Goal: Entertainment & Leisure: Browse casually

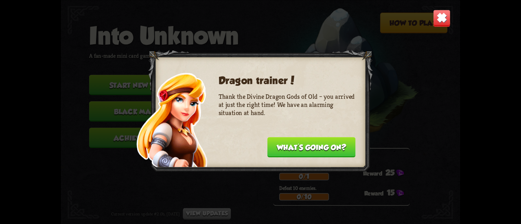
click at [439, 15] on img at bounding box center [442, 18] width 18 height 18
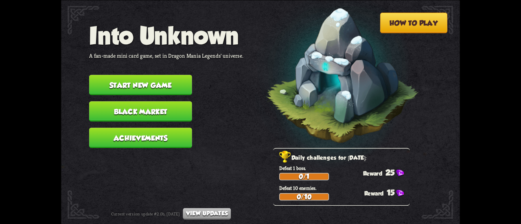
click at [167, 83] on button "Start new game" at bounding box center [140, 85] width 103 height 20
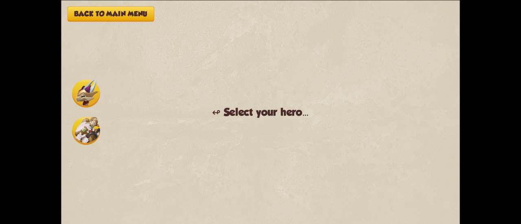
click at [90, 79] on div at bounding box center [85, 112] width 31 height 68
click at [86, 87] on img at bounding box center [86, 93] width 28 height 28
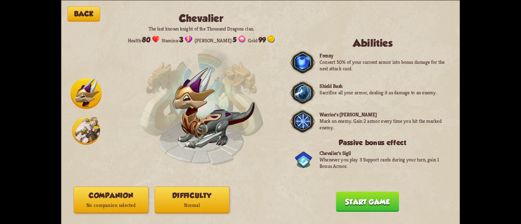
click at [123, 198] on button "Companion No companion selected" at bounding box center [111, 200] width 75 height 27
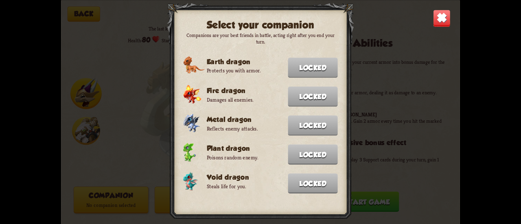
click at [442, 18] on img at bounding box center [442, 18] width 18 height 18
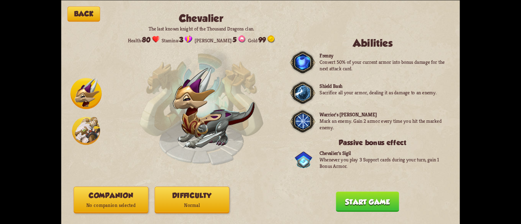
click at [369, 204] on button "Start game" at bounding box center [367, 202] width 63 height 20
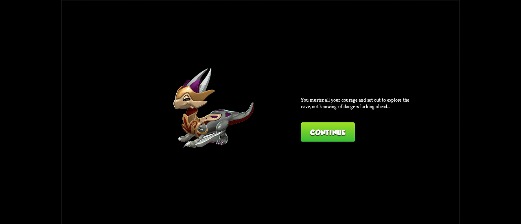
click at [331, 128] on button "Continue" at bounding box center [328, 132] width 54 height 20
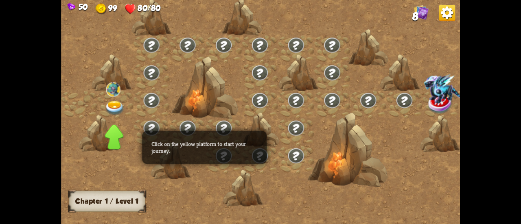
click at [112, 106] on img at bounding box center [115, 108] width 20 height 15
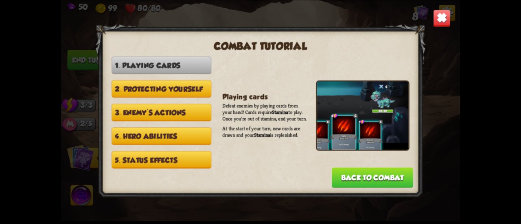
click at [450, 26] on img at bounding box center [442, 18] width 18 height 18
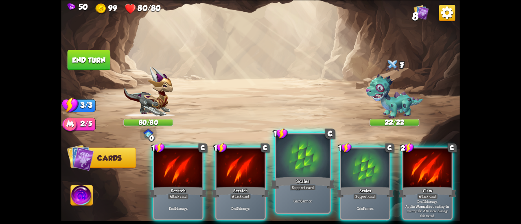
click at [292, 170] on div at bounding box center [303, 156] width 54 height 45
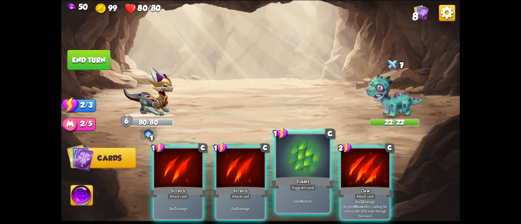
click at [292, 169] on div at bounding box center [303, 156] width 54 height 45
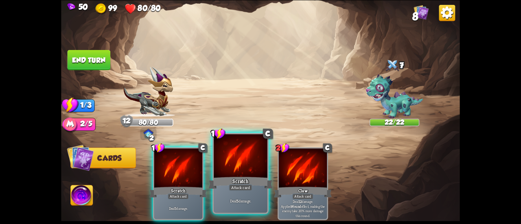
click at [247, 170] on div at bounding box center [241, 156] width 54 height 45
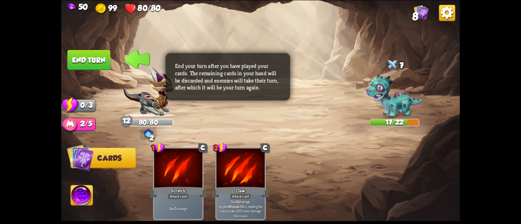
click at [99, 59] on button "End turn" at bounding box center [89, 60] width 43 height 20
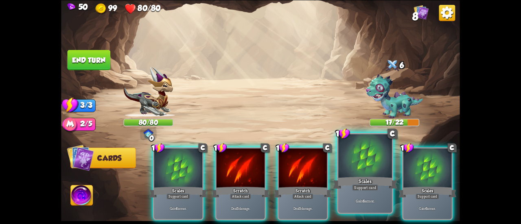
click at [365, 166] on div at bounding box center [366, 156] width 54 height 45
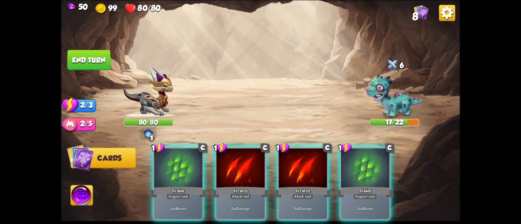
drag, startPoint x: 402, startPoint y: 168, endPoint x: 392, endPoint y: 166, distance: 10.9
click at [401, 167] on div "1 C Scales Support card Gain 6 armor. 1 C Scratch Attack card Deal 5 damage. 1 …" at bounding box center [300, 175] width 319 height 100
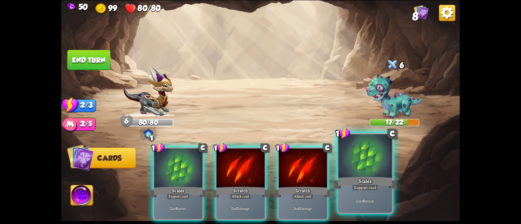
click at [380, 165] on div at bounding box center [366, 156] width 54 height 45
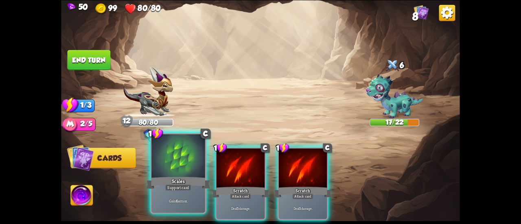
click at [166, 163] on div at bounding box center [179, 156] width 54 height 45
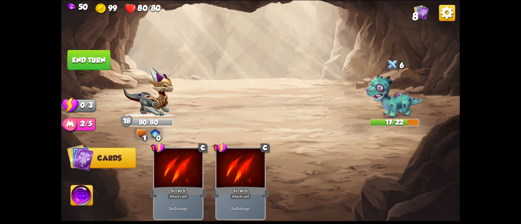
click at [61, 62] on div "50 99 80/80 8 Select an enemy to attack... You don't have enough stamina to pla…" at bounding box center [260, 112] width 521 height 224
click at [71, 62] on button "End turn" at bounding box center [89, 60] width 43 height 20
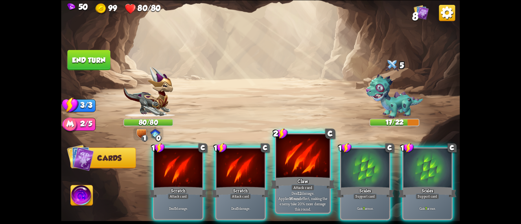
click at [311, 161] on div at bounding box center [303, 156] width 54 height 45
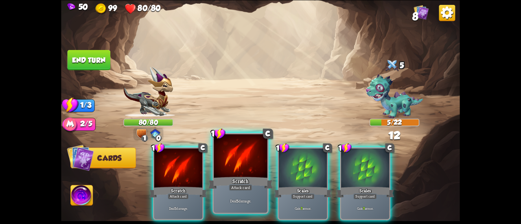
click at [242, 171] on div at bounding box center [241, 156] width 54 height 45
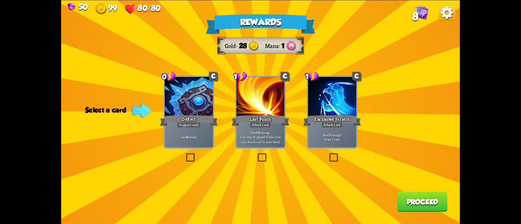
click at [323, 123] on div "Attack card" at bounding box center [332, 125] width 21 height 6
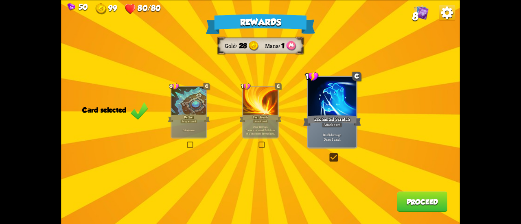
click at [306, 128] on div "Rewards Gold 28 Mana 1 Card selected 0 C Deflect Support card Gain 4 armor. 1 C…" at bounding box center [260, 112] width 399 height 224
click at [183, 122] on div "Support card" at bounding box center [188, 121] width 17 height 4
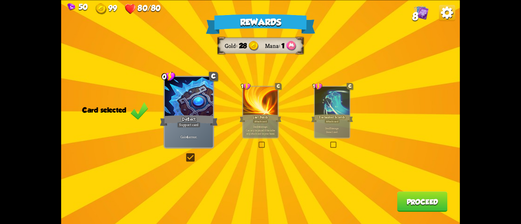
click at [405, 204] on button "Proceed" at bounding box center [423, 202] width 51 height 20
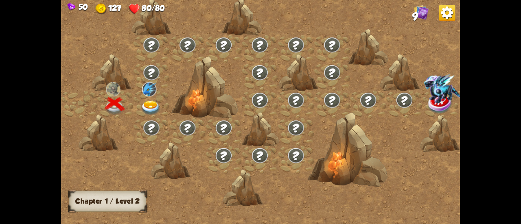
click at [149, 104] on img at bounding box center [151, 108] width 20 height 15
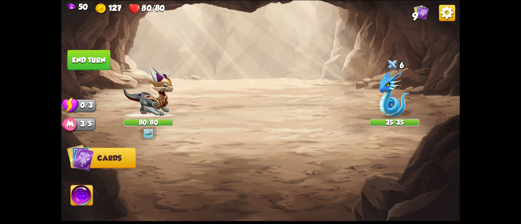
click at [149, 105] on img at bounding box center [148, 92] width 50 height 50
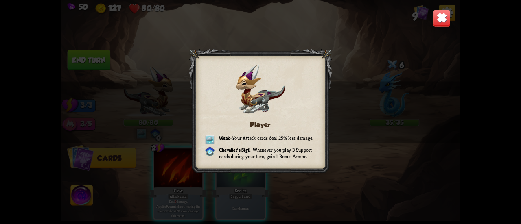
click at [156, 107] on div "Player Weak – Your Attack cards deal 25% less damage. [PERSON_NAME] Sigil – Whe…" at bounding box center [260, 112] width 399 height 224
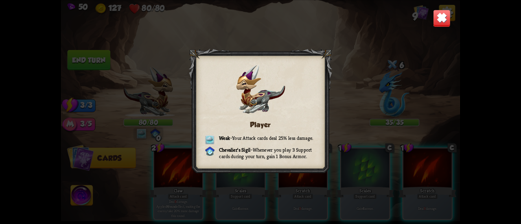
click at [438, 18] on img at bounding box center [442, 18] width 18 height 18
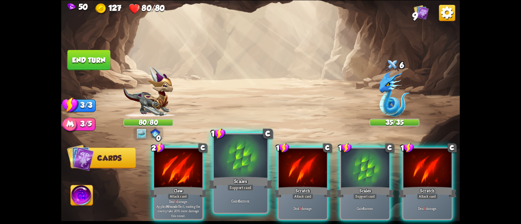
click at [237, 161] on div at bounding box center [241, 156] width 54 height 45
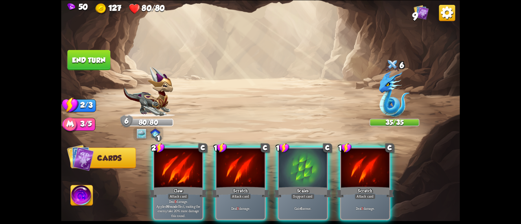
click at [194, 161] on div at bounding box center [178, 169] width 48 height 41
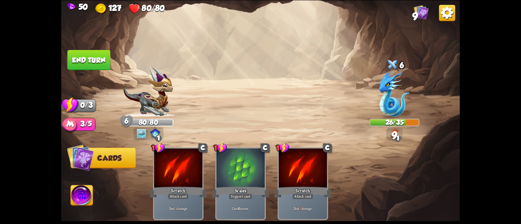
click at [99, 64] on button "End turn" at bounding box center [89, 60] width 43 height 20
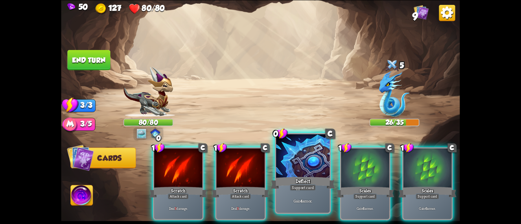
click at [319, 178] on div "Deflect" at bounding box center [303, 183] width 64 height 14
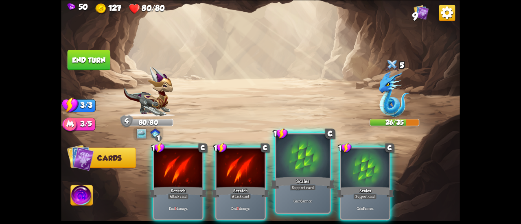
click at [332, 178] on div "Scales" at bounding box center [303, 183] width 64 height 14
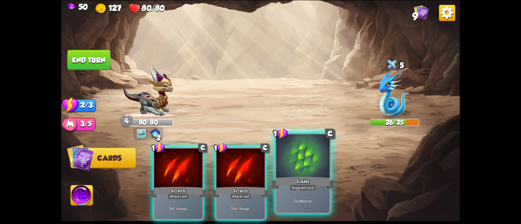
click at [331, 178] on div "Scales" at bounding box center [303, 183] width 64 height 14
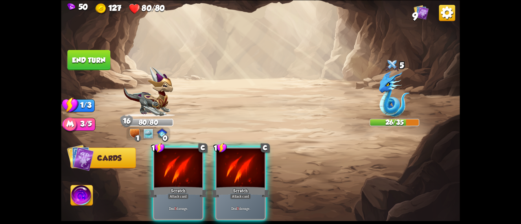
click at [87, 57] on button "End turn" at bounding box center [89, 60] width 43 height 20
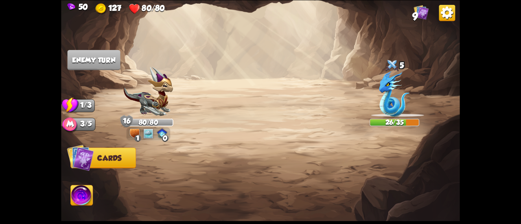
click at [126, 134] on img at bounding box center [260, 112] width 399 height 224
click at [129, 134] on div "1 0" at bounding box center [149, 134] width 44 height 13
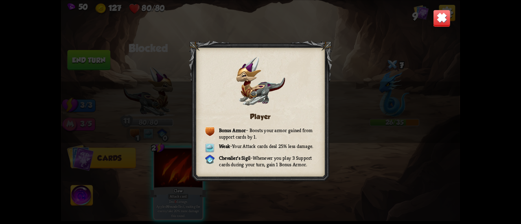
click at [436, 15] on img at bounding box center [442, 18] width 18 height 18
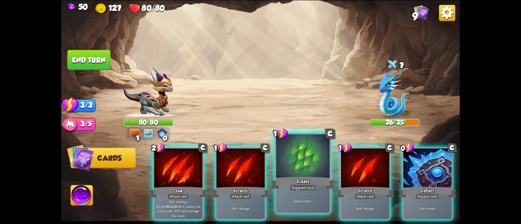
click at [308, 159] on div at bounding box center [303, 156] width 54 height 45
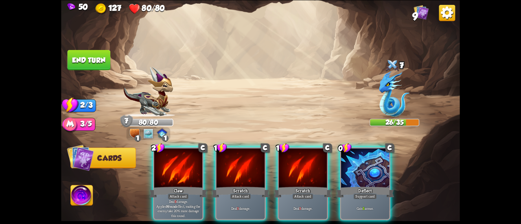
click at [350, 169] on div at bounding box center [365, 169] width 48 height 41
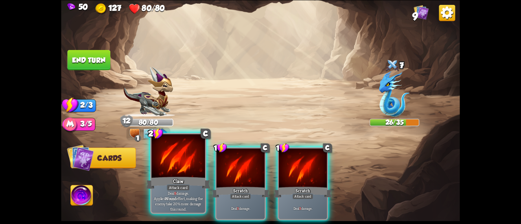
click at [178, 157] on div at bounding box center [179, 156] width 54 height 45
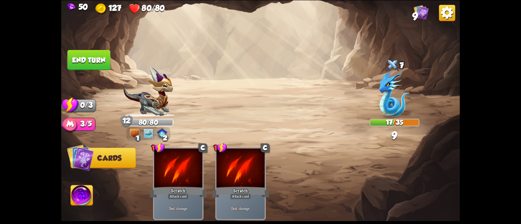
click at [107, 63] on button "End turn" at bounding box center [89, 60] width 44 height 21
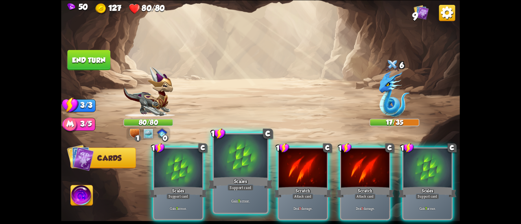
click at [244, 165] on div at bounding box center [241, 156] width 54 height 45
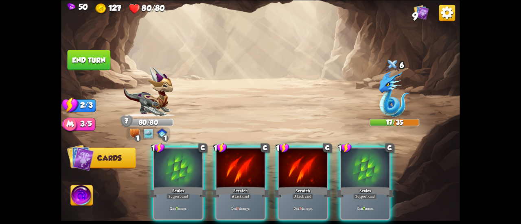
drag, startPoint x: 177, startPoint y: 167, endPoint x: 436, endPoint y: 15, distance: 300.3
click at [436, 15] on img at bounding box center [260, 112] width 399 height 224
click at [386, 158] on div at bounding box center [365, 169] width 48 height 41
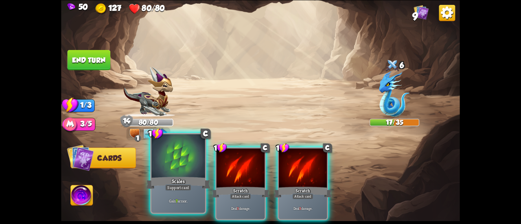
click at [192, 172] on div at bounding box center [179, 156] width 54 height 45
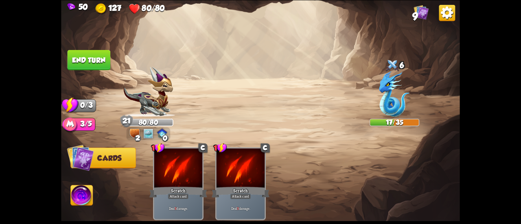
click at [81, 64] on button "End turn" at bounding box center [89, 60] width 43 height 20
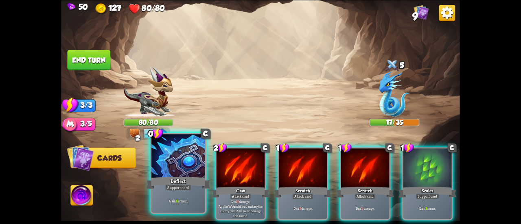
click at [186, 160] on div at bounding box center [179, 156] width 54 height 45
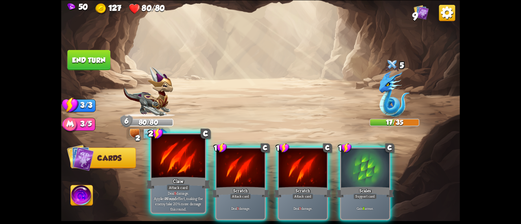
click at [176, 163] on div at bounding box center [179, 156] width 54 height 45
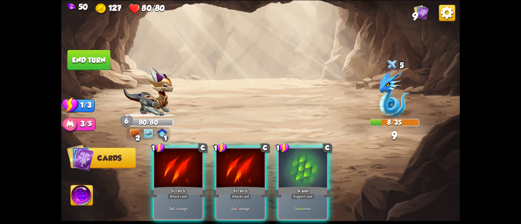
click at [176, 163] on div at bounding box center [178, 169] width 48 height 41
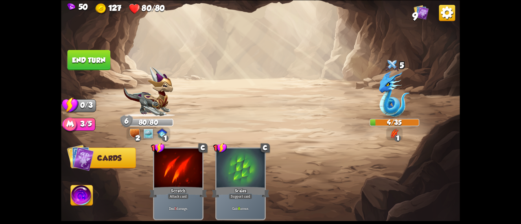
click at [99, 59] on button "End turn" at bounding box center [89, 60] width 43 height 20
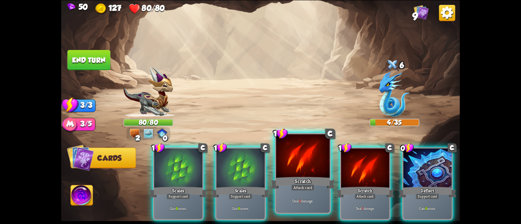
click at [313, 171] on div at bounding box center [303, 156] width 54 height 45
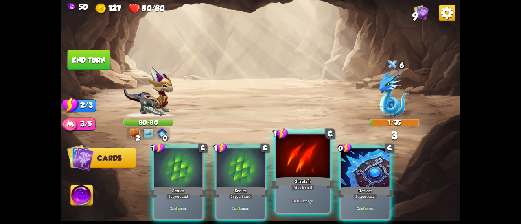
click at [303, 169] on div at bounding box center [303, 156] width 54 height 45
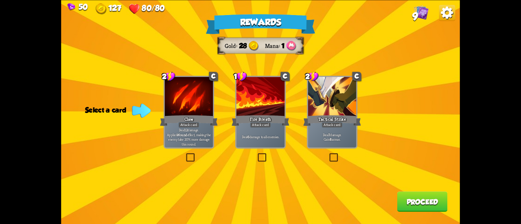
click at [335, 147] on div "Deal 7 damage. Gain 8 armor." at bounding box center [332, 137] width 48 height 21
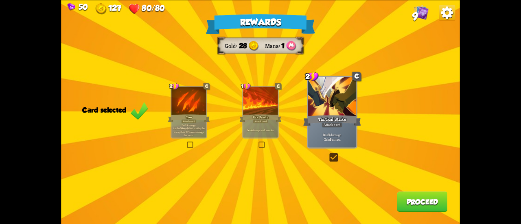
click at [335, 140] on p "Deal 7 damage. Gain 8 armor." at bounding box center [333, 136] width 46 height 9
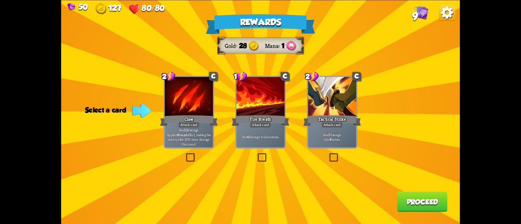
click at [323, 141] on p "Deal 7 damage. Gain 8 armor." at bounding box center [333, 136] width 46 height 9
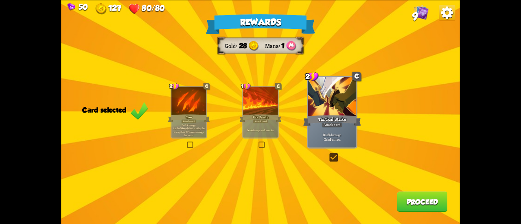
click at [406, 200] on button "Proceed" at bounding box center [423, 202] width 51 height 20
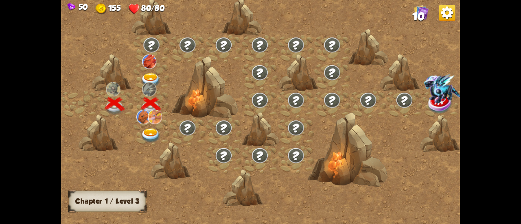
click at [150, 128] on div at bounding box center [152, 133] width 36 height 28
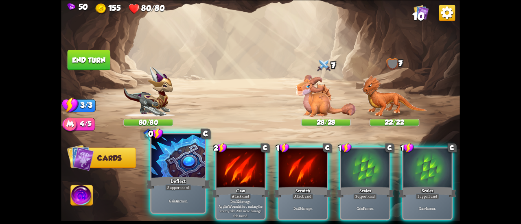
click at [177, 159] on div at bounding box center [179, 156] width 54 height 45
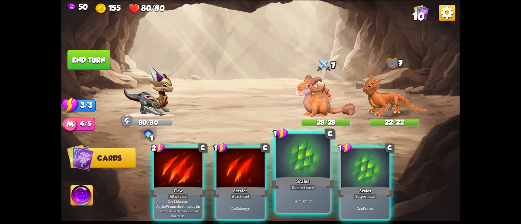
click at [287, 163] on div at bounding box center [303, 156] width 54 height 45
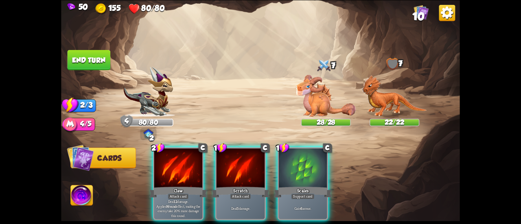
click at [309, 176] on div at bounding box center [303, 169] width 48 height 41
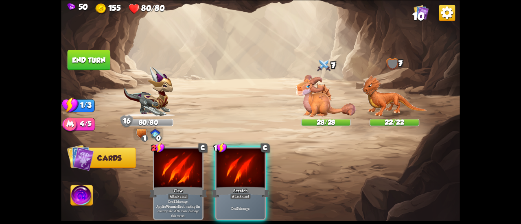
click at [104, 61] on button "End turn" at bounding box center [89, 60] width 43 height 20
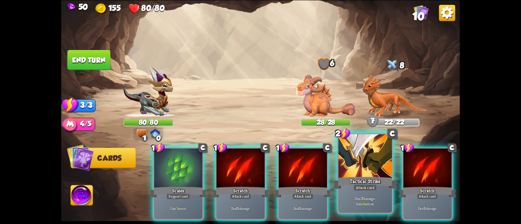
click at [359, 159] on div at bounding box center [366, 156] width 54 height 45
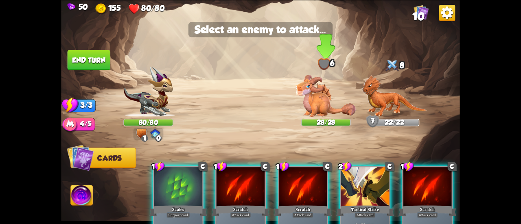
click at [328, 104] on img at bounding box center [326, 96] width 60 height 42
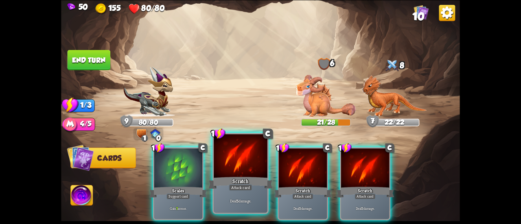
click at [240, 169] on div at bounding box center [241, 156] width 54 height 45
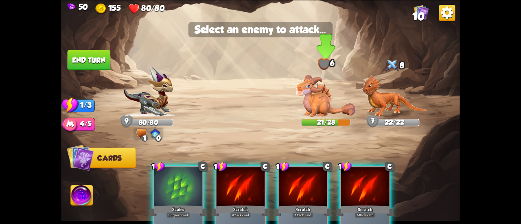
click at [309, 103] on img at bounding box center [326, 96] width 60 height 42
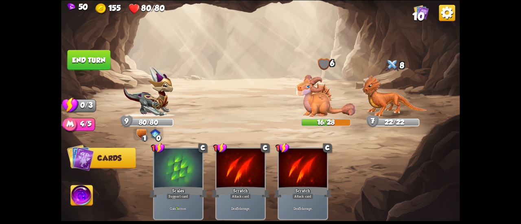
click at [104, 59] on button "End turn" at bounding box center [89, 60] width 43 height 20
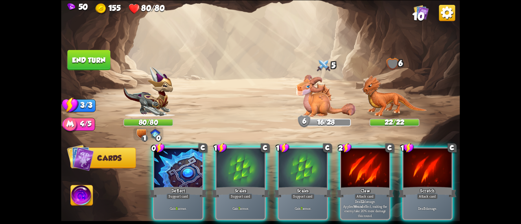
click at [179, 169] on div at bounding box center [178, 169] width 48 height 41
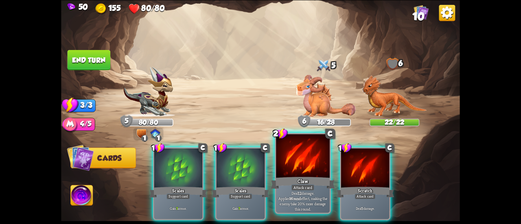
click at [284, 181] on div "Claw" at bounding box center [303, 183] width 64 height 14
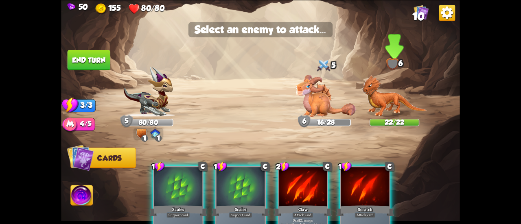
click at [385, 97] on img at bounding box center [394, 96] width 65 height 42
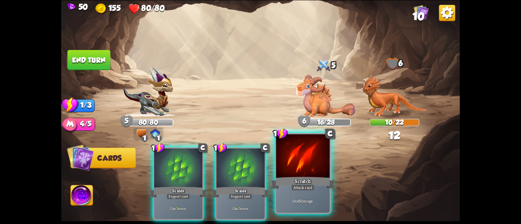
click at [325, 158] on div at bounding box center [303, 156] width 54 height 45
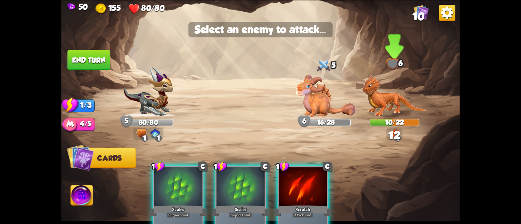
click at [388, 97] on img at bounding box center [394, 96] width 65 height 42
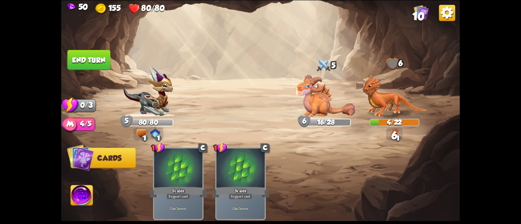
click at [105, 62] on button "End turn" at bounding box center [89, 60] width 43 height 20
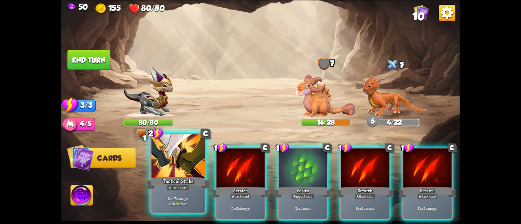
click at [183, 171] on div at bounding box center [179, 156] width 54 height 45
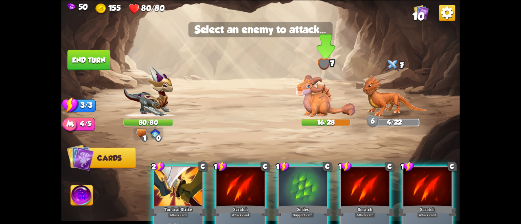
click at [318, 100] on img at bounding box center [326, 96] width 60 height 42
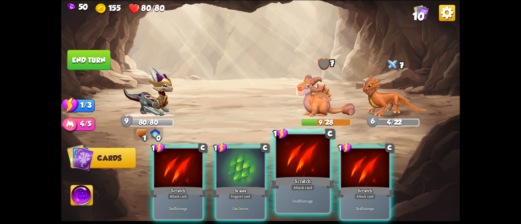
click at [294, 164] on div at bounding box center [303, 156] width 54 height 45
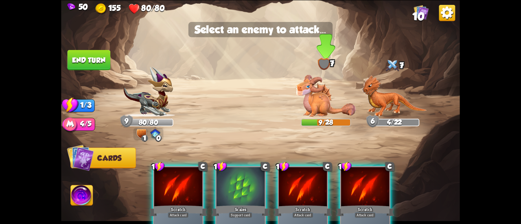
click at [302, 85] on img at bounding box center [326, 96] width 60 height 42
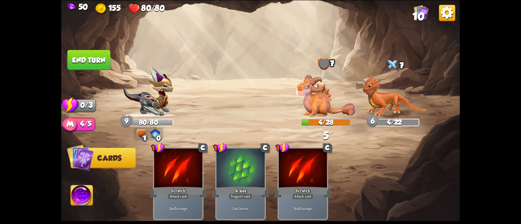
click at [81, 59] on button "End turn" at bounding box center [89, 60] width 43 height 20
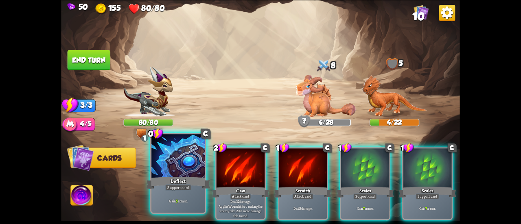
click at [180, 159] on div at bounding box center [179, 156] width 54 height 45
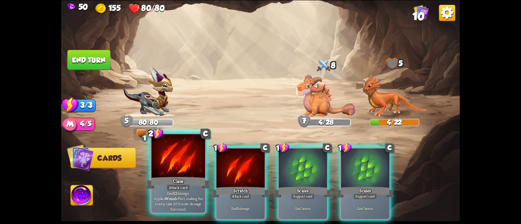
click at [181, 159] on div at bounding box center [179, 156] width 54 height 45
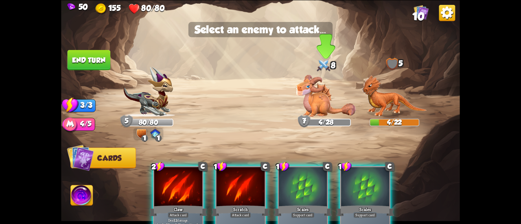
click at [312, 99] on img at bounding box center [326, 96] width 60 height 42
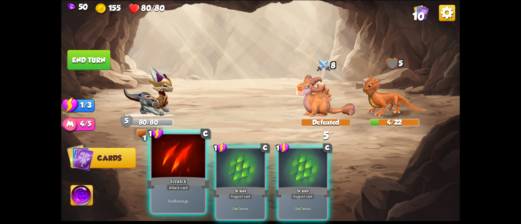
click at [180, 161] on div at bounding box center [179, 156] width 54 height 45
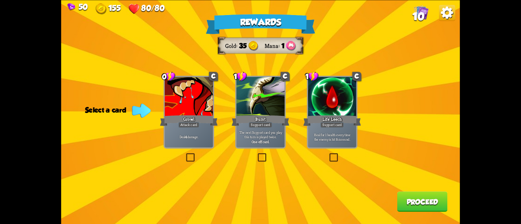
drag, startPoint x: 269, startPoint y: 133, endPoint x: 273, endPoint y: 131, distance: 4.9
click at [269, 132] on p "The next Support card you play this turn is played twice." at bounding box center [261, 134] width 46 height 9
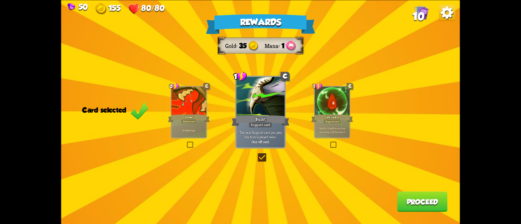
click at [415, 199] on button "Proceed" at bounding box center [423, 202] width 51 height 20
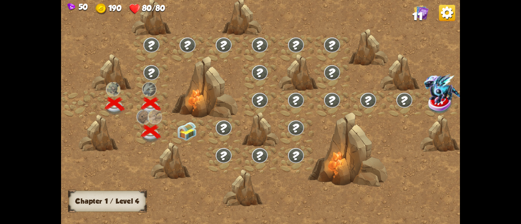
click at [179, 130] on img at bounding box center [187, 131] width 20 height 19
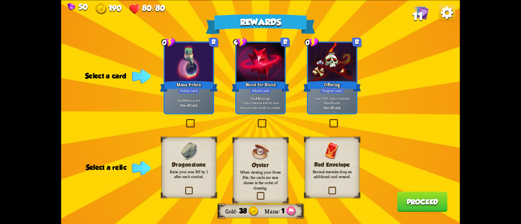
click at [184, 188] on label at bounding box center [184, 188] width 0 height 0
click at [0, 0] on input "checkbox" at bounding box center [0, 0] width 0 height 0
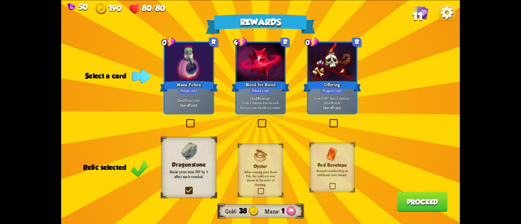
click at [195, 110] on div "Gain 1 Mana point. One-off card." at bounding box center [189, 102] width 48 height 21
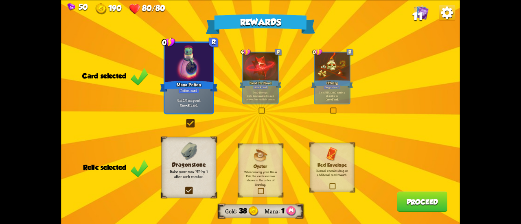
click at [413, 199] on button "Proceed" at bounding box center [423, 202] width 51 height 20
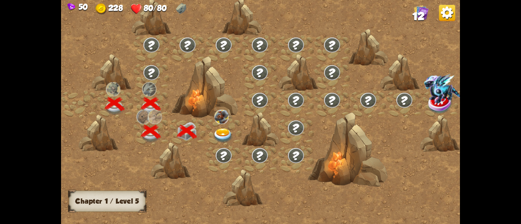
click at [227, 133] on img at bounding box center [223, 136] width 20 height 15
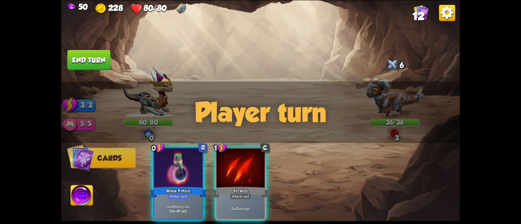
click at [385, 107] on div "Player turn" at bounding box center [260, 112] width 399 height 62
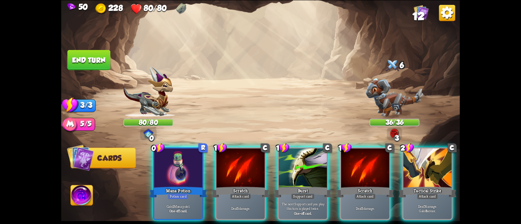
click at [394, 127] on div "Player turn" at bounding box center [260, 112] width 399 height 62
click at [395, 134] on img at bounding box center [394, 134] width 9 height 10
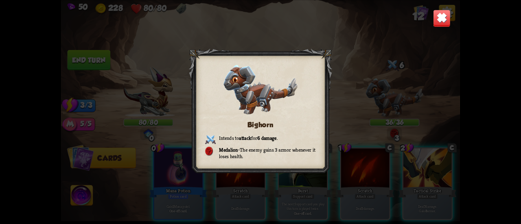
click at [438, 19] on img at bounding box center [442, 18] width 18 height 18
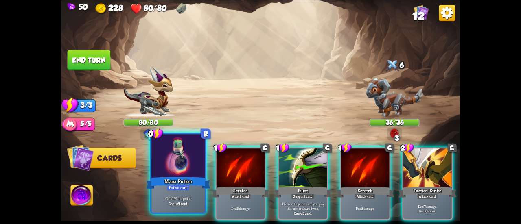
click at [162, 150] on div at bounding box center [179, 156] width 54 height 45
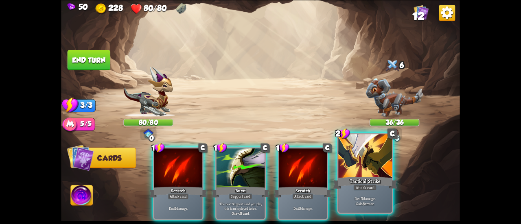
click at [364, 169] on div at bounding box center [366, 156] width 54 height 45
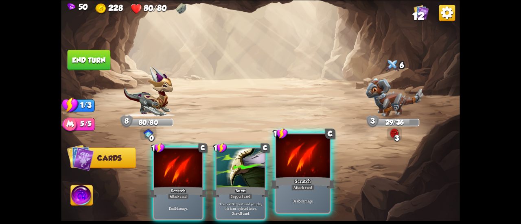
click at [299, 186] on div "Attack card" at bounding box center [302, 188] width 23 height 7
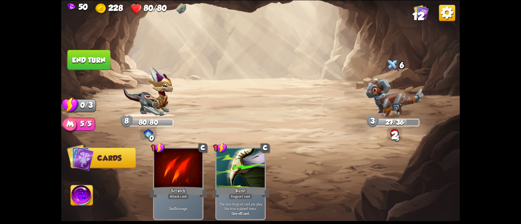
click at [93, 53] on button "End turn" at bounding box center [89, 60] width 43 height 20
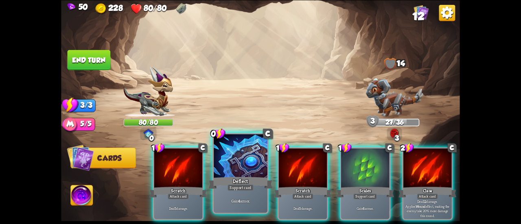
click at [240, 156] on div at bounding box center [241, 156] width 54 height 45
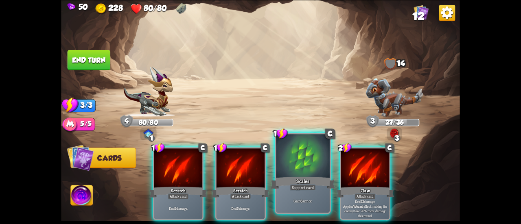
click at [286, 169] on div at bounding box center [303, 156] width 54 height 45
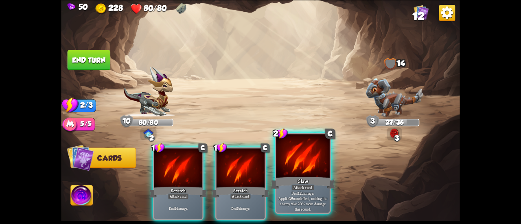
click at [288, 167] on div at bounding box center [303, 156] width 54 height 45
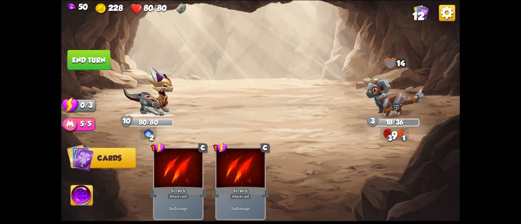
click at [107, 56] on button "End turn" at bounding box center [89, 60] width 43 height 20
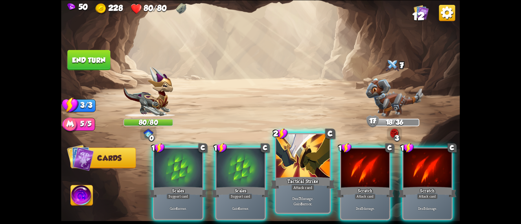
click at [284, 155] on div at bounding box center [303, 156] width 54 height 45
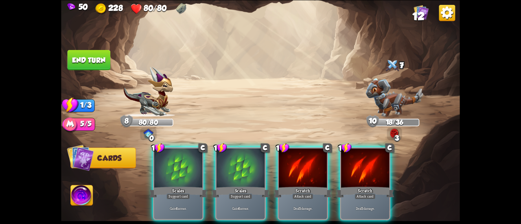
drag, startPoint x: 246, startPoint y: 177, endPoint x: 273, endPoint y: 91, distance: 90.6
click at [273, 91] on div "Select an enemy to attack... You don't have enough stamina to play that card...…" at bounding box center [260, 112] width 399 height 224
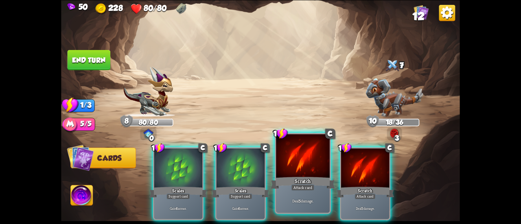
click at [282, 156] on div at bounding box center [303, 156] width 54 height 45
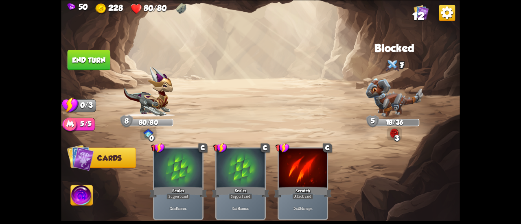
click at [68, 51] on button "End turn" at bounding box center [89, 60] width 43 height 20
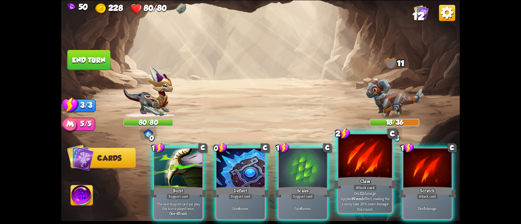
click at [372, 169] on div at bounding box center [366, 156] width 54 height 45
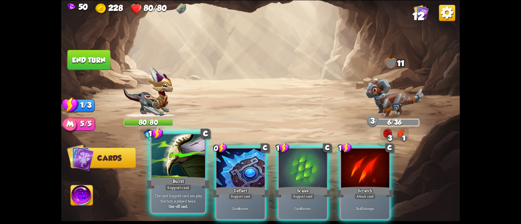
click at [166, 164] on div at bounding box center [179, 156] width 54 height 45
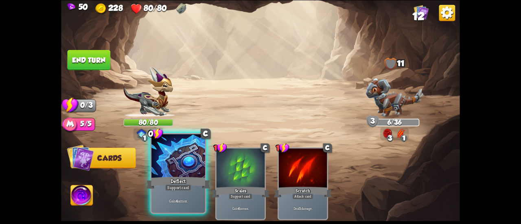
click at [169, 165] on div at bounding box center [179, 156] width 54 height 45
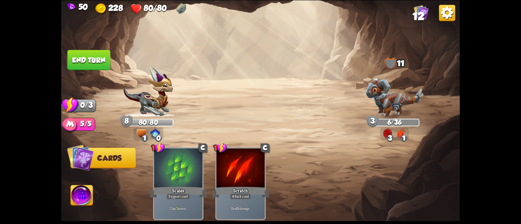
click at [86, 47] on img at bounding box center [260, 112] width 399 height 224
click at [96, 62] on button "End turn" at bounding box center [89, 60] width 43 height 20
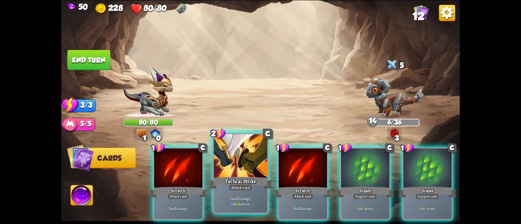
click at [252, 157] on div at bounding box center [241, 156] width 54 height 45
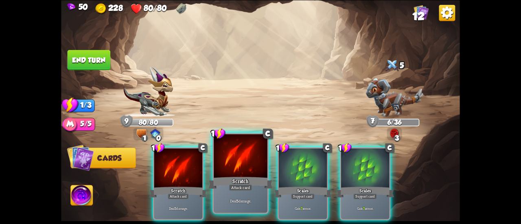
click at [248, 167] on div at bounding box center [241, 156] width 54 height 45
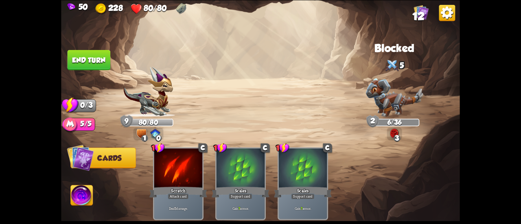
click at [95, 58] on button "End turn" at bounding box center [89, 60] width 43 height 20
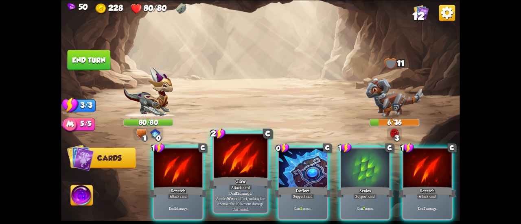
click at [233, 156] on div at bounding box center [241, 156] width 54 height 45
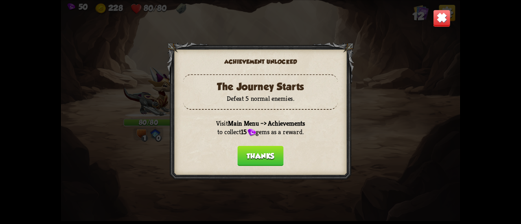
click at [251, 153] on button "Thanks" at bounding box center [260, 156] width 46 height 20
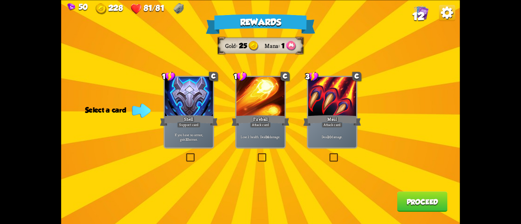
click at [345, 138] on p "Deal 20 damage." at bounding box center [333, 137] width 46 height 5
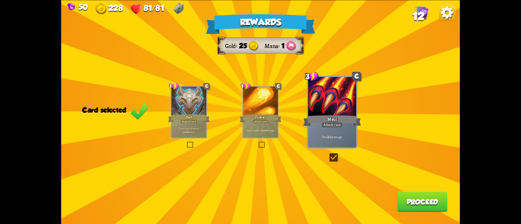
click at [412, 206] on button "Proceed" at bounding box center [423, 202] width 51 height 20
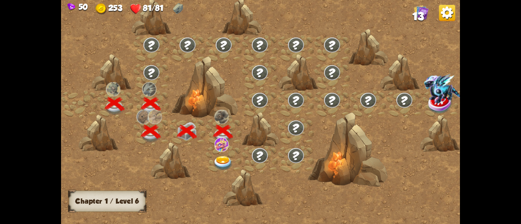
click at [225, 157] on img at bounding box center [223, 163] width 20 height 15
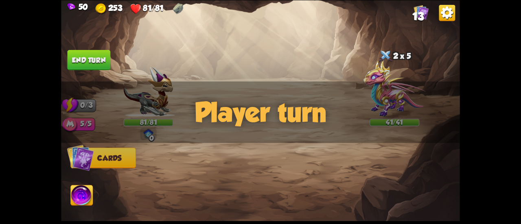
click at [393, 89] on div "Player turn" at bounding box center [260, 112] width 399 height 62
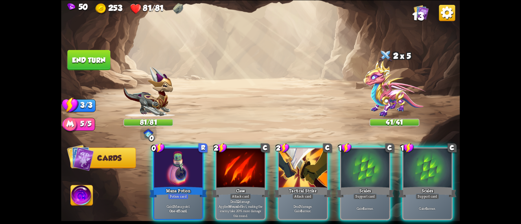
click at [383, 77] on img at bounding box center [395, 88] width 62 height 57
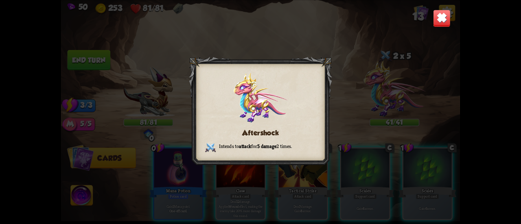
click at [440, 15] on img at bounding box center [442, 18] width 18 height 18
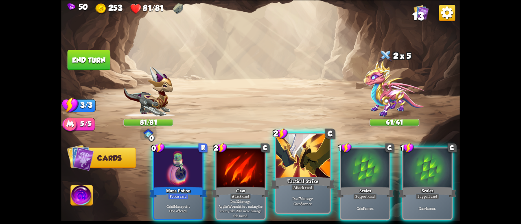
click at [298, 177] on div "Tactical Strike" at bounding box center [303, 183] width 64 height 14
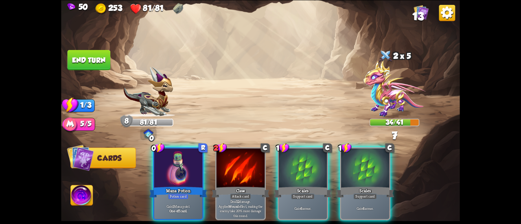
click at [298, 186] on div "Scales" at bounding box center [303, 192] width 58 height 13
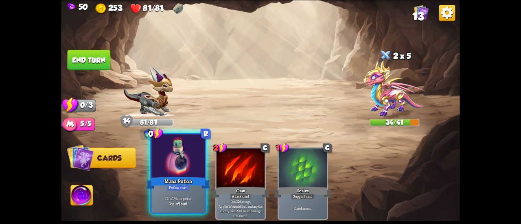
click at [178, 176] on div "Mana Potion" at bounding box center [178, 183] width 64 height 14
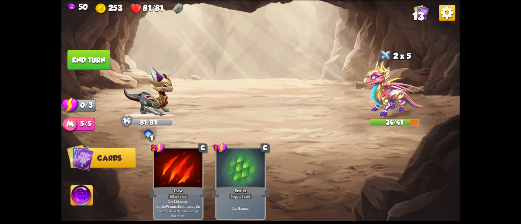
click at [88, 49] on img at bounding box center [260, 112] width 399 height 224
click at [89, 64] on button "End turn" at bounding box center [89, 60] width 43 height 20
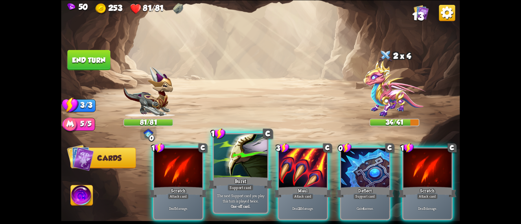
click at [251, 158] on div at bounding box center [241, 156] width 54 height 45
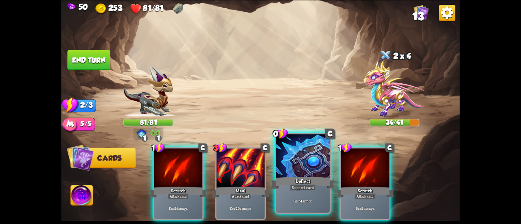
click at [286, 174] on div at bounding box center [303, 156] width 54 height 45
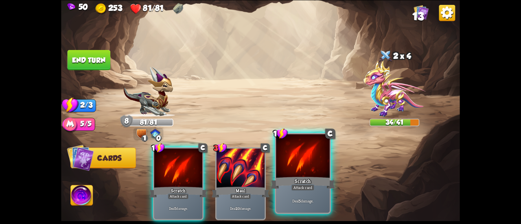
click at [288, 167] on div at bounding box center [303, 156] width 54 height 45
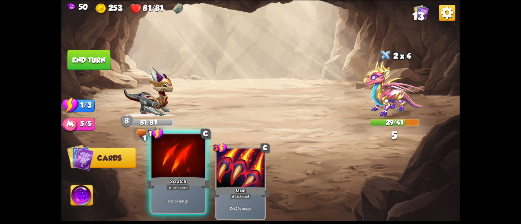
click at [185, 164] on div at bounding box center [179, 156] width 54 height 45
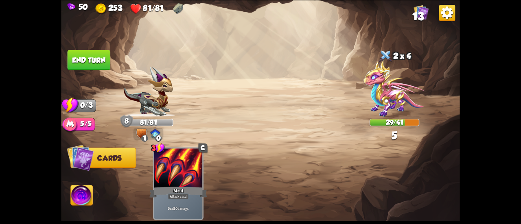
click at [185, 164] on div "3 C Maul Attack card Deal 20 damage." at bounding box center [300, 175] width 319 height 100
click at [94, 62] on button "End turn" at bounding box center [89, 60] width 44 height 21
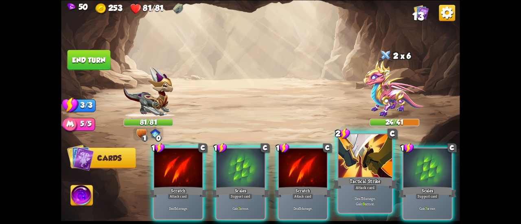
click at [365, 193] on div "Deal 7 damage. Gain 9 armor." at bounding box center [366, 200] width 54 height 23
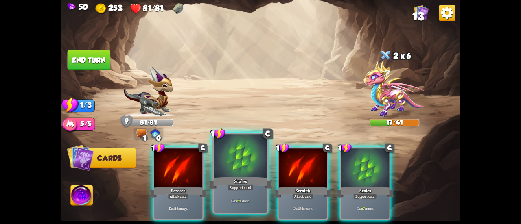
click at [246, 171] on div at bounding box center [241, 156] width 54 height 45
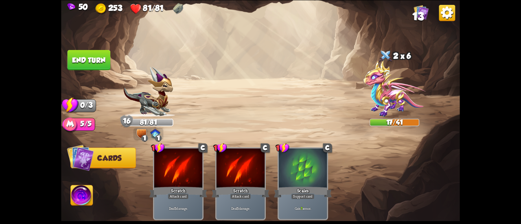
click at [85, 61] on button "End turn" at bounding box center [89, 60] width 43 height 20
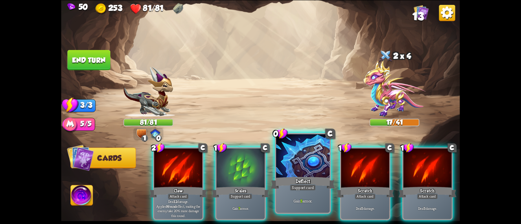
click at [292, 162] on div at bounding box center [303, 156] width 54 height 45
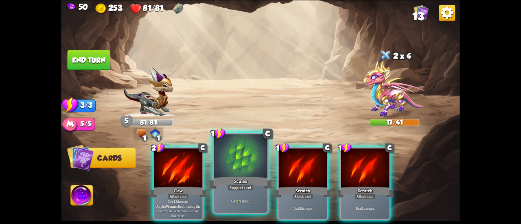
click at [232, 150] on div at bounding box center [241, 156] width 54 height 45
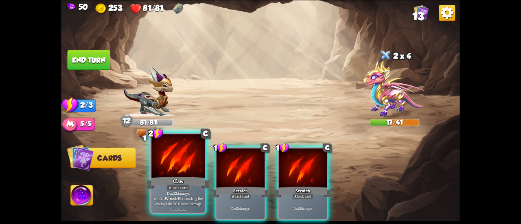
click at [166, 151] on div at bounding box center [179, 156] width 54 height 45
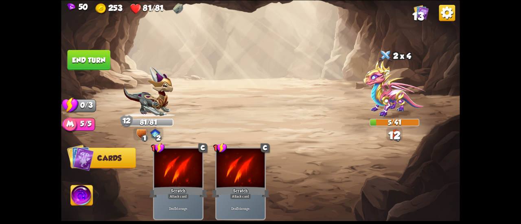
click at [99, 60] on button "End turn" at bounding box center [89, 60] width 43 height 20
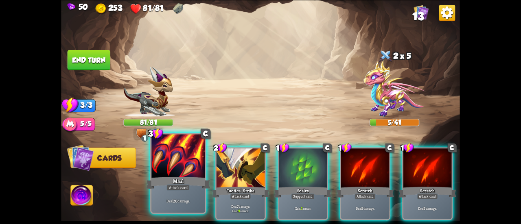
click at [179, 172] on div at bounding box center [179, 156] width 54 height 45
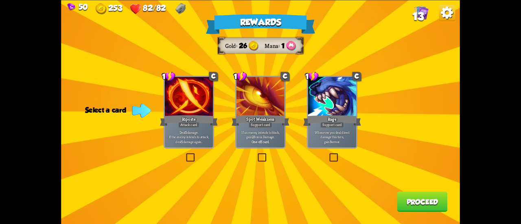
click at [319, 117] on div "Rage" at bounding box center [332, 120] width 58 height 13
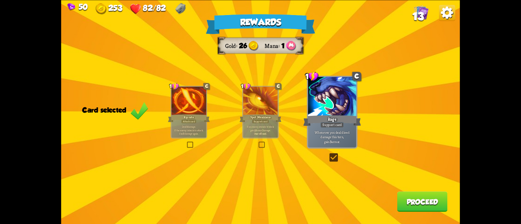
click at [350, 123] on div "Rage" at bounding box center [332, 120] width 58 height 13
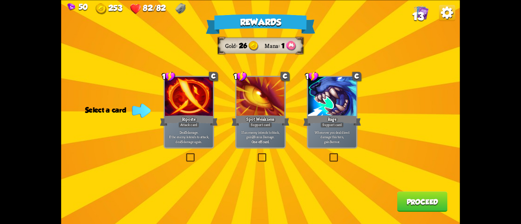
click at [196, 114] on div at bounding box center [189, 97] width 48 height 41
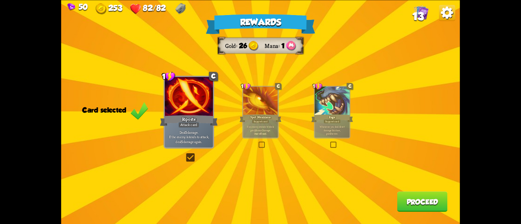
click at [196, 114] on div at bounding box center [189, 97] width 48 height 41
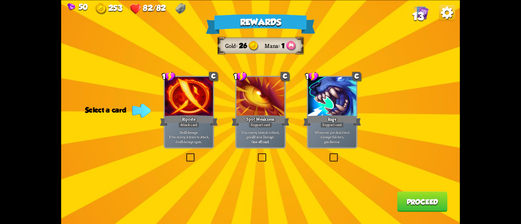
click at [257, 136] on p "If an enemy intends to block, gain 2 Bonus Damage." at bounding box center [261, 134] width 46 height 9
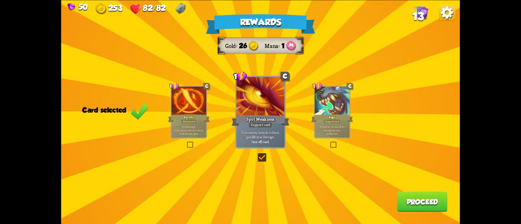
click at [416, 202] on button "Proceed" at bounding box center [423, 202] width 51 height 20
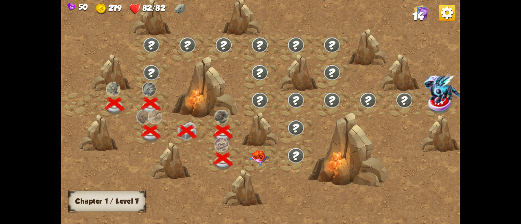
click at [256, 160] on img at bounding box center [259, 157] width 20 height 15
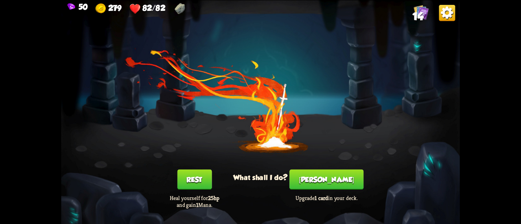
click at [317, 179] on button "[PERSON_NAME]" at bounding box center [327, 179] width 74 height 20
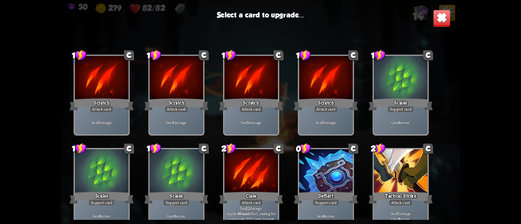
scroll to position [134, 0]
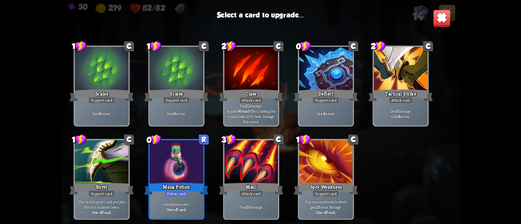
click at [100, 165] on div at bounding box center [102, 163] width 54 height 45
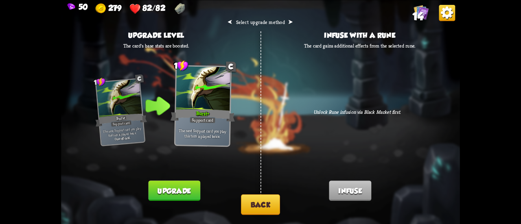
click at [245, 205] on button "Back" at bounding box center [260, 205] width 39 height 21
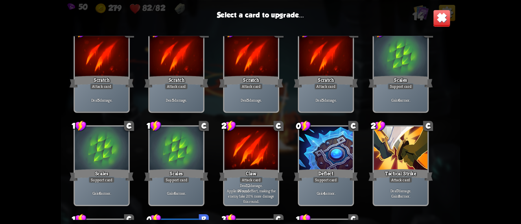
scroll to position [41, 0]
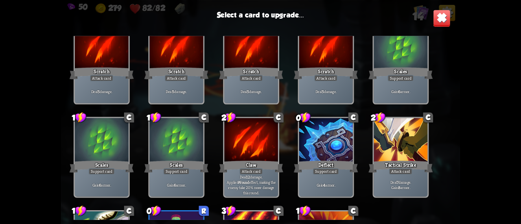
click at [326, 122] on div at bounding box center [326, 140] width 54 height 45
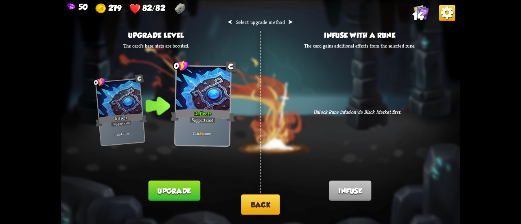
click at [165, 189] on button "Upgrade" at bounding box center [174, 191] width 52 height 20
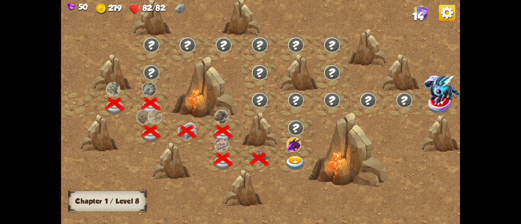
click at [293, 159] on img at bounding box center [296, 163] width 20 height 15
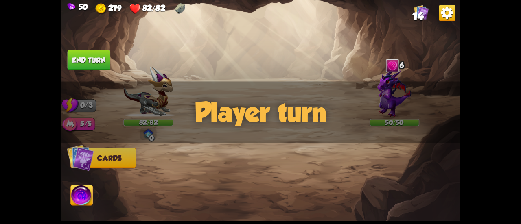
click at [396, 90] on div "Player turn" at bounding box center [260, 112] width 399 height 62
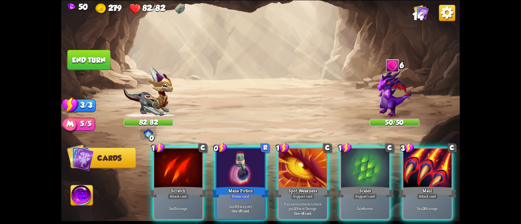
click at [388, 80] on img at bounding box center [395, 93] width 34 height 48
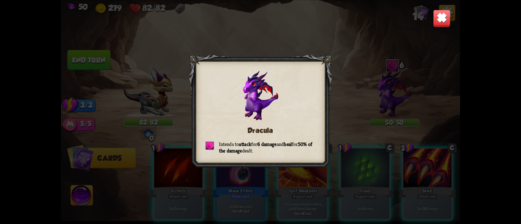
click at [440, 13] on img at bounding box center [442, 18] width 18 height 18
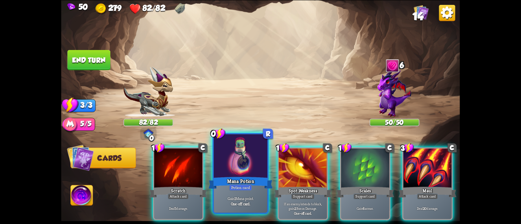
click at [249, 156] on div at bounding box center [241, 156] width 54 height 45
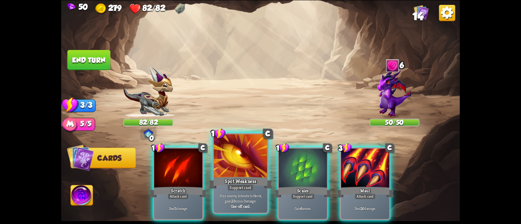
click at [246, 157] on div at bounding box center [241, 156] width 54 height 45
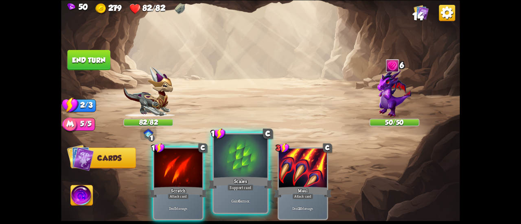
click at [243, 162] on div at bounding box center [241, 156] width 54 height 45
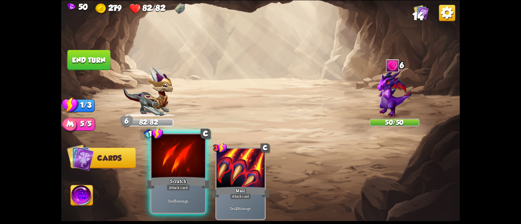
click at [185, 170] on div at bounding box center [179, 156] width 54 height 45
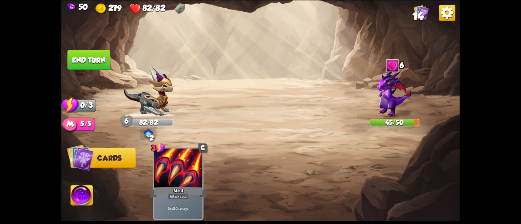
click at [103, 57] on button "End turn" at bounding box center [89, 60] width 43 height 20
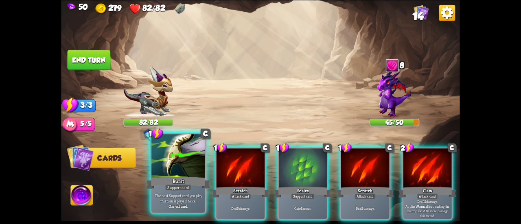
click at [156, 167] on div at bounding box center [179, 156] width 54 height 45
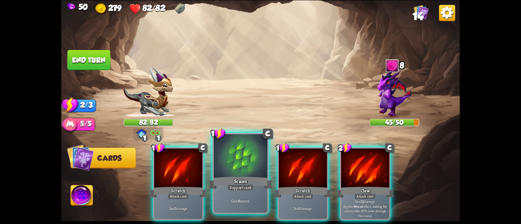
click at [229, 169] on div at bounding box center [241, 156] width 54 height 45
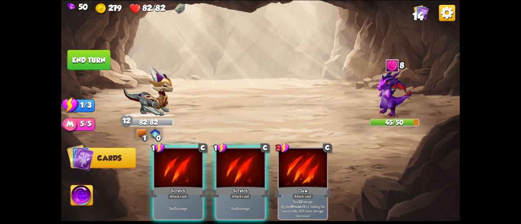
click at [229, 169] on div at bounding box center [241, 169] width 48 height 41
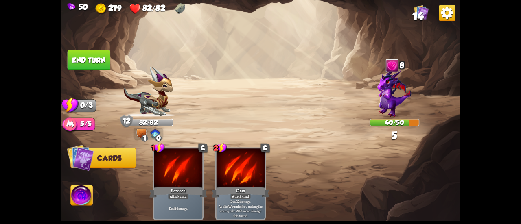
click at [103, 59] on button "End turn" at bounding box center [89, 60] width 43 height 20
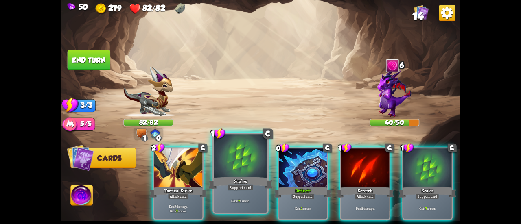
click at [255, 159] on div at bounding box center [241, 156] width 54 height 45
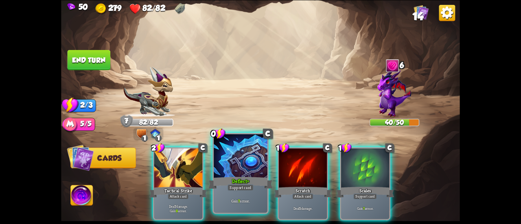
click at [249, 157] on div at bounding box center [241, 156] width 54 height 45
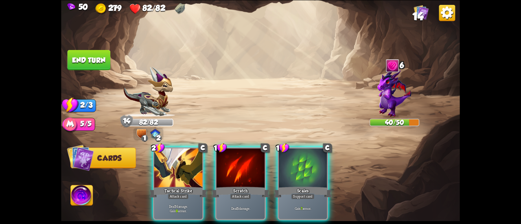
drag, startPoint x: 275, startPoint y: 164, endPoint x: 284, endPoint y: 168, distance: 8.9
click at [276, 165] on div "2 C Tactical Strike Attack card Deal 7 damage. Gain 9 armor. 1 C Scratch Attack…" at bounding box center [300, 175] width 319 height 100
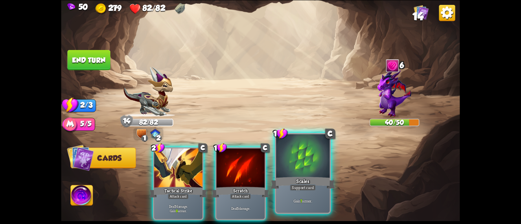
click at [284, 168] on div at bounding box center [303, 156] width 54 height 45
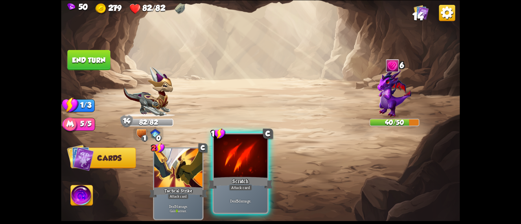
click at [264, 172] on div at bounding box center [241, 156] width 54 height 45
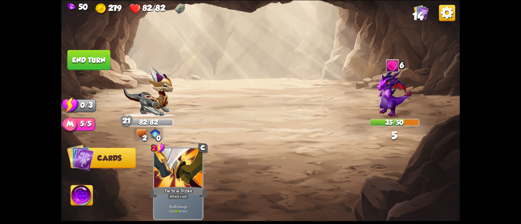
click at [90, 57] on button "End turn" at bounding box center [89, 60] width 43 height 20
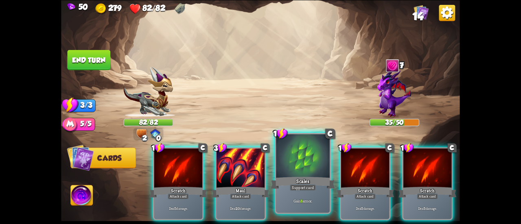
click at [293, 162] on div at bounding box center [303, 156] width 54 height 45
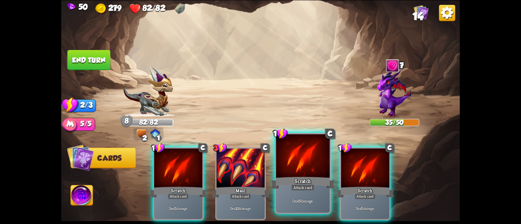
click at [292, 163] on div at bounding box center [303, 156] width 54 height 45
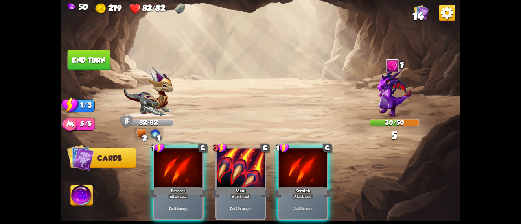
click at [292, 163] on div at bounding box center [303, 169] width 48 height 41
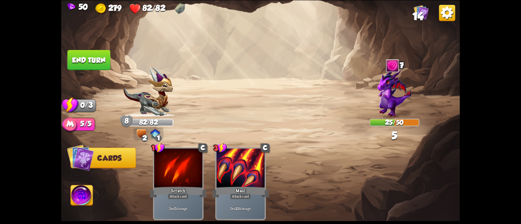
click at [82, 55] on button "End turn" at bounding box center [89, 60] width 43 height 20
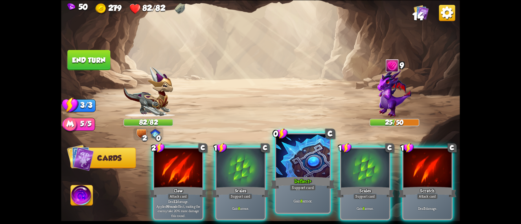
click at [303, 167] on div at bounding box center [303, 156] width 54 height 45
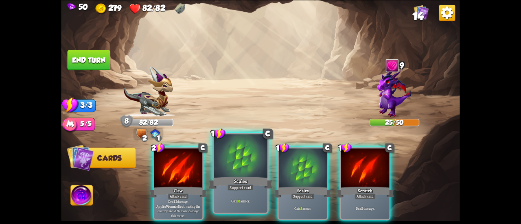
click at [231, 172] on div at bounding box center [241, 156] width 54 height 45
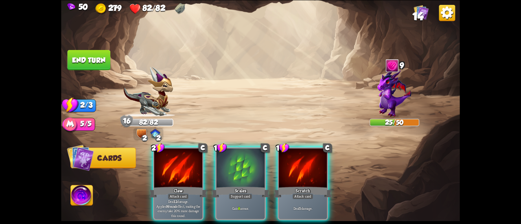
click at [231, 172] on div at bounding box center [241, 169] width 48 height 41
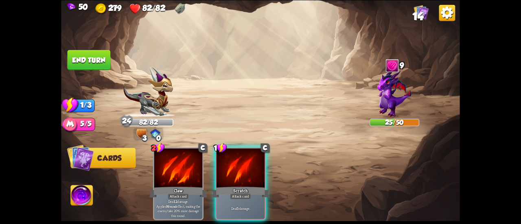
click at [76, 53] on button "End turn" at bounding box center [89, 60] width 43 height 20
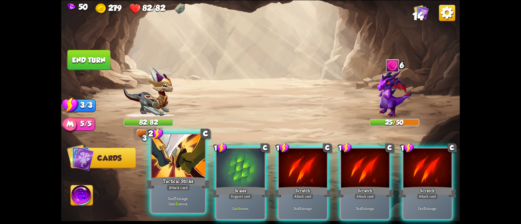
click at [179, 159] on div at bounding box center [179, 156] width 54 height 45
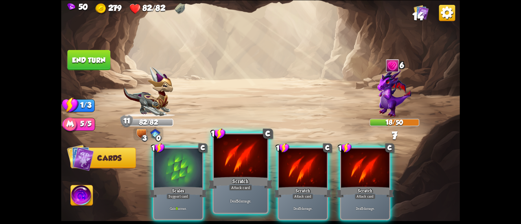
click at [243, 173] on div at bounding box center [241, 156] width 54 height 45
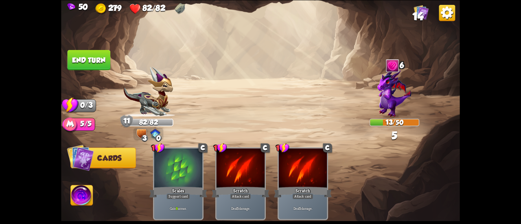
click at [92, 51] on button "End turn" at bounding box center [88, 60] width 43 height 20
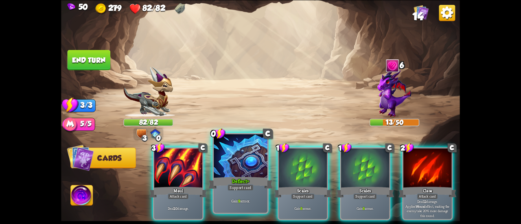
click at [234, 173] on div at bounding box center [241, 156] width 54 height 45
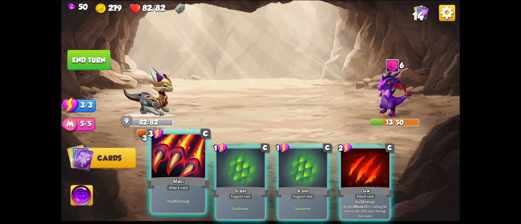
click at [184, 178] on div "Maul" at bounding box center [178, 183] width 64 height 14
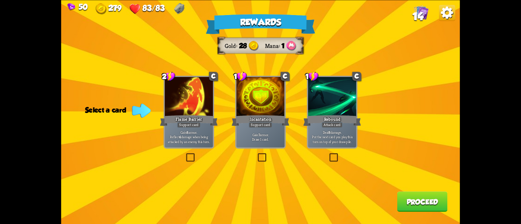
click at [193, 146] on div "Gain 8 armor. Reflect 4 damage when being attacked by an enemy this turn." at bounding box center [189, 137] width 48 height 21
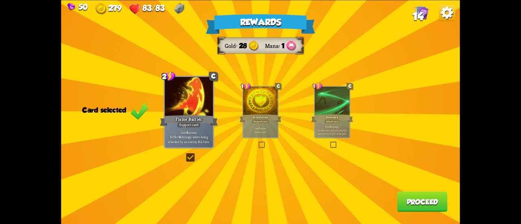
click at [414, 199] on button "Proceed" at bounding box center [423, 202] width 51 height 20
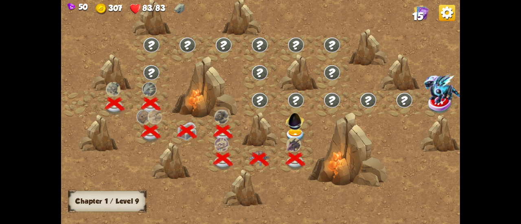
click at [292, 129] on img at bounding box center [296, 136] width 20 height 15
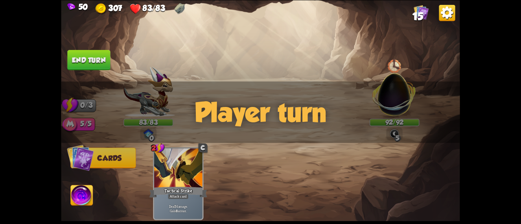
click at [396, 103] on div "Player turn" at bounding box center [260, 112] width 399 height 62
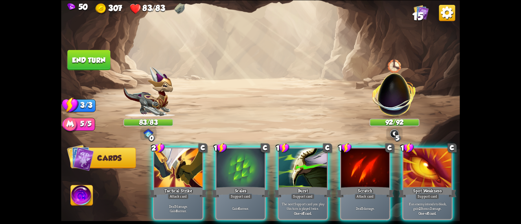
click at [394, 83] on img at bounding box center [395, 90] width 53 height 53
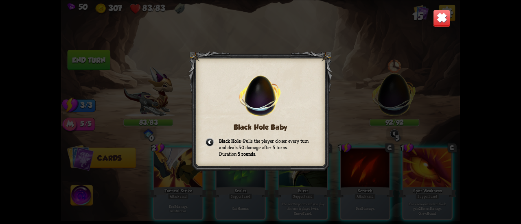
click at [433, 18] on img at bounding box center [442, 18] width 18 height 18
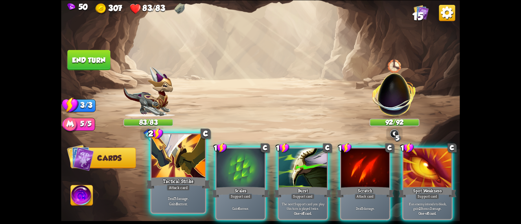
click at [158, 172] on div at bounding box center [179, 156] width 54 height 45
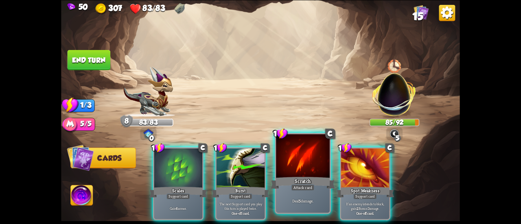
click at [301, 189] on div "Attack card" at bounding box center [302, 188] width 23 height 7
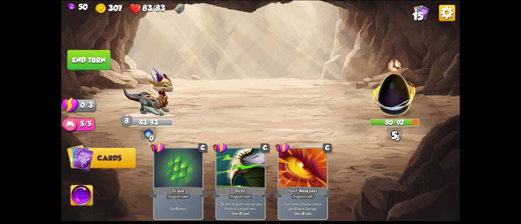
click at [98, 57] on button "End turn" at bounding box center [89, 60] width 44 height 20
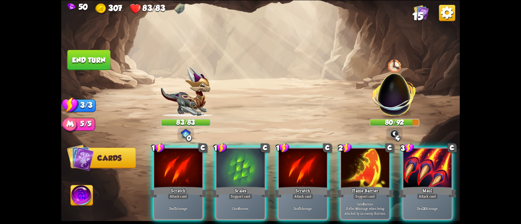
click at [70, 190] on img at bounding box center [260, 112] width 399 height 224
click at [71, 190] on img at bounding box center [82, 196] width 22 height 22
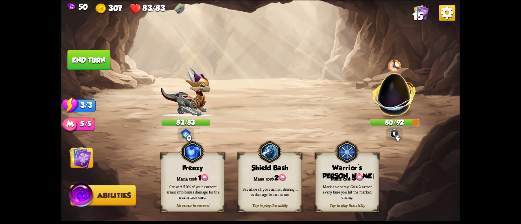
click at [80, 158] on img at bounding box center [80, 158] width 22 height 22
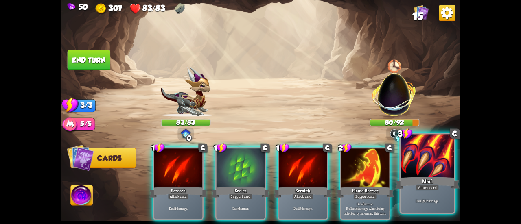
click at [417, 186] on div "Attack card" at bounding box center [427, 188] width 23 height 7
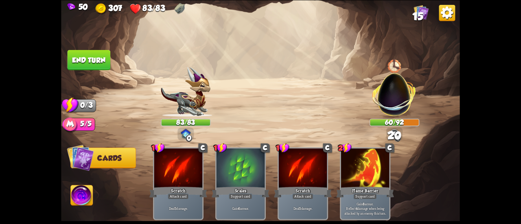
click at [92, 57] on button "End turn" at bounding box center [89, 60] width 44 height 20
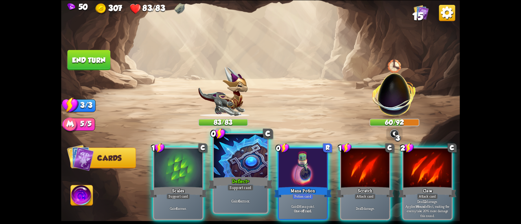
click at [257, 163] on div at bounding box center [241, 156] width 54 height 45
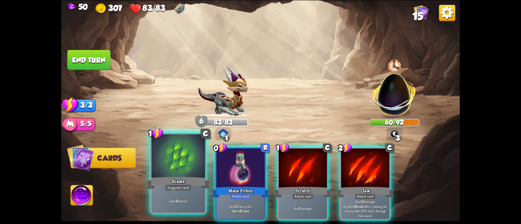
click at [193, 172] on div at bounding box center [179, 156] width 54 height 45
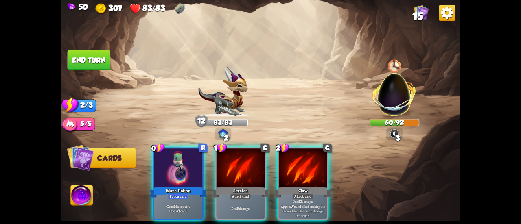
click at [81, 198] on img at bounding box center [82, 196] width 22 height 22
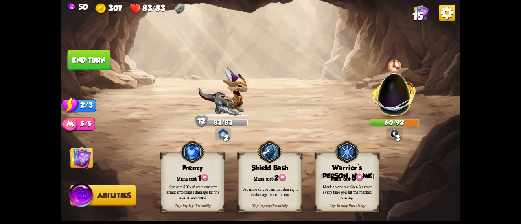
click at [276, 171] on div "Shield Bash" at bounding box center [270, 168] width 63 height 8
click at [92, 158] on span "Cards" at bounding box center [83, 158] width 24 height 8
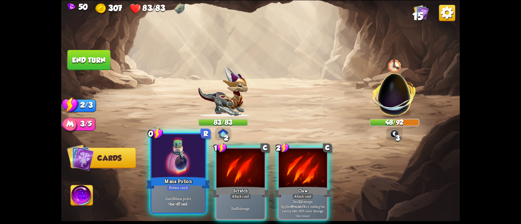
click at [162, 164] on div at bounding box center [179, 156] width 54 height 45
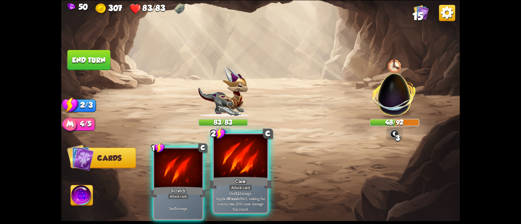
click at [250, 167] on div at bounding box center [241, 156] width 54 height 45
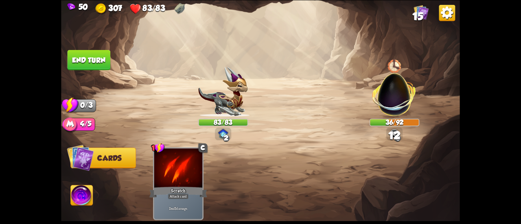
click at [96, 60] on button "End turn" at bounding box center [89, 60] width 43 height 20
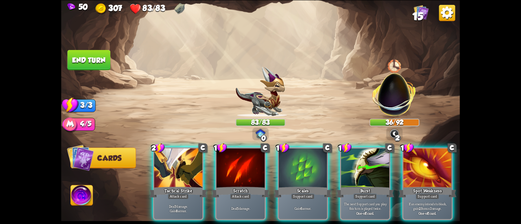
drag, startPoint x: 180, startPoint y: 181, endPoint x: 350, endPoint y: 98, distance: 189.3
click at [350, 98] on div "Select an enemy to attack... You don't have enough stamina to play that card...…" at bounding box center [260, 112] width 399 height 224
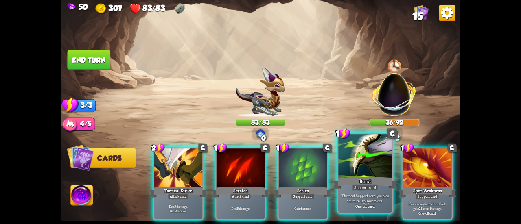
click at [347, 158] on div at bounding box center [366, 156] width 54 height 45
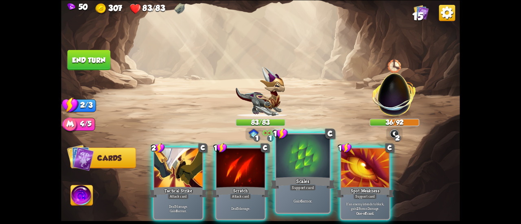
click at [312, 163] on div at bounding box center [303, 156] width 54 height 45
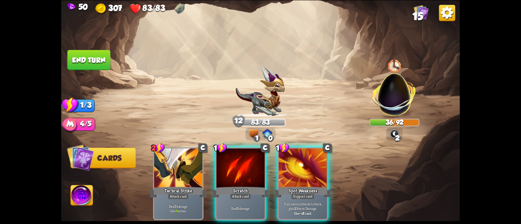
click at [234, 169] on div at bounding box center [241, 169] width 48 height 41
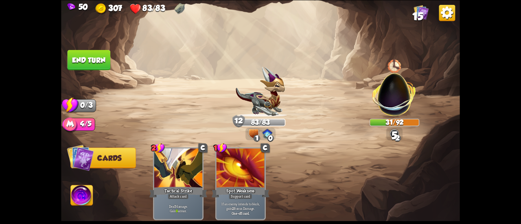
click at [77, 195] on img at bounding box center [82, 196] width 22 height 22
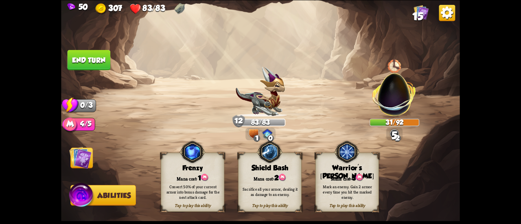
click at [269, 187] on div "Sacrifice all your armor, dealing it as damage to an enemy." at bounding box center [270, 192] width 57 height 11
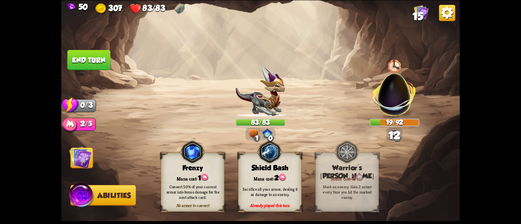
click at [90, 62] on button "End turn" at bounding box center [89, 60] width 43 height 20
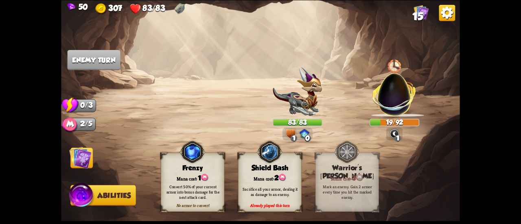
click at [84, 156] on img at bounding box center [80, 158] width 22 height 22
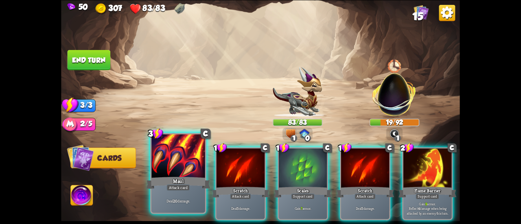
click at [182, 169] on div at bounding box center [179, 156] width 54 height 45
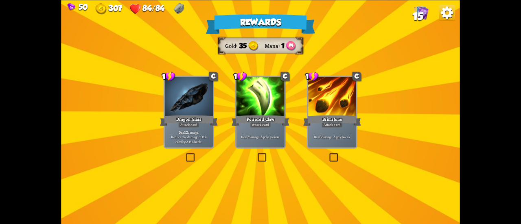
click at [259, 106] on div at bounding box center [261, 97] width 48 height 41
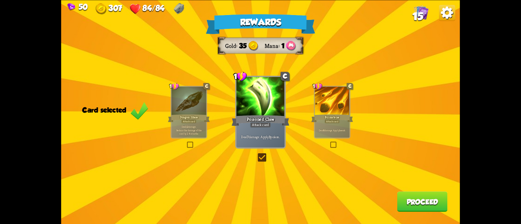
click at [431, 204] on button "Proceed" at bounding box center [423, 202] width 51 height 20
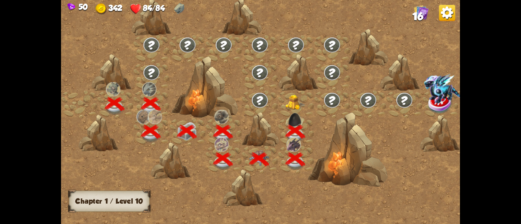
click at [292, 104] on img at bounding box center [296, 102] width 20 height 15
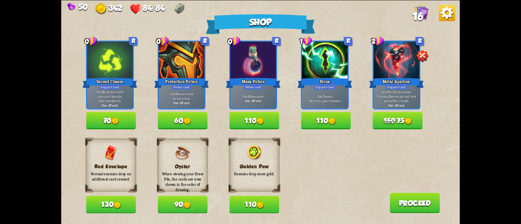
click at [107, 208] on button "130" at bounding box center [111, 205] width 50 height 18
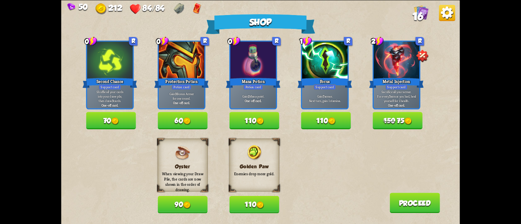
click at [304, 122] on button "110" at bounding box center [326, 121] width 50 height 18
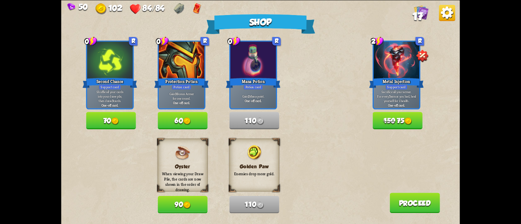
click at [415, 196] on button "Proceed" at bounding box center [415, 203] width 51 height 20
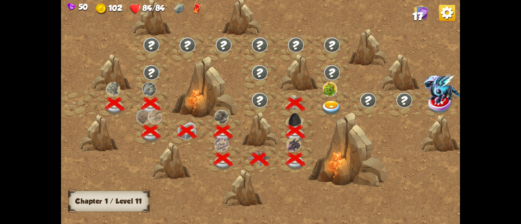
scroll to position [0, 124]
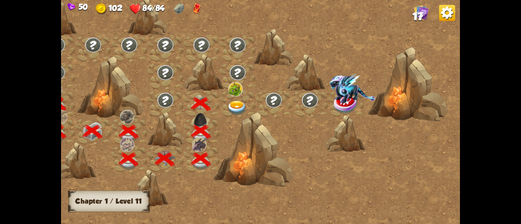
click at [239, 107] on img at bounding box center [237, 108] width 20 height 15
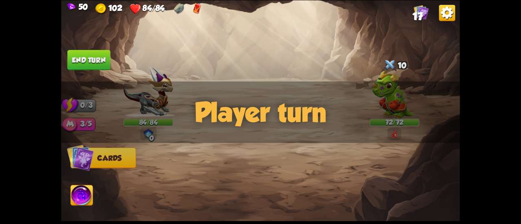
click at [402, 104] on div "Player turn" at bounding box center [260, 112] width 399 height 62
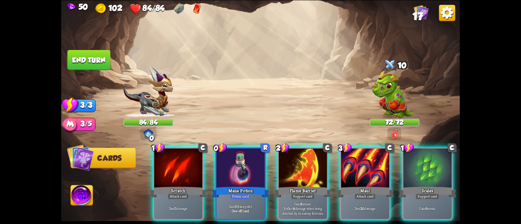
click at [388, 82] on div "Player turn" at bounding box center [260, 112] width 399 height 62
click at [389, 90] on img at bounding box center [393, 93] width 42 height 50
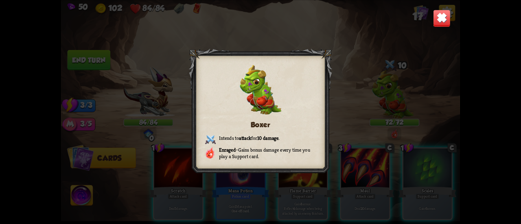
click at [440, 19] on img at bounding box center [442, 18] width 18 height 18
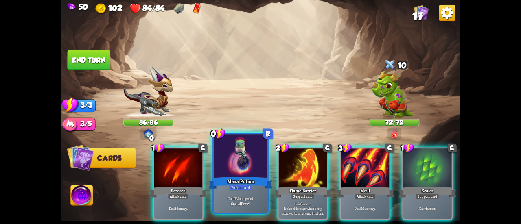
click at [245, 172] on div at bounding box center [241, 156] width 54 height 45
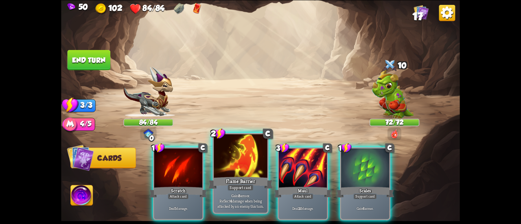
click at [247, 193] on div "Gain 8 armor. Reflect 4 damage when being attacked by an enemy this turn." at bounding box center [241, 200] width 54 height 23
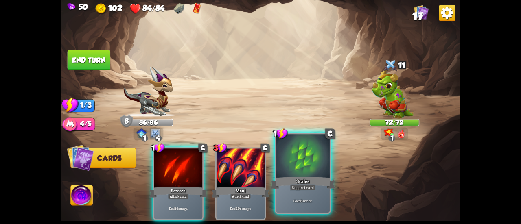
click at [283, 185] on div "Scales" at bounding box center [303, 183] width 64 height 14
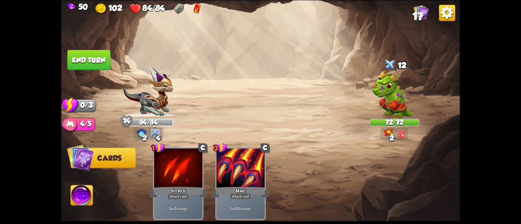
click at [108, 60] on button "End turn" at bounding box center [89, 60] width 43 height 20
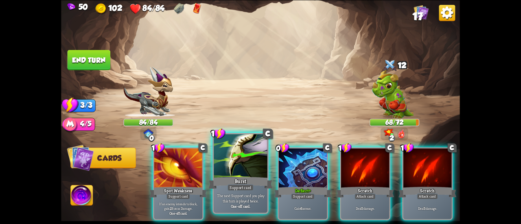
click at [235, 163] on div at bounding box center [241, 156] width 54 height 45
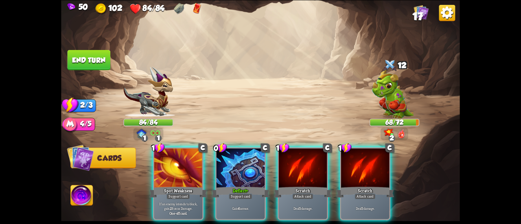
click at [235, 163] on div at bounding box center [241, 169] width 48 height 41
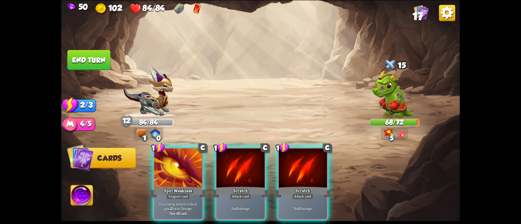
click at [87, 188] on img at bounding box center [82, 196] width 22 height 22
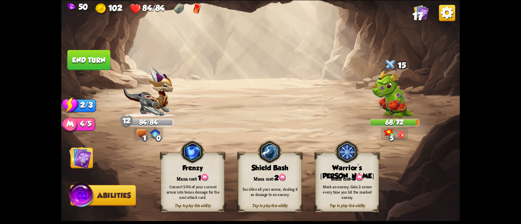
click at [89, 161] on img at bounding box center [80, 158] width 22 height 22
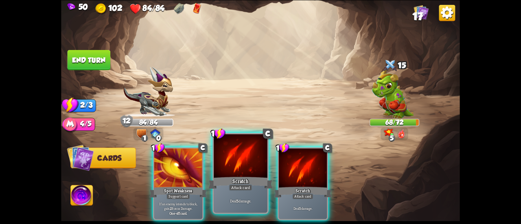
click at [247, 186] on div "Attack card" at bounding box center [240, 188] width 23 height 7
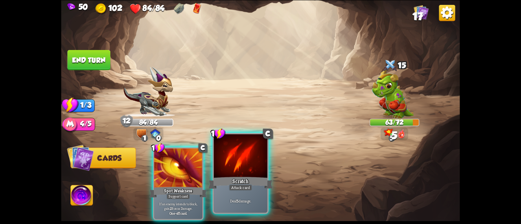
click at [246, 185] on div "Attack card" at bounding box center [240, 188] width 23 height 7
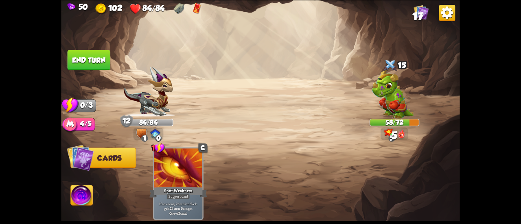
click at [100, 60] on button "End turn" at bounding box center [89, 60] width 43 height 20
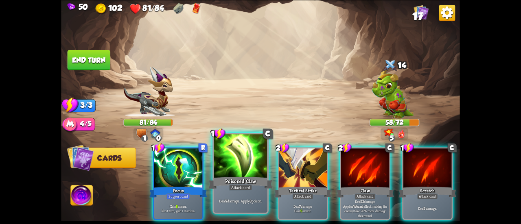
click at [240, 180] on div "Poisoned Claw" at bounding box center [241, 183] width 64 height 14
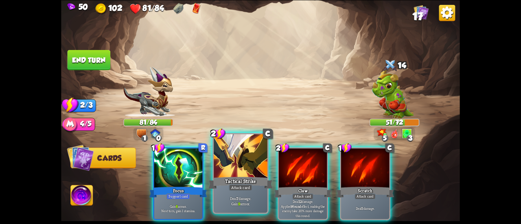
click at [234, 178] on div "Tactical Strike" at bounding box center [241, 183] width 64 height 14
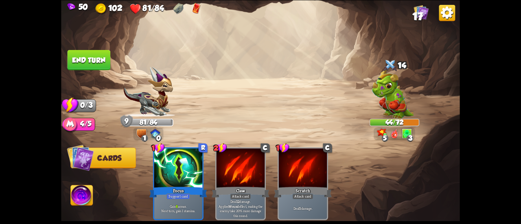
click at [82, 190] on img at bounding box center [82, 196] width 22 height 22
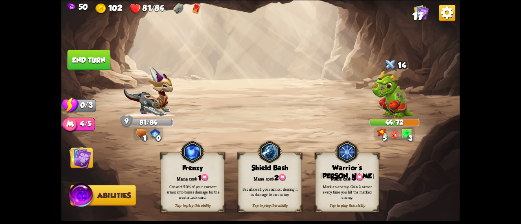
click at [348, 181] on div "Mark an enemy. Gain 2 armor every time you hit the marked enemy." at bounding box center [348, 192] width 64 height 25
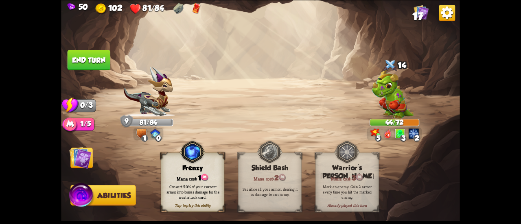
click at [90, 57] on button "End turn" at bounding box center [89, 60] width 43 height 20
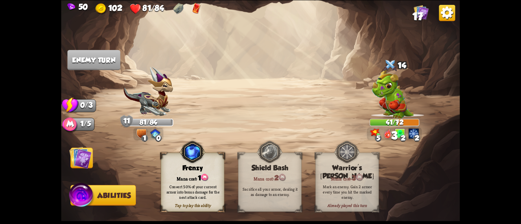
click at [77, 154] on img at bounding box center [80, 158] width 22 height 22
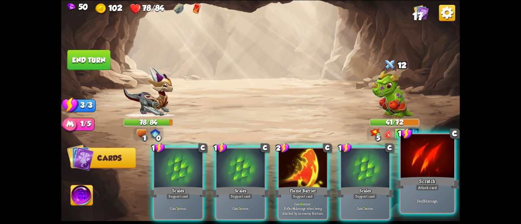
click at [421, 182] on div "Scratch" at bounding box center [428, 183] width 64 height 14
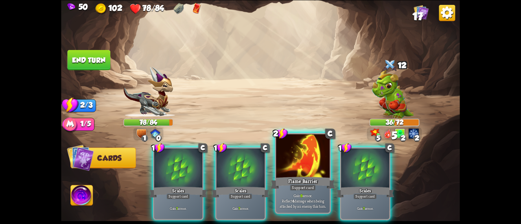
click at [297, 176] on div "Flame Barrier" at bounding box center [303, 183] width 64 height 14
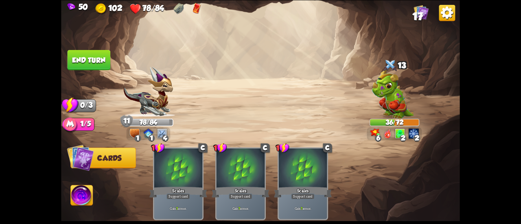
click at [101, 58] on button "End turn" at bounding box center [89, 60] width 43 height 20
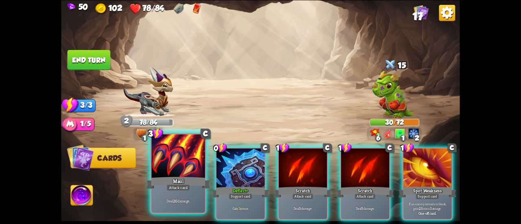
click at [180, 164] on div at bounding box center [179, 156] width 54 height 45
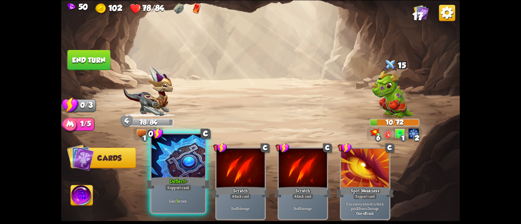
click at [175, 182] on div "Deflect+" at bounding box center [178, 183] width 64 height 14
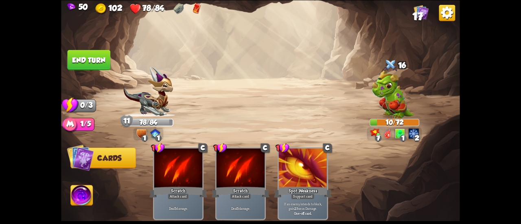
click at [90, 194] on img at bounding box center [82, 196] width 22 height 22
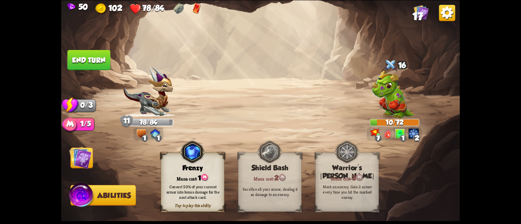
click at [193, 167] on div "Frenzy" at bounding box center [192, 168] width 63 height 8
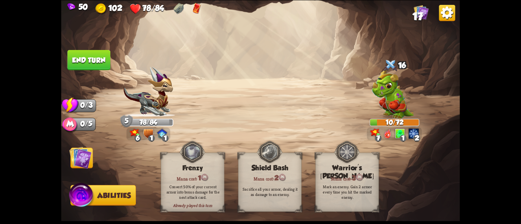
click at [79, 158] on img at bounding box center [80, 158] width 22 height 22
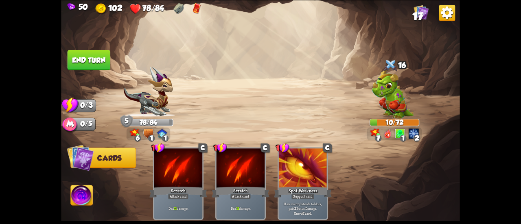
click at [70, 70] on img at bounding box center [260, 112] width 399 height 224
click at [74, 64] on button "End turn" at bounding box center [89, 60] width 43 height 20
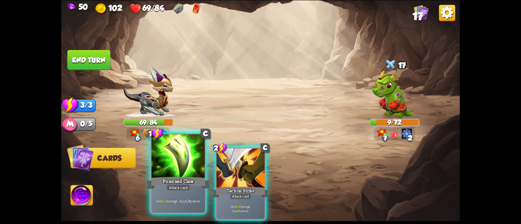
click at [186, 170] on div at bounding box center [179, 156] width 54 height 45
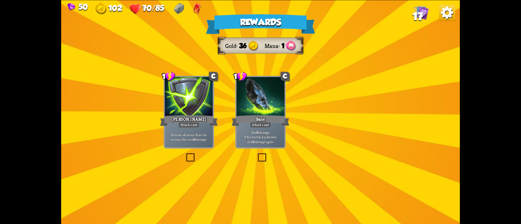
click at [264, 105] on div at bounding box center [261, 97] width 48 height 41
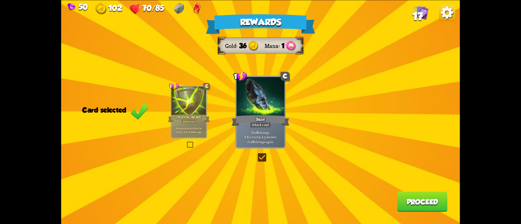
click at [420, 206] on button "Proceed" at bounding box center [423, 202] width 51 height 20
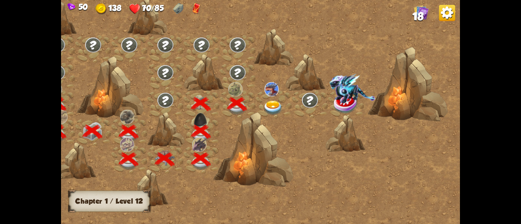
click at [270, 104] on img at bounding box center [273, 108] width 20 height 15
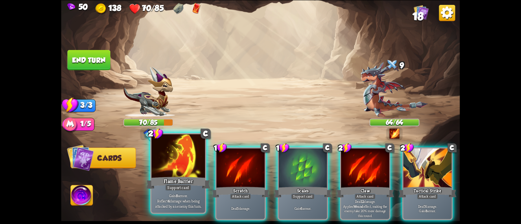
click at [169, 190] on div "Support card" at bounding box center [178, 188] width 26 height 7
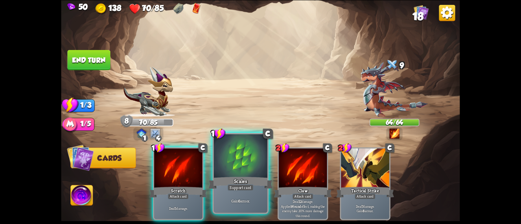
click at [236, 187] on div "Support card" at bounding box center [241, 188] width 26 height 7
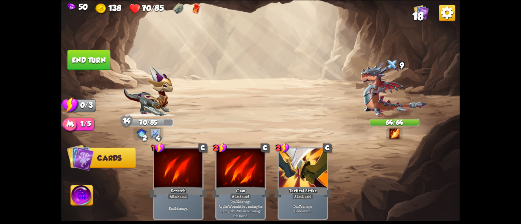
click at [111, 62] on img at bounding box center [260, 112] width 399 height 224
click at [100, 59] on button "End turn" at bounding box center [89, 60] width 43 height 20
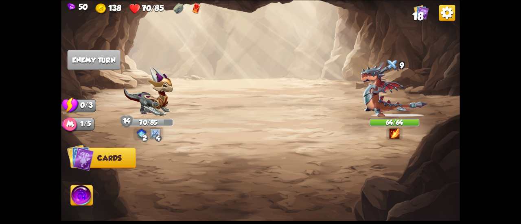
click at [377, 77] on img at bounding box center [394, 89] width 67 height 55
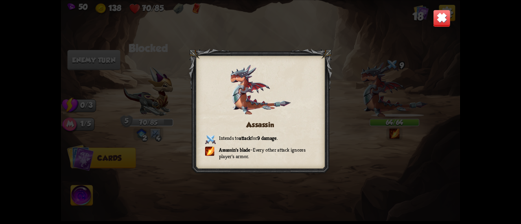
click at [442, 18] on img at bounding box center [442, 18] width 18 height 18
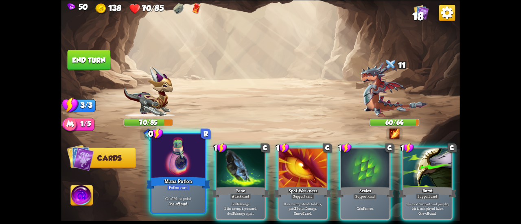
click at [181, 161] on div at bounding box center [179, 156] width 54 height 45
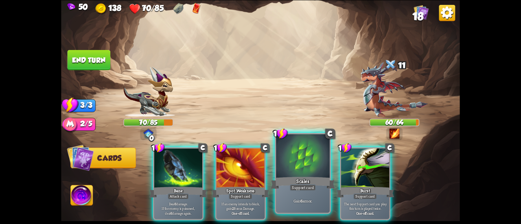
click at [320, 165] on div at bounding box center [303, 156] width 54 height 45
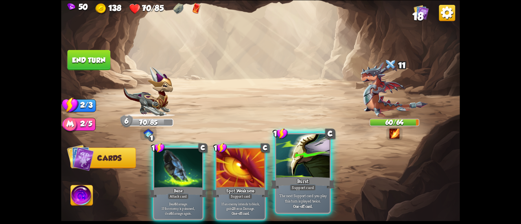
click at [319, 166] on div at bounding box center [303, 156] width 54 height 45
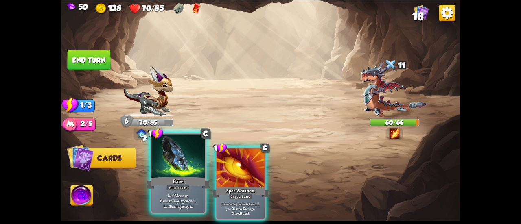
click at [167, 164] on div at bounding box center [179, 156] width 54 height 45
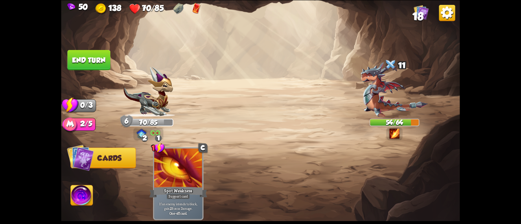
click at [93, 58] on button "End turn" at bounding box center [89, 60] width 44 height 21
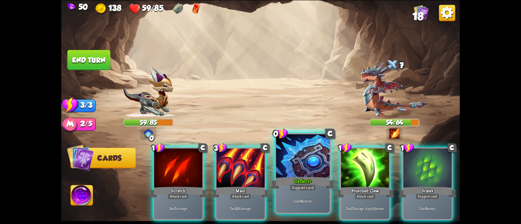
click at [313, 174] on div at bounding box center [303, 156] width 54 height 45
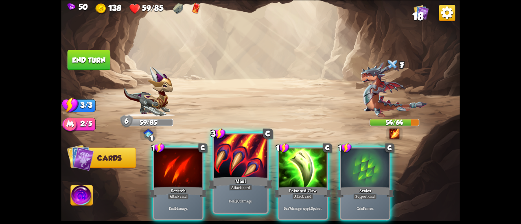
click at [251, 186] on div "Attack card" at bounding box center [240, 188] width 23 height 7
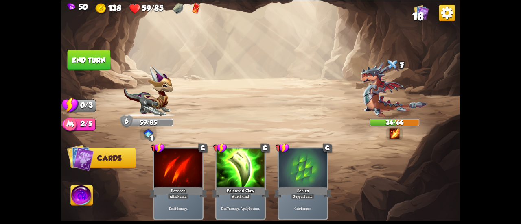
click at [75, 52] on button "End turn" at bounding box center [89, 60] width 43 height 20
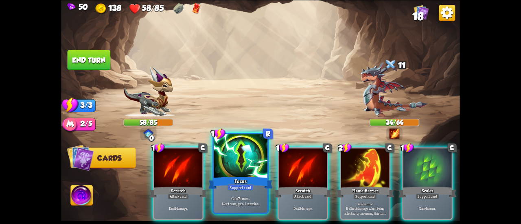
click at [243, 158] on div at bounding box center [241, 156] width 54 height 45
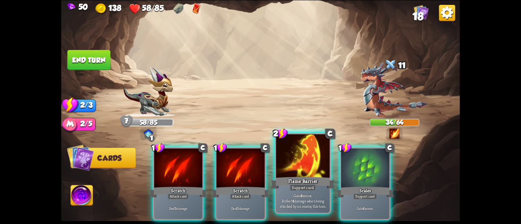
click at [288, 165] on div at bounding box center [303, 156] width 54 height 45
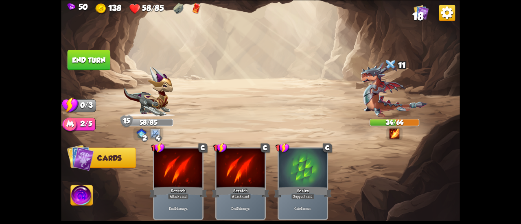
click at [85, 62] on button "End turn" at bounding box center [89, 60] width 43 height 20
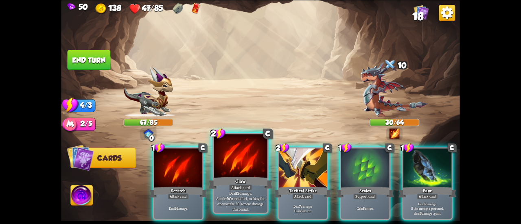
click at [251, 158] on div at bounding box center [241, 156] width 54 height 45
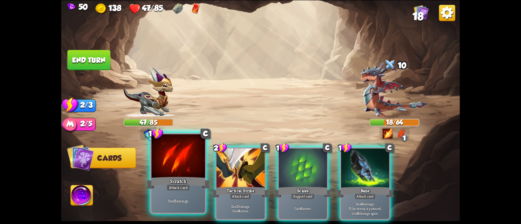
click at [165, 173] on div at bounding box center [179, 156] width 54 height 45
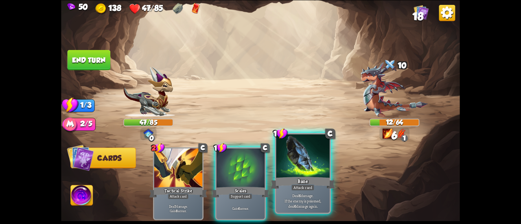
click at [321, 187] on div "Bane" at bounding box center [303, 183] width 64 height 14
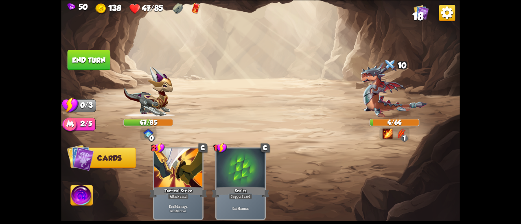
click at [80, 196] on img at bounding box center [82, 196] width 22 height 22
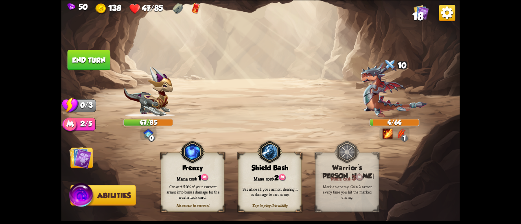
click at [82, 59] on button "End turn" at bounding box center [89, 60] width 43 height 20
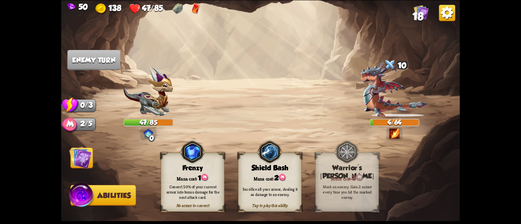
click at [80, 161] on img at bounding box center [80, 158] width 22 height 22
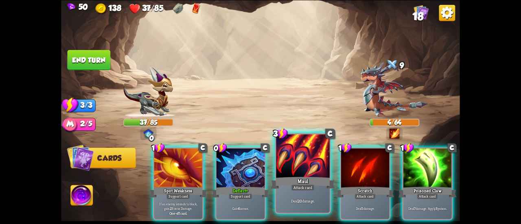
click at [295, 185] on div "Attack card" at bounding box center [302, 188] width 23 height 7
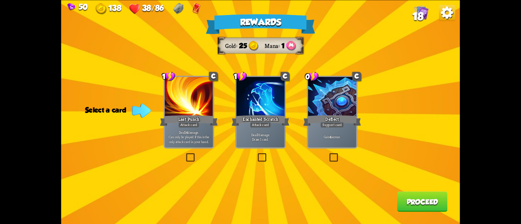
click at [338, 147] on div "Gain 4 armor." at bounding box center [332, 137] width 48 height 21
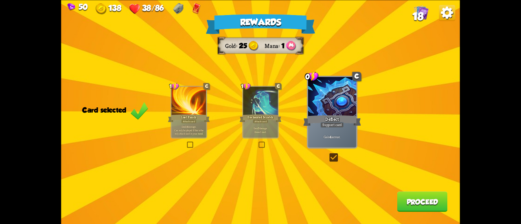
click at [407, 200] on div "Rewards Gold 25 Mana 1 Card selected 1 C Last Punch Attack card Deal 14 damage.…" at bounding box center [260, 112] width 399 height 224
click at [407, 200] on button "Proceed" at bounding box center [423, 202] width 51 height 20
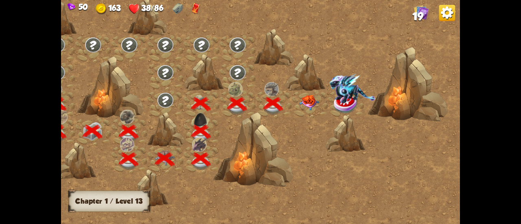
click at [312, 104] on img at bounding box center [309, 102] width 20 height 15
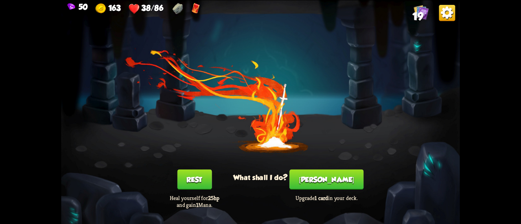
click at [204, 175] on button "Rest" at bounding box center [194, 179] width 35 height 20
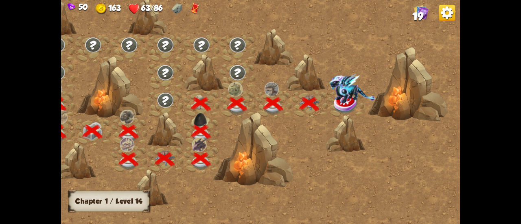
click at [346, 99] on img at bounding box center [353, 89] width 46 height 30
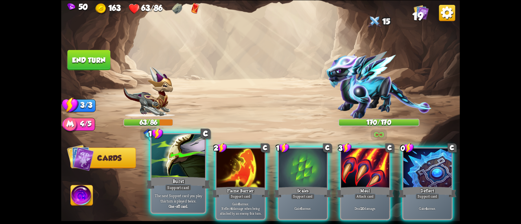
click at [182, 170] on div at bounding box center [179, 156] width 54 height 45
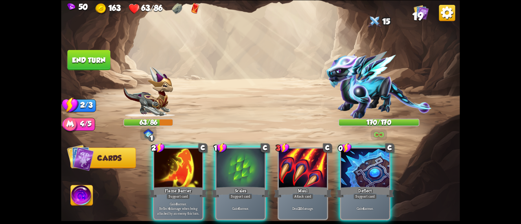
click at [182, 170] on div at bounding box center [178, 169] width 48 height 41
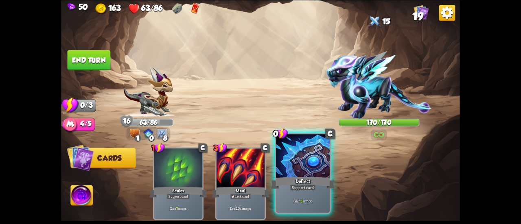
click at [302, 180] on div "Deflect" at bounding box center [303, 183] width 64 height 14
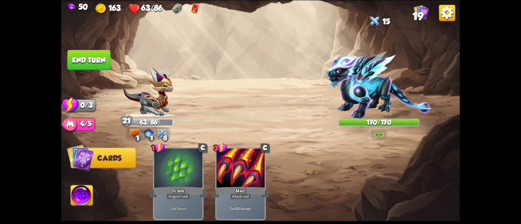
click at [94, 59] on button "End turn" at bounding box center [89, 60] width 43 height 20
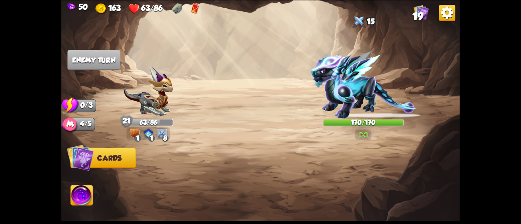
click at [181, 161] on div at bounding box center [300, 175] width 319 height 100
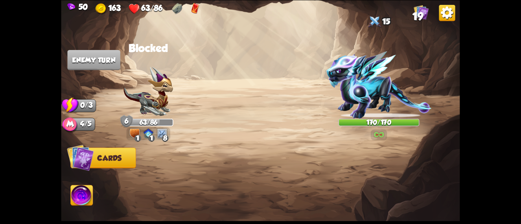
click at [386, 97] on img at bounding box center [379, 85] width 106 height 68
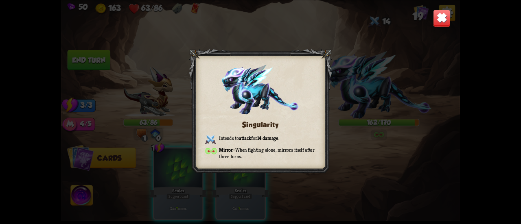
click at [436, 16] on img at bounding box center [442, 18] width 18 height 18
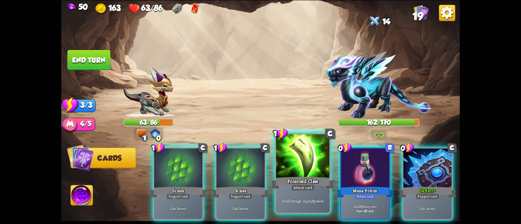
click at [322, 169] on div at bounding box center [303, 156] width 54 height 45
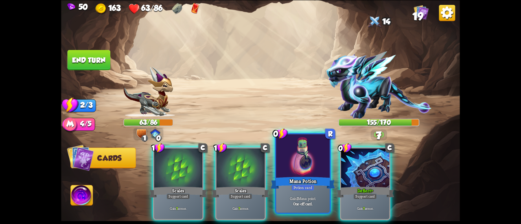
click at [298, 175] on div at bounding box center [303, 156] width 54 height 45
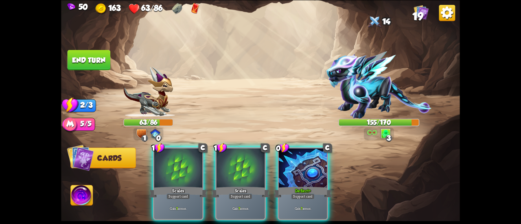
click at [292, 186] on div "Deflect+" at bounding box center [303, 192] width 58 height 13
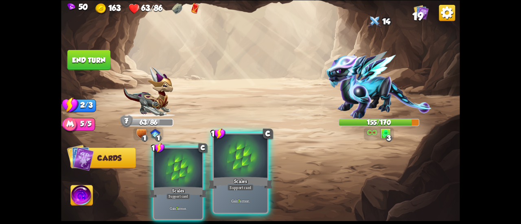
click at [256, 179] on div "Scales" at bounding box center [241, 183] width 64 height 14
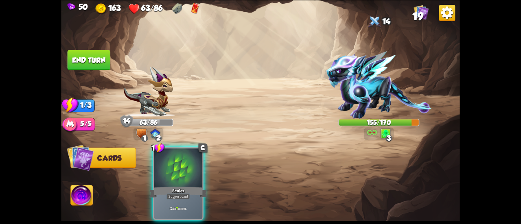
click at [209, 179] on div "1 C Scales Support card Gain 7 armor." at bounding box center [300, 175] width 319 height 100
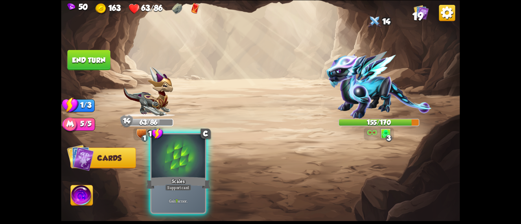
click at [195, 178] on div "Scales" at bounding box center [178, 183] width 64 height 14
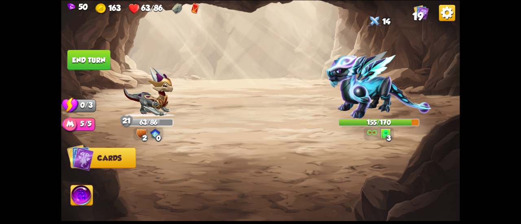
click at [84, 55] on button "End turn" at bounding box center [89, 60] width 43 height 20
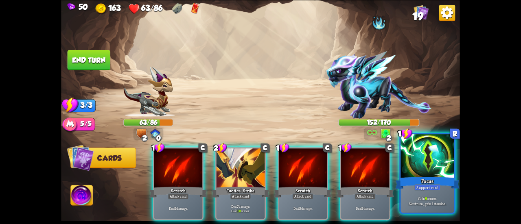
click at [436, 157] on div at bounding box center [428, 156] width 54 height 45
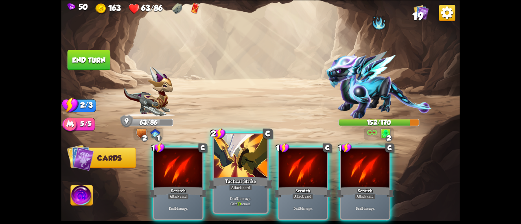
click at [243, 183] on div "Tactical Strike" at bounding box center [241, 183] width 64 height 14
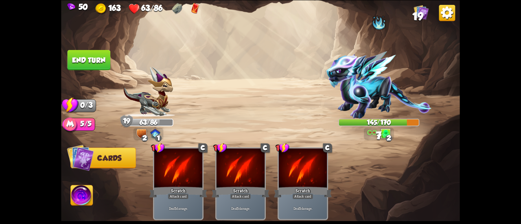
click at [84, 202] on img at bounding box center [82, 196] width 22 height 22
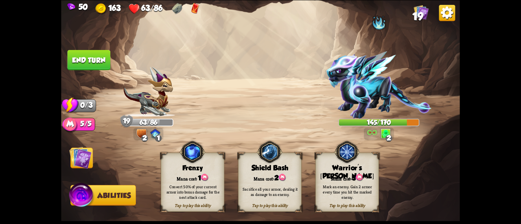
click at [338, 181] on div "Mark an enemy. Gain 2 armor every time you hit the marked enemy." at bounding box center [348, 192] width 64 height 25
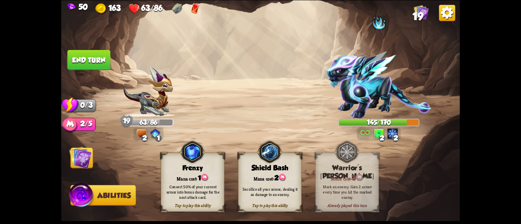
click at [289, 178] on div "Mana cost: 2" at bounding box center [270, 177] width 63 height 9
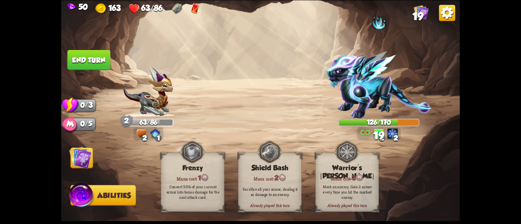
click at [96, 48] on img at bounding box center [260, 112] width 399 height 224
click at [99, 53] on button "End turn" at bounding box center [89, 60] width 43 height 20
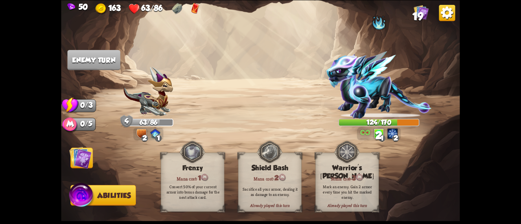
click at [77, 154] on img at bounding box center [80, 158] width 22 height 22
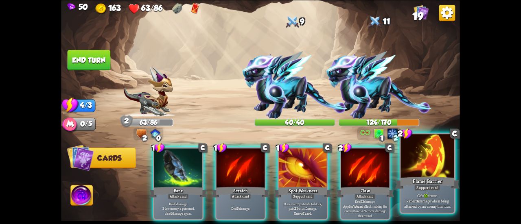
click at [426, 184] on div "Flame Barrier" at bounding box center [428, 183] width 64 height 14
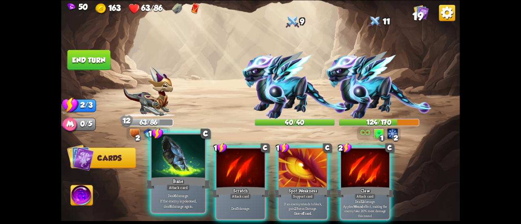
click at [165, 180] on div "Bane" at bounding box center [178, 183] width 64 height 14
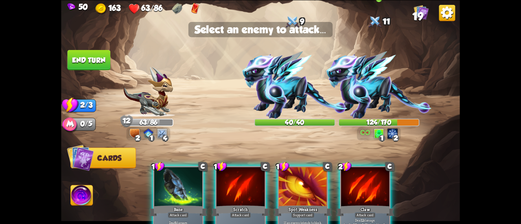
click at [361, 89] on img at bounding box center [379, 85] width 106 height 68
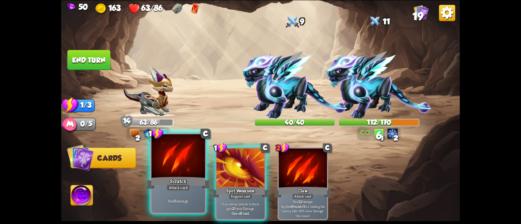
click at [167, 165] on div at bounding box center [179, 156] width 54 height 45
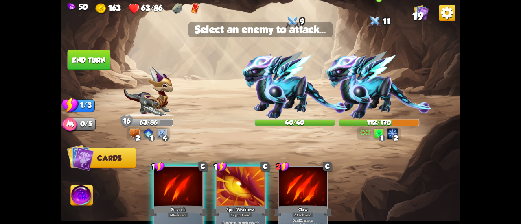
click at [361, 88] on img at bounding box center [379, 85] width 106 height 68
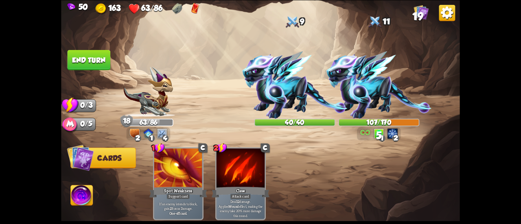
click at [90, 60] on button "End turn" at bounding box center [89, 60] width 43 height 20
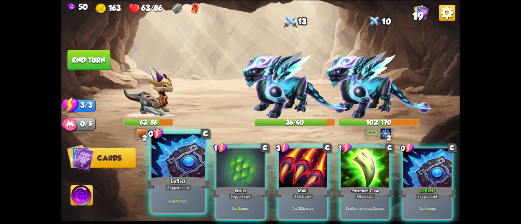
click at [183, 166] on div at bounding box center [179, 156] width 54 height 45
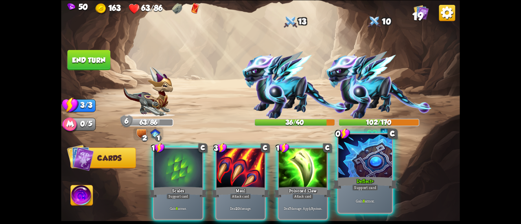
click at [364, 191] on div "Gain 8 armor." at bounding box center [366, 200] width 54 height 23
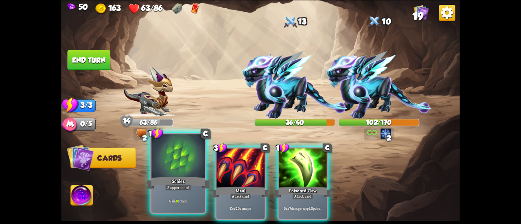
click at [182, 172] on div at bounding box center [179, 156] width 54 height 45
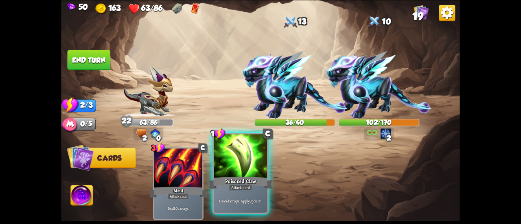
click at [239, 182] on div "Poisoned Claw" at bounding box center [241, 183] width 64 height 14
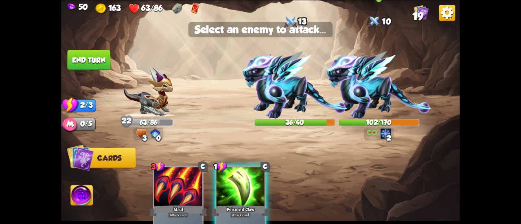
click at [378, 95] on img at bounding box center [379, 85] width 106 height 68
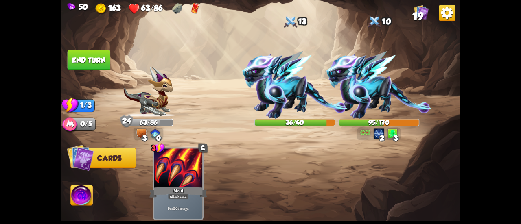
click at [89, 58] on button "End turn" at bounding box center [89, 60] width 43 height 20
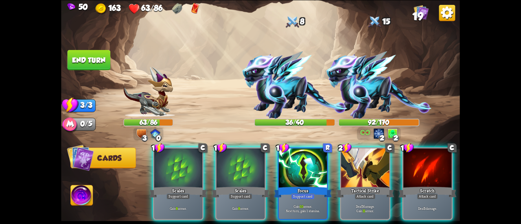
click at [296, 156] on div at bounding box center [303, 169] width 48 height 41
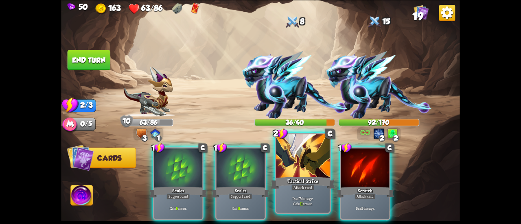
click at [297, 169] on div at bounding box center [303, 156] width 54 height 45
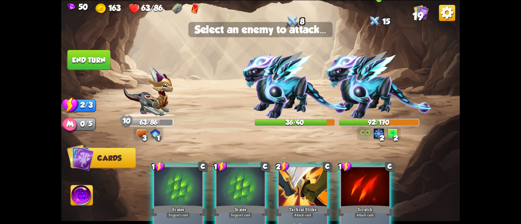
click at [365, 87] on img at bounding box center [379, 85] width 106 height 68
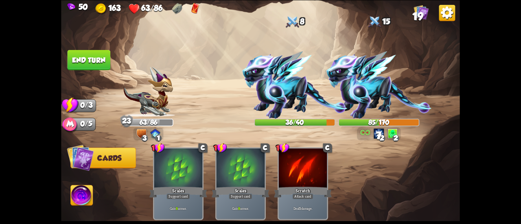
click at [96, 60] on button "End turn" at bounding box center [89, 60] width 43 height 20
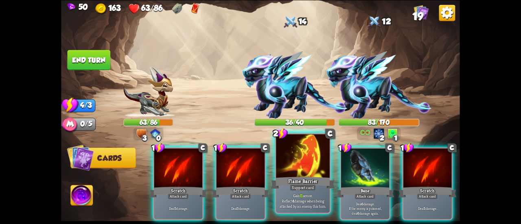
click at [308, 161] on div at bounding box center [303, 156] width 54 height 45
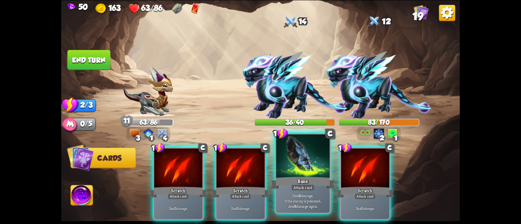
click at [305, 163] on div at bounding box center [303, 156] width 54 height 45
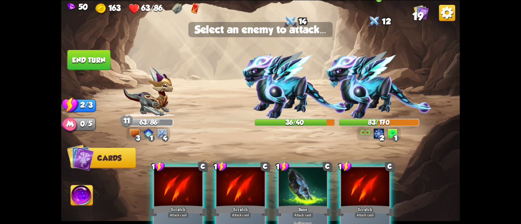
click at [367, 86] on img at bounding box center [379, 85] width 106 height 68
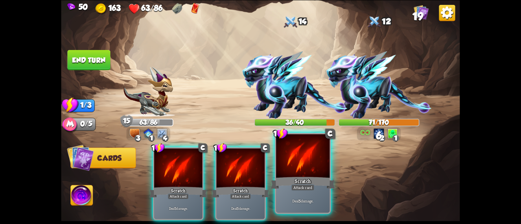
click at [316, 156] on div at bounding box center [303, 156] width 54 height 45
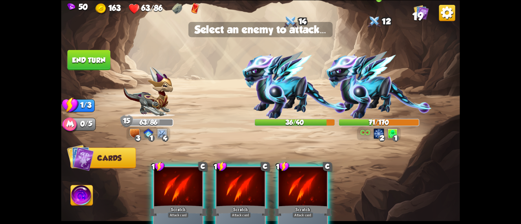
click at [355, 77] on img at bounding box center [379, 85] width 106 height 68
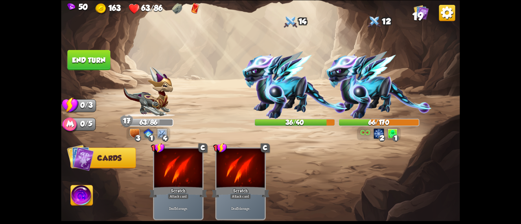
click at [92, 58] on button "End turn" at bounding box center [89, 60] width 43 height 20
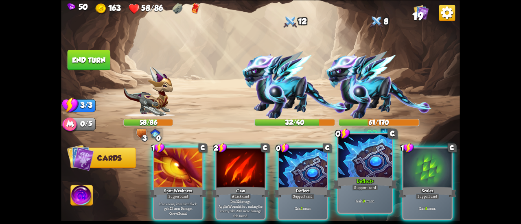
click at [371, 199] on p "Gain 9 armor." at bounding box center [365, 200] width 51 height 5
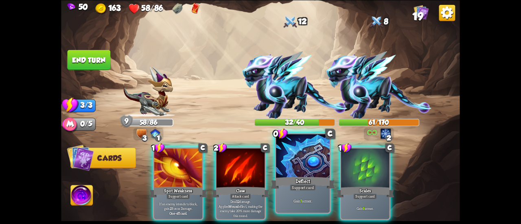
click at [309, 196] on div "Gain 7 armor." at bounding box center [303, 200] width 54 height 23
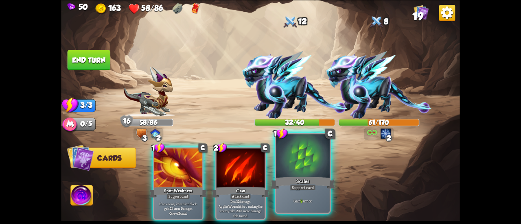
click at [307, 198] on div "Gain 9 armor." at bounding box center [303, 200] width 54 height 23
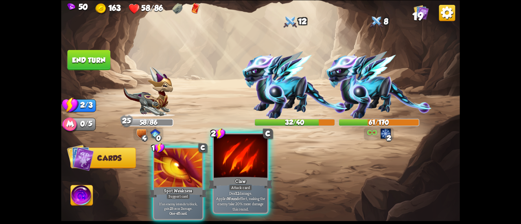
click at [240, 181] on div "Claw" at bounding box center [241, 183] width 64 height 14
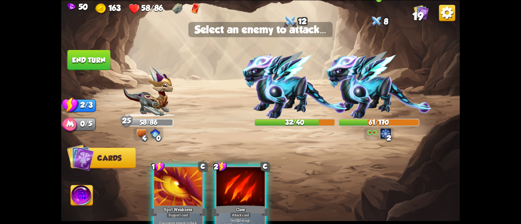
click at [360, 74] on img at bounding box center [379, 85] width 106 height 68
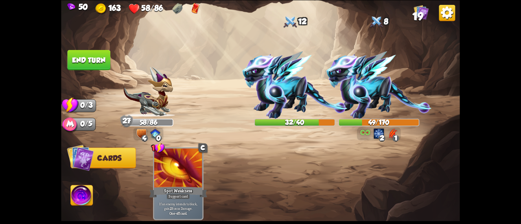
click at [91, 62] on button "End turn" at bounding box center [89, 60] width 43 height 20
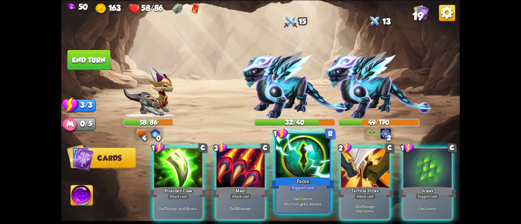
click at [299, 194] on div "Gain 11 armor. Next turn, gain 1 stamina." at bounding box center [303, 200] width 54 height 23
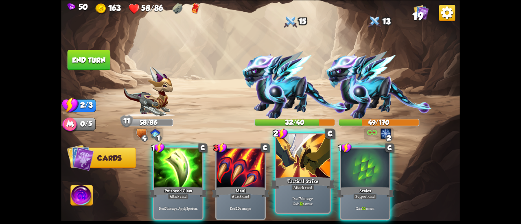
click at [296, 181] on div "Tactical Strike" at bounding box center [303, 183] width 64 height 14
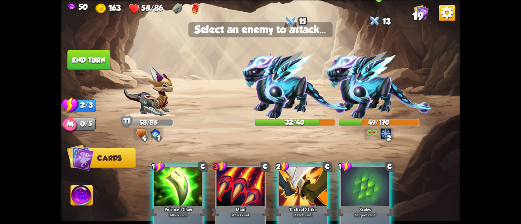
click at [376, 83] on img at bounding box center [379, 85] width 106 height 68
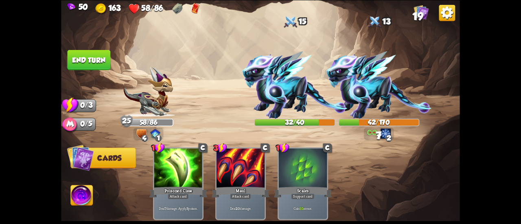
click at [103, 56] on button "End turn" at bounding box center [89, 60] width 43 height 20
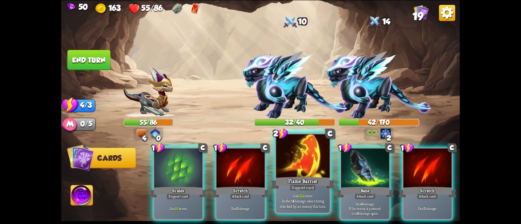
click at [310, 162] on div at bounding box center [303, 156] width 54 height 45
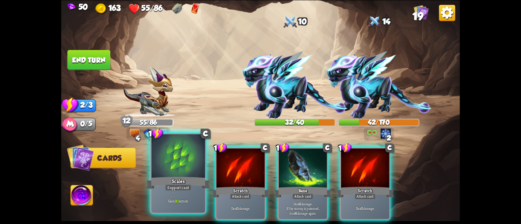
click at [172, 169] on div at bounding box center [179, 156] width 54 height 45
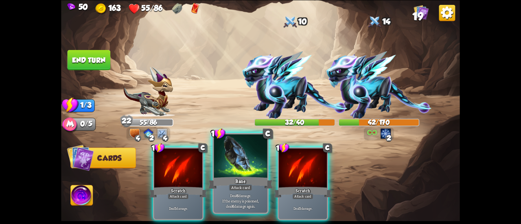
click at [235, 176] on div at bounding box center [241, 156] width 54 height 45
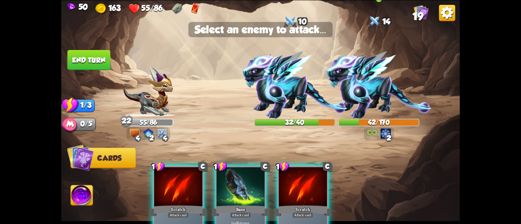
click at [369, 75] on img at bounding box center [379, 85] width 106 height 68
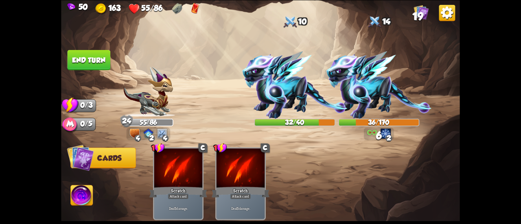
click at [95, 48] on img at bounding box center [260, 112] width 399 height 224
click at [102, 54] on button "End turn" at bounding box center [89, 60] width 43 height 20
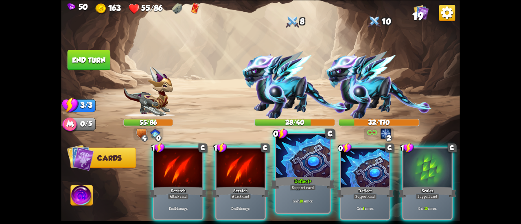
click at [285, 185] on div "Deflect+" at bounding box center [303, 183] width 64 height 14
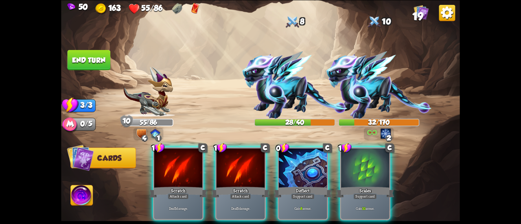
click at [285, 186] on div "Deflect" at bounding box center [303, 192] width 58 height 13
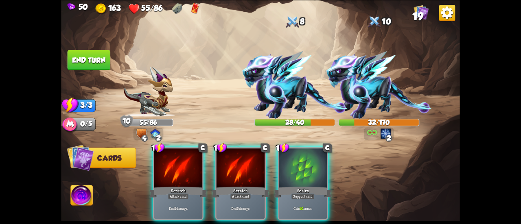
click at [285, 186] on div "Scales" at bounding box center [303, 192] width 58 height 13
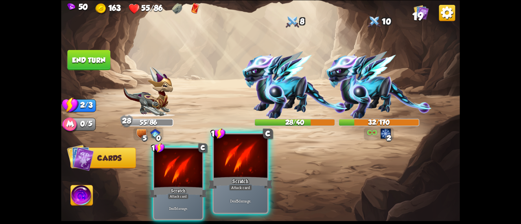
drag, startPoint x: 85, startPoint y: 52, endPoint x: 249, endPoint y: 157, distance: 195.3
click at [253, 153] on div "Select an enemy to attack... You don't have enough stamina to play that card...…" at bounding box center [260, 112] width 399 height 224
click at [244, 166] on div at bounding box center [241, 156] width 54 height 45
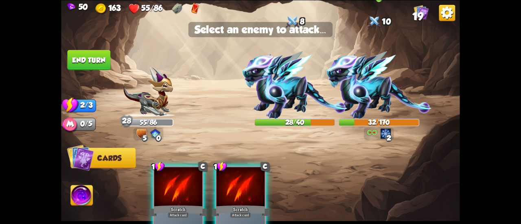
click at [364, 91] on img at bounding box center [379, 85] width 106 height 68
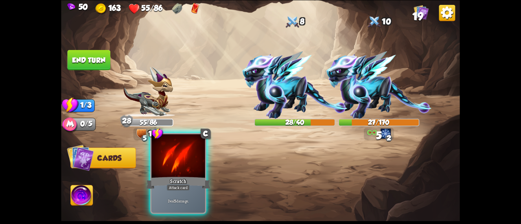
click at [189, 176] on div "Scratch" at bounding box center [178, 183] width 64 height 14
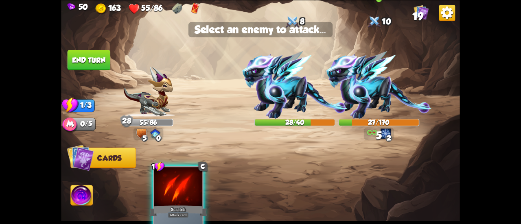
click at [389, 77] on img at bounding box center [379, 85] width 106 height 68
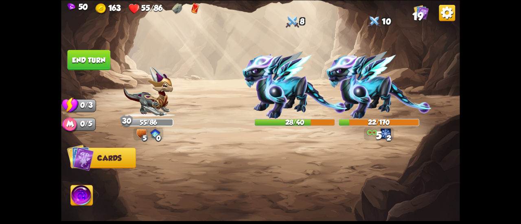
click at [88, 55] on button "End turn" at bounding box center [89, 60] width 43 height 20
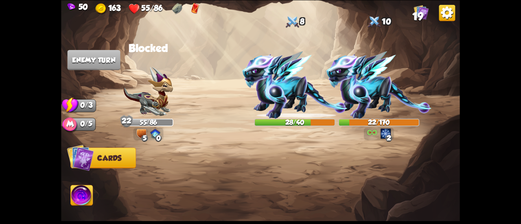
click at [82, 192] on img at bounding box center [82, 196] width 22 height 22
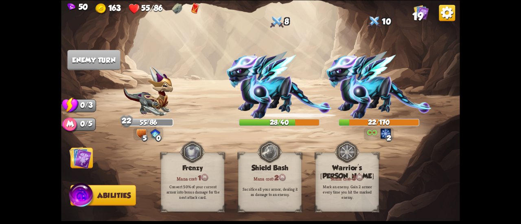
click at [77, 160] on img at bounding box center [80, 158] width 22 height 22
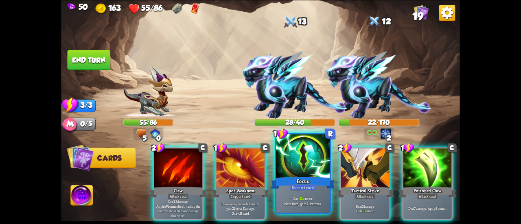
click at [302, 178] on div "Focus" at bounding box center [303, 183] width 64 height 14
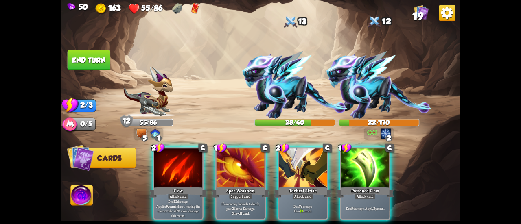
click at [302, 186] on div "Tactical Strike" at bounding box center [303, 192] width 58 height 13
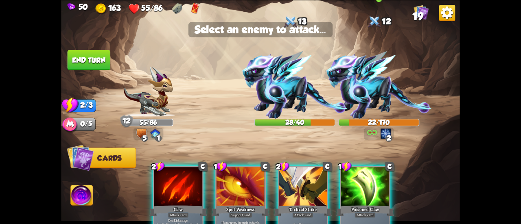
click at [374, 80] on img at bounding box center [379, 85] width 106 height 68
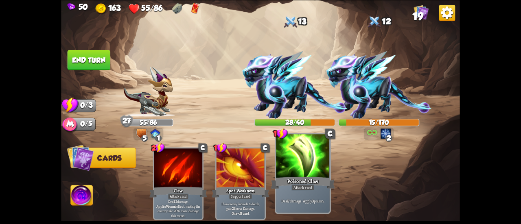
click at [301, 158] on div at bounding box center [303, 156] width 54 height 45
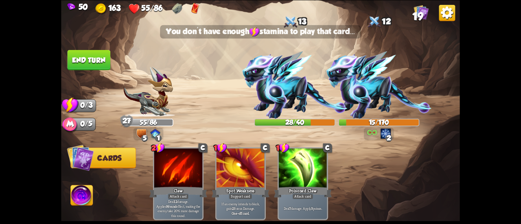
click at [102, 62] on button "End turn" at bounding box center [89, 60] width 43 height 20
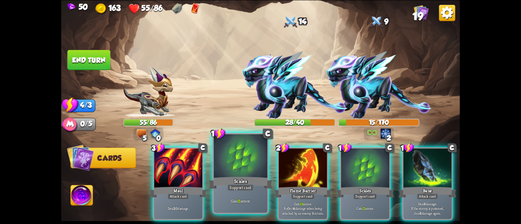
click at [233, 177] on div "Scales" at bounding box center [241, 183] width 64 height 14
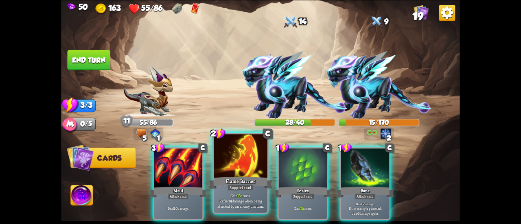
click at [231, 178] on div "Flame Barrier" at bounding box center [241, 183] width 64 height 14
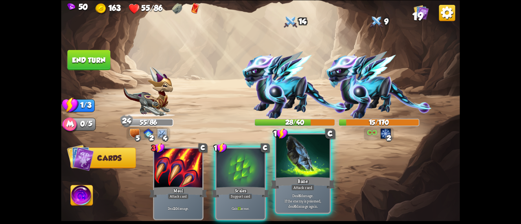
click at [282, 176] on div "Bane" at bounding box center [303, 183] width 64 height 14
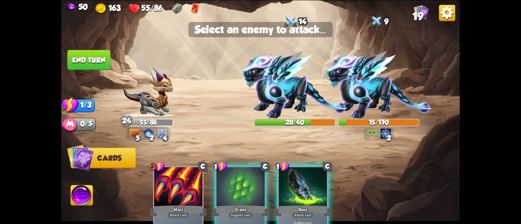
click at [296, 187] on div at bounding box center [303, 187] width 48 height 41
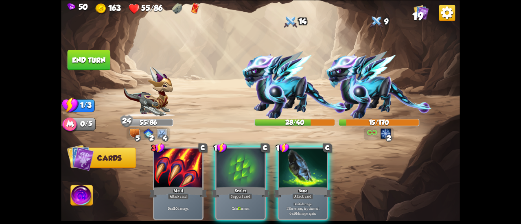
click at [158, 114] on img at bounding box center [148, 92] width 50 height 50
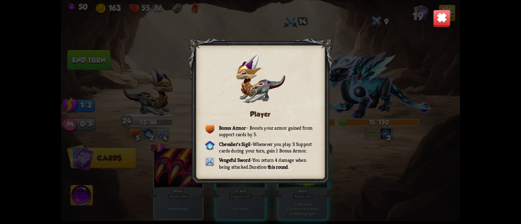
click at [436, 14] on img at bounding box center [442, 18] width 18 height 18
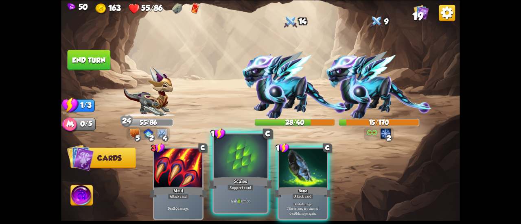
click at [254, 169] on div at bounding box center [241, 156] width 54 height 45
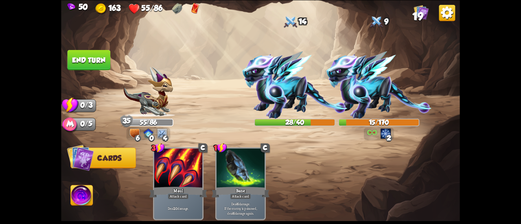
click at [97, 59] on button "End turn" at bounding box center [89, 60] width 43 height 20
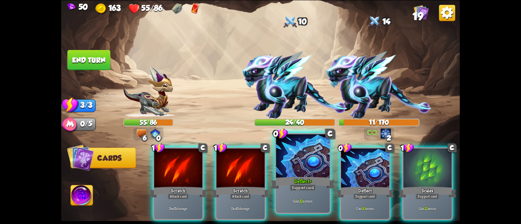
click at [285, 179] on div "Deflect+" at bounding box center [303, 183] width 64 height 14
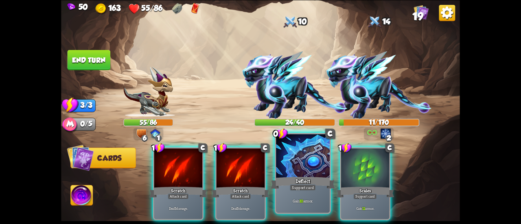
click at [308, 176] on div at bounding box center [303, 156] width 54 height 45
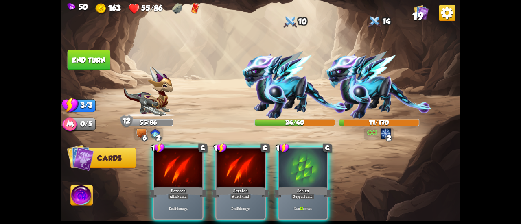
click at [308, 176] on div at bounding box center [303, 169] width 48 height 41
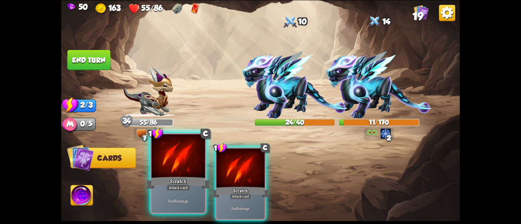
click at [202, 162] on div at bounding box center [179, 156] width 54 height 45
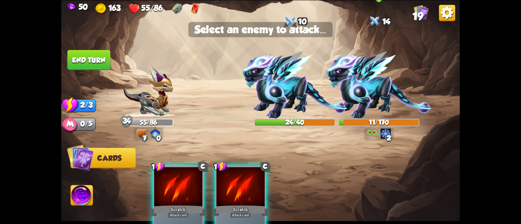
click at [374, 62] on img at bounding box center [379, 85] width 106 height 68
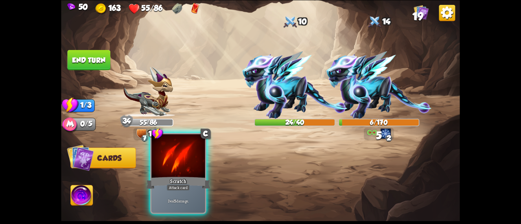
click at [179, 168] on div at bounding box center [179, 156] width 54 height 45
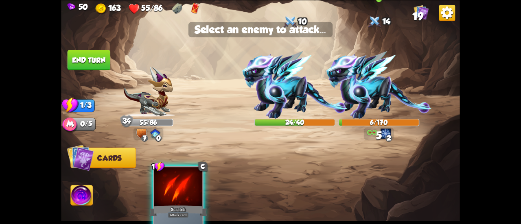
click at [378, 73] on img at bounding box center [379, 85] width 106 height 68
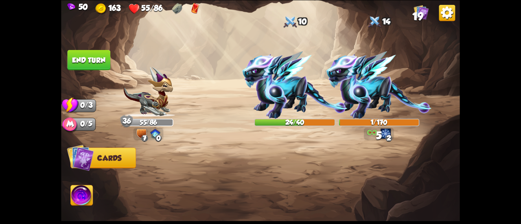
click at [89, 59] on button "End turn" at bounding box center [89, 60] width 43 height 20
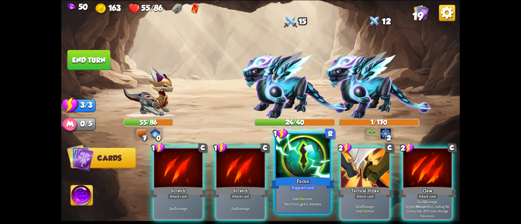
click at [305, 174] on div at bounding box center [303, 156] width 54 height 45
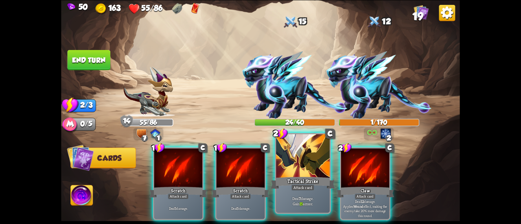
click at [292, 173] on div at bounding box center [303, 156] width 54 height 45
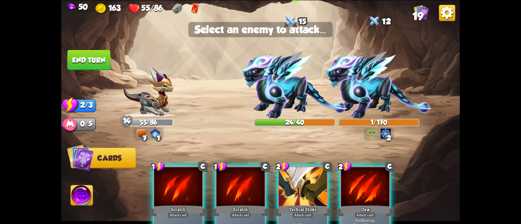
click at [274, 79] on img at bounding box center [295, 85] width 106 height 68
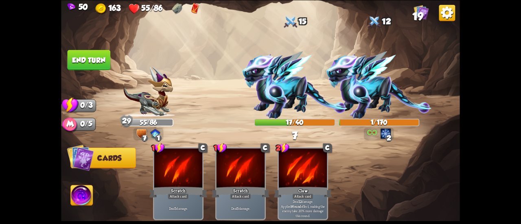
click at [99, 60] on button "End turn" at bounding box center [89, 60] width 43 height 20
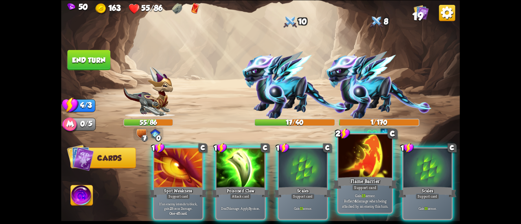
click at [358, 171] on div at bounding box center [366, 156] width 54 height 45
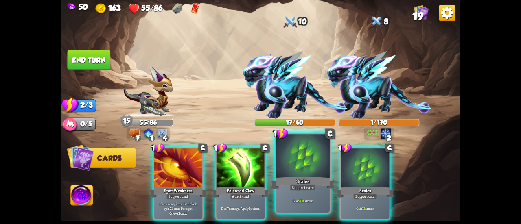
click at [296, 161] on div at bounding box center [303, 156] width 54 height 45
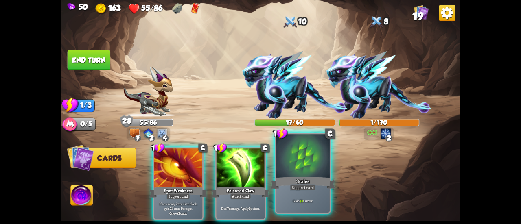
click at [294, 161] on div at bounding box center [303, 156] width 54 height 45
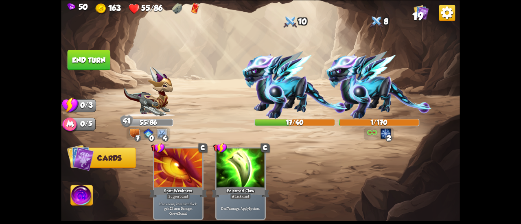
click at [95, 59] on button "End turn" at bounding box center [89, 60] width 43 height 20
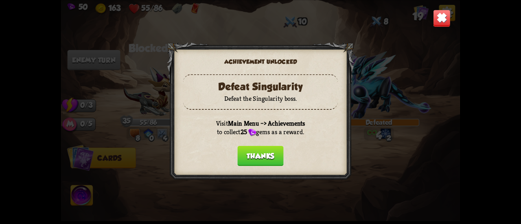
click at [266, 154] on button "Thanks" at bounding box center [260, 156] width 46 height 20
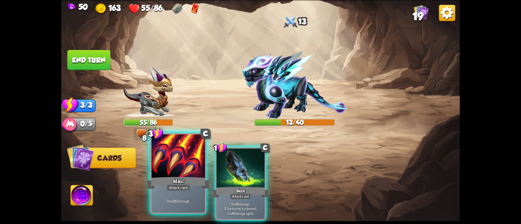
click at [191, 173] on div at bounding box center [179, 156] width 54 height 45
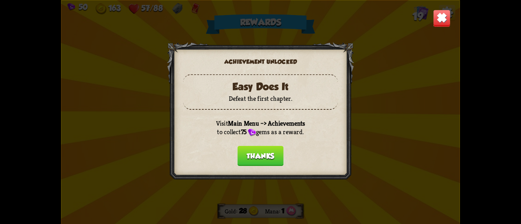
click at [256, 144] on div at bounding box center [260, 112] width 187 height 140
click at [265, 154] on button "Thanks" at bounding box center [260, 156] width 46 height 20
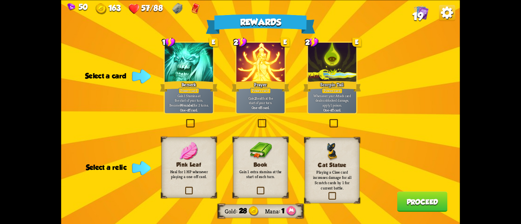
click at [190, 147] on img at bounding box center [189, 151] width 18 height 18
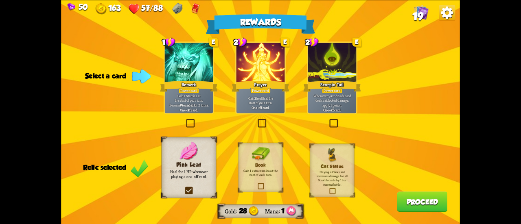
click at [205, 150] on div "Pink Leaf Heal for 1 HP whenever playing a one-off card." at bounding box center [189, 167] width 55 height 61
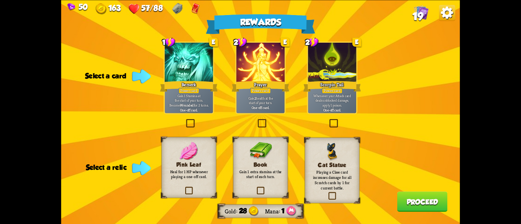
click at [196, 161] on div "Pink Leaf Heal for 1 HP whenever playing a one-off card." at bounding box center [189, 167] width 55 height 61
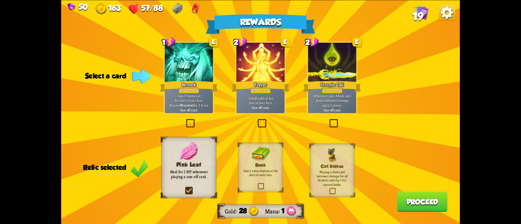
click at [333, 90] on div "Power card" at bounding box center [332, 91] width 21 height 6
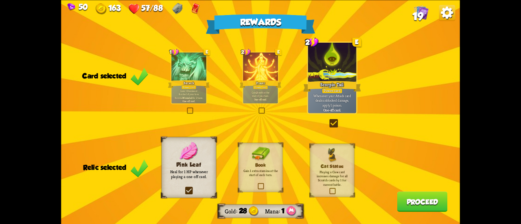
click at [276, 99] on div "One-off card." at bounding box center [260, 99] width 33 height 3
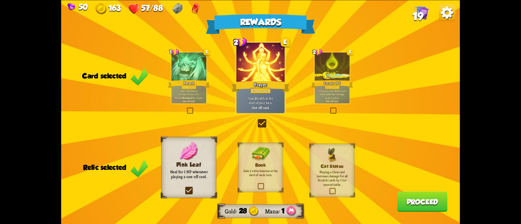
click at [334, 103] on div "Whenever your Attack card deals unblocked damage, apply 1 poison. One-off card." at bounding box center [332, 95] width 35 height 15
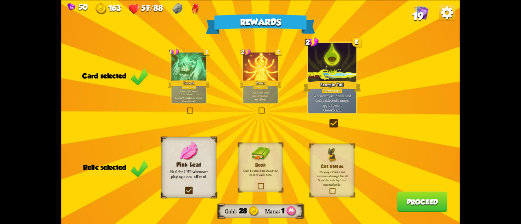
click at [246, 97] on p "Gain 2 health at the start of your turn." at bounding box center [260, 94] width 33 height 7
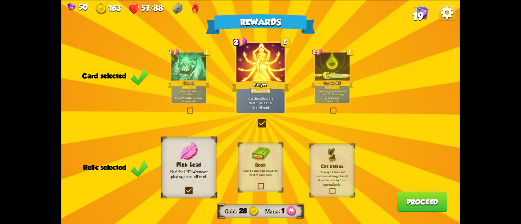
click at [396, 199] on div "Rewards Gold 28 Mana 1 Card selected 1 E Berserk Power card Gain 1 Stamina at t…" at bounding box center [260, 112] width 399 height 224
click at [399, 199] on button "Proceed" at bounding box center [423, 202] width 51 height 20
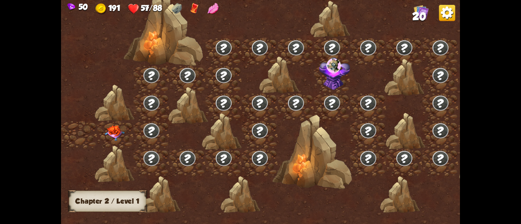
click at [117, 130] on img at bounding box center [115, 132] width 20 height 15
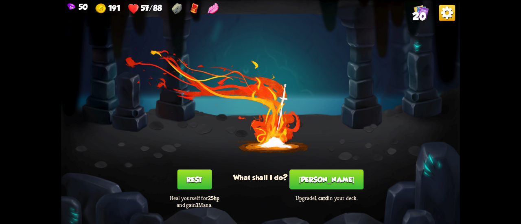
click at [322, 178] on button "[PERSON_NAME]" at bounding box center [327, 179] width 74 height 20
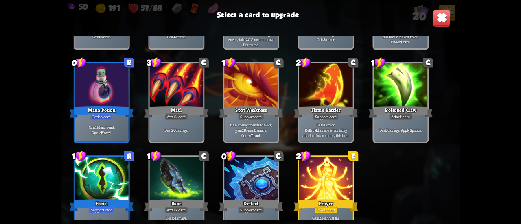
scroll to position [256, 0]
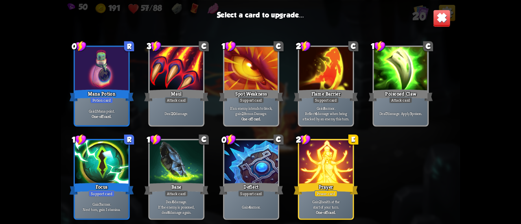
click at [334, 165] on div at bounding box center [326, 163] width 54 height 45
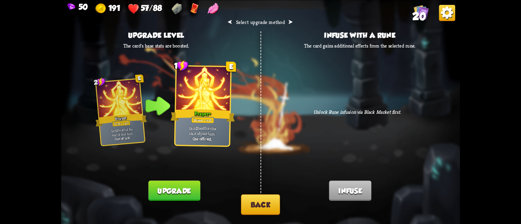
click at [174, 188] on button "Upgrade" at bounding box center [174, 191] width 52 height 20
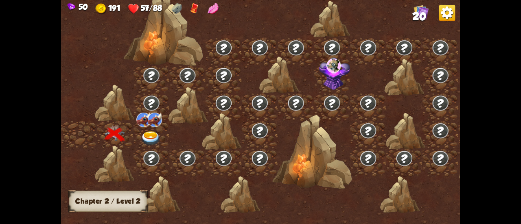
click at [147, 135] on img at bounding box center [151, 139] width 20 height 15
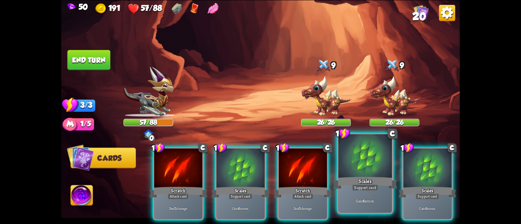
click at [359, 176] on div "Scales" at bounding box center [365, 183] width 64 height 14
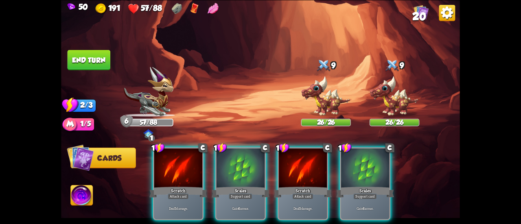
click at [359, 186] on div "Scales" at bounding box center [365, 192] width 58 height 13
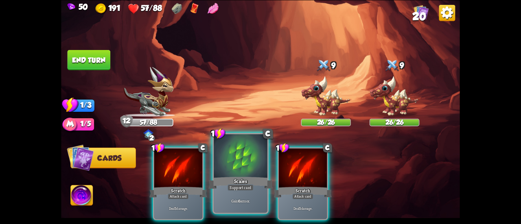
click at [255, 178] on div "Scales" at bounding box center [241, 183] width 64 height 14
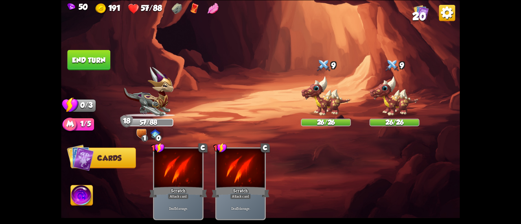
click at [95, 68] on button "End turn" at bounding box center [89, 60] width 43 height 20
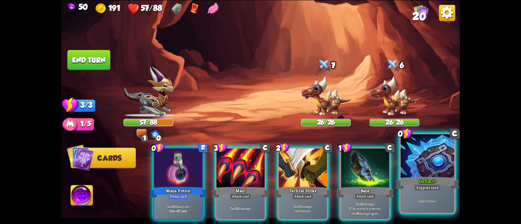
click at [409, 154] on div at bounding box center [428, 156] width 54 height 45
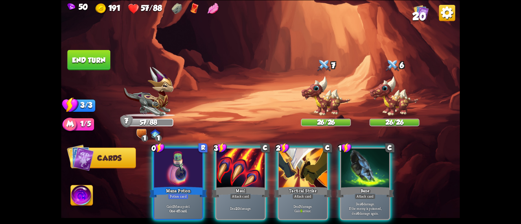
click at [163, 168] on div at bounding box center [178, 169] width 48 height 41
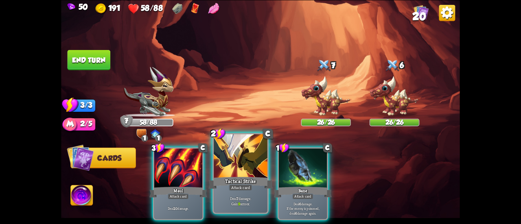
click at [228, 161] on div at bounding box center [241, 156] width 54 height 45
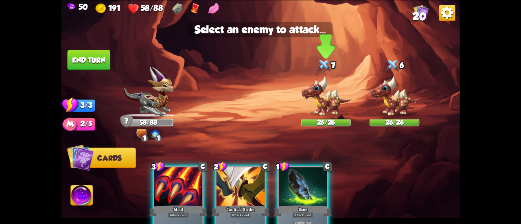
click at [324, 100] on img at bounding box center [326, 96] width 50 height 41
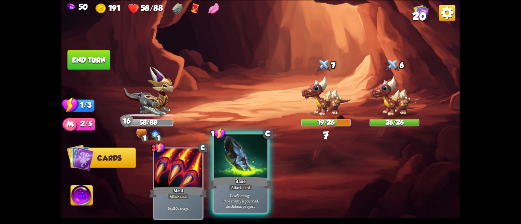
click at [247, 174] on div at bounding box center [241, 156] width 54 height 45
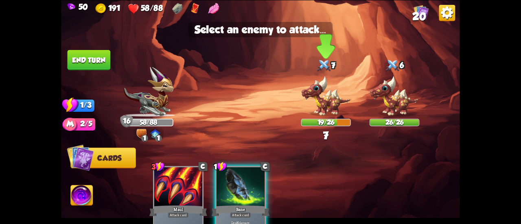
click at [319, 92] on img at bounding box center [326, 96] width 50 height 41
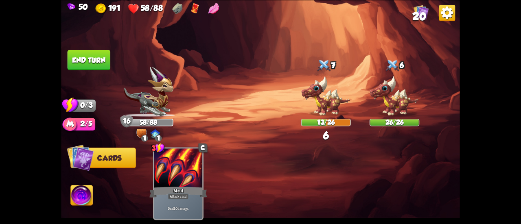
click at [89, 54] on button "End turn" at bounding box center [89, 60] width 43 height 20
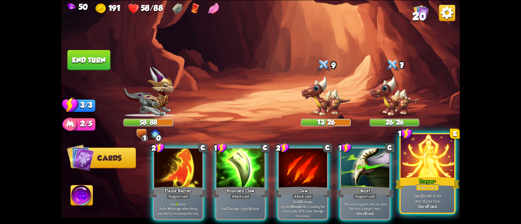
click at [409, 165] on div at bounding box center [428, 156] width 54 height 45
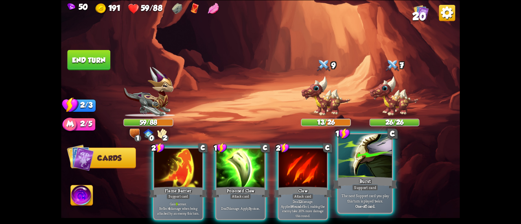
click at [375, 173] on div at bounding box center [366, 156] width 54 height 45
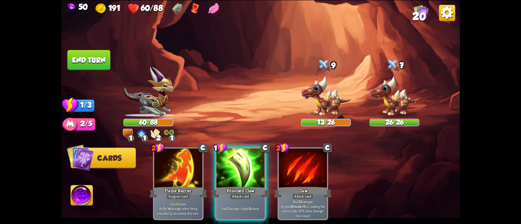
click at [90, 198] on img at bounding box center [82, 196] width 22 height 22
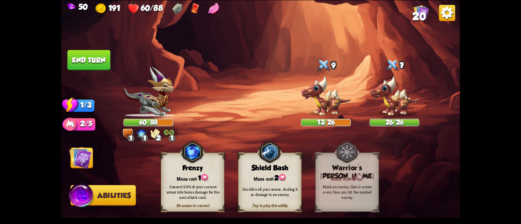
click at [80, 160] on img at bounding box center [80, 158] width 22 height 22
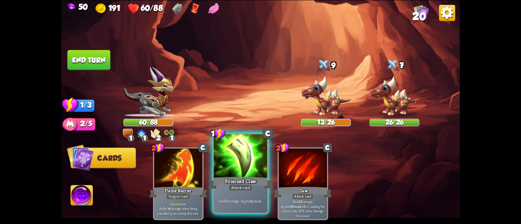
click at [235, 167] on div at bounding box center [241, 156] width 54 height 45
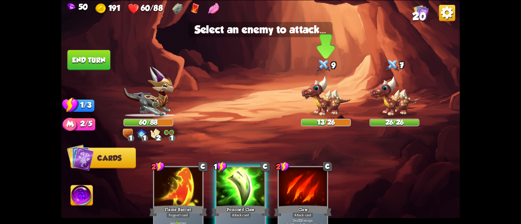
click at [314, 100] on img at bounding box center [326, 96] width 50 height 41
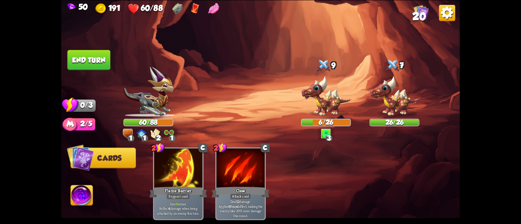
click at [94, 61] on button "End turn" at bounding box center [89, 60] width 43 height 20
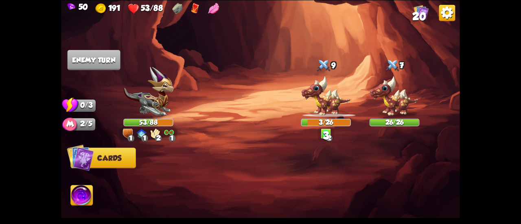
click at [154, 134] on img at bounding box center [155, 134] width 10 height 10
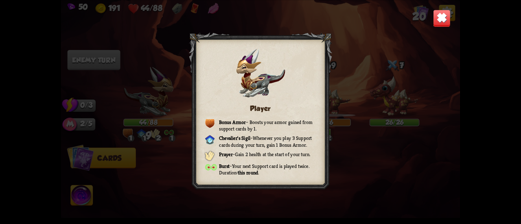
click at [437, 15] on img at bounding box center [442, 18] width 18 height 18
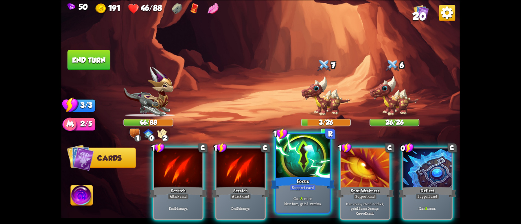
click at [306, 157] on div at bounding box center [303, 156] width 54 height 45
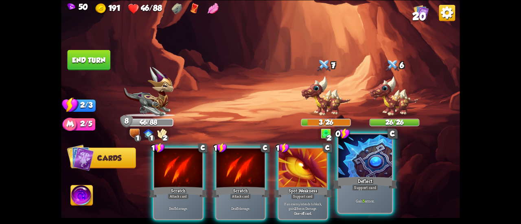
click at [349, 169] on div at bounding box center [366, 156] width 54 height 45
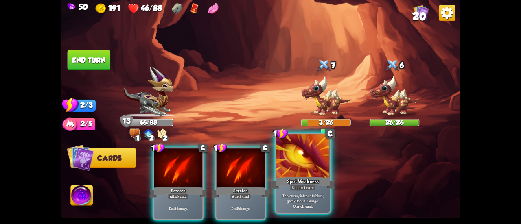
click at [318, 176] on div at bounding box center [303, 156] width 54 height 45
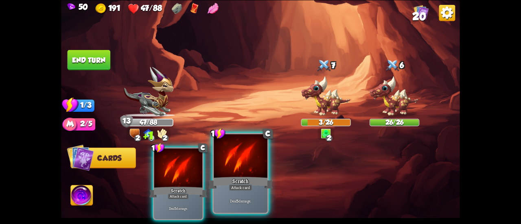
click at [252, 183] on div "Scratch" at bounding box center [241, 183] width 64 height 14
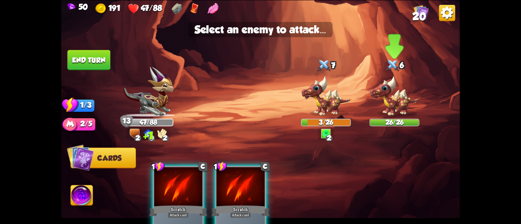
click at [395, 106] on img at bounding box center [395, 96] width 50 height 41
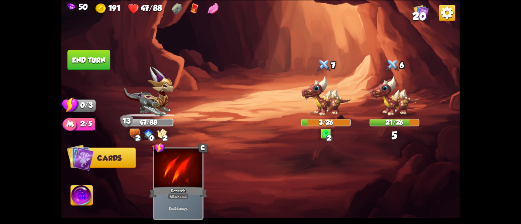
click at [76, 66] on button "End turn" at bounding box center [89, 60] width 43 height 20
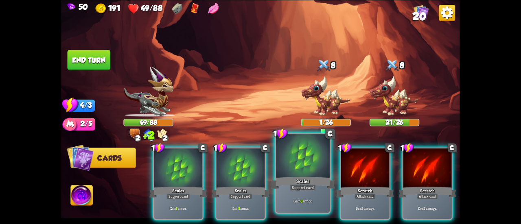
click at [294, 177] on div "Scales" at bounding box center [303, 183] width 64 height 14
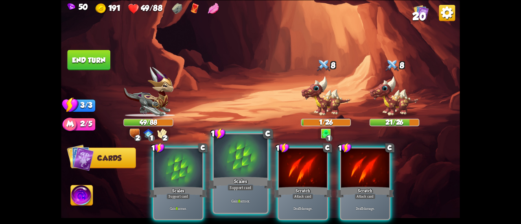
click at [229, 183] on div "Scales" at bounding box center [241, 183] width 64 height 14
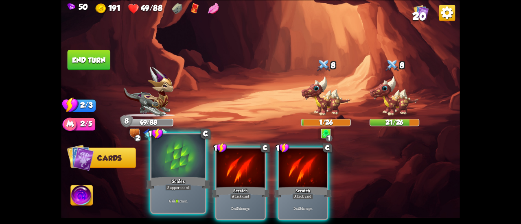
click at [166, 197] on div "Gain 8 armor." at bounding box center [179, 200] width 54 height 23
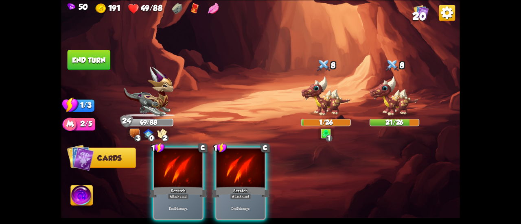
click at [88, 56] on button "End turn" at bounding box center [89, 60] width 43 height 20
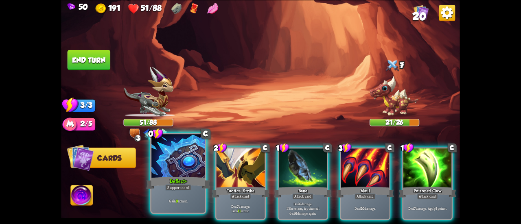
click at [170, 171] on div at bounding box center [179, 156] width 54 height 45
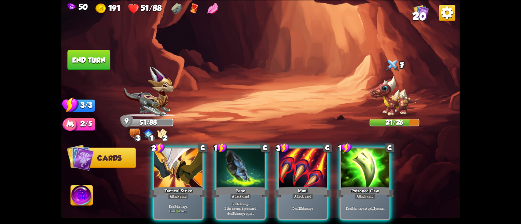
click at [92, 59] on button "End turn" at bounding box center [88, 60] width 43 height 20
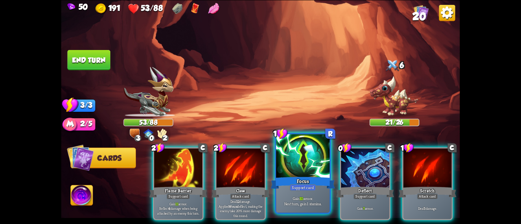
click at [298, 195] on div "Gain 10 armor. Next turn, gain 1 stamina." at bounding box center [303, 200] width 54 height 23
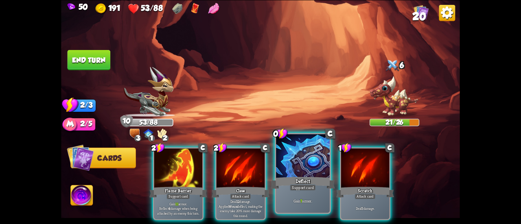
click at [293, 196] on div "Gain 7 armor." at bounding box center [303, 200] width 54 height 23
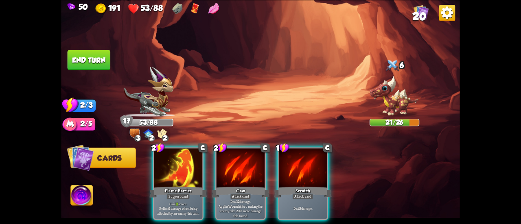
click at [88, 64] on button "End turn" at bounding box center [89, 60] width 44 height 21
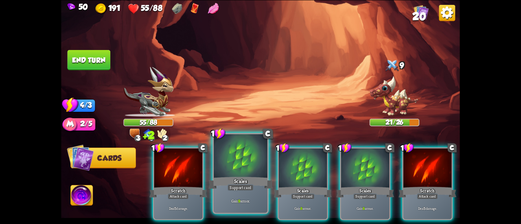
click at [240, 162] on div at bounding box center [241, 156] width 54 height 45
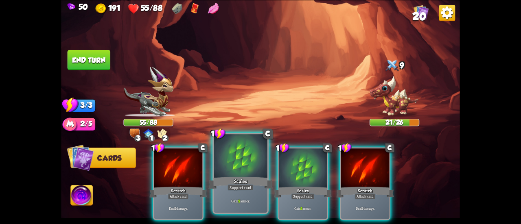
click at [246, 164] on div at bounding box center [241, 156] width 54 height 45
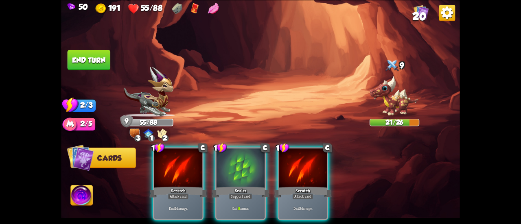
click at [246, 164] on div at bounding box center [241, 169] width 48 height 41
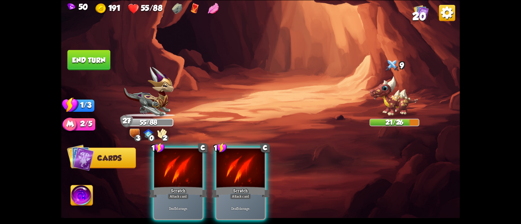
click at [90, 52] on button "End turn" at bounding box center [89, 60] width 44 height 20
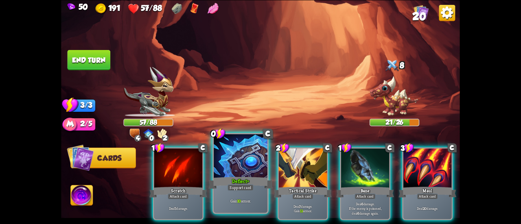
click at [249, 176] on div "Deflect+" at bounding box center [241, 183] width 64 height 14
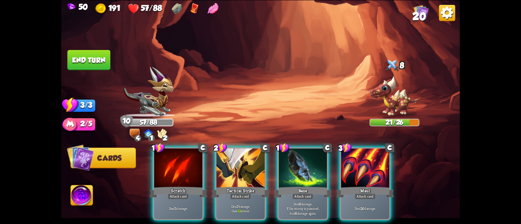
click at [249, 186] on div "Tactical Strike" at bounding box center [241, 192] width 58 height 13
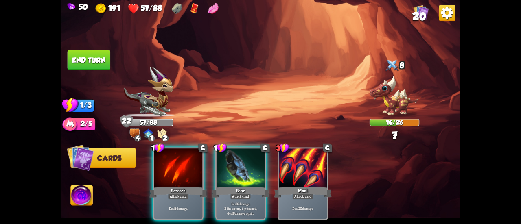
click at [75, 62] on button "End turn" at bounding box center [89, 60] width 43 height 20
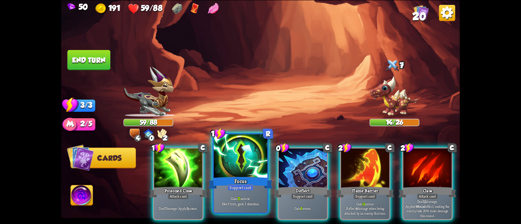
click at [231, 158] on div at bounding box center [241, 156] width 54 height 45
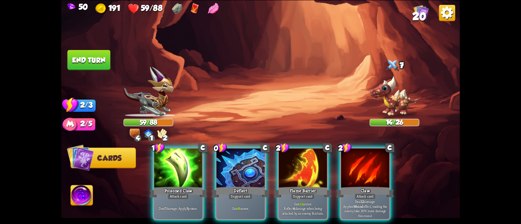
click at [231, 158] on div at bounding box center [241, 169] width 48 height 41
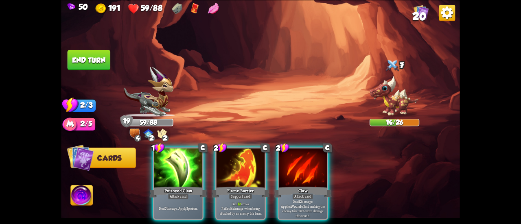
click at [94, 59] on button "End turn" at bounding box center [89, 60] width 43 height 20
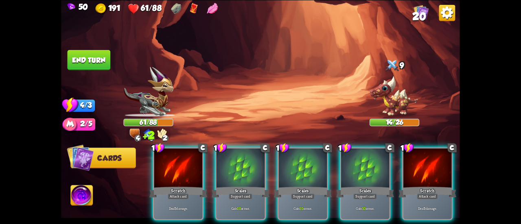
click at [231, 146] on div "1 C Scratch Attack card Deal 5 damage. 1 C Scales Support card Gain 10 armor. 1…" at bounding box center [300, 175] width 319 height 100
click at [231, 147] on div "1 C Scratch Attack card Deal 5 damage. 1 C Scales Support card Gain 10 armor. 1…" at bounding box center [300, 175] width 319 height 100
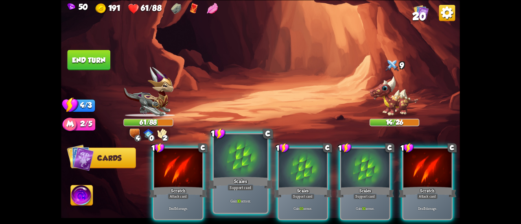
click at [233, 156] on div at bounding box center [241, 156] width 54 height 45
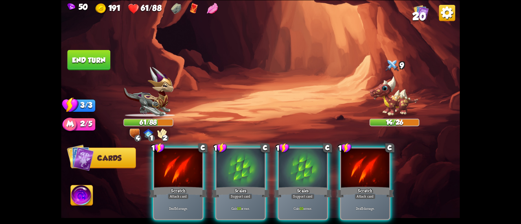
click at [233, 156] on div at bounding box center [241, 169] width 48 height 41
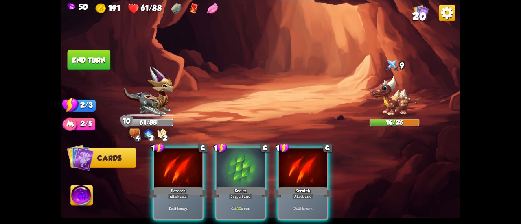
click at [233, 156] on div at bounding box center [241, 169] width 48 height 41
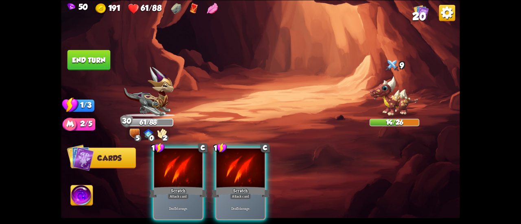
click at [103, 59] on button "End turn" at bounding box center [89, 60] width 43 height 20
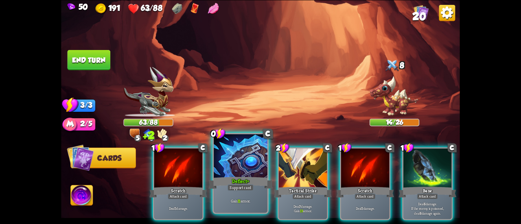
click at [241, 175] on div at bounding box center [241, 156] width 54 height 45
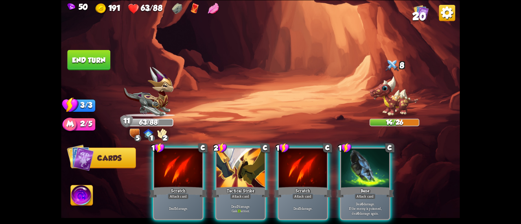
click at [84, 63] on button "End turn" at bounding box center [88, 60] width 43 height 20
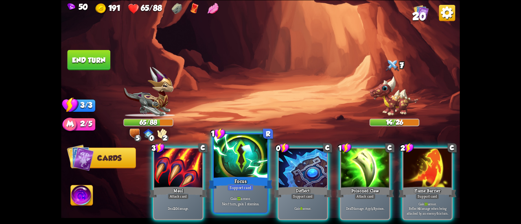
click at [240, 187] on div "Support card" at bounding box center [241, 188] width 26 height 7
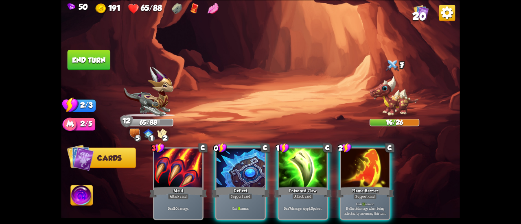
click at [240, 194] on div "Support card" at bounding box center [241, 197] width 24 height 6
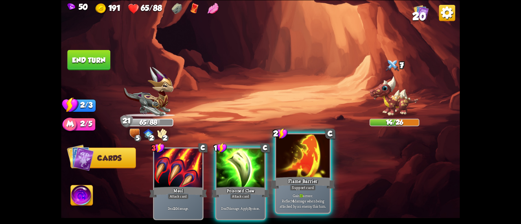
click at [292, 188] on div "Support card" at bounding box center [303, 188] width 26 height 7
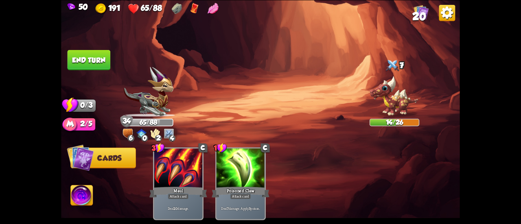
click at [80, 62] on button "End turn" at bounding box center [89, 60] width 43 height 20
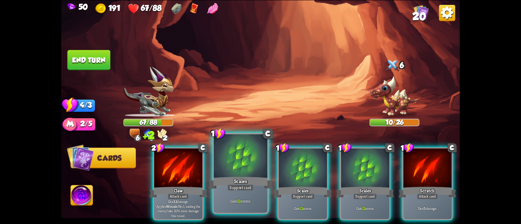
click at [248, 168] on div at bounding box center [241, 156] width 54 height 45
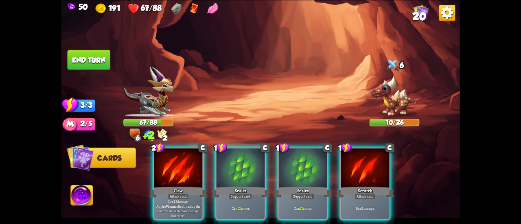
click at [248, 168] on div at bounding box center [241, 169] width 48 height 41
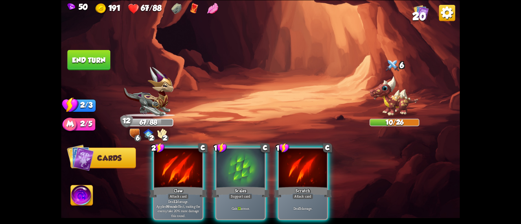
click at [248, 168] on div at bounding box center [241, 169] width 48 height 41
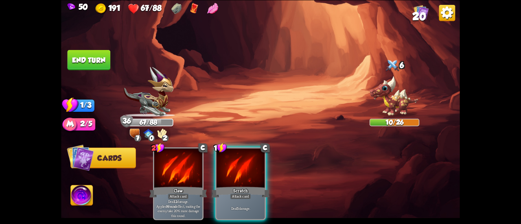
click at [85, 59] on button "End turn" at bounding box center [89, 60] width 43 height 20
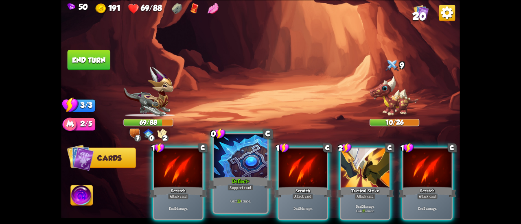
click at [230, 164] on div at bounding box center [241, 156] width 54 height 45
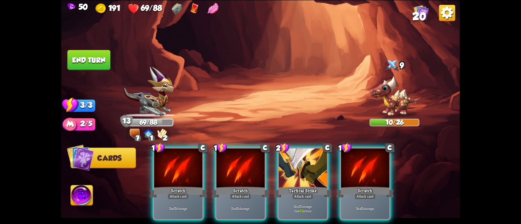
click at [83, 59] on button "End turn" at bounding box center [89, 60] width 44 height 21
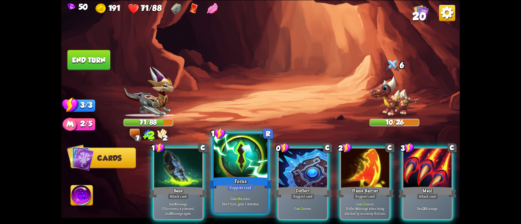
click at [243, 178] on div "Focus" at bounding box center [241, 183] width 64 height 14
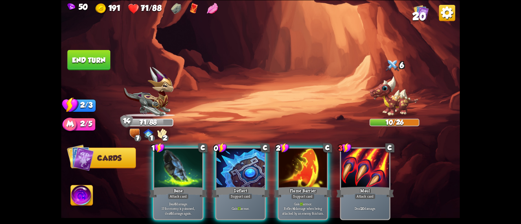
click at [243, 186] on div "Deflect" at bounding box center [241, 192] width 58 height 13
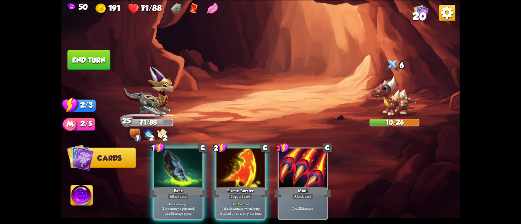
click at [108, 65] on button "End turn" at bounding box center [89, 60] width 43 height 20
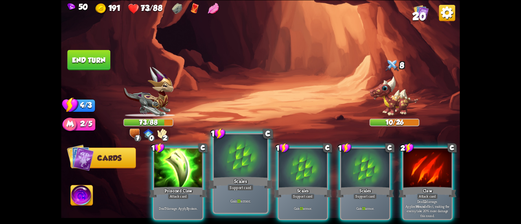
click at [265, 176] on div at bounding box center [241, 156] width 54 height 45
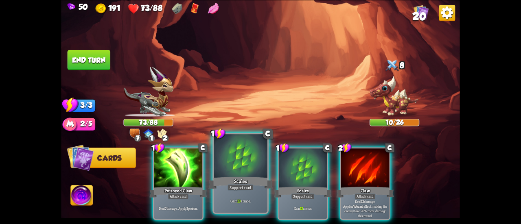
click at [262, 176] on div at bounding box center [241, 156] width 54 height 45
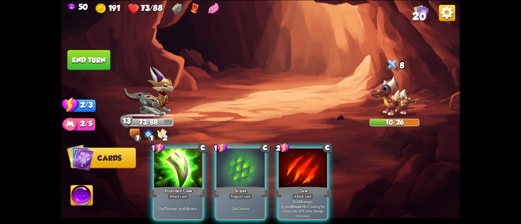
click at [262, 176] on div at bounding box center [241, 169] width 48 height 41
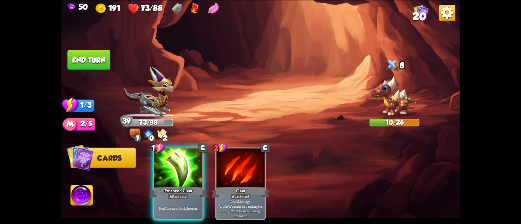
click at [87, 62] on button "End turn" at bounding box center [89, 60] width 43 height 20
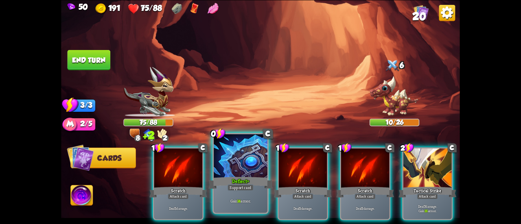
click at [242, 168] on div at bounding box center [241, 156] width 54 height 45
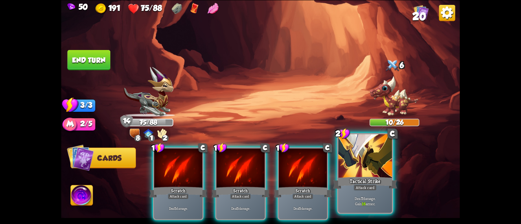
click at [344, 170] on div at bounding box center [366, 156] width 54 height 45
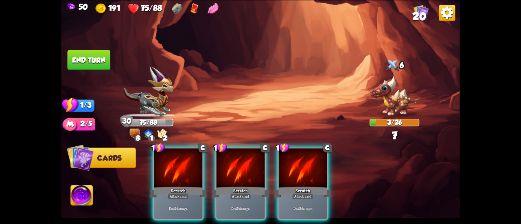
click at [87, 39] on img at bounding box center [260, 112] width 399 height 224
click at [87, 43] on img at bounding box center [260, 112] width 399 height 224
click at [87, 44] on img at bounding box center [260, 112] width 399 height 224
click at [87, 55] on button "End turn" at bounding box center [89, 60] width 44 height 21
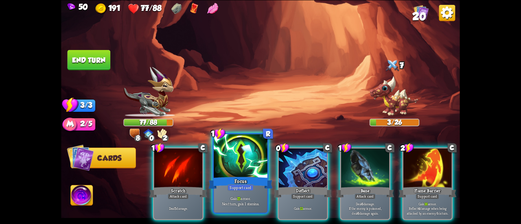
click at [235, 152] on div at bounding box center [241, 156] width 54 height 45
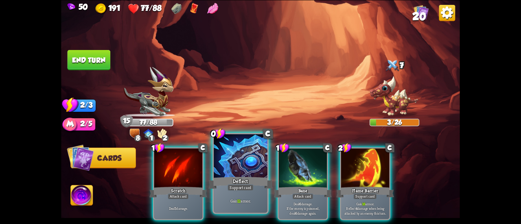
click at [231, 155] on div at bounding box center [241, 156] width 54 height 45
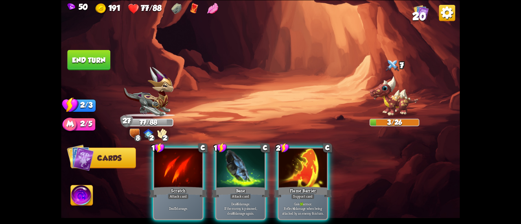
click at [75, 45] on img at bounding box center [260, 112] width 399 height 224
click at [87, 54] on button "End turn" at bounding box center [89, 60] width 43 height 20
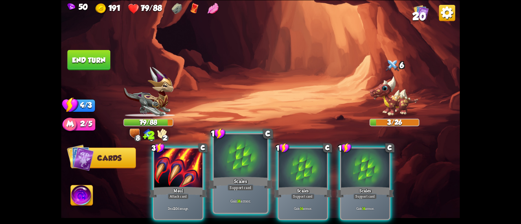
click at [239, 169] on div at bounding box center [241, 156] width 54 height 45
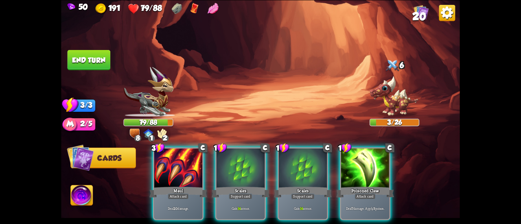
click at [239, 169] on div at bounding box center [241, 169] width 48 height 41
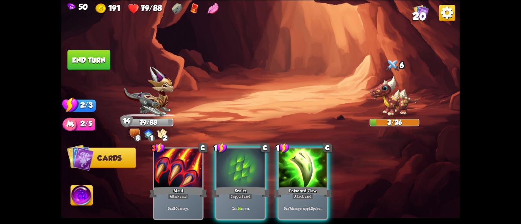
click at [239, 169] on div at bounding box center [241, 169] width 48 height 41
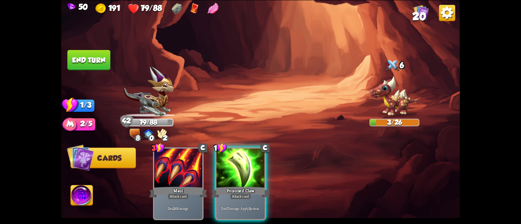
click at [88, 53] on button "End turn" at bounding box center [89, 60] width 43 height 20
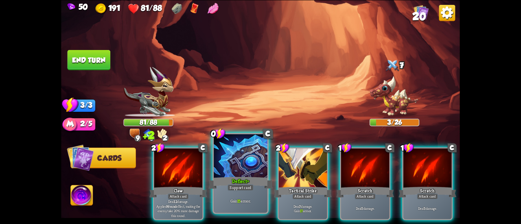
click at [230, 154] on div at bounding box center [241, 156] width 54 height 45
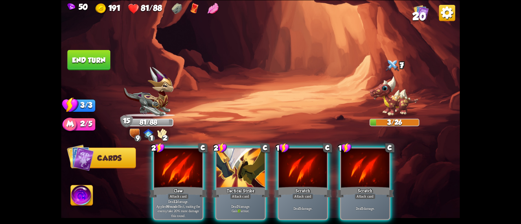
click at [96, 60] on button "End turn" at bounding box center [88, 60] width 43 height 20
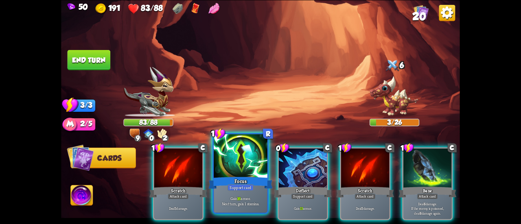
click at [235, 156] on div at bounding box center [241, 156] width 54 height 45
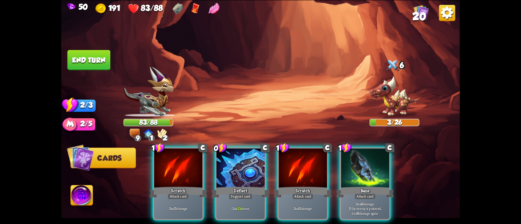
click at [235, 156] on div at bounding box center [241, 169] width 48 height 41
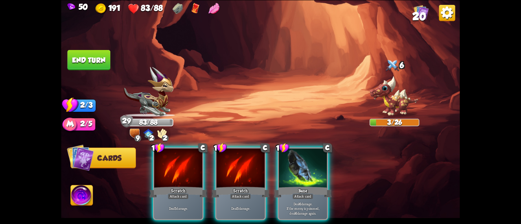
click at [91, 64] on button "End turn" at bounding box center [89, 60] width 43 height 20
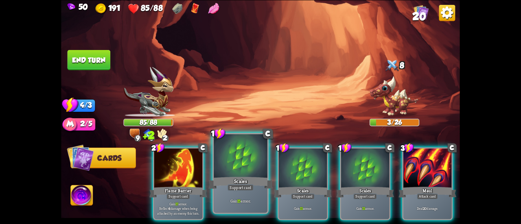
click at [243, 178] on div "Scales" at bounding box center [241, 183] width 64 height 14
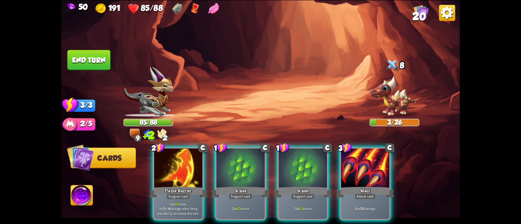
click at [243, 186] on div "Scales" at bounding box center [241, 192] width 58 height 13
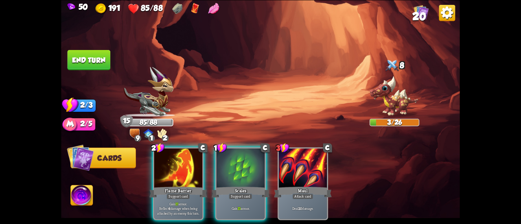
click at [243, 186] on div "Scales" at bounding box center [241, 192] width 58 height 13
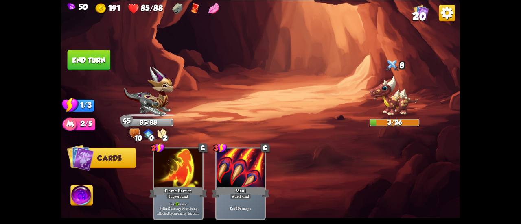
click at [97, 62] on button "End turn" at bounding box center [89, 60] width 43 height 20
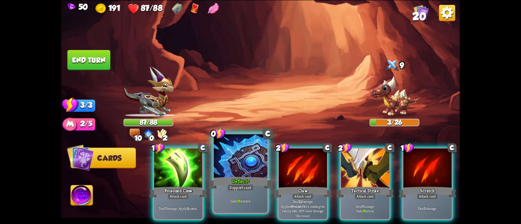
click at [228, 152] on div at bounding box center [241, 156] width 54 height 45
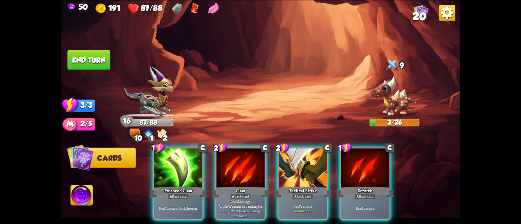
click at [92, 55] on button "End turn" at bounding box center [89, 60] width 43 height 20
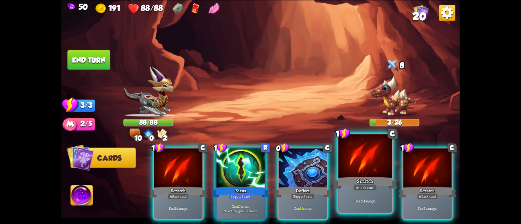
click at [350, 190] on div "Scratch" at bounding box center [365, 183] width 64 height 14
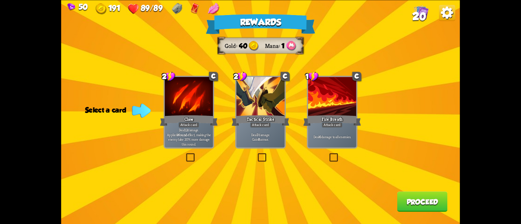
click at [258, 114] on div "Tactical Strike" at bounding box center [261, 120] width 58 height 13
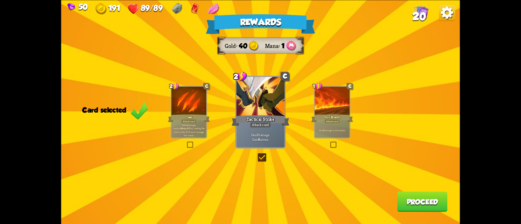
click at [406, 199] on button "Proceed" at bounding box center [423, 202] width 51 height 20
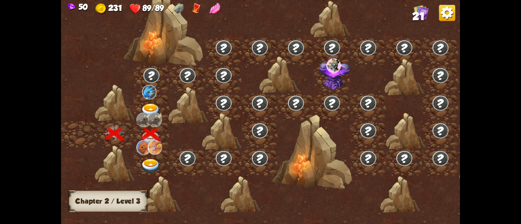
click at [151, 101] on div at bounding box center [152, 108] width 36 height 28
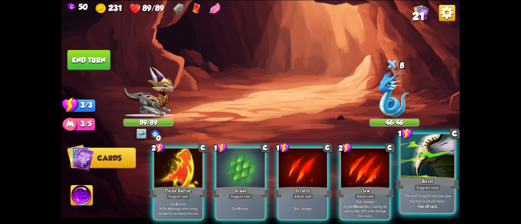
click at [407, 187] on div "Burst" at bounding box center [428, 183] width 64 height 14
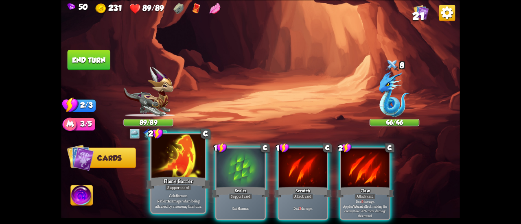
click at [171, 168] on div at bounding box center [179, 156] width 54 height 45
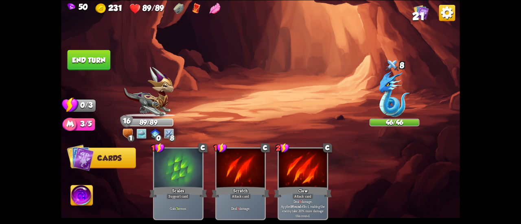
click at [89, 61] on button "End turn" at bounding box center [89, 60] width 43 height 20
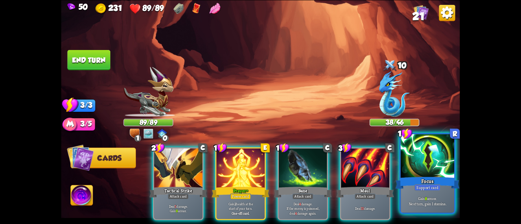
click at [413, 171] on div at bounding box center [428, 156] width 54 height 45
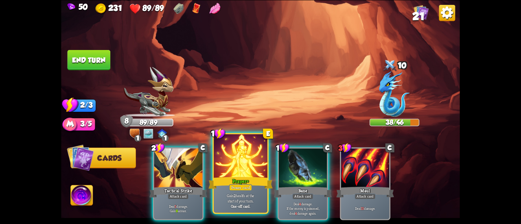
click at [236, 169] on div at bounding box center [241, 156] width 54 height 45
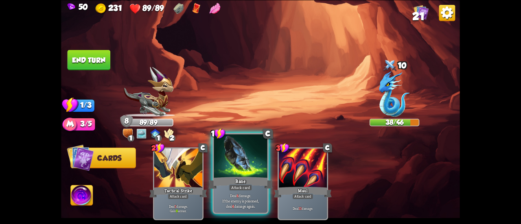
click at [228, 175] on div at bounding box center [241, 156] width 54 height 45
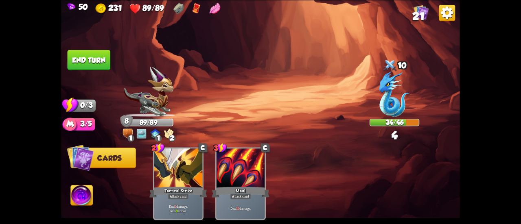
click at [90, 59] on button "End turn" at bounding box center [89, 60] width 44 height 21
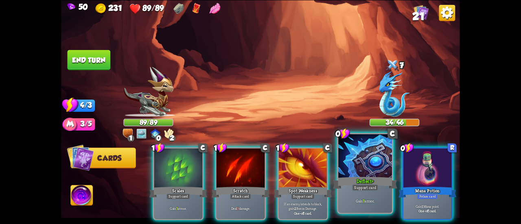
click at [345, 167] on div at bounding box center [366, 156] width 54 height 45
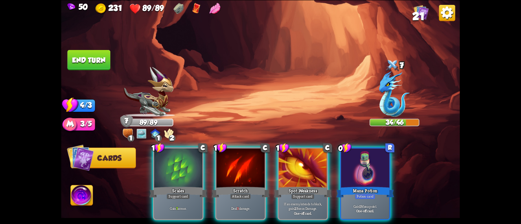
click at [336, 167] on div "1 C Scales Support card Gain 7 armor. 1 C Scratch Attack card Deal 3 damage. 1 …" at bounding box center [300, 175] width 319 height 100
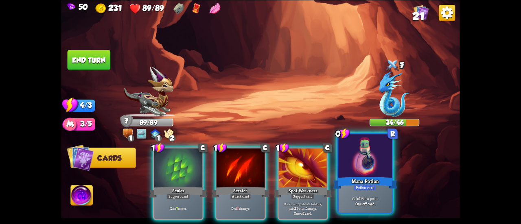
click at [347, 167] on div at bounding box center [366, 156] width 54 height 45
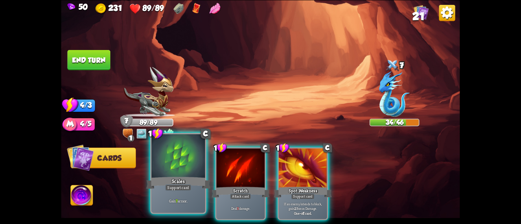
click at [168, 166] on div at bounding box center [179, 156] width 54 height 45
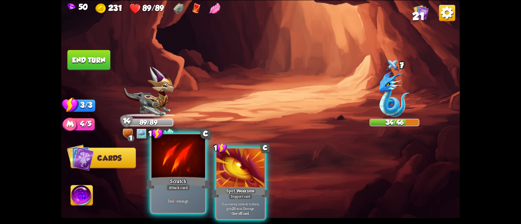
click at [169, 165] on div at bounding box center [179, 156] width 54 height 45
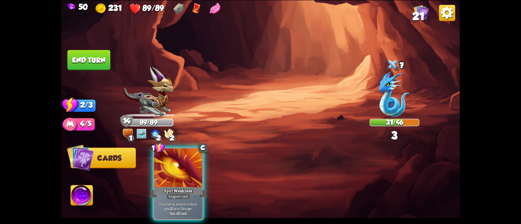
click at [169, 165] on div at bounding box center [178, 169] width 48 height 41
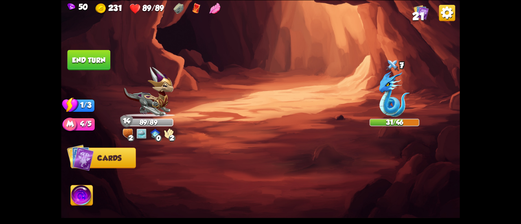
click at [83, 56] on button "End turn" at bounding box center [89, 60] width 43 height 20
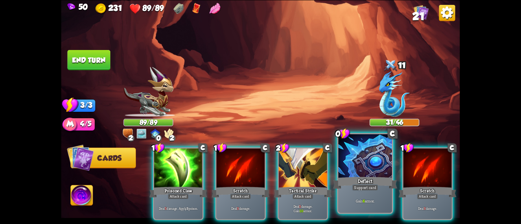
click at [340, 193] on div "Gain 6 armor." at bounding box center [366, 200] width 54 height 23
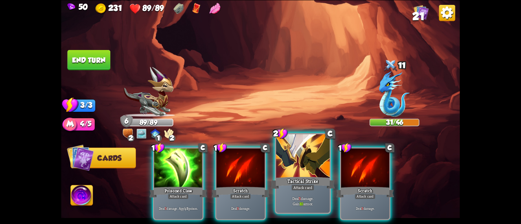
click at [298, 186] on div "Attack card" at bounding box center [302, 188] width 23 height 7
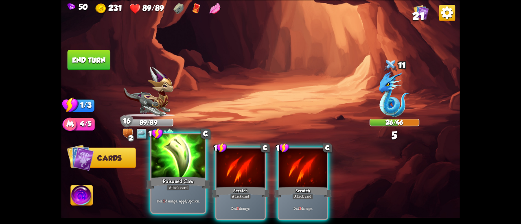
click at [174, 166] on div at bounding box center [179, 156] width 54 height 45
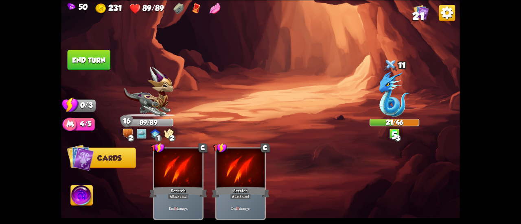
click at [90, 55] on button "End turn" at bounding box center [89, 60] width 43 height 20
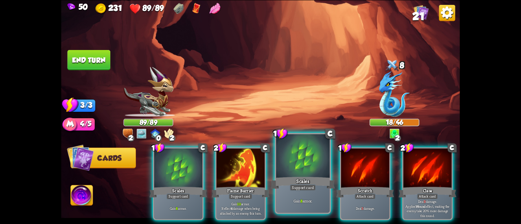
click at [279, 158] on div at bounding box center [303, 156] width 54 height 45
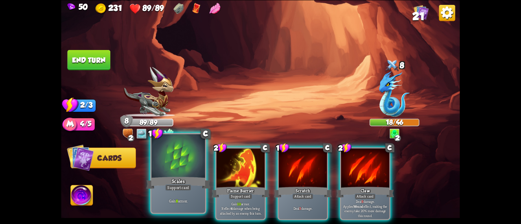
click at [185, 161] on div at bounding box center [179, 156] width 54 height 45
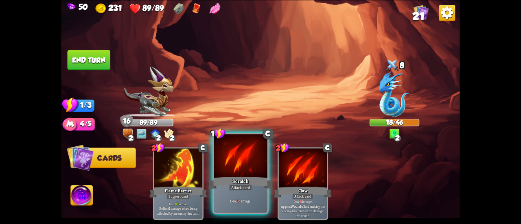
click at [226, 163] on div at bounding box center [241, 156] width 54 height 45
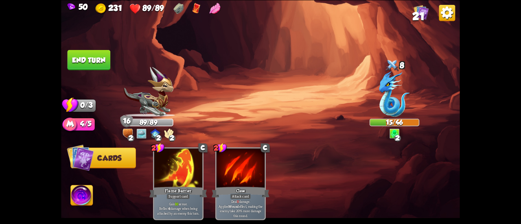
click at [99, 62] on button "End turn" at bounding box center [89, 60] width 43 height 20
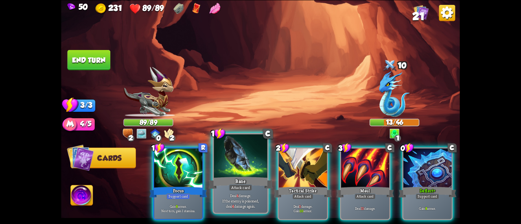
click at [264, 171] on div at bounding box center [241, 156] width 54 height 45
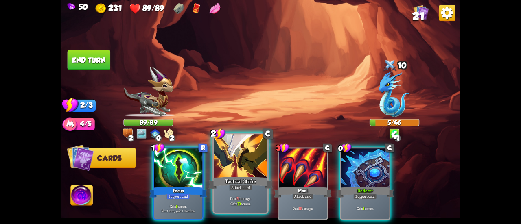
click at [242, 177] on div "Tactical Strike" at bounding box center [241, 183] width 64 height 14
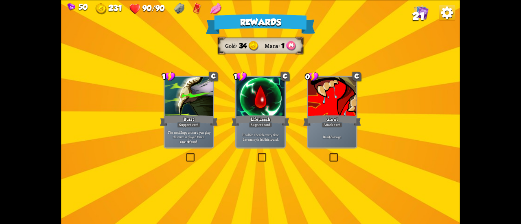
click at [195, 106] on div at bounding box center [189, 97] width 48 height 41
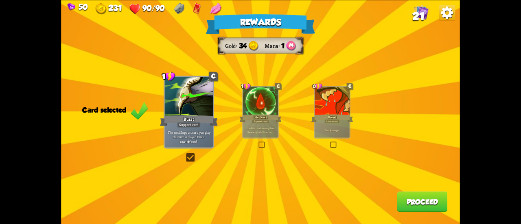
click at [411, 208] on button "Proceed" at bounding box center [423, 202] width 51 height 20
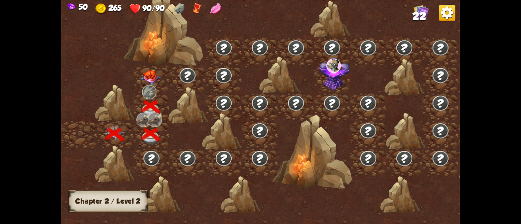
click at [145, 74] on img at bounding box center [151, 77] width 20 height 15
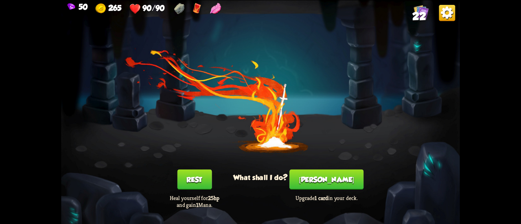
click at [307, 181] on button "[PERSON_NAME]" at bounding box center [327, 179] width 74 height 20
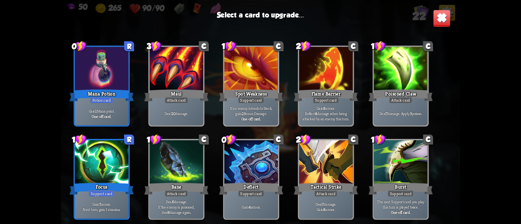
click at [347, 98] on div "Flame Barrier" at bounding box center [326, 95] width 64 height 14
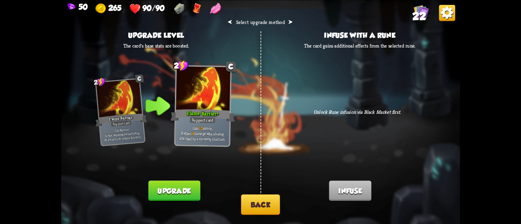
click at [257, 203] on button "Back" at bounding box center [260, 205] width 39 height 21
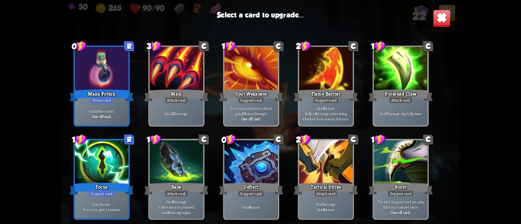
click at [255, 165] on div at bounding box center [251, 163] width 54 height 45
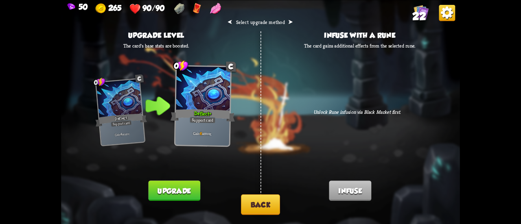
click at [255, 202] on button "Back" at bounding box center [260, 205] width 39 height 21
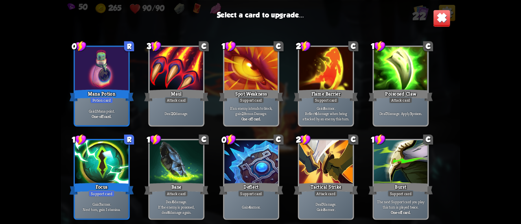
click at [108, 171] on div at bounding box center [102, 163] width 54 height 45
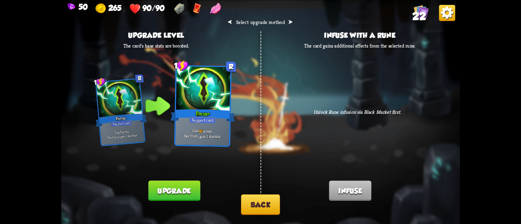
click at [269, 210] on button "Back" at bounding box center [260, 205] width 39 height 21
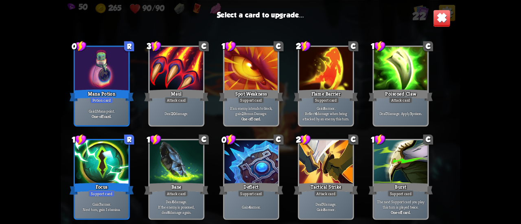
click at [384, 97] on div "Poisoned Claw" at bounding box center [401, 95] width 64 height 14
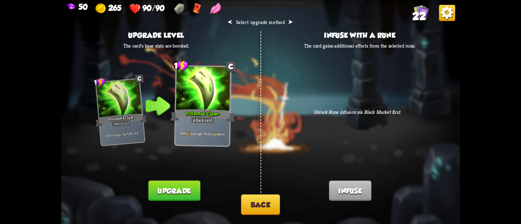
click at [265, 206] on button "Back" at bounding box center [260, 205] width 39 height 21
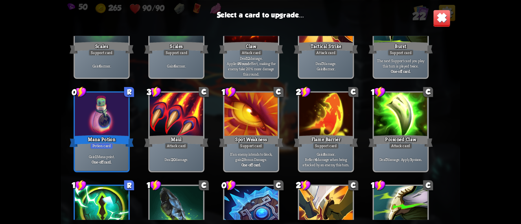
scroll to position [204, 0]
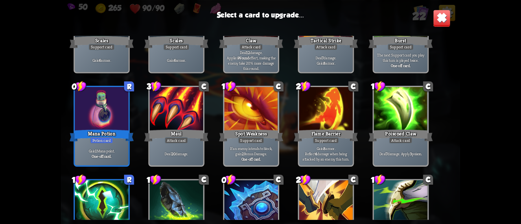
click at [335, 121] on div at bounding box center [326, 109] width 54 height 45
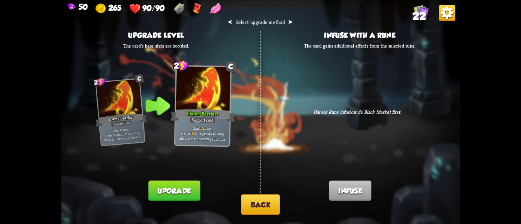
click at [162, 186] on button "Upgrade" at bounding box center [174, 191] width 52 height 20
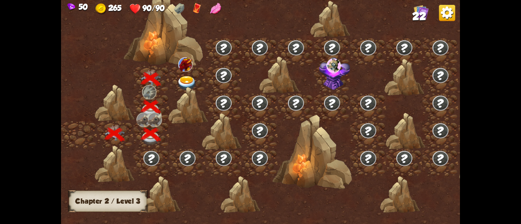
click at [178, 83] on img at bounding box center [187, 83] width 20 height 15
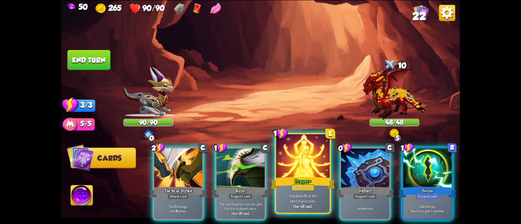
click at [288, 182] on div "Prayer+" at bounding box center [303, 183] width 64 height 14
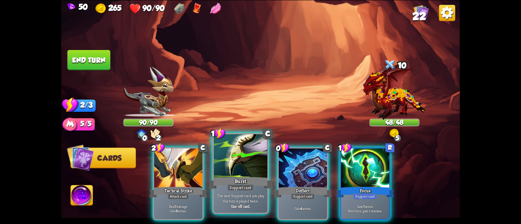
click at [252, 182] on div "Burst" at bounding box center [241, 183] width 64 height 14
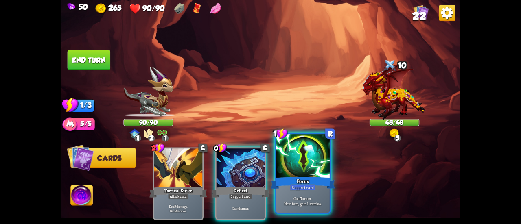
click at [303, 180] on div "Focus" at bounding box center [303, 183] width 64 height 14
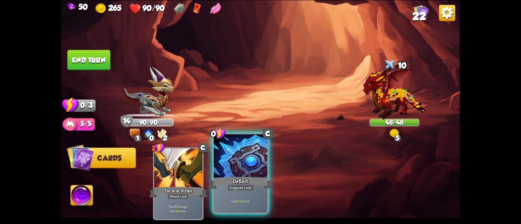
click at [239, 173] on div at bounding box center [241, 156] width 54 height 45
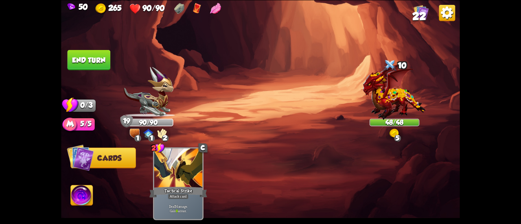
click at [73, 60] on button "End turn" at bounding box center [88, 60] width 43 height 20
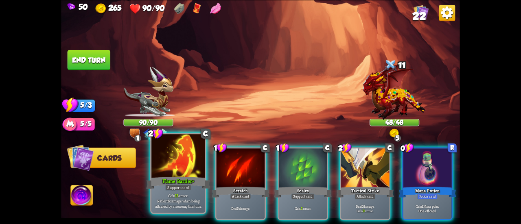
click at [178, 172] on div at bounding box center [179, 156] width 54 height 45
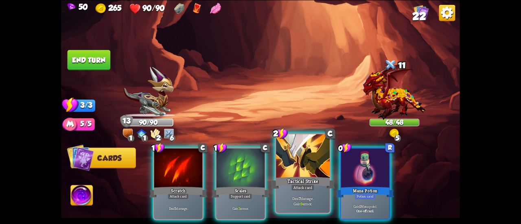
click at [303, 169] on div at bounding box center [303, 156] width 54 height 45
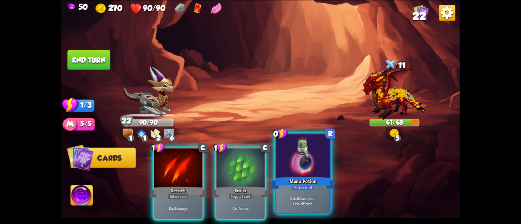
click at [281, 172] on div at bounding box center [303, 156] width 54 height 45
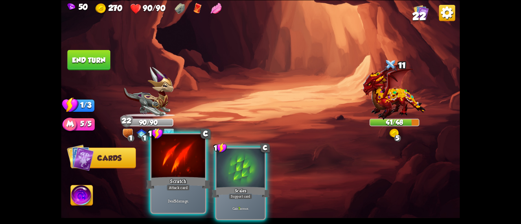
drag, startPoint x: 246, startPoint y: 159, endPoint x: 193, endPoint y: 160, distance: 53.0
click at [246, 159] on div at bounding box center [241, 169] width 48 height 41
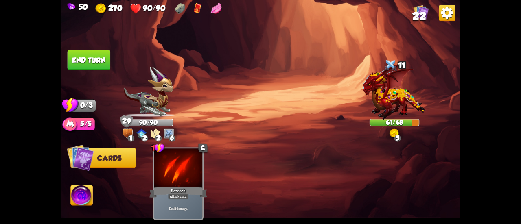
click at [86, 64] on button "End turn" at bounding box center [89, 60] width 43 height 20
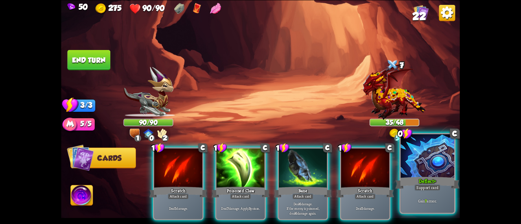
click at [426, 162] on div at bounding box center [428, 156] width 54 height 45
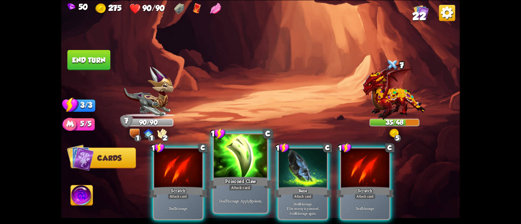
click at [241, 185] on div "Poisoned Claw" at bounding box center [241, 183] width 64 height 14
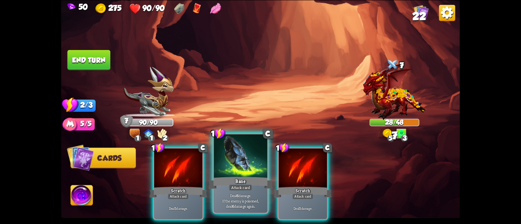
click at [235, 180] on div "Bane" at bounding box center [241, 183] width 64 height 14
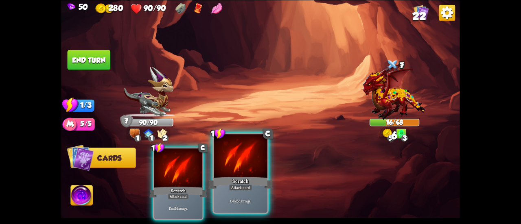
click at [237, 183] on div "Scratch" at bounding box center [241, 183] width 64 height 14
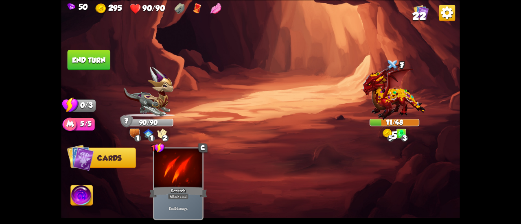
click at [89, 55] on button "End turn" at bounding box center [89, 60] width 43 height 20
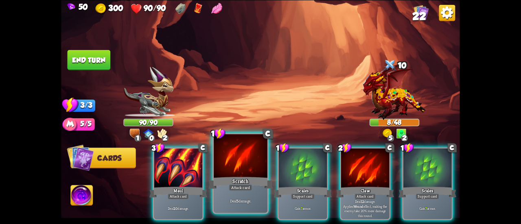
click at [220, 200] on p "Deal 5 damage." at bounding box center [240, 200] width 51 height 5
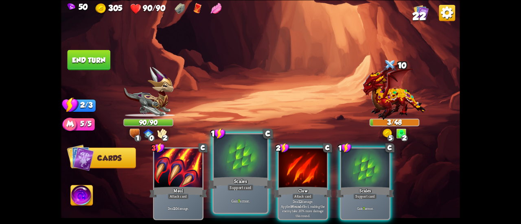
click at [232, 185] on div "Support card" at bounding box center [241, 188] width 26 height 7
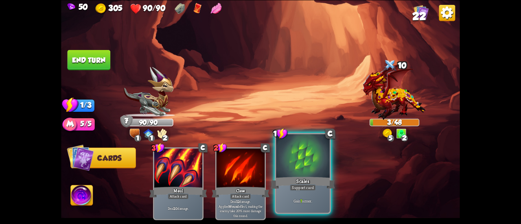
click at [312, 171] on div at bounding box center [303, 156] width 54 height 45
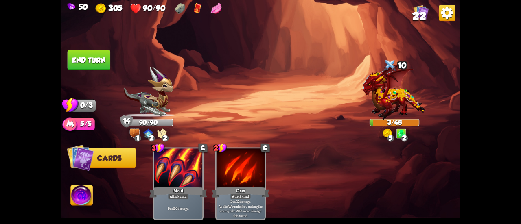
click at [93, 63] on button "End turn" at bounding box center [89, 60] width 43 height 20
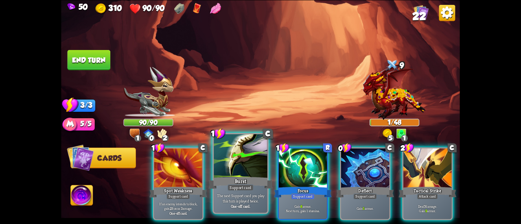
click at [240, 155] on div at bounding box center [241, 156] width 54 height 45
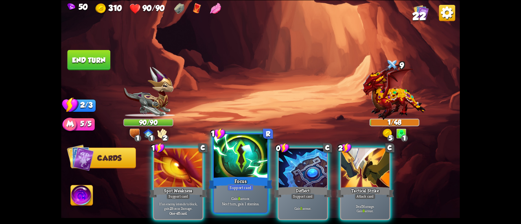
click at [246, 154] on div at bounding box center [241, 156] width 54 height 45
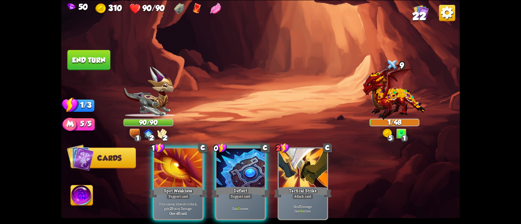
click at [246, 154] on div at bounding box center [241, 169] width 48 height 41
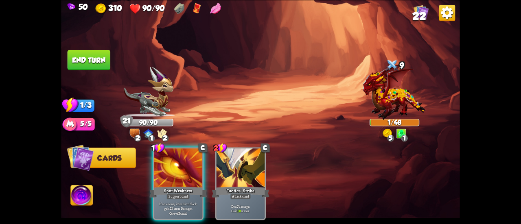
click at [156, 140] on div "2 1 2" at bounding box center [149, 134] width 44 height 13
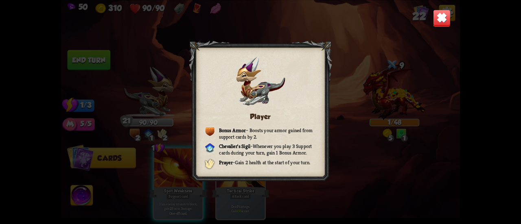
click at [96, 64] on div "Player Bonus Armor – Boosts your armor gained from support cards by 2. [PERSON_…" at bounding box center [260, 112] width 399 height 224
click at [385, 75] on div "Player Bonus Armor – Boosts your armor gained from support cards by 2. [PERSON_…" at bounding box center [260, 112] width 399 height 224
click at [434, 18] on img at bounding box center [442, 18] width 18 height 18
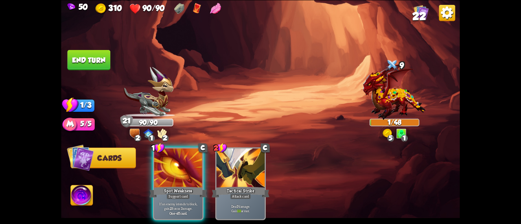
click at [104, 62] on button "End turn" at bounding box center [89, 60] width 43 height 20
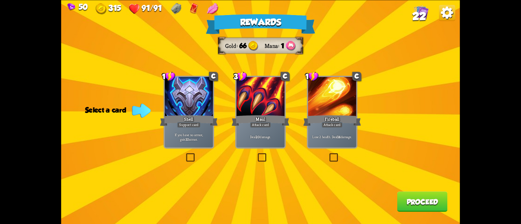
click at [178, 121] on div "Shell" at bounding box center [189, 120] width 58 height 13
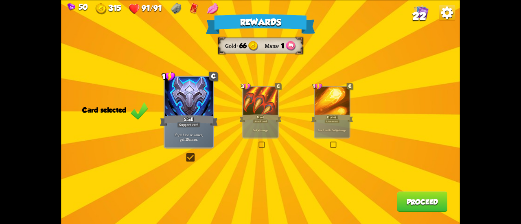
click at [407, 206] on button "Proceed" at bounding box center [423, 202] width 51 height 20
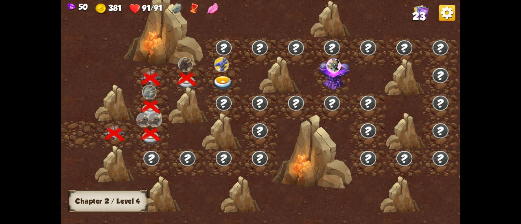
click at [224, 80] on img at bounding box center [223, 83] width 20 height 15
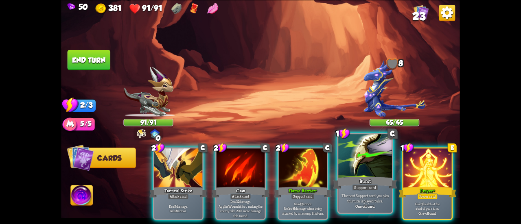
click at [341, 156] on div at bounding box center [366, 156] width 54 height 45
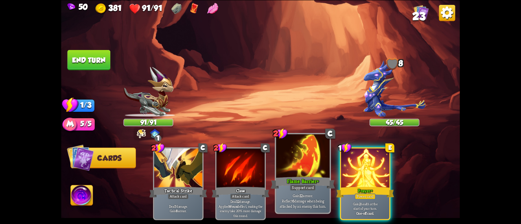
click at [313, 168] on div at bounding box center [303, 156] width 54 height 45
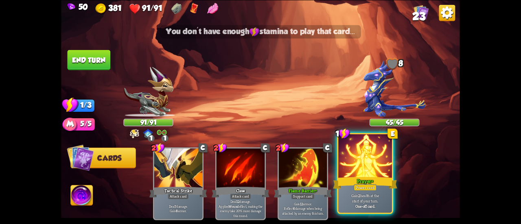
click at [353, 172] on div at bounding box center [366, 156] width 54 height 45
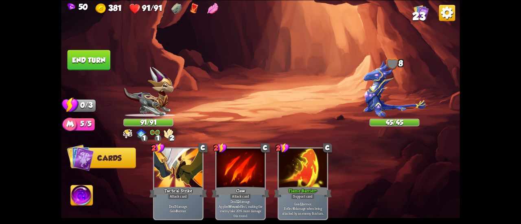
click at [137, 137] on img at bounding box center [141, 134] width 10 height 10
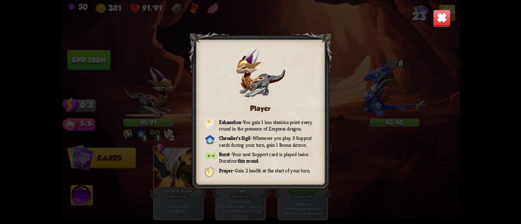
click at [434, 16] on img at bounding box center [442, 18] width 18 height 18
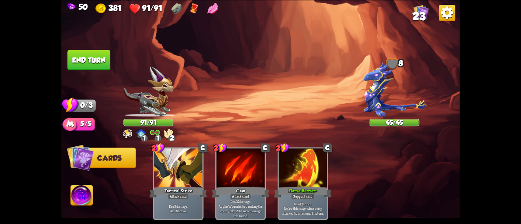
click at [73, 54] on button "End turn" at bounding box center [89, 60] width 43 height 20
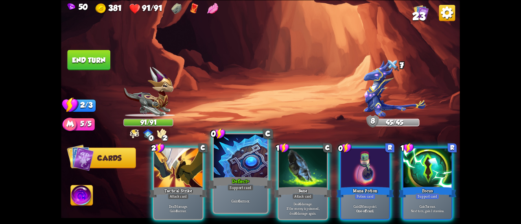
click at [249, 159] on div at bounding box center [241, 156] width 54 height 45
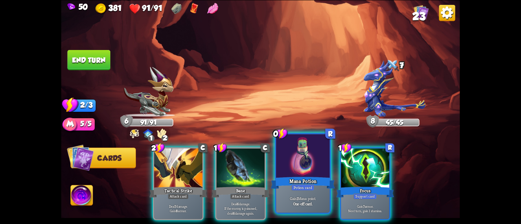
click at [309, 165] on div at bounding box center [303, 156] width 54 height 45
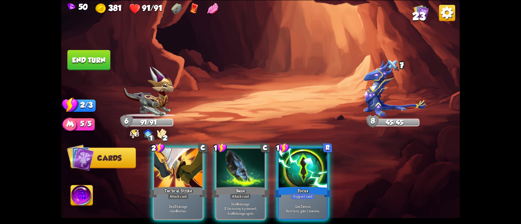
click at [309, 165] on div at bounding box center [303, 169] width 48 height 41
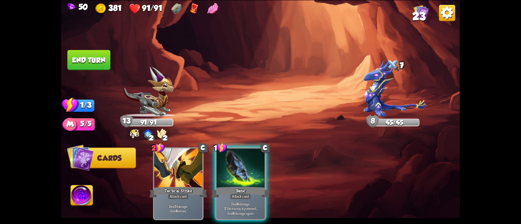
click at [213, 142] on div "2 C Tactical Strike Attack card Deal 7 damage. Gain 8 armor. 1 C Bane Attack ca…" at bounding box center [300, 175] width 319 height 100
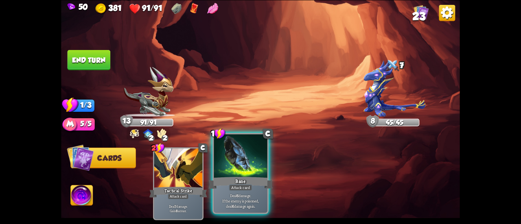
click at [216, 151] on div at bounding box center [241, 156] width 54 height 45
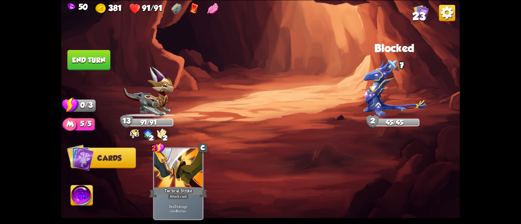
click at [103, 52] on button "End turn" at bounding box center [89, 60] width 43 height 20
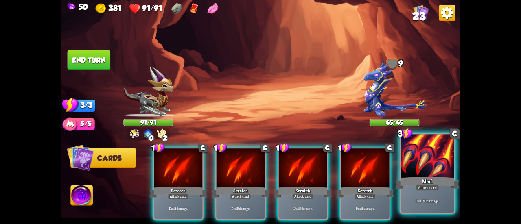
click at [431, 162] on div at bounding box center [428, 156] width 54 height 45
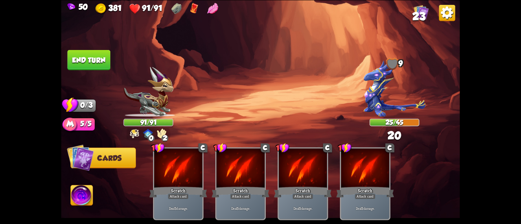
click at [103, 55] on button "End turn" at bounding box center [89, 60] width 43 height 20
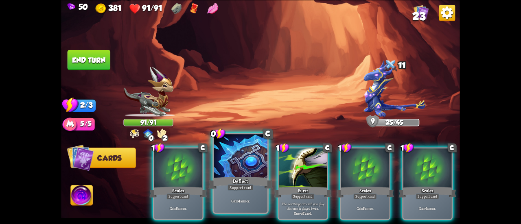
click at [235, 173] on div at bounding box center [241, 156] width 54 height 45
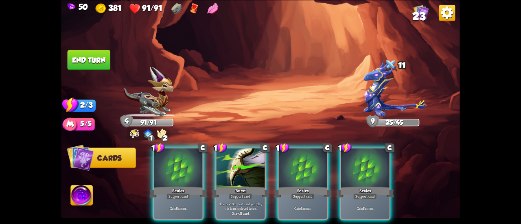
click at [235, 173] on div at bounding box center [241, 169] width 48 height 41
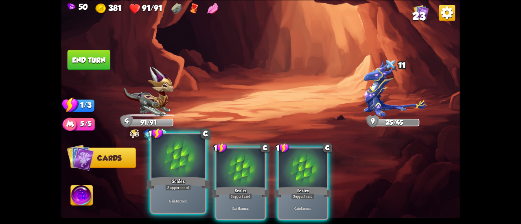
click at [168, 175] on div at bounding box center [179, 156] width 54 height 45
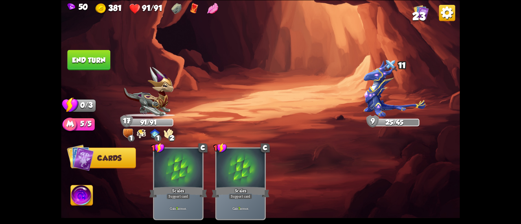
click at [92, 57] on button "End turn" at bounding box center [89, 60] width 43 height 20
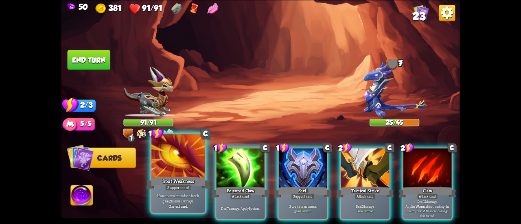
click at [174, 158] on div at bounding box center [179, 156] width 54 height 45
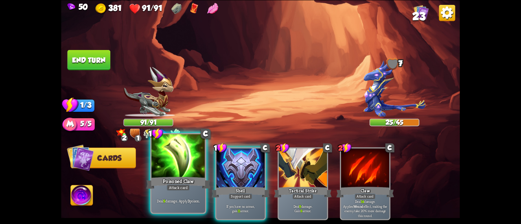
click at [179, 160] on div at bounding box center [179, 156] width 54 height 45
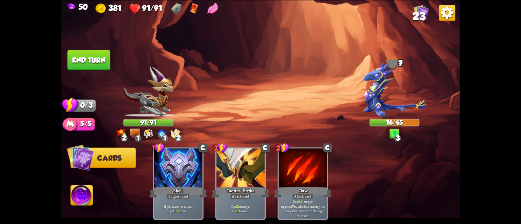
click at [98, 68] on button "End turn" at bounding box center [89, 60] width 44 height 20
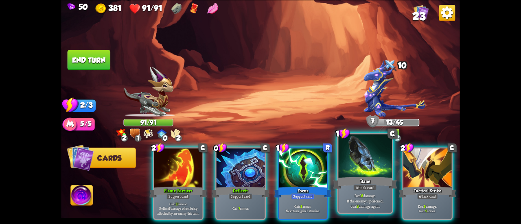
click at [347, 163] on div at bounding box center [366, 156] width 54 height 45
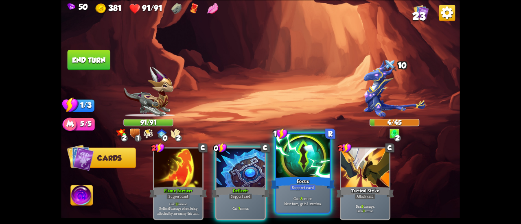
click at [285, 175] on div at bounding box center [303, 156] width 54 height 45
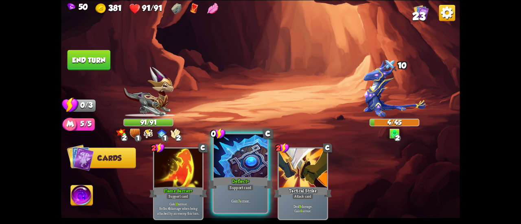
click at [244, 170] on div at bounding box center [241, 156] width 54 height 45
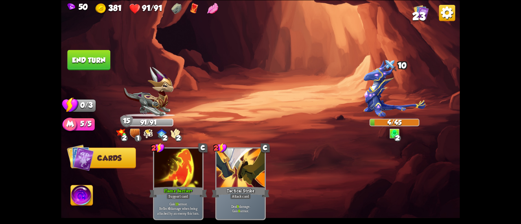
click at [94, 55] on button "End turn" at bounding box center [89, 60] width 43 height 20
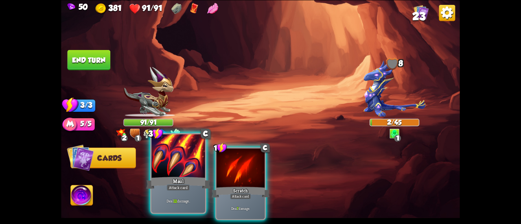
click at [184, 171] on div at bounding box center [179, 156] width 54 height 45
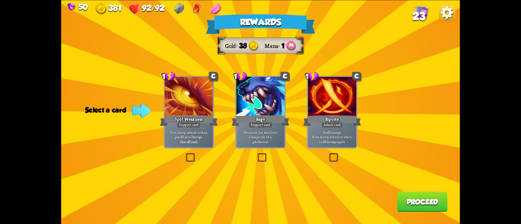
click at [332, 145] on div "Deal 5 damage. If the enemy intends to attack, deal 5 damage again." at bounding box center [332, 137] width 48 height 21
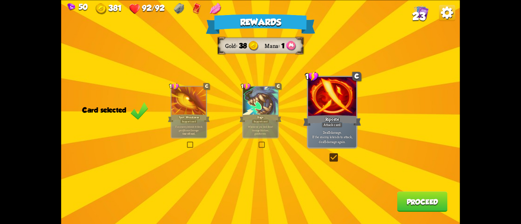
click at [331, 143] on p "Deal 5 damage. If the enemy intends to attack, deal 5 damage again." at bounding box center [333, 137] width 46 height 14
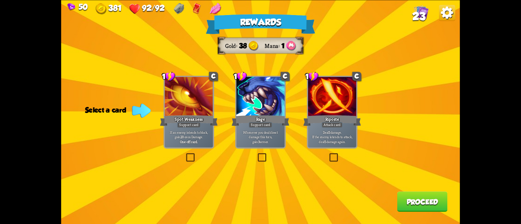
click at [273, 123] on div "Rage" at bounding box center [261, 120] width 58 height 13
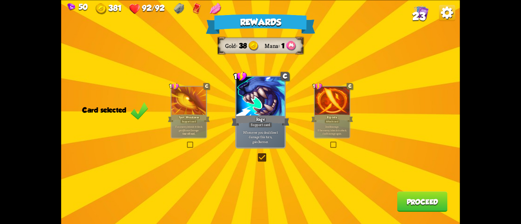
click at [440, 203] on button "Proceed" at bounding box center [423, 202] width 51 height 20
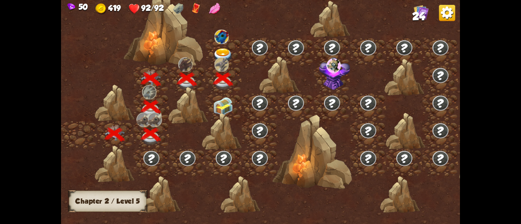
click at [224, 40] on img at bounding box center [222, 37] width 14 height 15
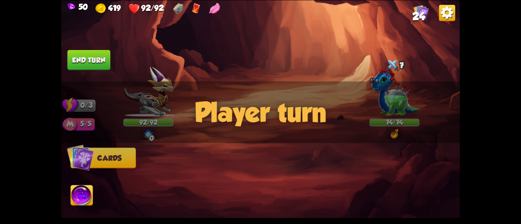
click at [390, 92] on div "Player turn" at bounding box center [260, 112] width 399 height 62
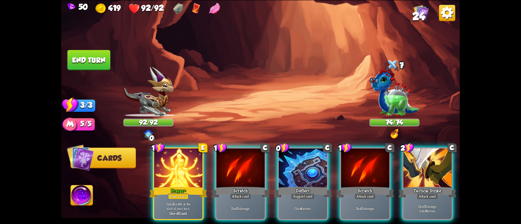
click at [393, 99] on div "Player turn" at bounding box center [260, 112] width 399 height 62
click at [396, 106] on img at bounding box center [395, 93] width 50 height 48
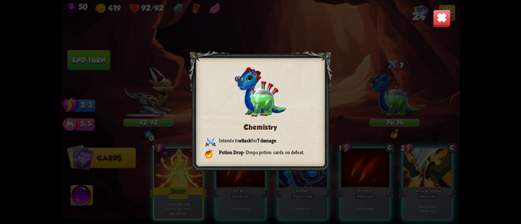
click at [442, 19] on img at bounding box center [442, 18] width 18 height 18
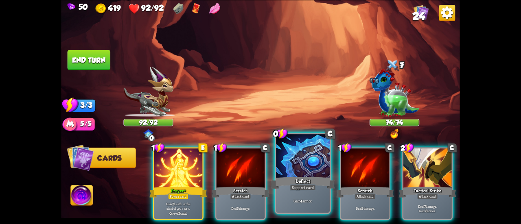
click at [297, 164] on div at bounding box center [303, 156] width 54 height 45
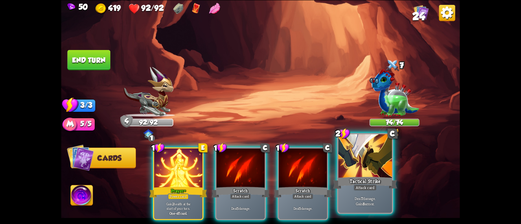
click at [361, 169] on div at bounding box center [366, 156] width 54 height 45
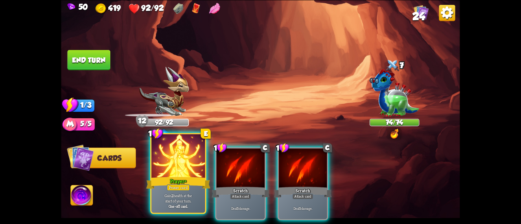
click at [187, 157] on div at bounding box center [179, 156] width 54 height 45
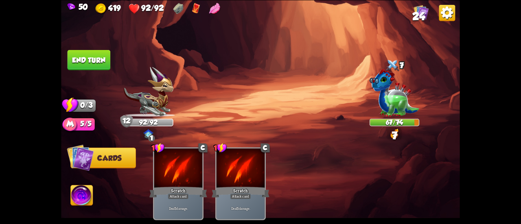
click at [103, 64] on button "End turn" at bounding box center [89, 60] width 43 height 20
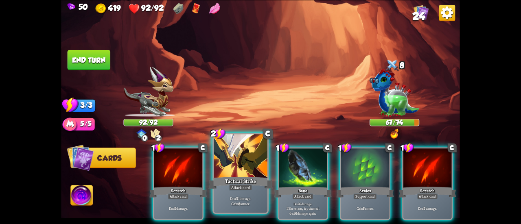
click at [250, 155] on div at bounding box center [241, 156] width 54 height 45
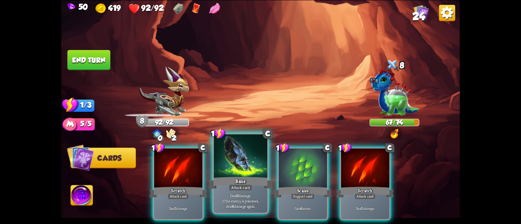
click at [244, 161] on div at bounding box center [241, 156] width 54 height 45
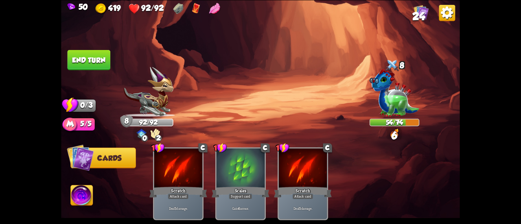
click at [106, 64] on button "End turn" at bounding box center [88, 60] width 43 height 20
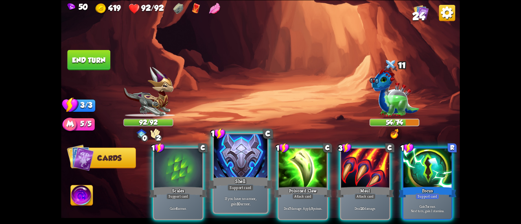
click at [233, 165] on div at bounding box center [241, 156] width 54 height 45
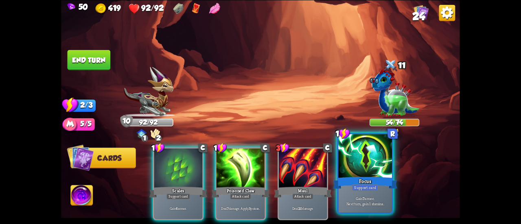
click at [356, 170] on div at bounding box center [366, 156] width 54 height 45
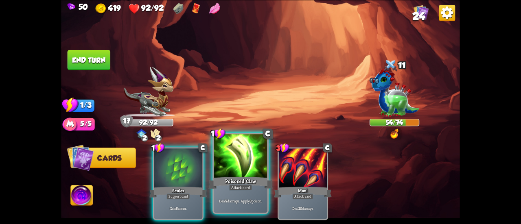
click at [228, 164] on div at bounding box center [241, 156] width 54 height 45
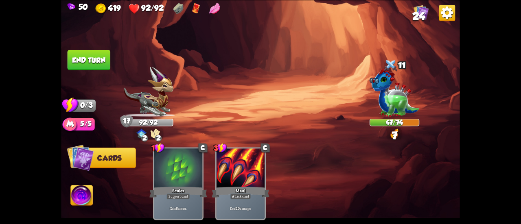
click at [82, 65] on button "End turn" at bounding box center [89, 60] width 44 height 20
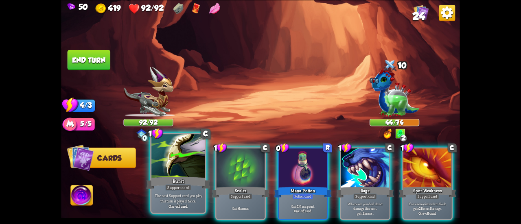
click at [186, 150] on div at bounding box center [179, 156] width 54 height 45
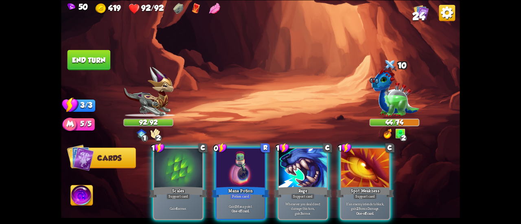
click at [186, 150] on div at bounding box center [178, 169] width 48 height 41
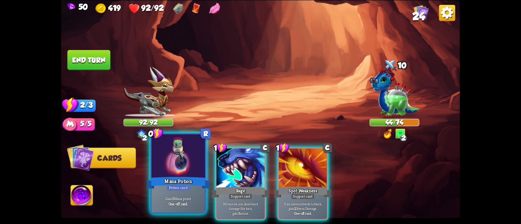
click at [178, 156] on div at bounding box center [179, 156] width 54 height 45
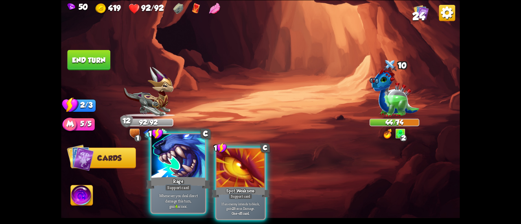
click at [182, 163] on div at bounding box center [179, 156] width 54 height 45
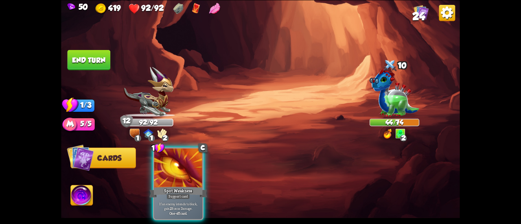
click at [182, 163] on div at bounding box center [178, 169] width 48 height 41
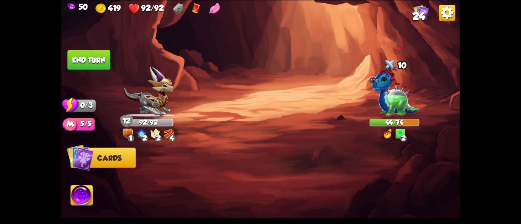
click at [91, 63] on button "End turn" at bounding box center [89, 60] width 44 height 21
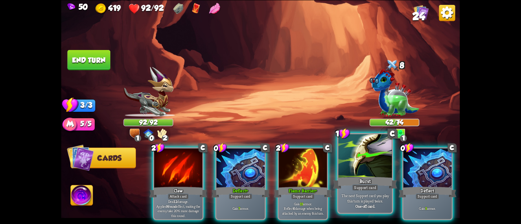
click at [356, 167] on div at bounding box center [366, 156] width 54 height 45
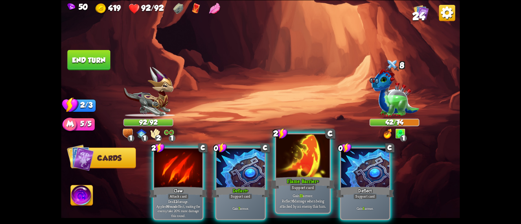
click at [295, 163] on div at bounding box center [303, 156] width 54 height 45
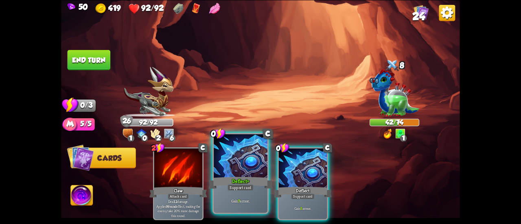
click at [239, 167] on div at bounding box center [241, 156] width 54 height 45
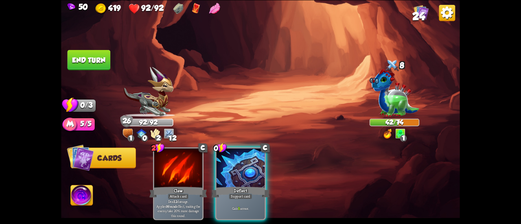
click at [239, 167] on div at bounding box center [241, 169] width 48 height 41
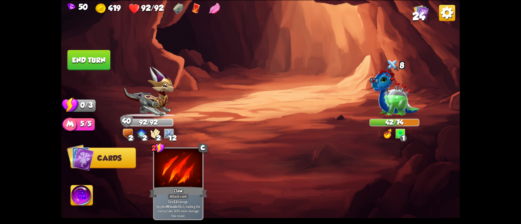
click at [89, 52] on button "End turn" at bounding box center [89, 60] width 43 height 20
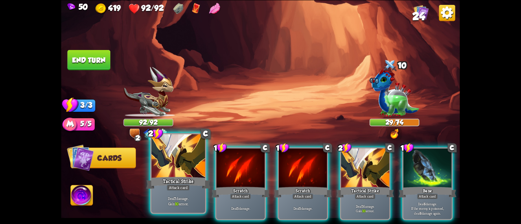
click at [191, 173] on div at bounding box center [179, 156] width 54 height 45
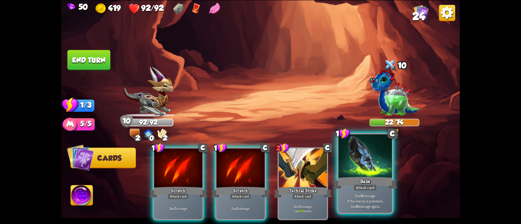
click at [354, 174] on div at bounding box center [366, 156] width 54 height 45
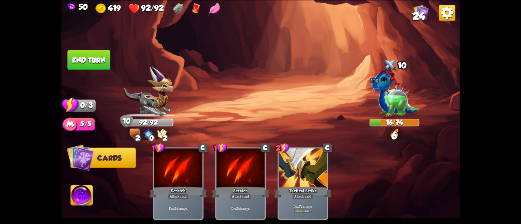
click at [103, 55] on button "End turn" at bounding box center [89, 60] width 43 height 20
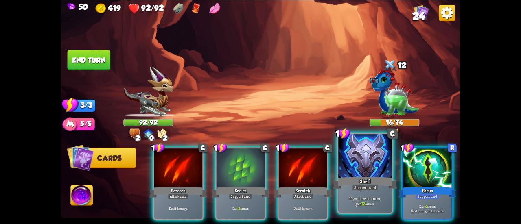
click at [358, 178] on div "Shell" at bounding box center [365, 183] width 64 height 14
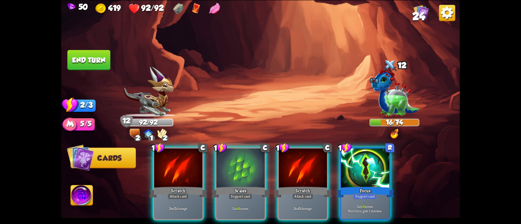
click at [358, 186] on div "Focus" at bounding box center [365, 192] width 58 height 13
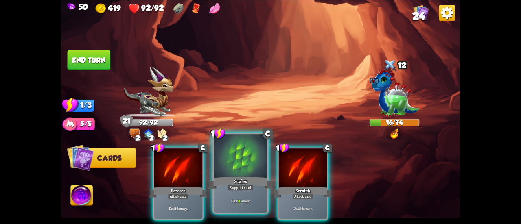
click at [248, 177] on div "Scales" at bounding box center [241, 183] width 64 height 14
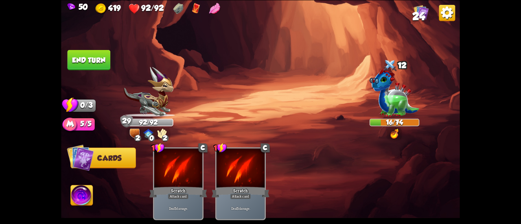
click at [84, 62] on button "End turn" at bounding box center [89, 60] width 43 height 20
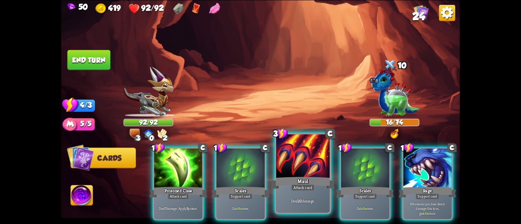
click at [292, 164] on div at bounding box center [303, 156] width 54 height 45
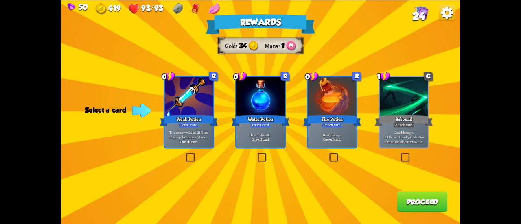
drag, startPoint x: 278, startPoint y: 143, endPoint x: 337, endPoint y: 163, distance: 62.7
click at [334, 164] on div "Rewards Gold 34 Mana 1 Select a card 0 R Weak Potion Potion card The enemy will…" at bounding box center [260, 112] width 399 height 224
click at [328, 154] on label at bounding box center [328, 154] width 0 height 0
click at [0, 0] on input "checkbox" at bounding box center [0, 0] width 0 height 0
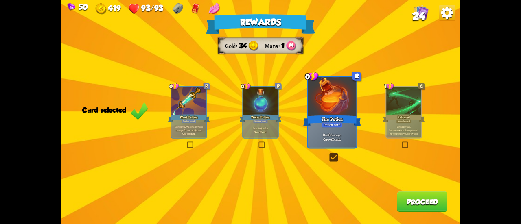
click at [420, 196] on button "Proceed" at bounding box center [423, 202] width 51 height 20
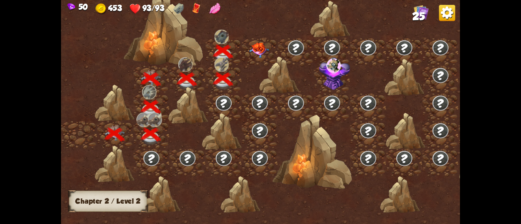
click at [252, 50] on img at bounding box center [259, 49] width 20 height 15
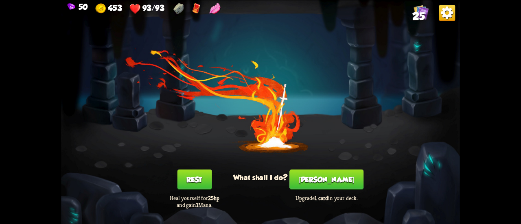
click at [323, 176] on button "[PERSON_NAME]" at bounding box center [327, 179] width 74 height 20
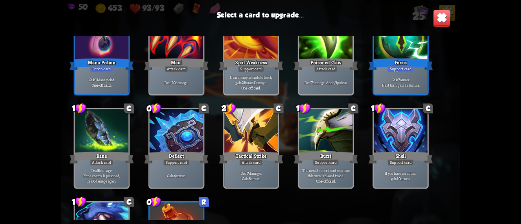
scroll to position [367, 0]
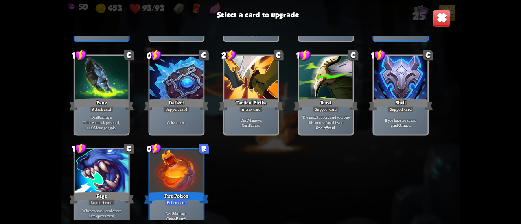
click at [171, 180] on div at bounding box center [177, 172] width 54 height 45
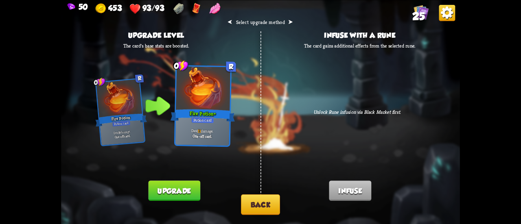
click at [252, 203] on button "Back" at bounding box center [260, 205] width 39 height 21
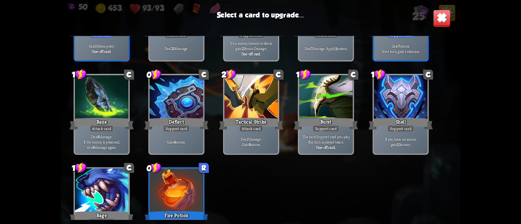
scroll to position [378, 0]
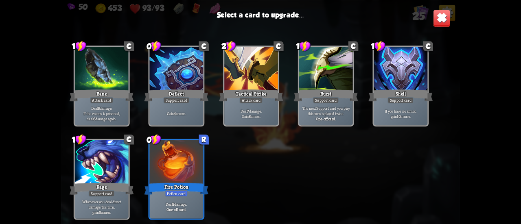
click at [181, 170] on div at bounding box center [177, 163] width 54 height 45
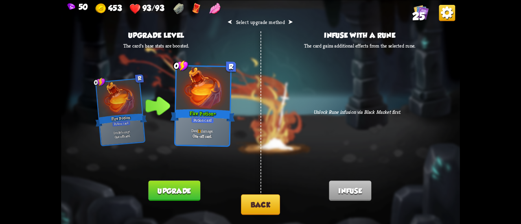
click at [178, 189] on button "Upgrade" at bounding box center [174, 191] width 52 height 20
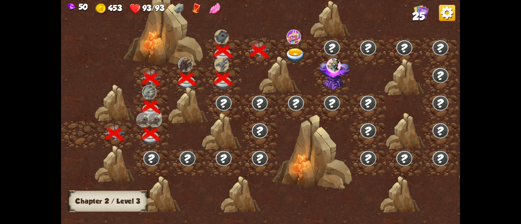
click at [289, 48] on div at bounding box center [296, 52] width 36 height 28
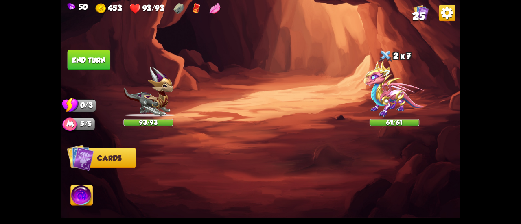
click at [412, 98] on img at bounding box center [395, 88] width 62 height 57
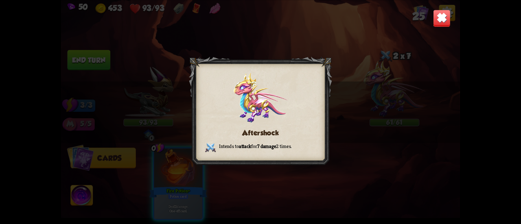
click at [442, 17] on img at bounding box center [442, 18] width 18 height 18
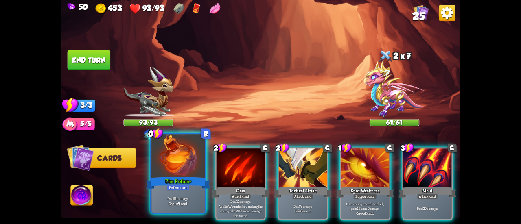
click at [173, 155] on div at bounding box center [179, 156] width 54 height 45
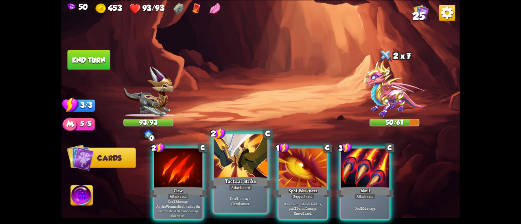
click at [233, 170] on div at bounding box center [241, 156] width 54 height 45
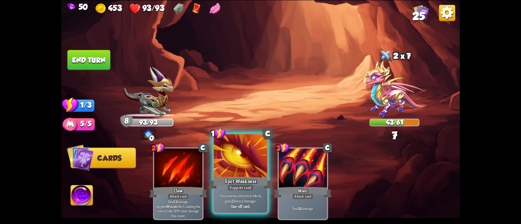
click at [225, 161] on div at bounding box center [241, 156] width 54 height 45
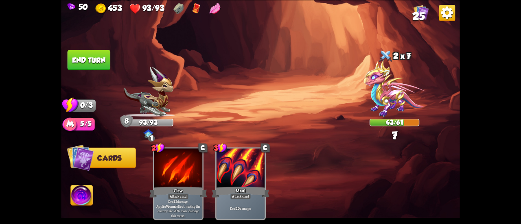
click at [104, 59] on button "End turn" at bounding box center [89, 60] width 43 height 20
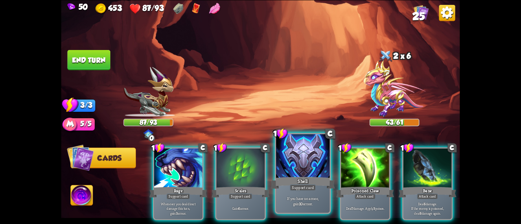
click at [303, 160] on div at bounding box center [303, 156] width 54 height 45
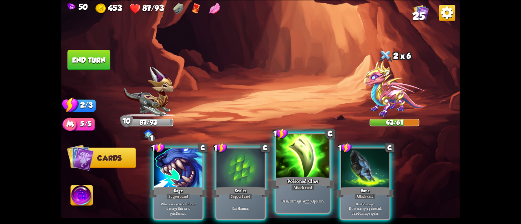
click at [279, 154] on div at bounding box center [303, 156] width 54 height 45
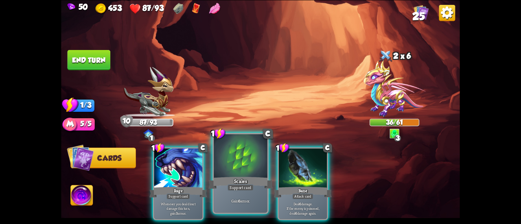
click at [253, 166] on div at bounding box center [241, 156] width 54 height 45
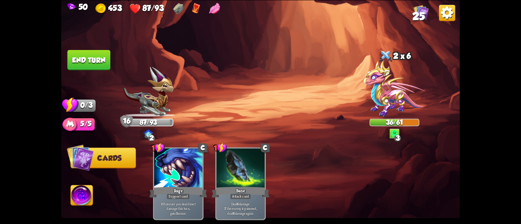
click at [81, 60] on button "End turn" at bounding box center [88, 60] width 43 height 20
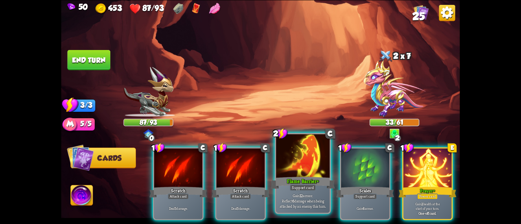
click at [281, 180] on div "Flame Barrier+" at bounding box center [303, 183] width 64 height 14
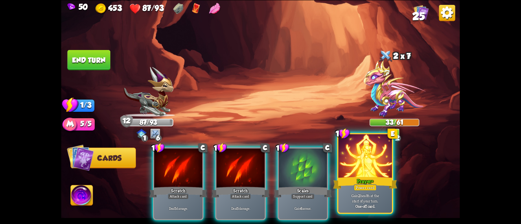
click at [350, 167] on div at bounding box center [366, 156] width 54 height 45
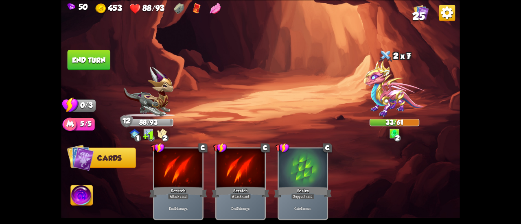
click at [92, 62] on button "End turn" at bounding box center [89, 60] width 43 height 20
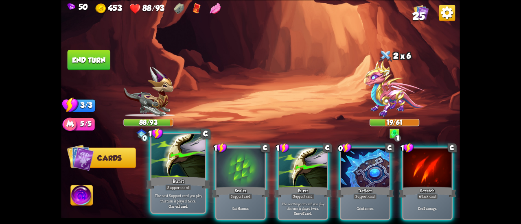
click at [176, 155] on div at bounding box center [179, 156] width 54 height 45
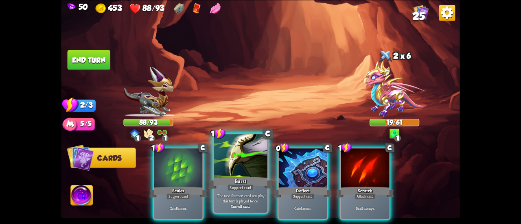
click at [225, 169] on div at bounding box center [241, 156] width 54 height 45
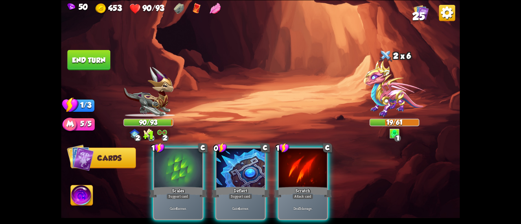
click at [225, 169] on div at bounding box center [241, 169] width 48 height 41
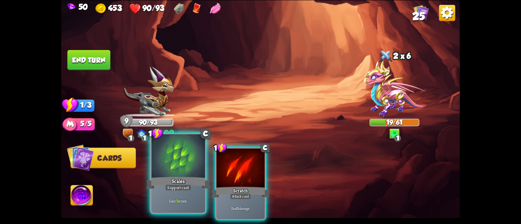
click at [178, 150] on div at bounding box center [179, 156] width 54 height 45
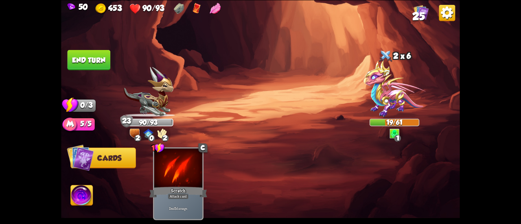
click at [106, 62] on button "End turn" at bounding box center [89, 60] width 43 height 20
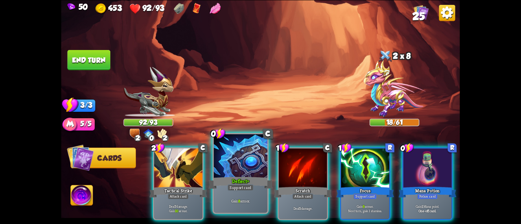
click at [223, 156] on div at bounding box center [241, 156] width 54 height 45
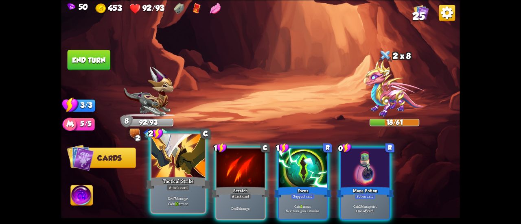
click at [181, 155] on div at bounding box center [179, 156] width 54 height 45
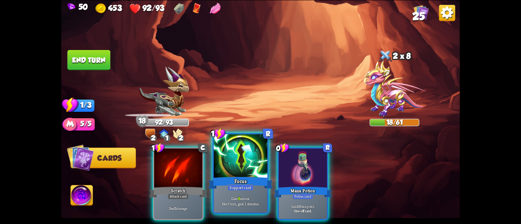
click at [229, 172] on div at bounding box center [241, 156] width 54 height 45
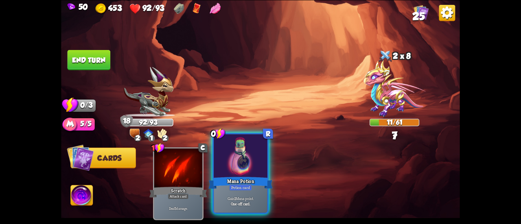
click at [229, 172] on div at bounding box center [241, 156] width 54 height 45
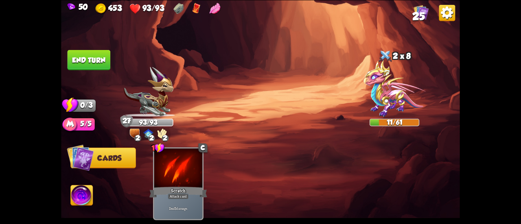
click at [106, 58] on button "End turn" at bounding box center [89, 60] width 43 height 20
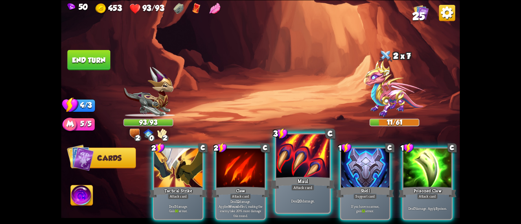
click at [302, 180] on div "Maul" at bounding box center [303, 183] width 64 height 14
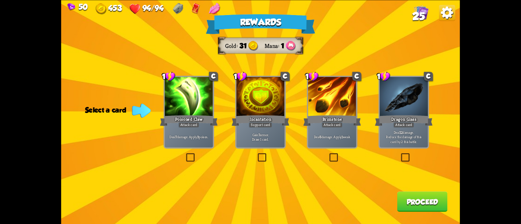
click at [275, 129] on div "Gain 7 armor. Draw 1 card." at bounding box center [261, 137] width 48 height 21
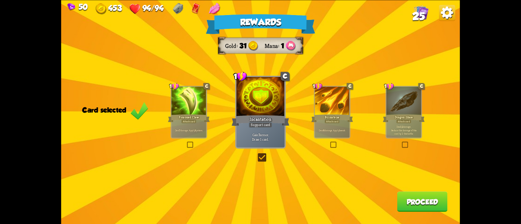
click at [416, 207] on button "Proceed" at bounding box center [423, 202] width 51 height 20
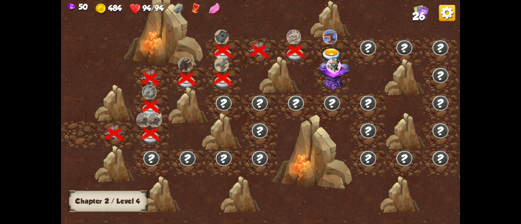
click at [339, 81] on img at bounding box center [334, 73] width 31 height 33
click at [324, 52] on img at bounding box center [332, 55] width 20 height 15
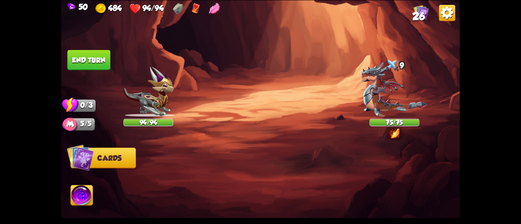
click at [369, 84] on img at bounding box center [394, 89] width 67 height 55
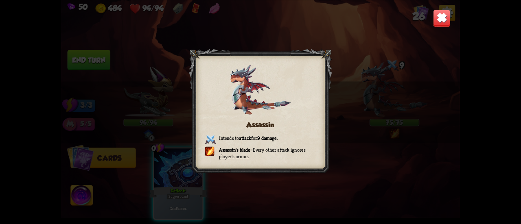
click at [438, 19] on img at bounding box center [442, 18] width 18 height 18
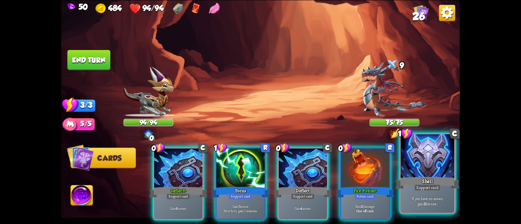
click at [431, 166] on div at bounding box center [428, 156] width 54 height 45
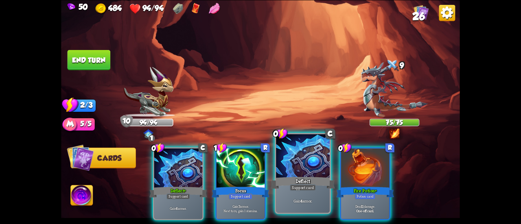
click at [285, 158] on div at bounding box center [303, 156] width 54 height 45
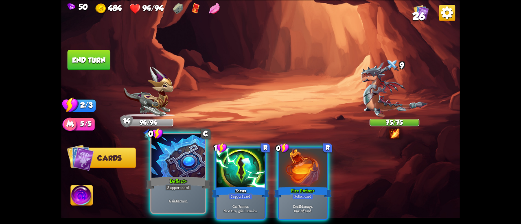
click at [163, 156] on div at bounding box center [179, 156] width 54 height 45
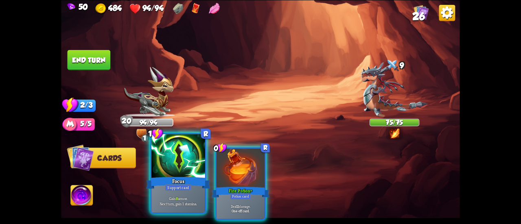
click at [184, 161] on div at bounding box center [179, 156] width 54 height 45
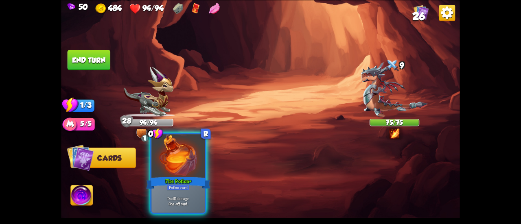
click at [175, 167] on div at bounding box center [179, 156] width 54 height 45
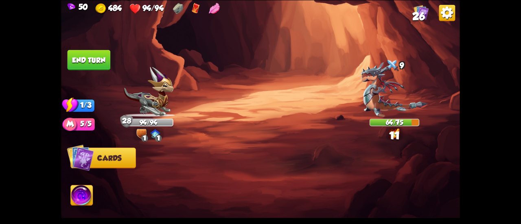
click at [77, 189] on img at bounding box center [82, 196] width 22 height 22
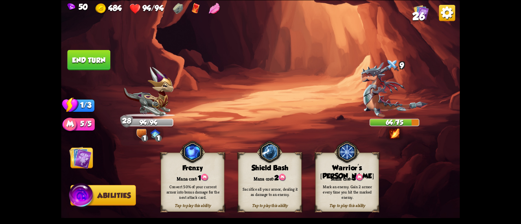
click at [265, 167] on div "Shield Bash" at bounding box center [270, 168] width 63 height 8
click at [90, 59] on button "End turn" at bounding box center [89, 60] width 43 height 20
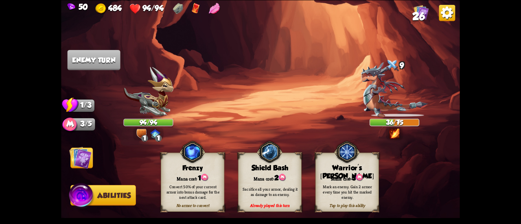
click at [87, 148] on img at bounding box center [80, 158] width 22 height 22
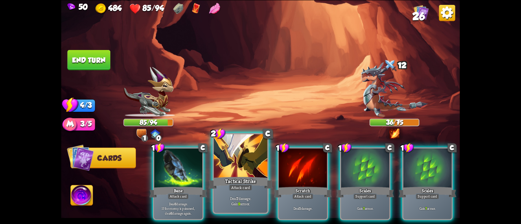
click at [234, 176] on div "Tactical Strike" at bounding box center [241, 183] width 64 height 14
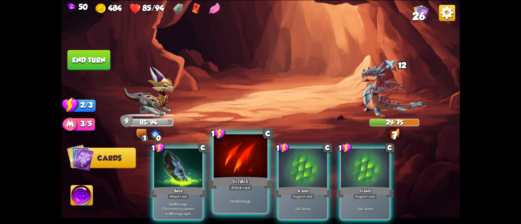
click at [221, 177] on div "Scratch" at bounding box center [241, 183] width 64 height 14
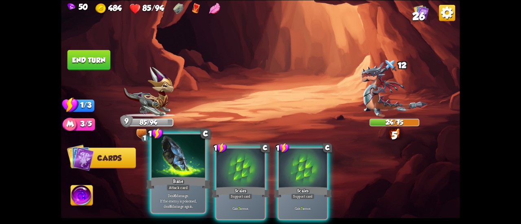
click at [171, 176] on div "Bane" at bounding box center [178, 183] width 64 height 14
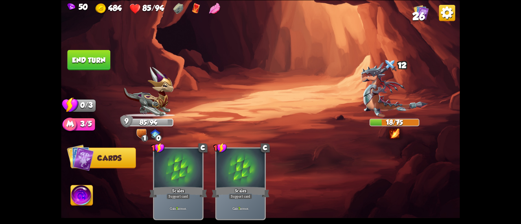
click at [99, 57] on button "End turn" at bounding box center [89, 60] width 43 height 20
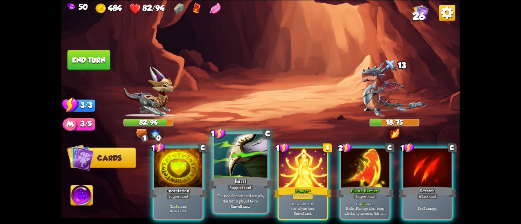
click at [248, 171] on div at bounding box center [241, 156] width 54 height 45
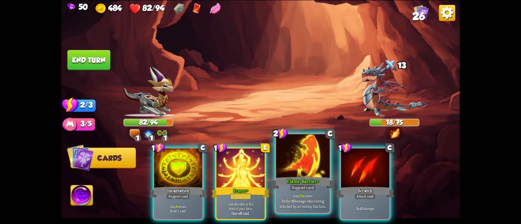
click at [294, 180] on div "Flame Barrier+" at bounding box center [303, 183] width 64 height 14
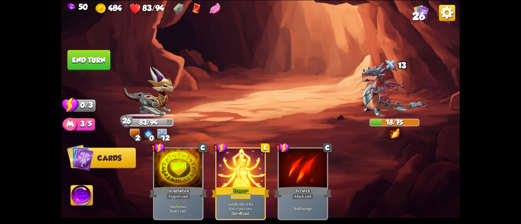
click at [81, 190] on img at bounding box center [82, 196] width 22 height 22
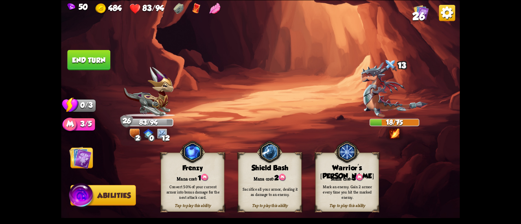
click at [272, 162] on img at bounding box center [270, 152] width 26 height 26
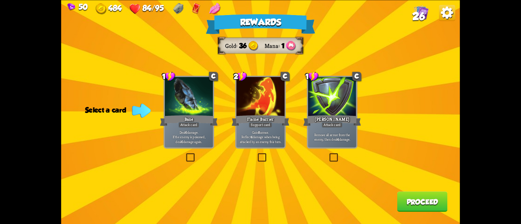
click at [276, 114] on div at bounding box center [261, 97] width 48 height 41
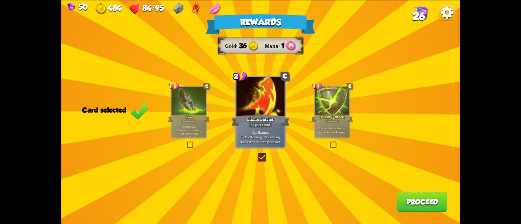
click at [420, 203] on button "Proceed" at bounding box center [423, 202] width 51 height 20
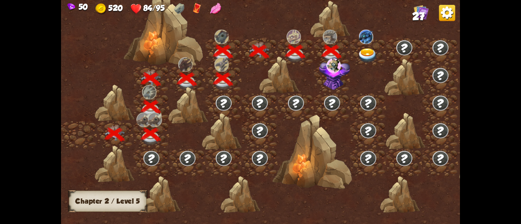
click at [331, 72] on img at bounding box center [334, 66] width 14 height 15
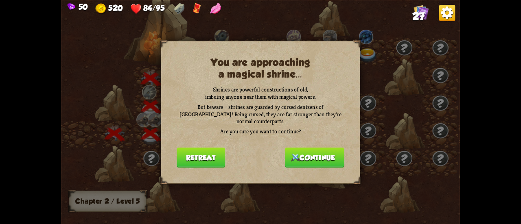
click at [301, 149] on button "Continue" at bounding box center [314, 157] width 59 height 20
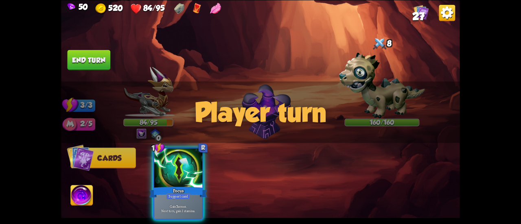
click at [379, 88] on div "Player turn" at bounding box center [260, 112] width 399 height 62
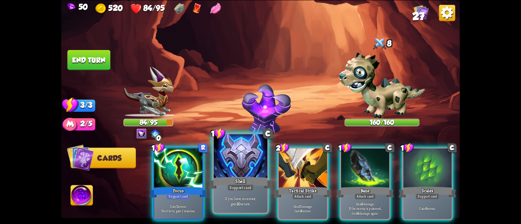
click at [232, 161] on div at bounding box center [241, 156] width 54 height 45
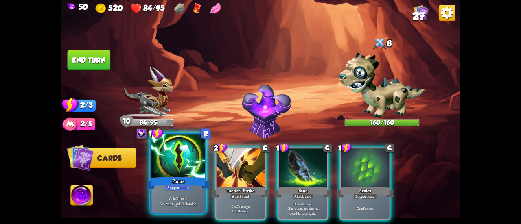
click at [168, 168] on div at bounding box center [179, 156] width 54 height 45
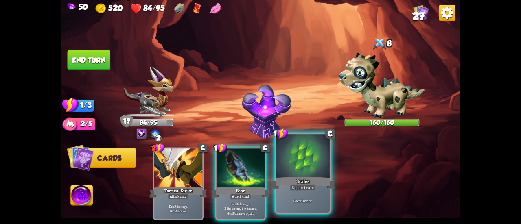
click at [308, 178] on div "Scales" at bounding box center [303, 183] width 64 height 14
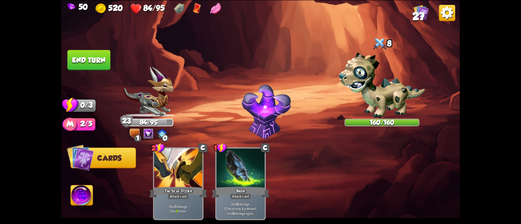
click at [94, 59] on button "End turn" at bounding box center [89, 60] width 43 height 20
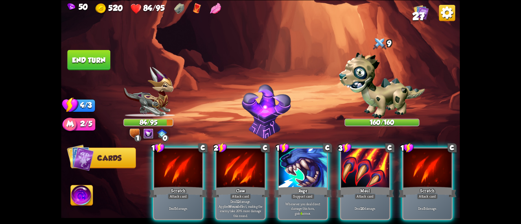
drag, startPoint x: 311, startPoint y: 168, endPoint x: 293, endPoint y: 167, distance: 17.9
click at [310, 168] on div at bounding box center [303, 169] width 48 height 41
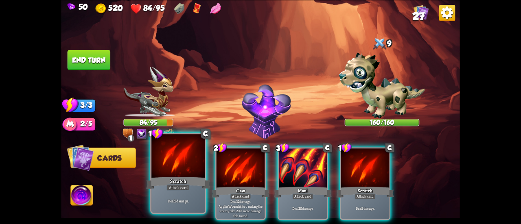
click at [169, 161] on div at bounding box center [179, 156] width 54 height 45
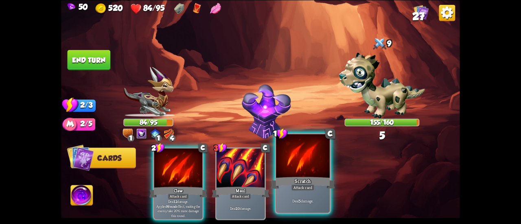
click at [293, 169] on div at bounding box center [303, 156] width 54 height 45
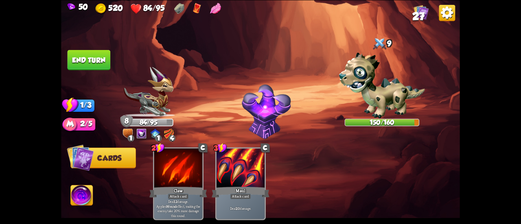
click at [81, 57] on button "End turn" at bounding box center [89, 60] width 43 height 20
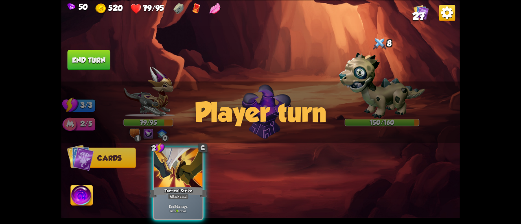
click at [152, 87] on div "Player turn" at bounding box center [260, 112] width 399 height 62
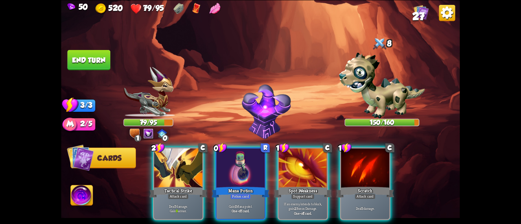
click at [158, 91] on div "Player turn" at bounding box center [260, 112] width 399 height 62
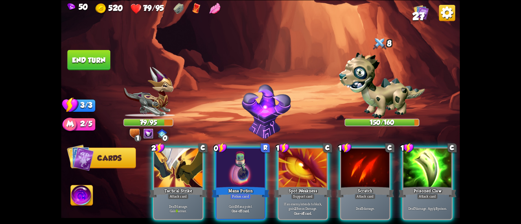
click at [155, 91] on img at bounding box center [148, 92] width 50 height 50
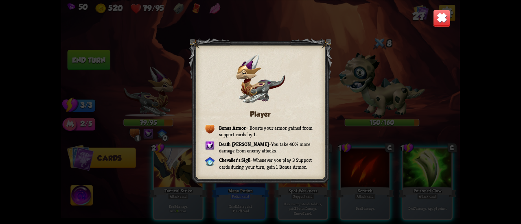
click at [445, 22] on img at bounding box center [442, 18] width 18 height 18
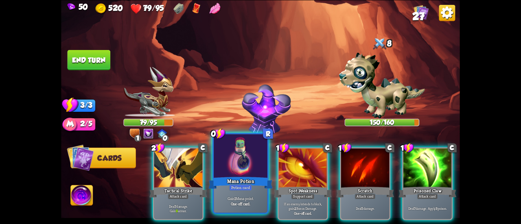
click at [242, 182] on div "Mana Potion" at bounding box center [241, 183] width 64 height 14
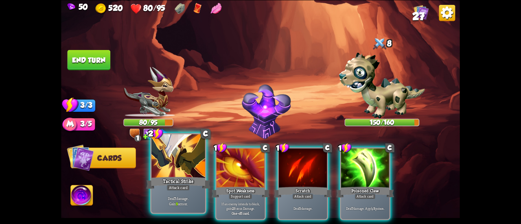
click at [188, 183] on div "Tactical Strike" at bounding box center [178, 183] width 64 height 14
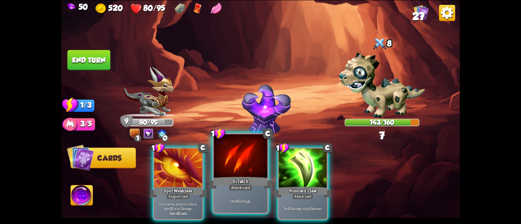
click at [225, 179] on div "Scratch" at bounding box center [241, 183] width 64 height 14
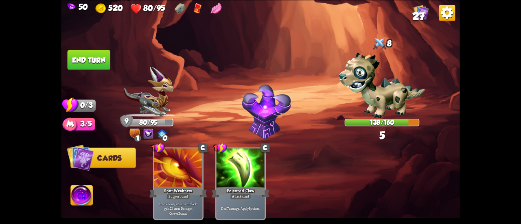
click at [225, 186] on div "Poisoned Claw" at bounding box center [241, 192] width 58 height 13
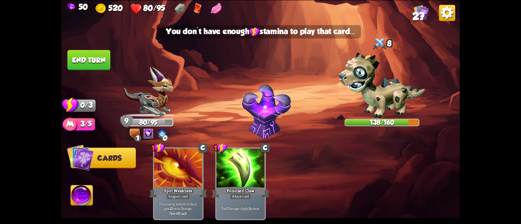
click at [102, 67] on button "End turn" at bounding box center [89, 60] width 43 height 20
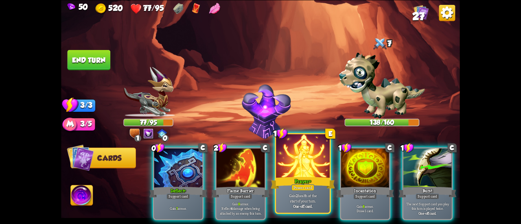
click at [290, 168] on div at bounding box center [303, 156] width 54 height 45
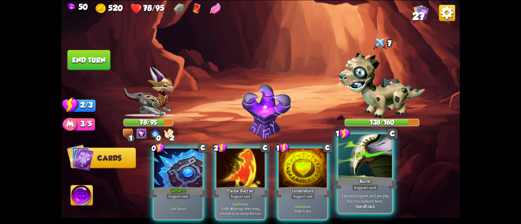
click at [368, 170] on div at bounding box center [366, 156] width 54 height 45
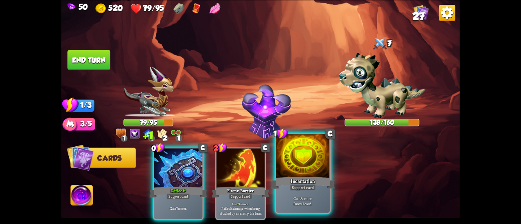
click at [296, 171] on div at bounding box center [303, 156] width 54 height 45
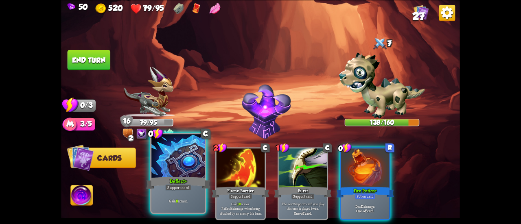
click at [188, 179] on div "Deflect+" at bounding box center [178, 183] width 64 height 14
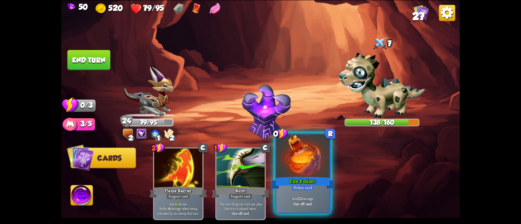
click at [299, 167] on div at bounding box center [303, 156] width 54 height 45
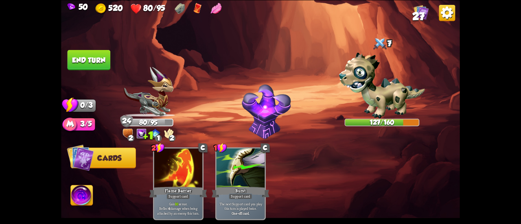
click at [95, 59] on button "End turn" at bounding box center [89, 60] width 43 height 20
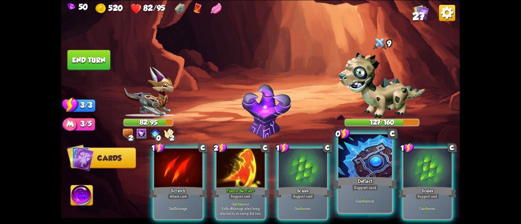
click at [363, 185] on div "Support card" at bounding box center [365, 188] width 26 height 7
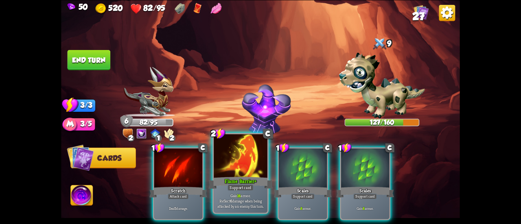
click at [254, 191] on div "Gain 14 armor. Reflect 6 damage when being attacked by an enemy this turn." at bounding box center [241, 200] width 54 height 23
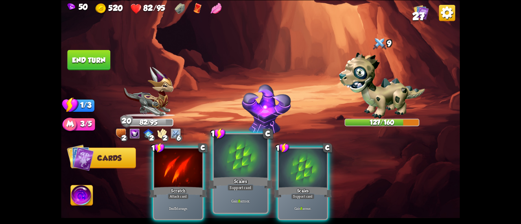
click at [249, 193] on div "Gain 8 armor." at bounding box center [241, 200] width 54 height 23
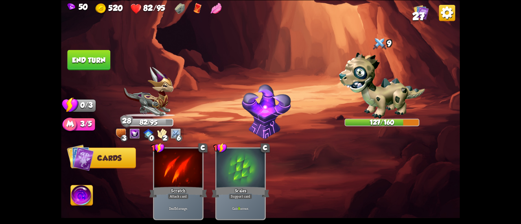
click at [84, 56] on button "End turn" at bounding box center [89, 60] width 43 height 20
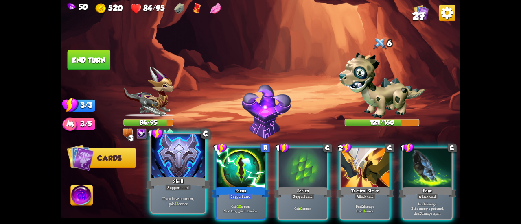
click at [175, 181] on div "Shell" at bounding box center [178, 183] width 64 height 14
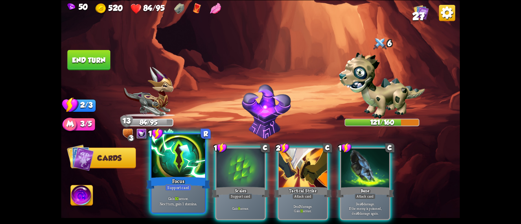
click at [176, 182] on div "Focus" at bounding box center [178, 183] width 64 height 14
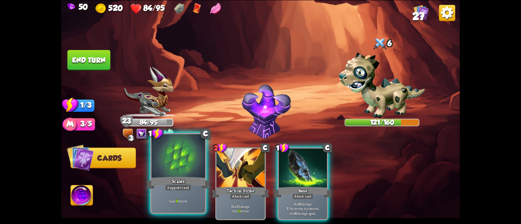
click at [169, 190] on div "Support card" at bounding box center [178, 188] width 26 height 7
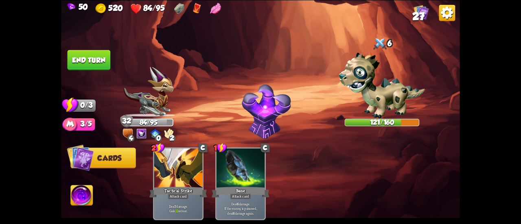
click at [104, 70] on button "End turn" at bounding box center [89, 60] width 44 height 21
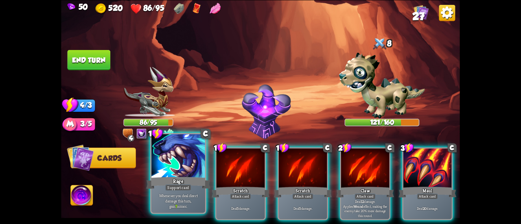
click at [198, 176] on div "Rage" at bounding box center [178, 183] width 64 height 14
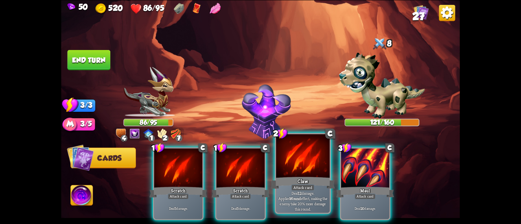
click at [296, 171] on div at bounding box center [303, 156] width 54 height 45
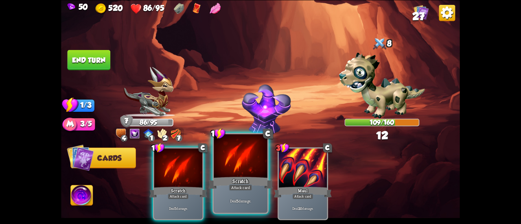
click at [243, 177] on div "Scratch" at bounding box center [241, 183] width 64 height 14
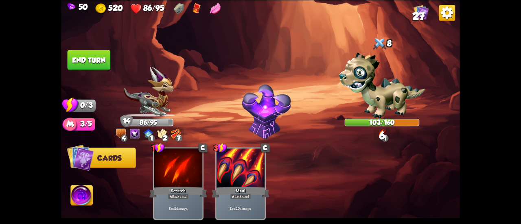
click at [97, 59] on button "End turn" at bounding box center [89, 60] width 43 height 20
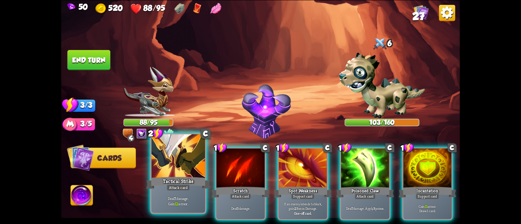
click at [179, 155] on div at bounding box center [179, 156] width 54 height 45
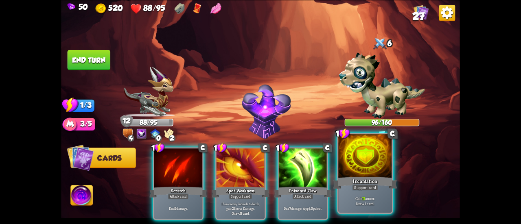
click at [361, 168] on div at bounding box center [366, 156] width 54 height 45
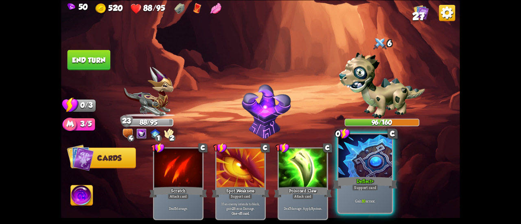
click at [348, 182] on div "Deflect+" at bounding box center [365, 183] width 64 height 14
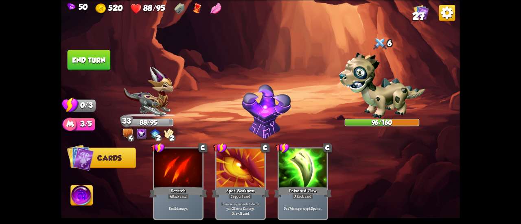
click at [77, 66] on button "End turn" at bounding box center [89, 60] width 43 height 20
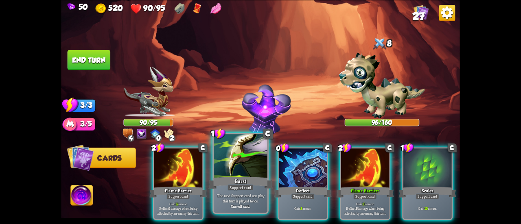
click at [244, 155] on div at bounding box center [241, 156] width 54 height 45
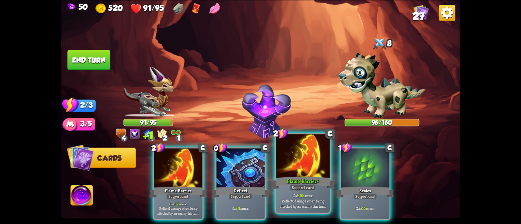
click at [288, 156] on div at bounding box center [303, 156] width 54 height 45
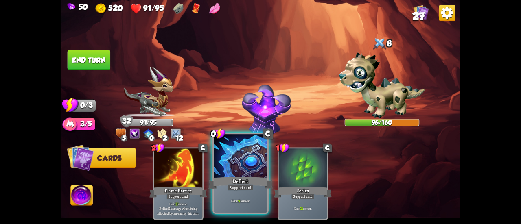
click at [242, 166] on div at bounding box center [241, 156] width 54 height 45
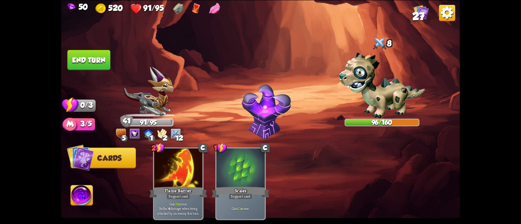
click at [96, 61] on button "End turn" at bounding box center [89, 60] width 43 height 20
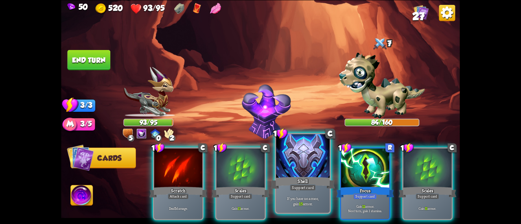
click at [292, 150] on div at bounding box center [303, 156] width 54 height 45
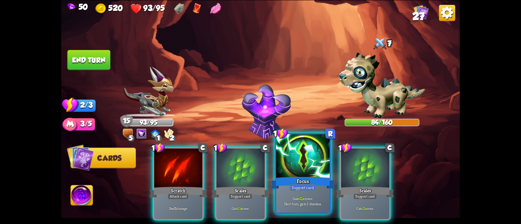
click at [287, 150] on div at bounding box center [303, 156] width 54 height 45
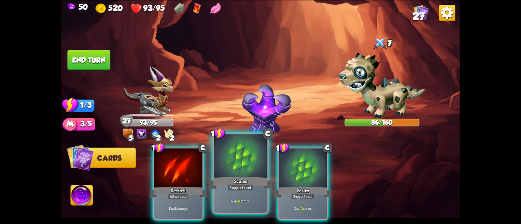
click at [237, 161] on div at bounding box center [241, 156] width 54 height 45
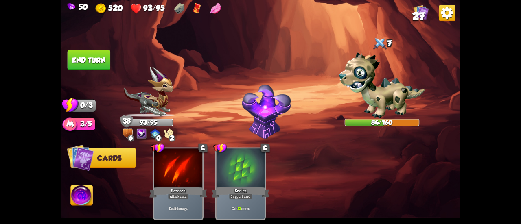
click at [96, 56] on button "End turn" at bounding box center [89, 60] width 44 height 21
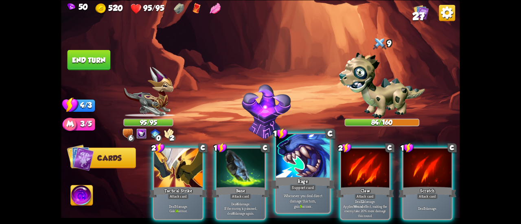
click at [308, 168] on div at bounding box center [303, 156] width 54 height 45
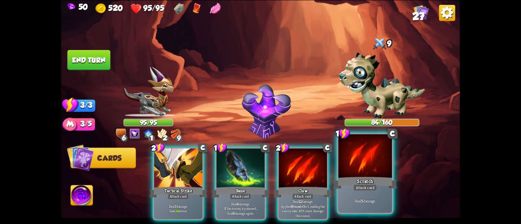
click at [365, 162] on div at bounding box center [366, 156] width 54 height 45
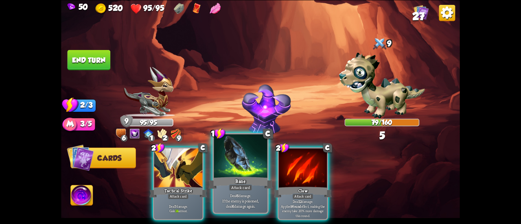
click at [229, 175] on div at bounding box center [241, 156] width 54 height 45
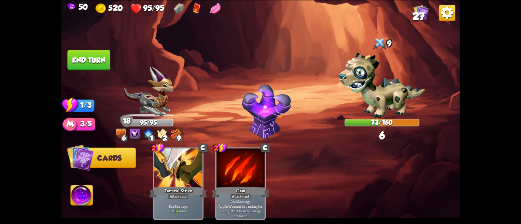
click at [102, 62] on button "End turn" at bounding box center [89, 60] width 43 height 20
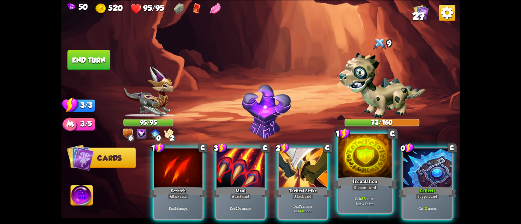
click at [341, 169] on div at bounding box center [366, 156] width 54 height 45
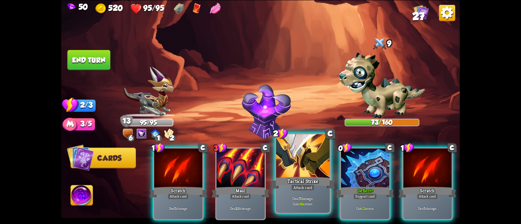
click at [305, 158] on div at bounding box center [303, 156] width 54 height 45
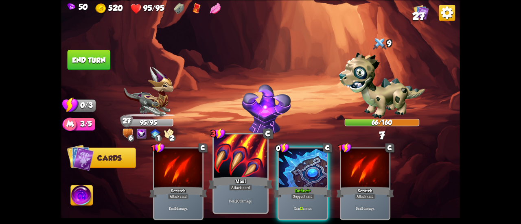
drag, startPoint x: 295, startPoint y: 167, endPoint x: 249, endPoint y: 145, distance: 50.5
click at [295, 167] on div at bounding box center [303, 169] width 48 height 41
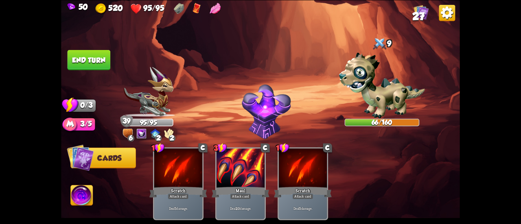
click at [89, 60] on button "End turn" at bounding box center [89, 60] width 43 height 20
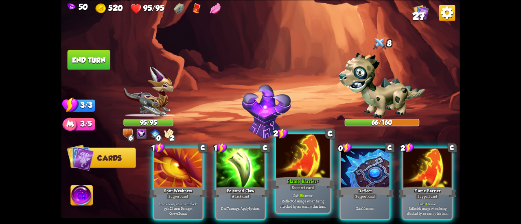
click at [301, 165] on div at bounding box center [303, 156] width 54 height 45
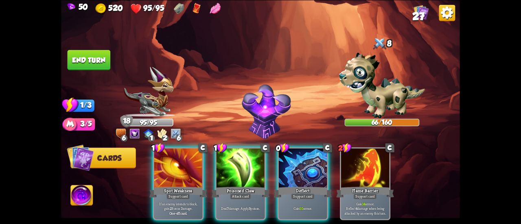
click at [296, 167] on div at bounding box center [303, 169] width 48 height 41
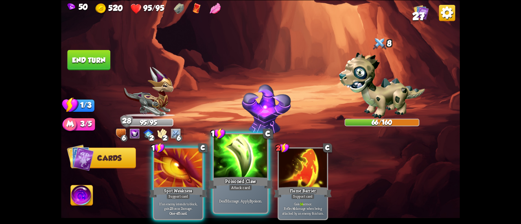
click at [238, 179] on div "Poisoned Claw" at bounding box center [241, 183] width 64 height 14
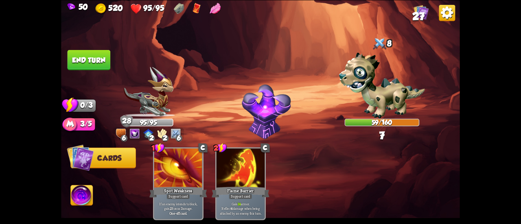
click at [97, 60] on button "End turn" at bounding box center [88, 60] width 43 height 20
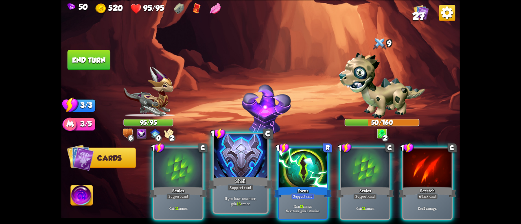
click at [233, 161] on div at bounding box center [241, 156] width 54 height 45
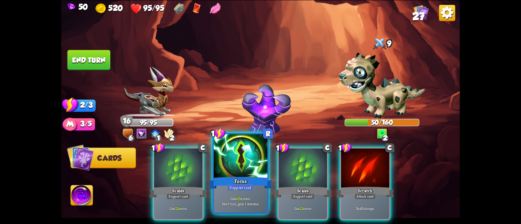
click at [231, 161] on div at bounding box center [241, 156] width 54 height 45
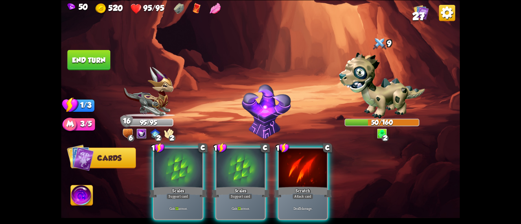
click at [231, 161] on div at bounding box center [241, 169] width 48 height 41
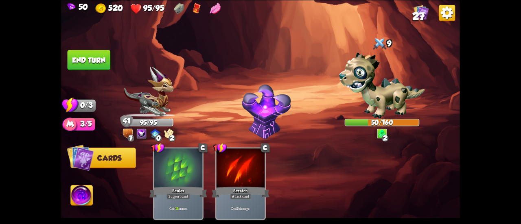
click at [103, 66] on button "End turn" at bounding box center [89, 60] width 43 height 20
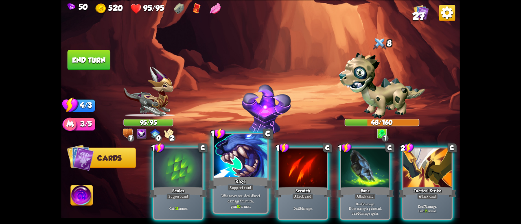
click at [255, 158] on div at bounding box center [241, 156] width 54 height 45
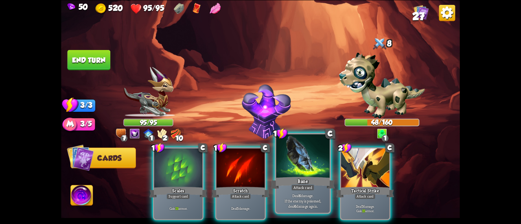
click at [286, 179] on div "Bane" at bounding box center [303, 183] width 64 height 14
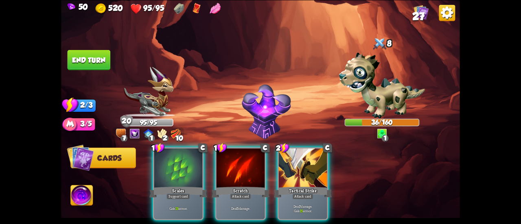
drag, startPoint x: 228, startPoint y: 165, endPoint x: 262, endPoint y: 79, distance: 92.4
click at [262, 79] on div "Select an enemy to attack... You don't have enough stamina to play that card...…" at bounding box center [260, 112] width 399 height 224
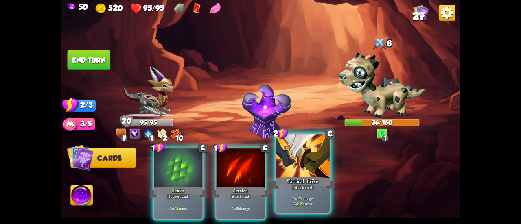
click at [288, 154] on div at bounding box center [303, 156] width 54 height 45
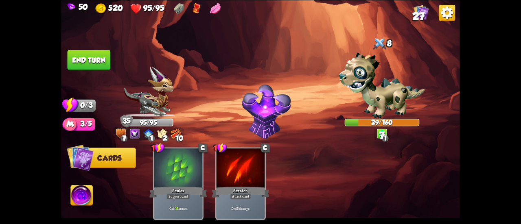
click at [108, 60] on button "End turn" at bounding box center [89, 60] width 43 height 20
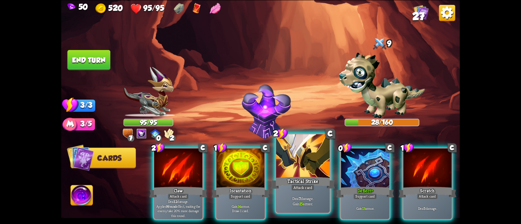
click at [298, 171] on div at bounding box center [303, 156] width 54 height 45
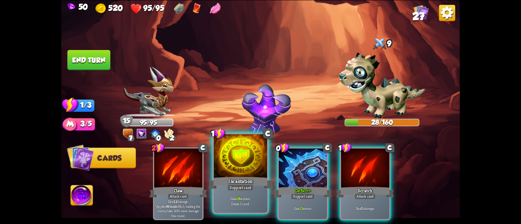
click at [234, 167] on div at bounding box center [241, 156] width 54 height 45
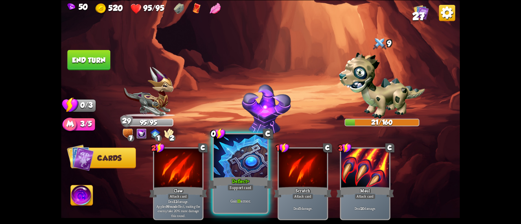
click at [231, 160] on div at bounding box center [241, 156] width 54 height 45
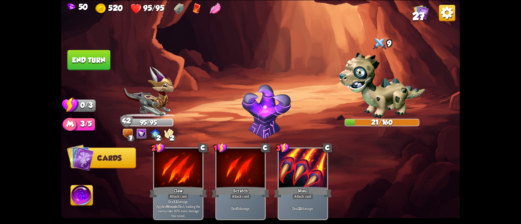
click at [89, 46] on img at bounding box center [260, 112] width 399 height 224
click at [89, 57] on button "End turn" at bounding box center [89, 60] width 43 height 20
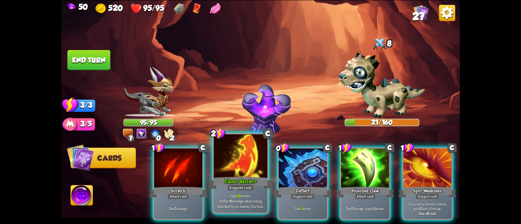
click at [246, 169] on div at bounding box center [241, 156] width 54 height 45
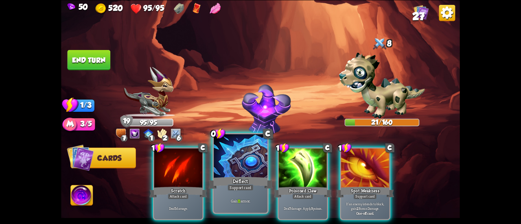
click at [240, 168] on div at bounding box center [241, 156] width 54 height 45
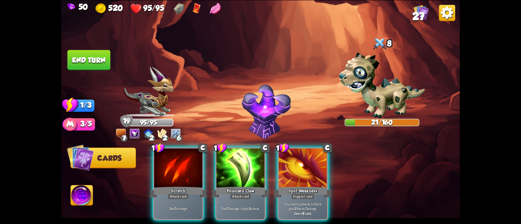
click at [240, 168] on div at bounding box center [241, 169] width 48 height 41
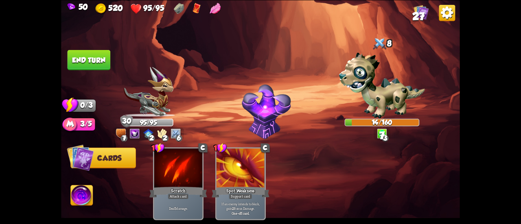
click at [105, 61] on button "End turn" at bounding box center [89, 60] width 43 height 20
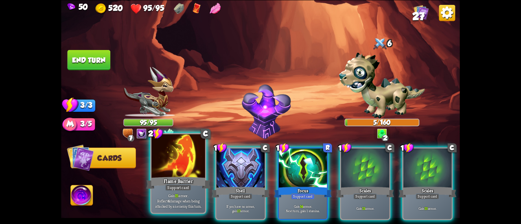
click at [182, 159] on div at bounding box center [179, 156] width 54 height 45
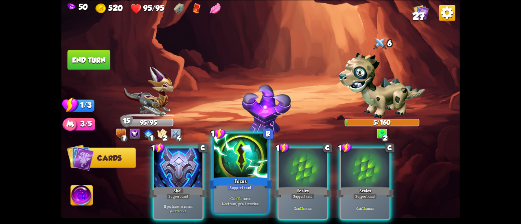
click at [233, 169] on div at bounding box center [241, 156] width 54 height 45
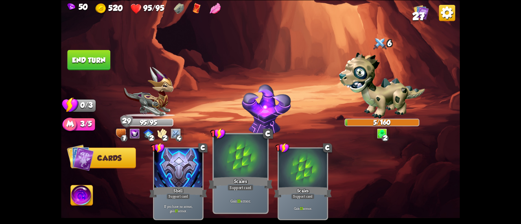
drag, startPoint x: 233, startPoint y: 169, endPoint x: 223, endPoint y: 163, distance: 10.8
click at [232, 169] on div at bounding box center [241, 156] width 54 height 45
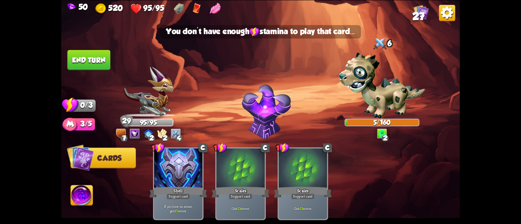
click at [95, 59] on button "End turn" at bounding box center [88, 60] width 43 height 20
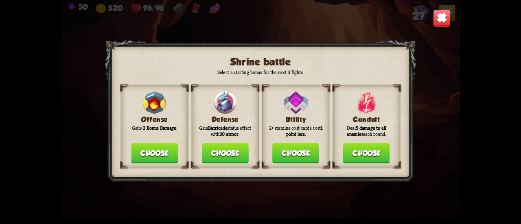
click at [237, 93] on div "Defense Gain Barricade status effect with 30 armor . Choose" at bounding box center [225, 127] width 67 height 84
click at [231, 97] on img at bounding box center [225, 102] width 22 height 22
click at [218, 148] on button "Choose" at bounding box center [225, 153] width 47 height 20
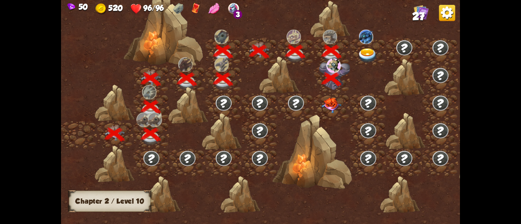
click at [337, 109] on img at bounding box center [332, 105] width 20 height 15
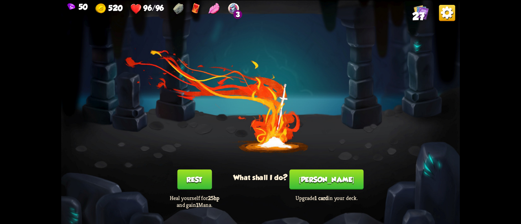
click at [328, 173] on button "[PERSON_NAME]" at bounding box center [327, 179] width 74 height 20
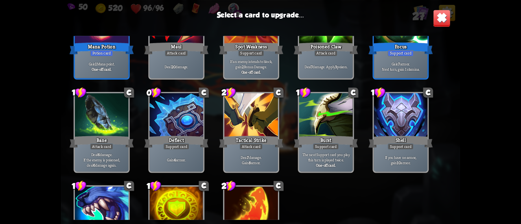
scroll to position [367, 0]
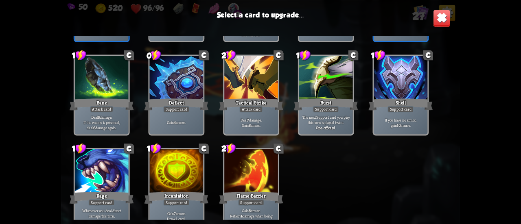
click at [273, 149] on div "2 C Flame Barrier Support card Gain 8 armor. Reflect 4 damage when being attack…" at bounding box center [251, 188] width 56 height 81
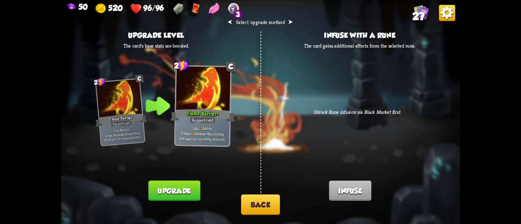
click at [183, 185] on button "Upgrade" at bounding box center [174, 191] width 52 height 20
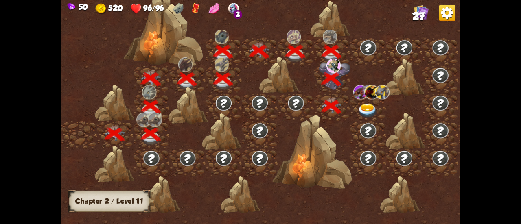
scroll to position [0, 124]
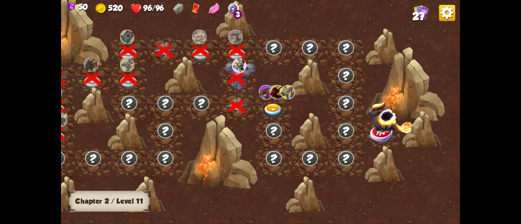
click at [271, 107] on img at bounding box center [273, 111] width 20 height 15
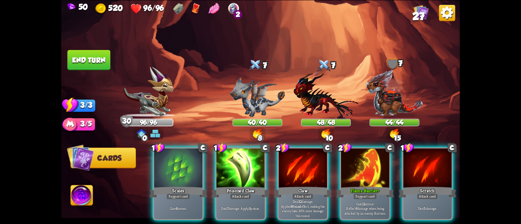
click at [153, 129] on img at bounding box center [155, 134] width 10 height 10
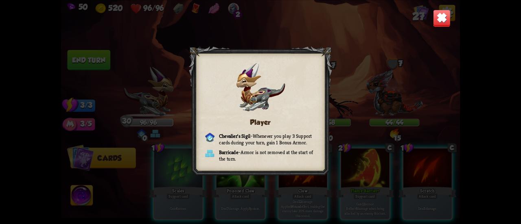
click at [441, 22] on img at bounding box center [442, 18] width 18 height 18
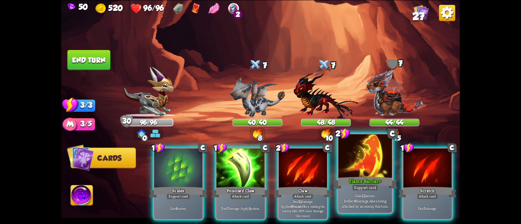
click at [356, 173] on div at bounding box center [366, 156] width 54 height 45
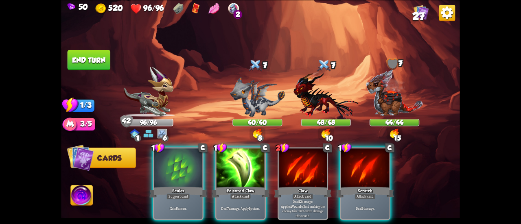
drag, startPoint x: 169, startPoint y: 177, endPoint x: 223, endPoint y: 66, distance: 123.5
click at [224, 68] on div "Select an enemy to attack... You don't have enough stamina to play that card...…" at bounding box center [260, 112] width 399 height 224
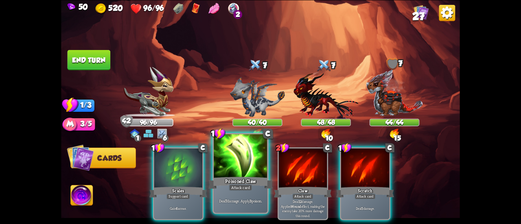
click at [233, 168] on div at bounding box center [241, 156] width 54 height 45
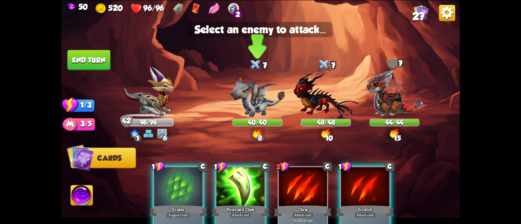
click at [267, 95] on img at bounding box center [257, 97] width 55 height 40
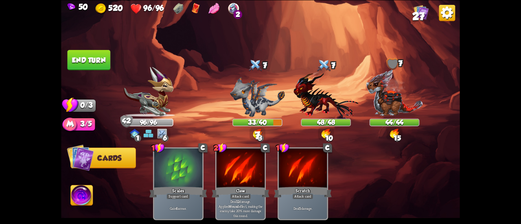
click at [259, 105] on img at bounding box center [257, 97] width 55 height 40
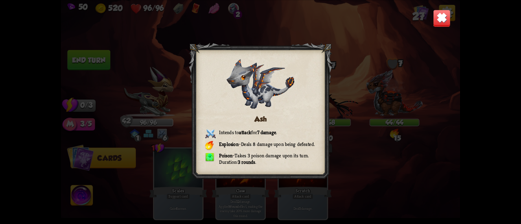
click at [437, 5] on div "Ash Intends to attack for 7 damage . Explosion – Deals 8 damage upon being defe…" at bounding box center [260, 112] width 399 height 224
click at [442, 12] on img at bounding box center [442, 18] width 18 height 18
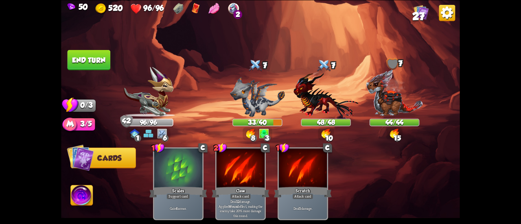
click at [72, 54] on button "End turn" at bounding box center [89, 60] width 43 height 20
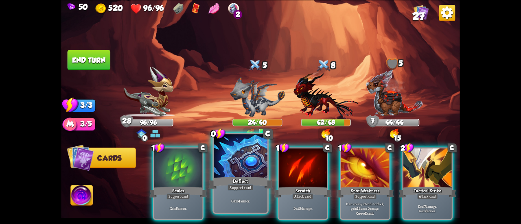
click at [226, 161] on div at bounding box center [241, 156] width 54 height 45
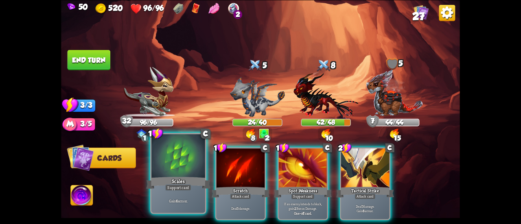
click at [184, 170] on div at bounding box center [179, 156] width 54 height 45
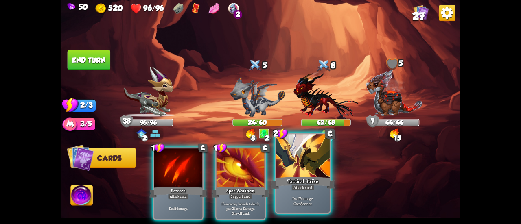
click at [287, 178] on div "Tactical Strike" at bounding box center [303, 183] width 64 height 14
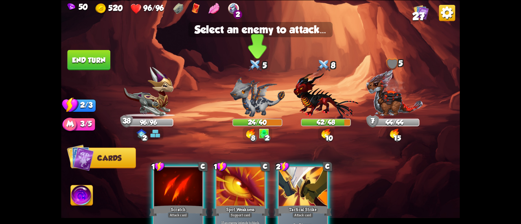
click at [262, 94] on img at bounding box center [257, 97] width 55 height 40
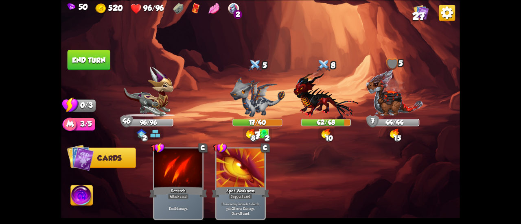
click at [95, 61] on button "End turn" at bounding box center [89, 60] width 43 height 20
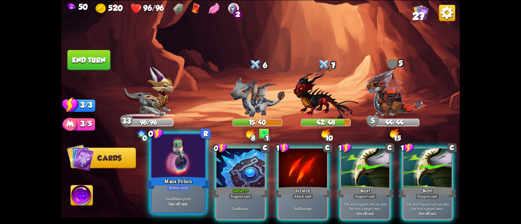
click at [176, 156] on div at bounding box center [179, 156] width 54 height 45
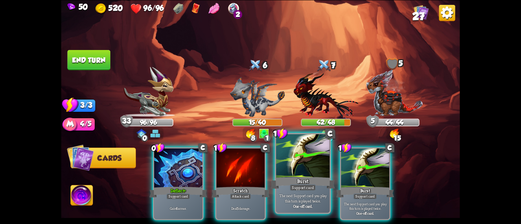
click at [328, 165] on div at bounding box center [303, 156] width 54 height 45
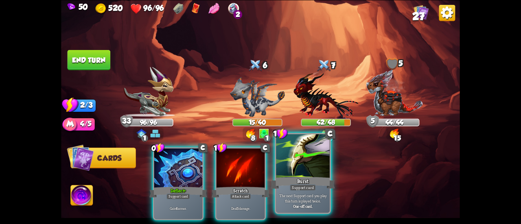
click at [328, 167] on div at bounding box center [303, 156] width 54 height 45
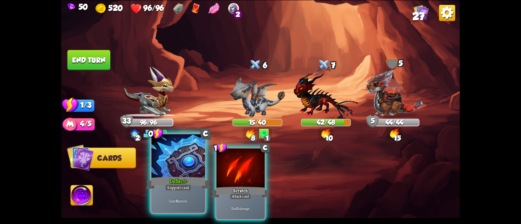
click at [165, 171] on div at bounding box center [179, 156] width 54 height 45
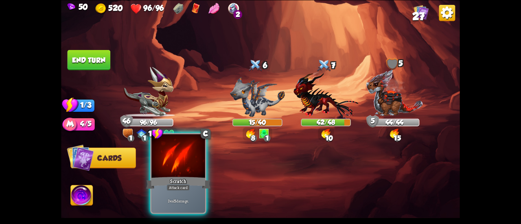
drag, startPoint x: 95, startPoint y: 58, endPoint x: 176, endPoint y: 166, distance: 134.8
click at [176, 166] on div "Select an enemy to attack... You don't have enough stamina to play that card...…" at bounding box center [260, 112] width 399 height 224
click at [176, 166] on div at bounding box center [179, 156] width 54 height 45
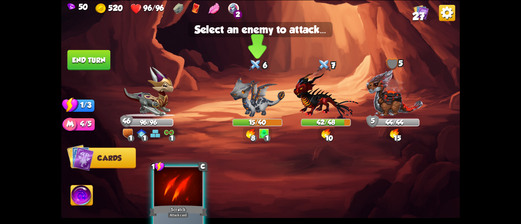
click at [249, 114] on img at bounding box center [257, 97] width 55 height 40
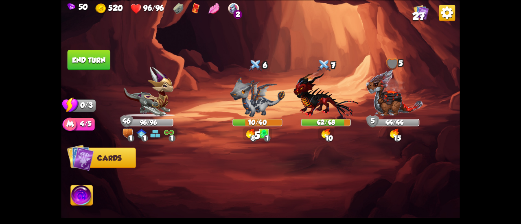
click at [71, 55] on button "End turn" at bounding box center [89, 60] width 43 height 20
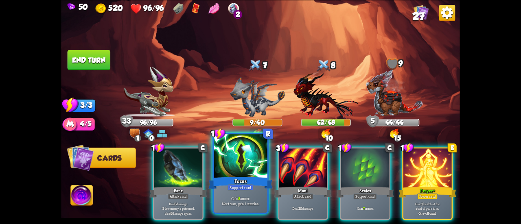
click at [250, 173] on div at bounding box center [241, 156] width 54 height 45
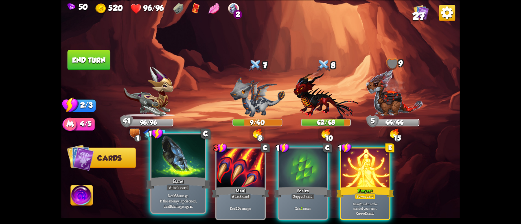
click at [178, 169] on div at bounding box center [179, 156] width 54 height 45
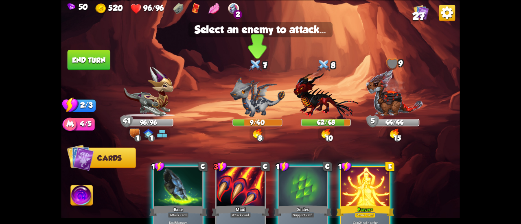
click at [244, 106] on img at bounding box center [257, 97] width 55 height 40
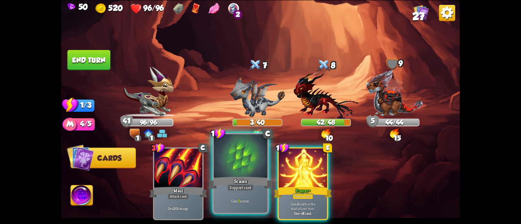
click at [237, 153] on div at bounding box center [241, 156] width 54 height 45
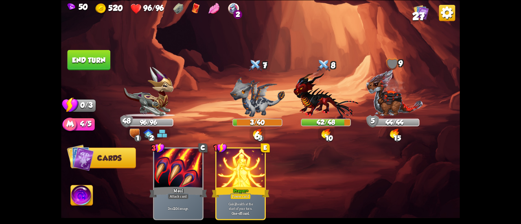
click at [110, 62] on button "End turn" at bounding box center [89, 60] width 43 height 20
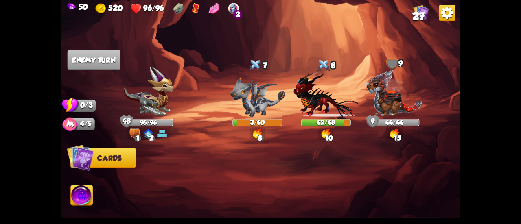
click at [231, 9] on img at bounding box center [233, 8] width 11 height 11
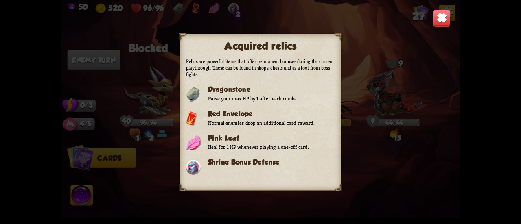
click at [443, 16] on img at bounding box center [442, 18] width 18 height 18
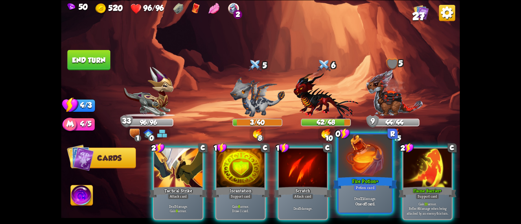
click at [352, 163] on div at bounding box center [366, 156] width 54 height 45
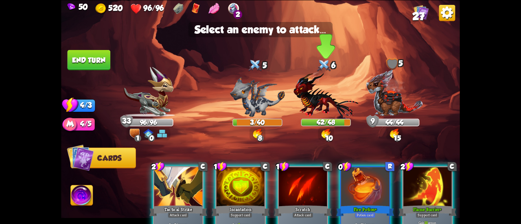
click at [312, 104] on img at bounding box center [326, 95] width 65 height 48
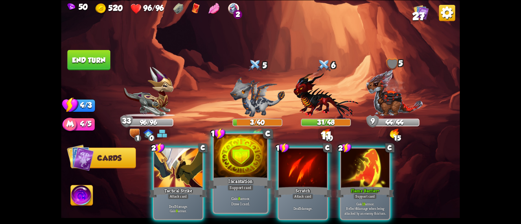
click at [238, 161] on div at bounding box center [241, 156] width 54 height 45
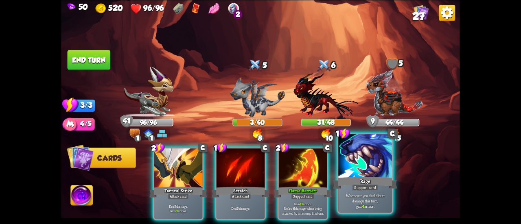
click at [351, 172] on div at bounding box center [366, 156] width 54 height 45
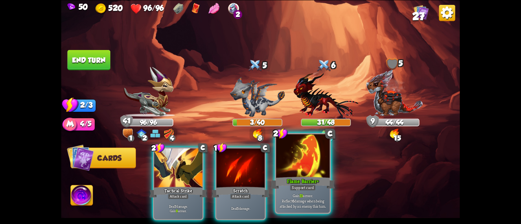
click at [310, 163] on div at bounding box center [303, 156] width 54 height 45
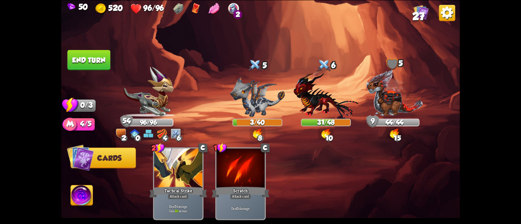
click at [96, 63] on button "End turn" at bounding box center [89, 60] width 43 height 20
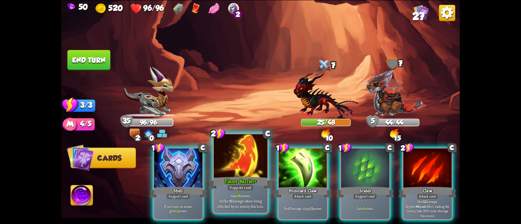
click at [230, 172] on div at bounding box center [241, 156] width 54 height 45
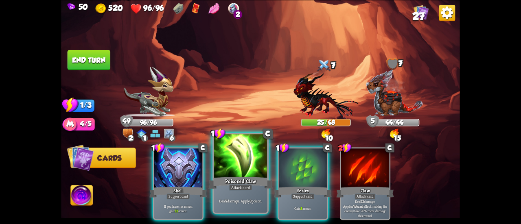
click at [250, 165] on div at bounding box center [241, 156] width 54 height 45
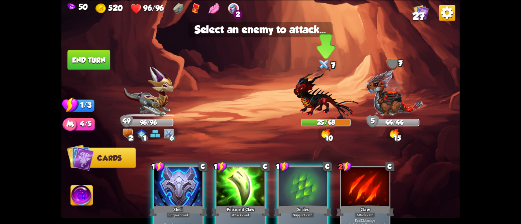
click at [299, 86] on img at bounding box center [326, 95] width 65 height 48
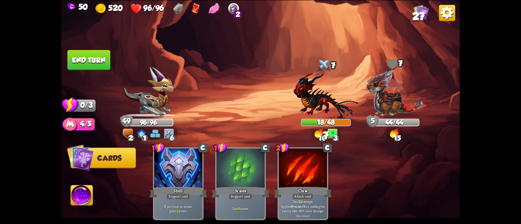
click at [102, 67] on button "End turn" at bounding box center [88, 60] width 43 height 20
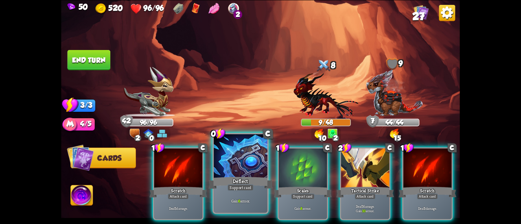
click at [246, 167] on div at bounding box center [241, 156] width 54 height 45
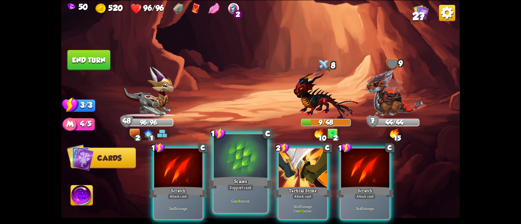
click at [243, 165] on div at bounding box center [241, 156] width 54 height 45
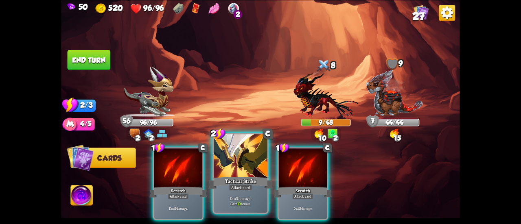
click at [244, 165] on div at bounding box center [241, 156] width 54 height 45
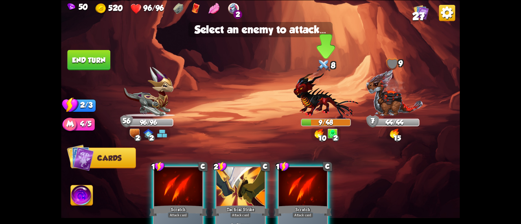
click at [316, 98] on img at bounding box center [326, 95] width 65 height 48
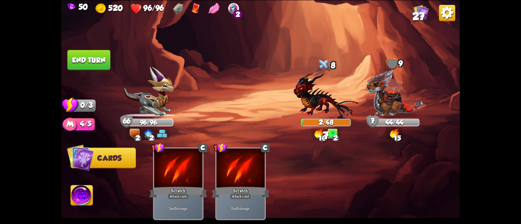
click at [81, 59] on button "End turn" at bounding box center [89, 60] width 43 height 20
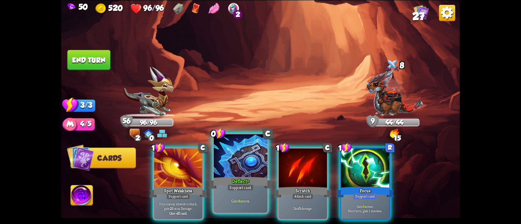
click at [226, 174] on div at bounding box center [241, 156] width 54 height 45
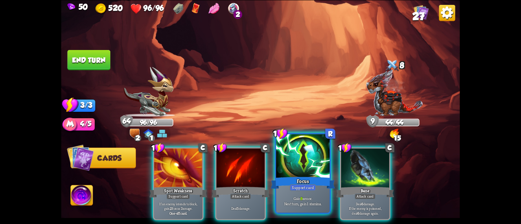
click at [290, 170] on div at bounding box center [303, 156] width 54 height 45
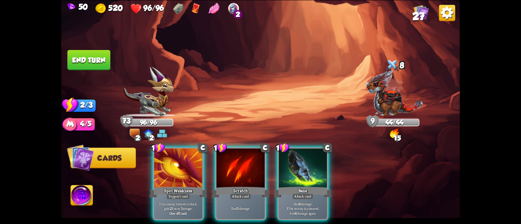
click at [82, 193] on img at bounding box center [82, 196] width 22 height 22
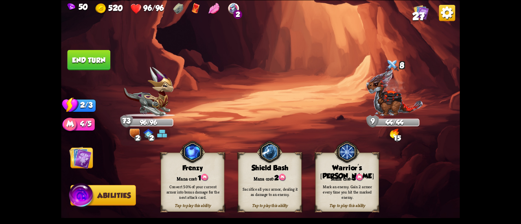
click at [178, 169] on div "Frenzy" at bounding box center [192, 168] width 63 height 8
click at [80, 157] on img at bounding box center [80, 158] width 22 height 22
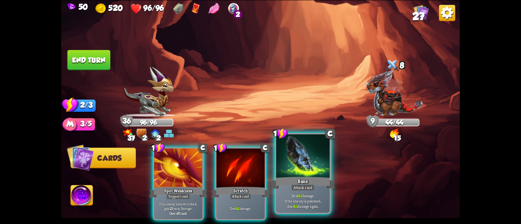
click at [279, 170] on div at bounding box center [303, 156] width 54 height 45
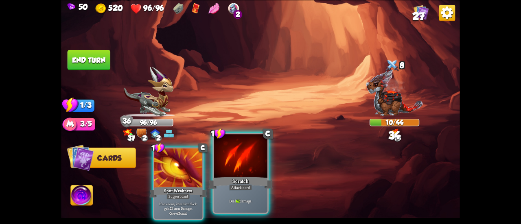
click at [262, 167] on div at bounding box center [241, 156] width 54 height 45
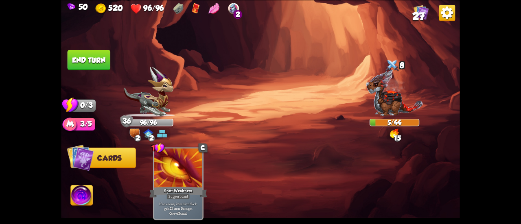
click at [98, 61] on button "End turn" at bounding box center [89, 60] width 43 height 20
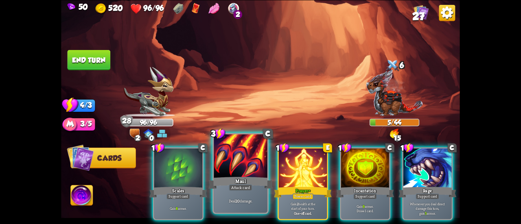
click at [252, 174] on div at bounding box center [241, 156] width 54 height 45
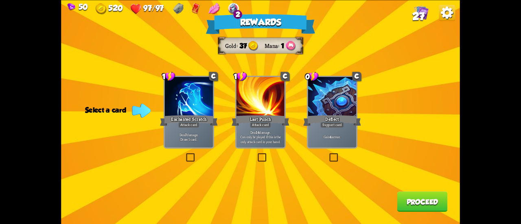
click at [346, 91] on div at bounding box center [332, 97] width 48 height 41
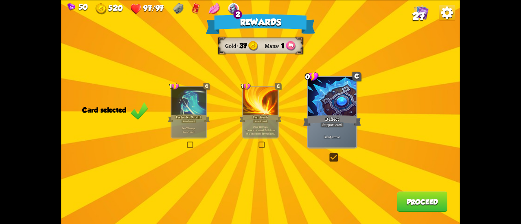
click at [407, 197] on button "Proceed" at bounding box center [423, 202] width 51 height 20
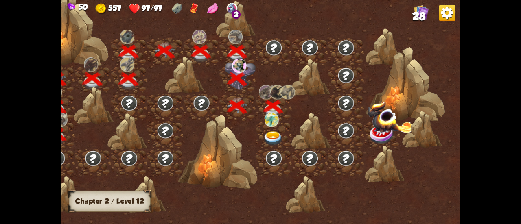
click at [267, 136] on img at bounding box center [273, 139] width 20 height 15
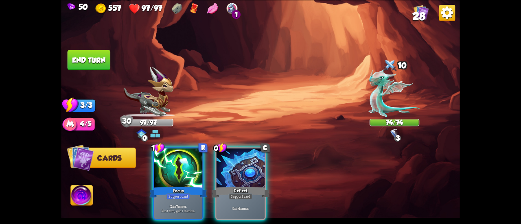
click at [390, 94] on div "Player turn" at bounding box center [260, 112] width 399 height 62
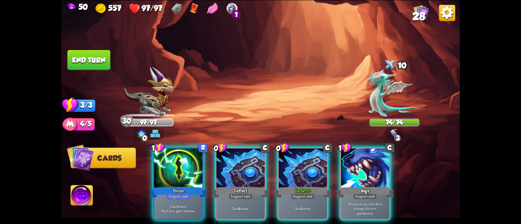
click at [376, 96] on img at bounding box center [395, 93] width 52 height 48
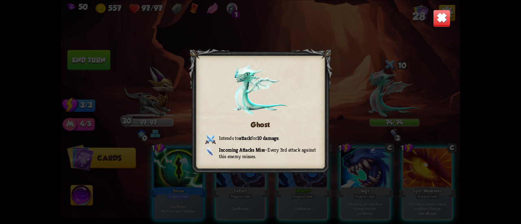
click at [433, 23] on img at bounding box center [442, 18] width 18 height 18
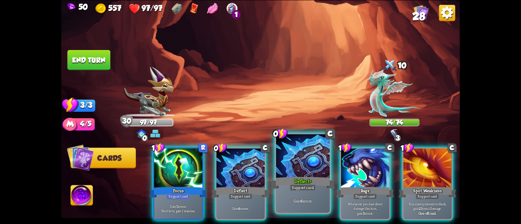
click at [289, 168] on div at bounding box center [303, 156] width 54 height 45
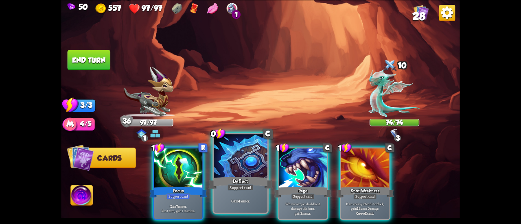
click at [243, 164] on div at bounding box center [241, 156] width 54 height 45
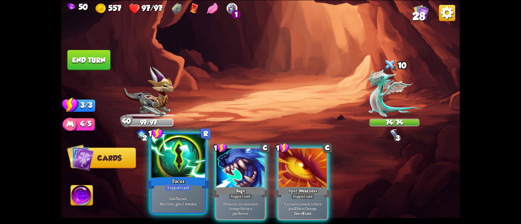
click at [194, 167] on div at bounding box center [179, 156] width 54 height 45
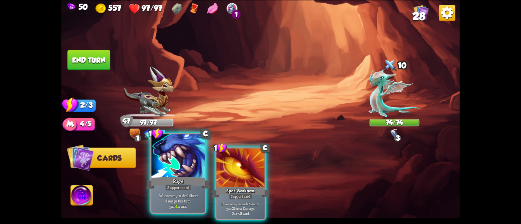
click at [175, 171] on div at bounding box center [179, 156] width 54 height 45
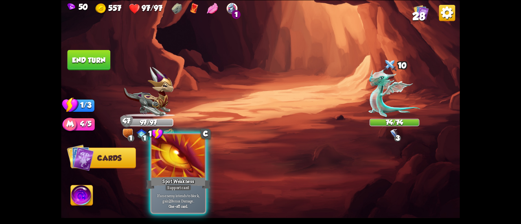
click at [175, 171] on div at bounding box center [179, 156] width 54 height 45
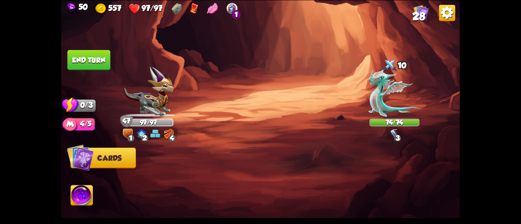
click at [97, 57] on button "End turn" at bounding box center [89, 60] width 43 height 20
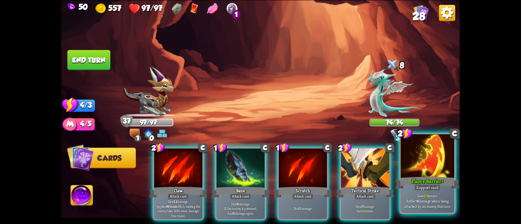
click at [417, 188] on div "Support card" at bounding box center [428, 188] width 26 height 7
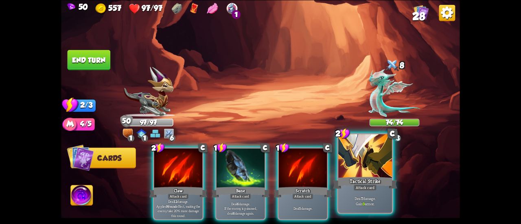
drag, startPoint x: 234, startPoint y: 176, endPoint x: 382, endPoint y: 167, distance: 147.7
click at [385, 167] on div "2 C Claw Attack card Deal 12 damage. Applies Wound effect, making the enemy tak…" at bounding box center [300, 175] width 319 height 100
click at [382, 167] on div at bounding box center [366, 156] width 54 height 45
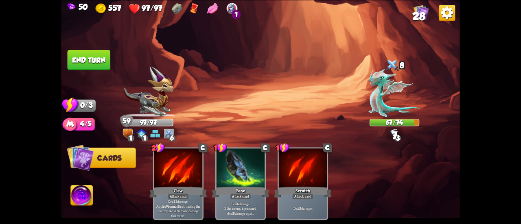
click at [106, 57] on button "End turn" at bounding box center [89, 60] width 44 height 21
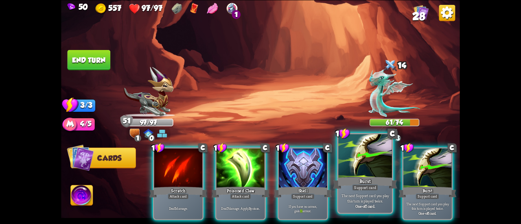
click at [361, 168] on div at bounding box center [366, 156] width 54 height 45
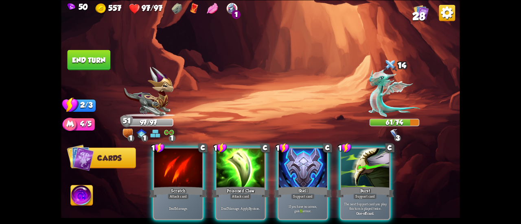
click at [368, 186] on div "Burst" at bounding box center [365, 192] width 58 height 13
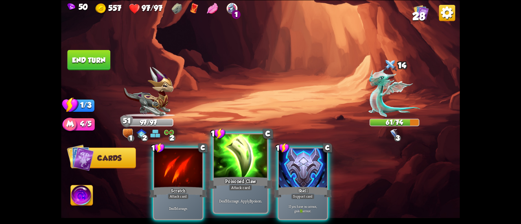
click at [230, 182] on div "Poisoned Claw" at bounding box center [241, 183] width 64 height 14
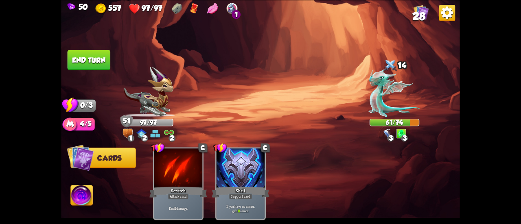
click at [89, 197] on img at bounding box center [82, 196] width 22 height 22
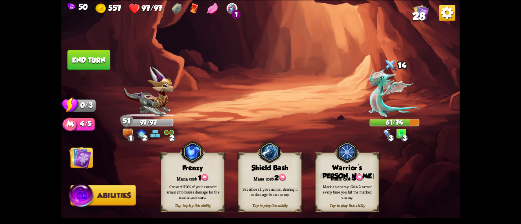
click at [88, 160] on img at bounding box center [80, 158] width 22 height 22
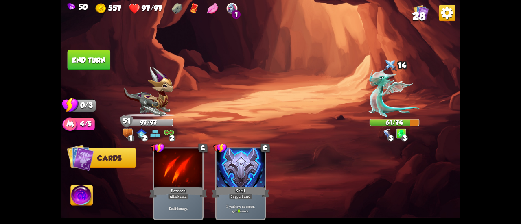
click at [103, 66] on button "End turn" at bounding box center [89, 60] width 43 height 20
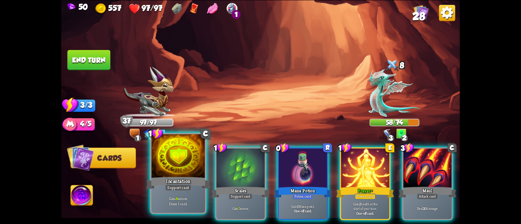
click at [195, 166] on div at bounding box center [179, 156] width 54 height 45
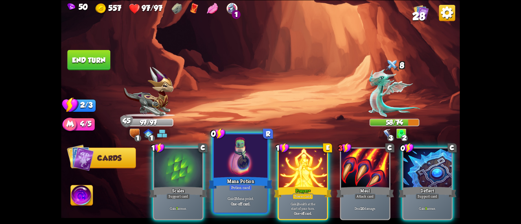
click at [246, 173] on div at bounding box center [241, 156] width 54 height 45
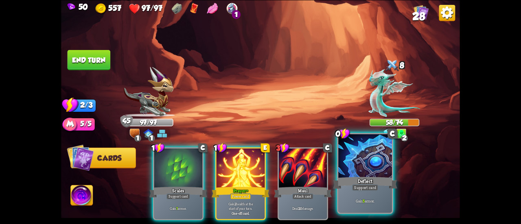
click at [365, 166] on div at bounding box center [366, 156] width 54 height 45
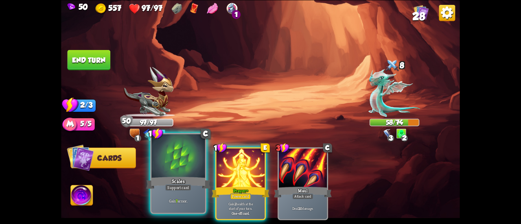
click at [194, 181] on div "Scales" at bounding box center [178, 183] width 64 height 14
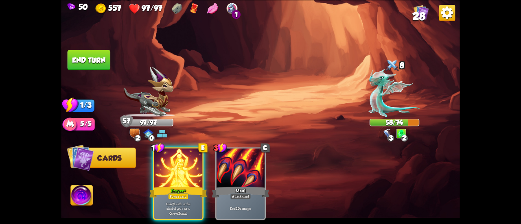
click at [89, 189] on img at bounding box center [82, 196] width 22 height 22
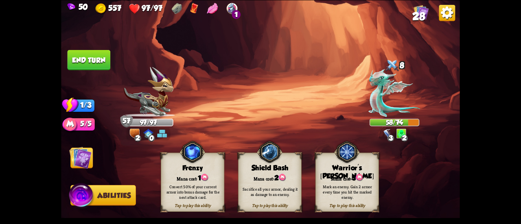
click at [279, 185] on div "Sacrifice all your armor, dealing it as damage to an enemy." at bounding box center [271, 192] width 64 height 25
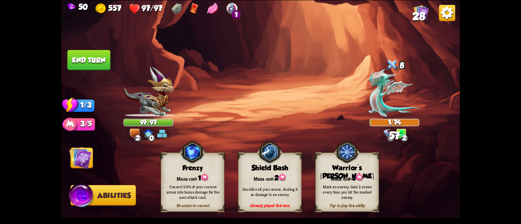
click at [92, 56] on button "End turn" at bounding box center [89, 60] width 44 height 21
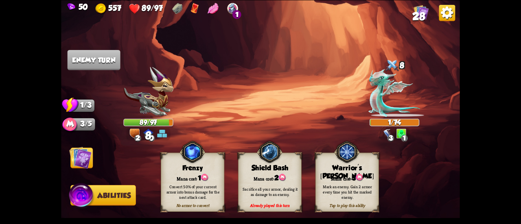
click at [76, 158] on img at bounding box center [80, 158] width 22 height 22
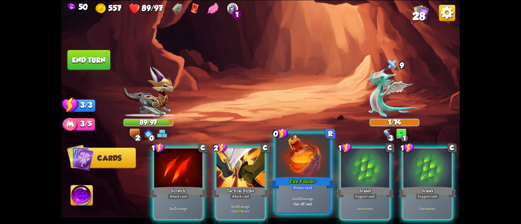
click at [300, 157] on div at bounding box center [303, 156] width 54 height 45
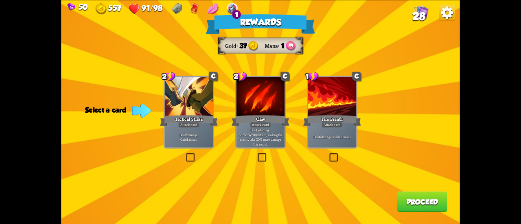
click at [306, 127] on div "Fire Breath" at bounding box center [332, 120] width 58 height 13
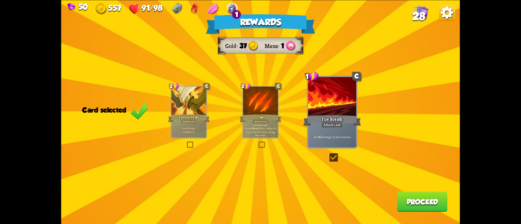
click at [400, 203] on button "Proceed" at bounding box center [423, 202] width 51 height 20
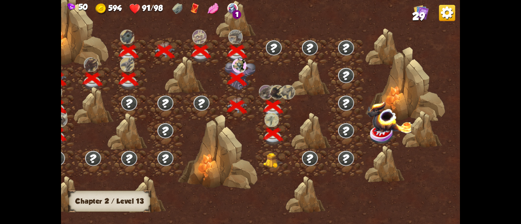
click at [272, 167] on img at bounding box center [273, 160] width 20 height 15
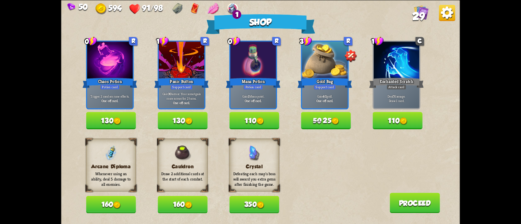
click at [227, 205] on div "Arcane Diploma Whenever using an ability, deal 5 damage to all enemies. 160 Cau…" at bounding box center [273, 176] width 374 height 75
click at [242, 207] on button "350" at bounding box center [254, 205] width 50 height 18
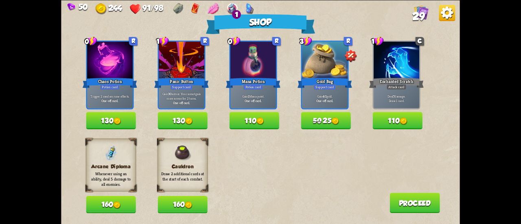
click at [112, 121] on button "130" at bounding box center [111, 121] width 50 height 18
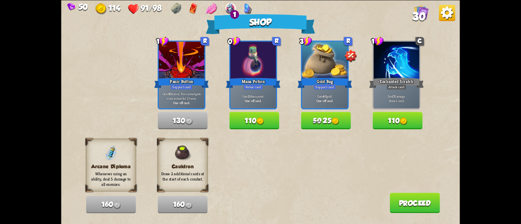
click at [396, 200] on button "Proceed" at bounding box center [415, 203] width 51 height 20
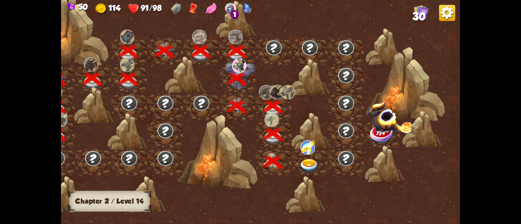
click at [303, 163] on img at bounding box center [309, 166] width 20 height 15
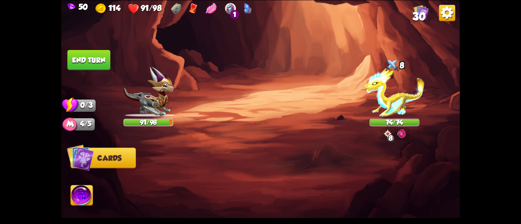
click at [397, 83] on img at bounding box center [395, 92] width 60 height 50
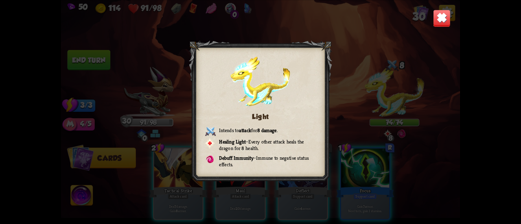
click at [436, 23] on img at bounding box center [442, 18] width 18 height 18
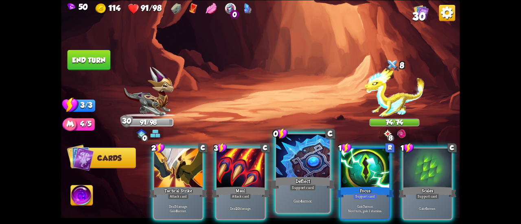
click at [305, 177] on div "Deflect" at bounding box center [303, 183] width 64 height 14
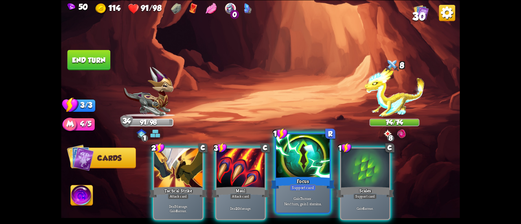
click at [302, 178] on div "Focus" at bounding box center [303, 183] width 64 height 14
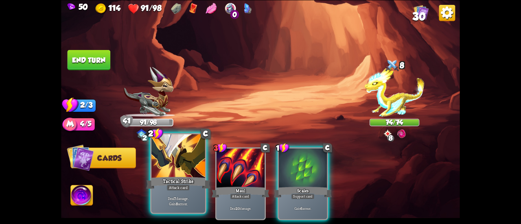
click at [191, 192] on div "Deal 7 damage. Gain 8 armor." at bounding box center [179, 200] width 54 height 23
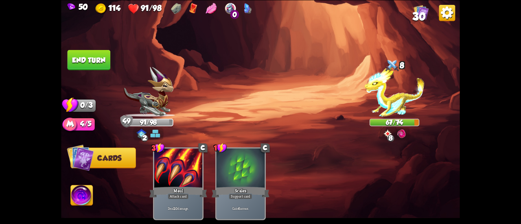
click at [103, 53] on button "End turn" at bounding box center [89, 60] width 43 height 20
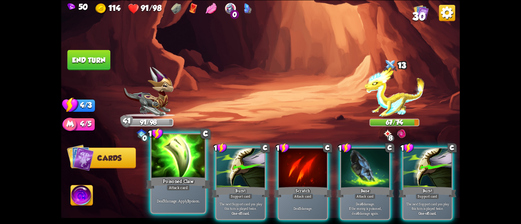
click at [175, 159] on div at bounding box center [179, 156] width 54 height 45
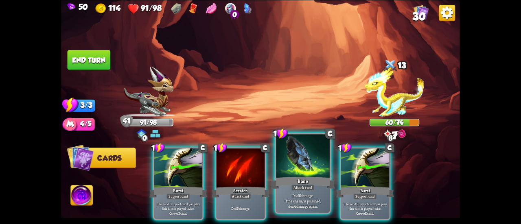
click at [287, 168] on div at bounding box center [303, 156] width 54 height 45
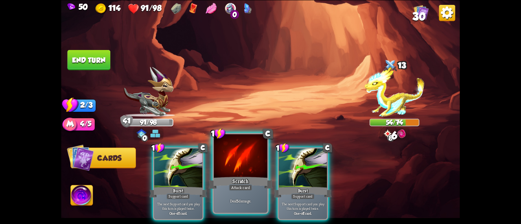
click at [250, 163] on div at bounding box center [241, 156] width 54 height 45
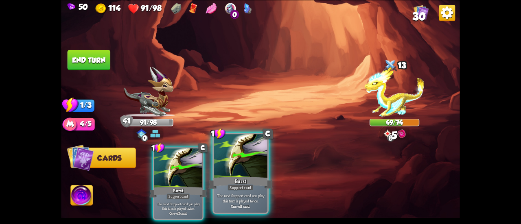
click at [244, 158] on div at bounding box center [241, 156] width 54 height 45
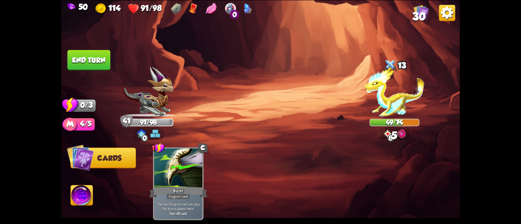
click at [99, 62] on button "End turn" at bounding box center [89, 60] width 43 height 20
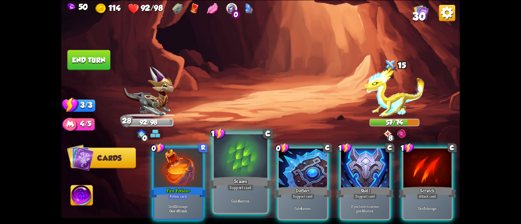
click at [242, 170] on div at bounding box center [241, 156] width 54 height 45
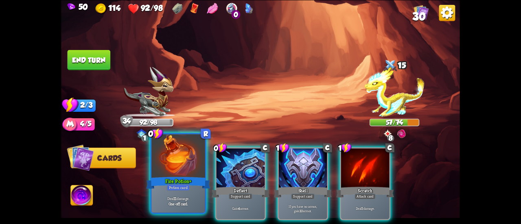
click at [184, 171] on div at bounding box center [179, 156] width 54 height 45
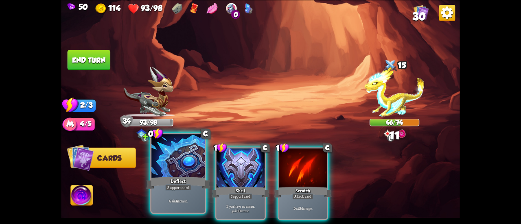
click at [176, 173] on div at bounding box center [179, 156] width 54 height 45
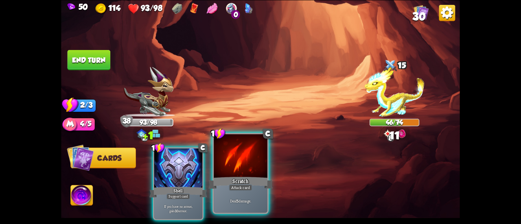
click at [227, 173] on div at bounding box center [241, 156] width 54 height 45
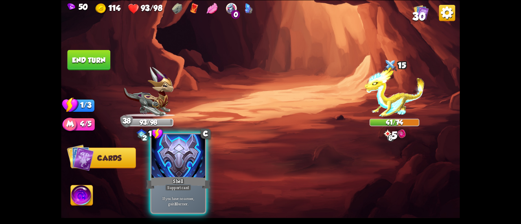
click at [165, 183] on div "Shell" at bounding box center [178, 183] width 64 height 14
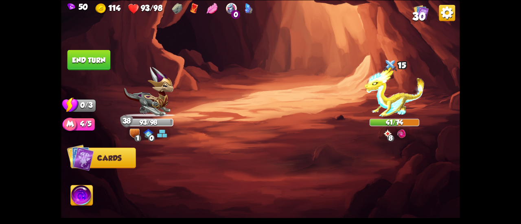
click at [102, 65] on button "End turn" at bounding box center [89, 60] width 43 height 20
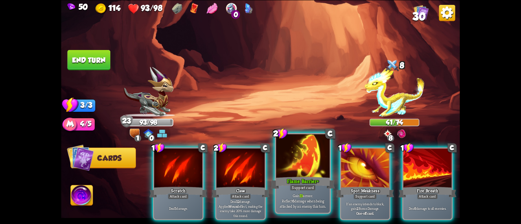
click at [297, 181] on div "Flame Barrier+" at bounding box center [303, 183] width 64 height 14
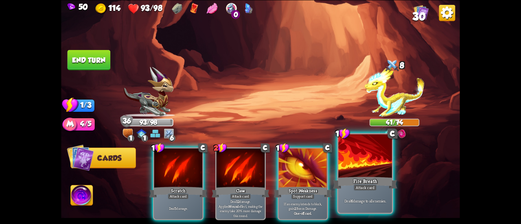
drag, startPoint x: 181, startPoint y: 185, endPoint x: 358, endPoint y: 155, distance: 179.2
click at [358, 155] on div "1 C Scratch Attack card Deal 5 damage. 2 C Claw Attack card Deal 12 damage. App…" at bounding box center [300, 175] width 319 height 100
click at [358, 155] on div at bounding box center [366, 156] width 54 height 45
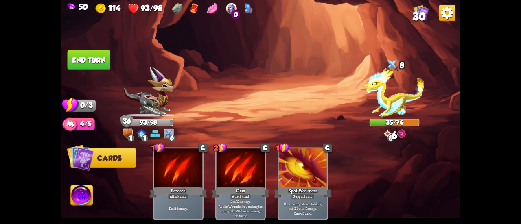
click at [92, 55] on button "End turn" at bounding box center [89, 60] width 43 height 20
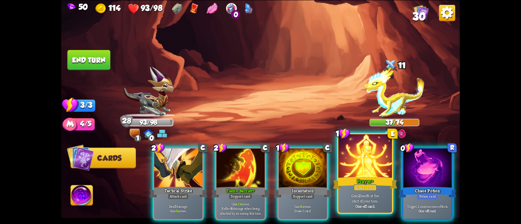
click at [372, 178] on div "Prayer+" at bounding box center [365, 183] width 64 height 14
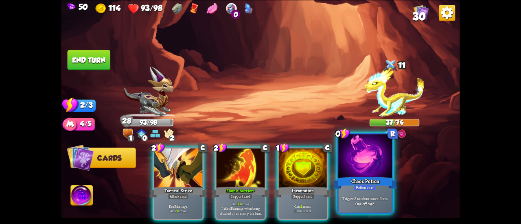
click at [378, 181] on div "Chaos Potion" at bounding box center [365, 183] width 64 height 14
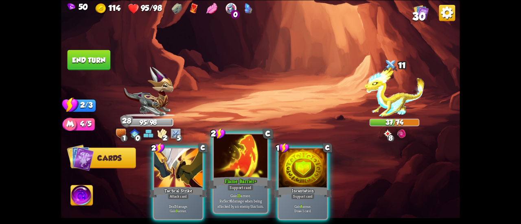
click at [238, 185] on div "Support card" at bounding box center [241, 188] width 26 height 7
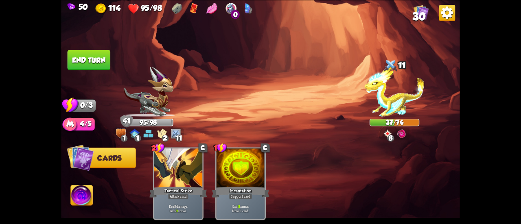
click at [88, 55] on button "End turn" at bounding box center [89, 60] width 43 height 20
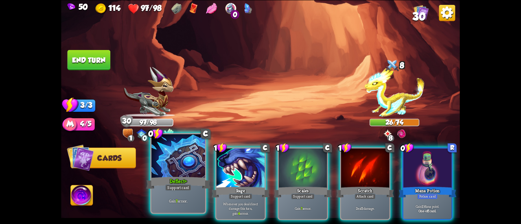
click at [191, 158] on div at bounding box center [179, 156] width 54 height 45
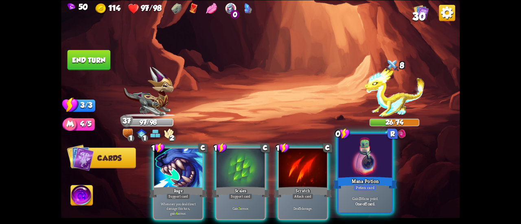
click at [351, 164] on div at bounding box center [366, 156] width 54 height 45
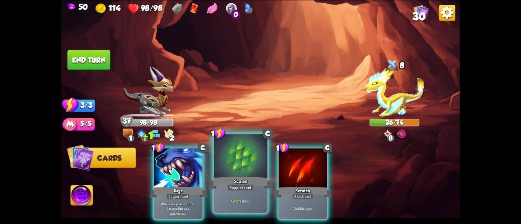
click at [244, 159] on div at bounding box center [241, 156] width 54 height 45
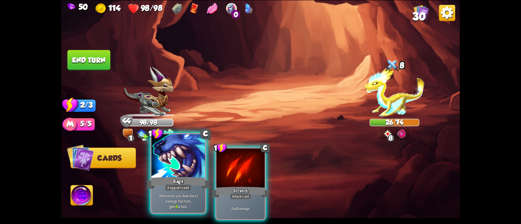
click at [171, 169] on div at bounding box center [179, 156] width 54 height 45
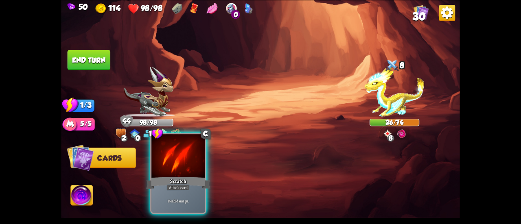
click at [169, 169] on div at bounding box center [179, 156] width 54 height 45
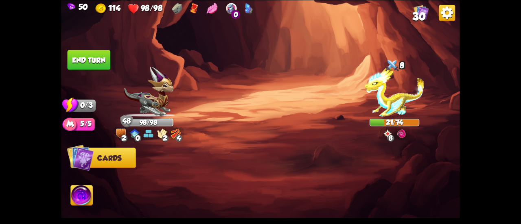
click at [84, 198] on img at bounding box center [82, 196] width 22 height 22
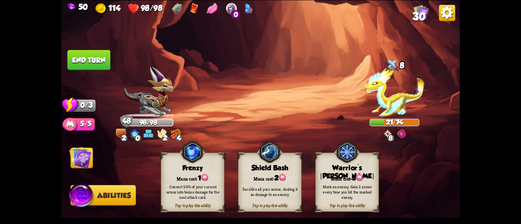
click at [252, 173] on div "Tap to play this ability Shield Bash Mana cost: 2 Sacrifice all your armor, dea…" at bounding box center [270, 182] width 64 height 59
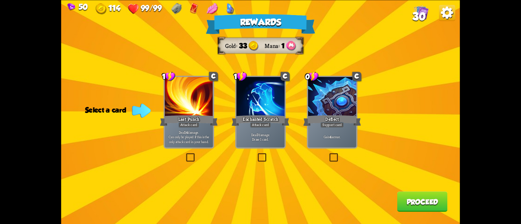
click at [336, 134] on div "Gain 4 armor." at bounding box center [332, 137] width 48 height 21
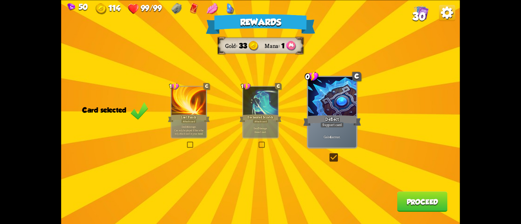
click at [409, 196] on button "Proceed" at bounding box center [423, 202] width 51 height 20
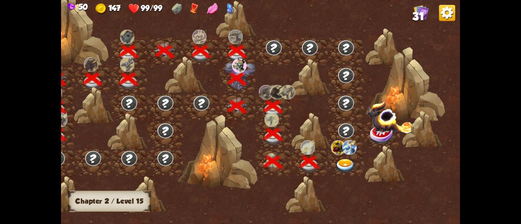
click at [346, 163] on img at bounding box center [346, 166] width 20 height 15
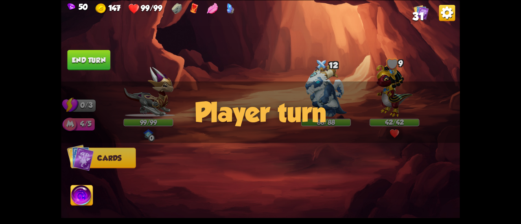
click at [389, 111] on div "Player turn" at bounding box center [260, 112] width 399 height 62
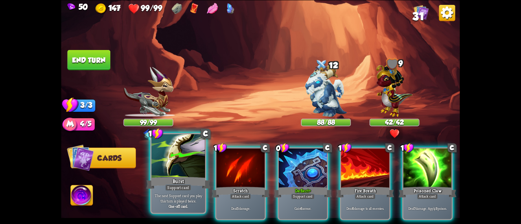
click at [173, 163] on div at bounding box center [179, 156] width 54 height 45
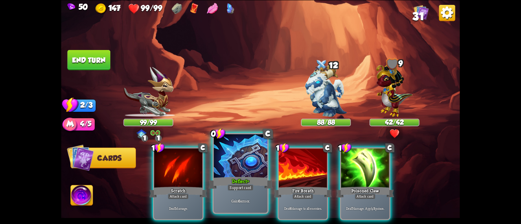
click at [243, 176] on div "Deflect+" at bounding box center [241, 183] width 64 height 14
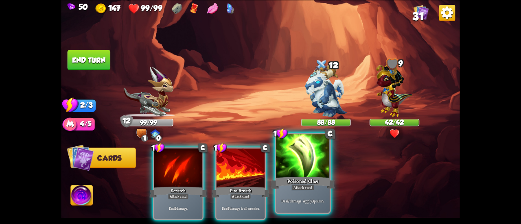
click at [297, 178] on div "Poisoned Claw" at bounding box center [303, 183] width 64 height 14
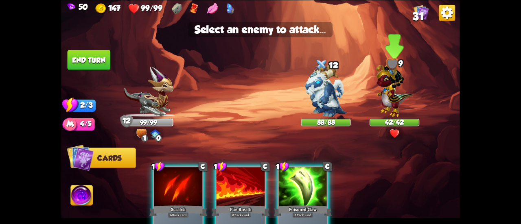
click at [397, 99] on img at bounding box center [394, 88] width 36 height 57
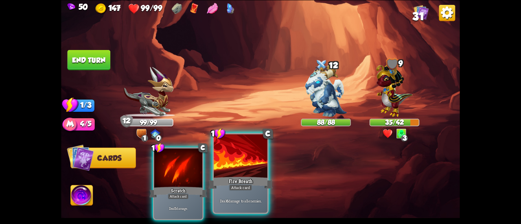
click at [255, 160] on div at bounding box center [241, 156] width 54 height 45
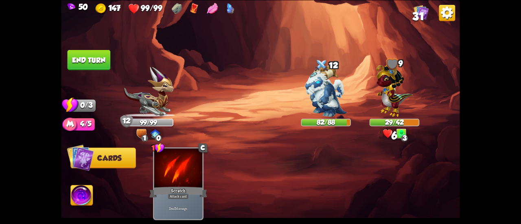
click at [90, 55] on button "End turn" at bounding box center [89, 60] width 43 height 20
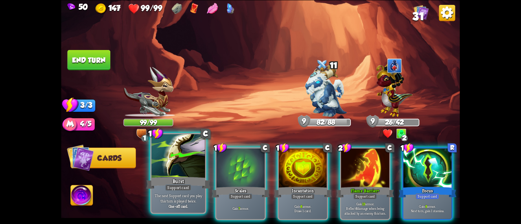
click at [174, 179] on div "Burst" at bounding box center [178, 183] width 64 height 14
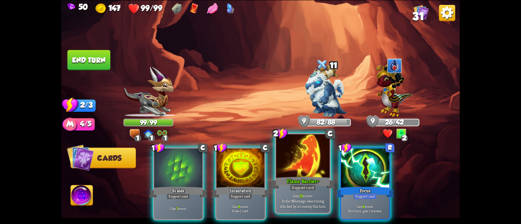
click at [295, 174] on div at bounding box center [303, 156] width 54 height 45
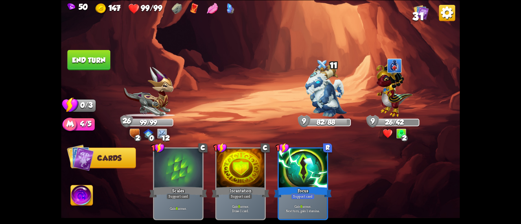
click at [92, 57] on button "End turn" at bounding box center [89, 60] width 43 height 20
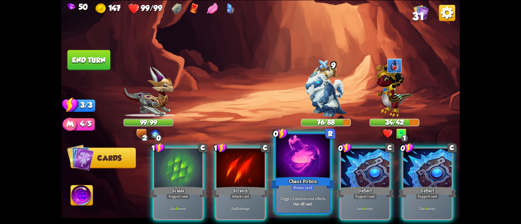
click at [300, 159] on div at bounding box center [303, 156] width 54 height 45
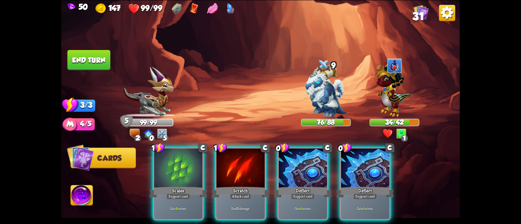
click at [300, 159] on div at bounding box center [303, 169] width 48 height 41
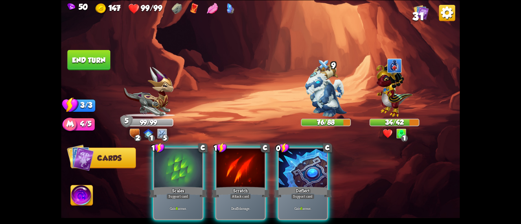
click at [300, 159] on div at bounding box center [303, 169] width 48 height 41
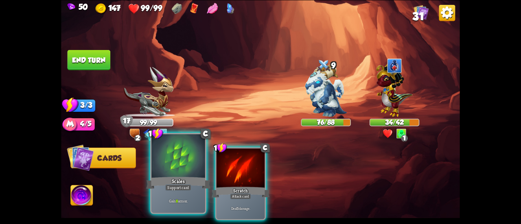
click at [182, 156] on div at bounding box center [179, 156] width 54 height 45
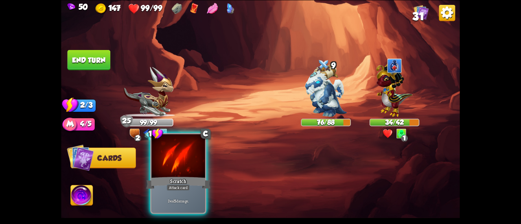
click at [201, 166] on div at bounding box center [179, 156] width 54 height 45
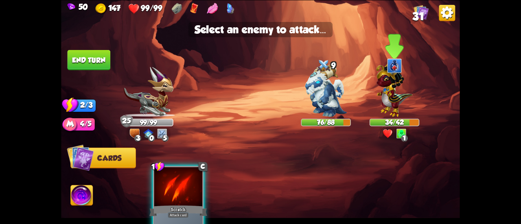
click at [374, 98] on div at bounding box center [395, 95] width 50 height 44
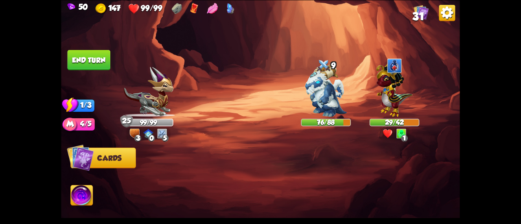
click at [89, 61] on button "End turn" at bounding box center [89, 60] width 43 height 20
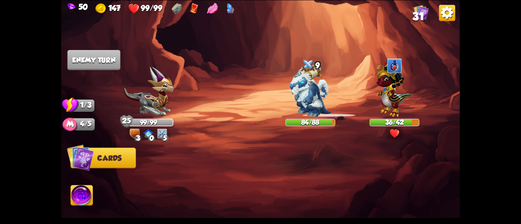
click at [388, 67] on div at bounding box center [394, 66] width 15 height 16
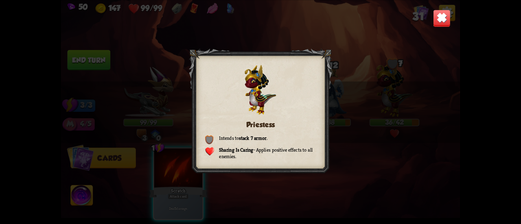
click at [441, 18] on img at bounding box center [442, 18] width 18 height 18
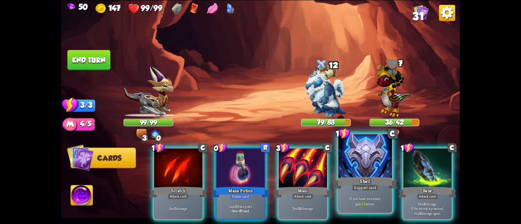
click at [362, 156] on div at bounding box center [366, 156] width 54 height 45
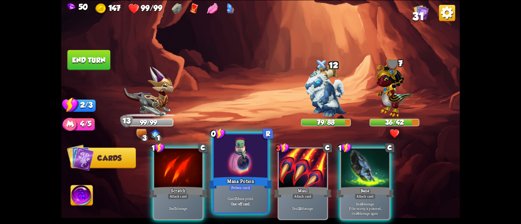
click at [240, 165] on div at bounding box center [241, 156] width 54 height 45
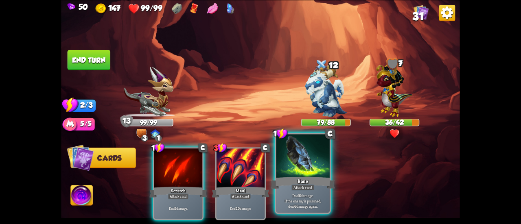
click at [305, 175] on div at bounding box center [303, 156] width 54 height 45
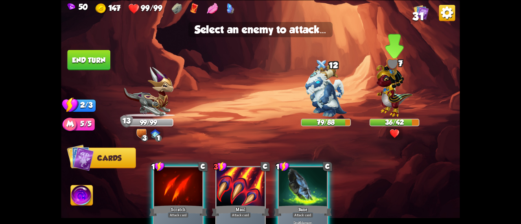
click at [375, 97] on div at bounding box center [395, 95] width 50 height 44
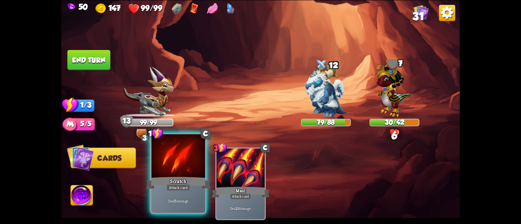
click at [168, 171] on div at bounding box center [179, 156] width 54 height 45
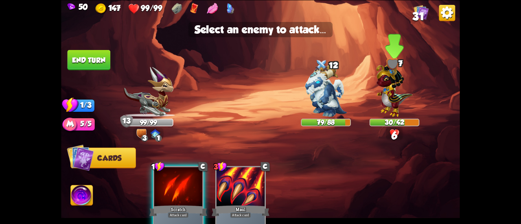
click at [399, 88] on img at bounding box center [394, 88] width 36 height 57
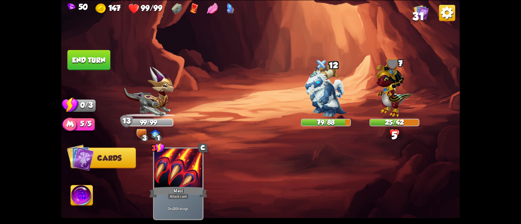
click at [101, 60] on button "End turn" at bounding box center [89, 60] width 43 height 20
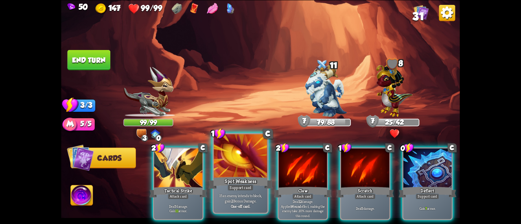
click at [240, 156] on div at bounding box center [241, 156] width 54 height 45
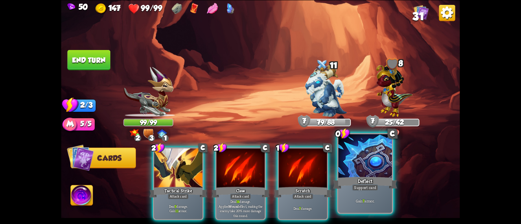
click at [363, 166] on div at bounding box center [366, 156] width 54 height 45
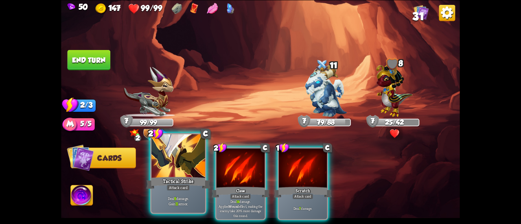
click at [161, 172] on div at bounding box center [179, 156] width 54 height 45
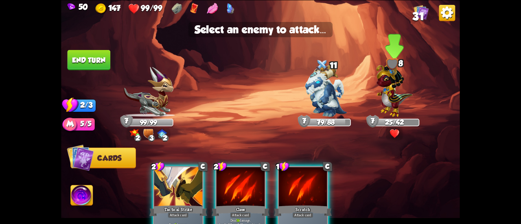
click at [383, 98] on img at bounding box center [394, 88] width 36 height 57
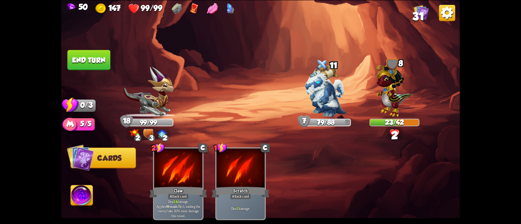
click at [81, 59] on button "End turn" at bounding box center [89, 60] width 43 height 20
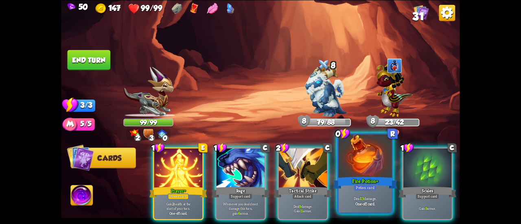
click at [355, 181] on div "Fire Potion+" at bounding box center [365, 183] width 64 height 14
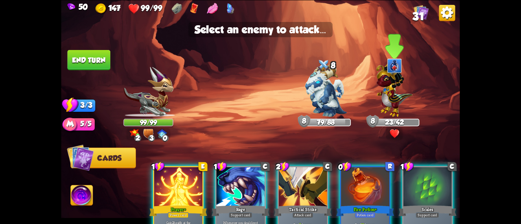
click at [395, 106] on img at bounding box center [394, 88] width 36 height 57
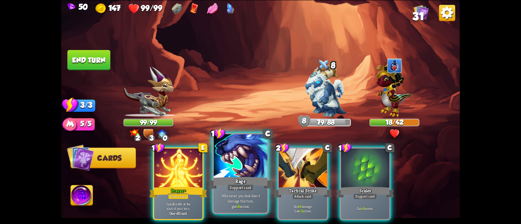
click at [249, 169] on div at bounding box center [241, 156] width 54 height 45
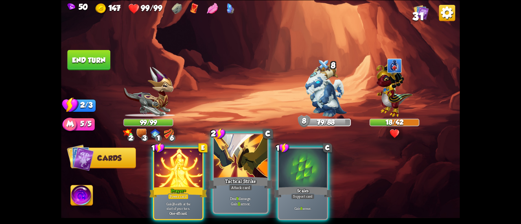
click at [249, 167] on div at bounding box center [241, 156] width 54 height 45
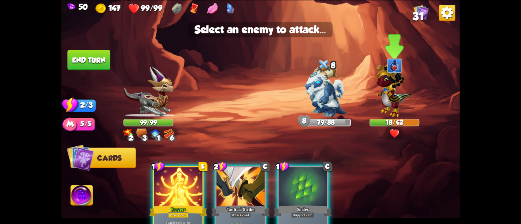
click at [391, 85] on img at bounding box center [394, 88] width 36 height 57
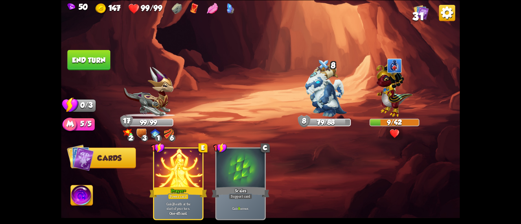
click at [98, 66] on button "End turn" at bounding box center [89, 60] width 43 height 20
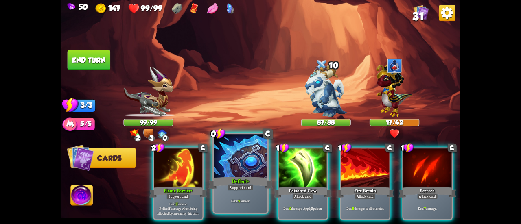
click at [244, 163] on div at bounding box center [241, 156] width 54 height 45
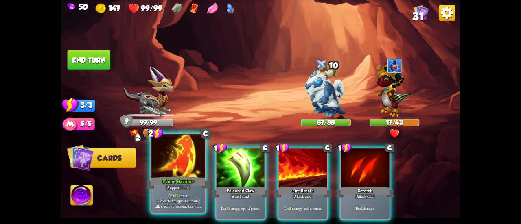
click at [183, 169] on div at bounding box center [179, 156] width 54 height 45
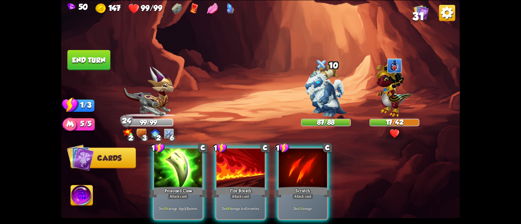
click at [183, 169] on div at bounding box center [178, 169] width 48 height 41
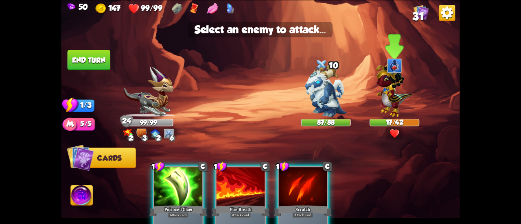
click at [397, 92] on img at bounding box center [394, 88] width 36 height 57
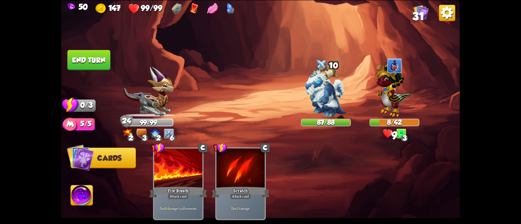
click at [102, 62] on button "End turn" at bounding box center [89, 60] width 43 height 20
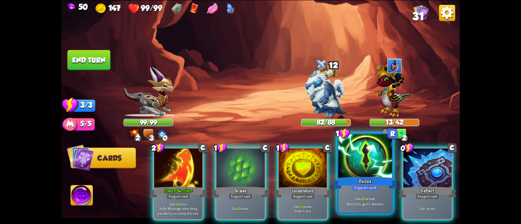
click at [363, 172] on div at bounding box center [366, 156] width 54 height 45
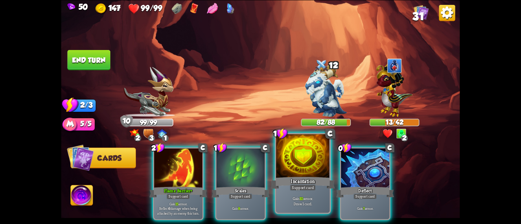
click at [304, 182] on div "Incantation" at bounding box center [303, 183] width 64 height 14
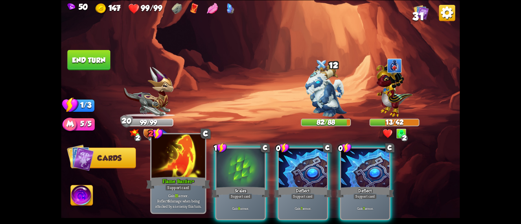
click at [174, 171] on div at bounding box center [179, 156] width 54 height 45
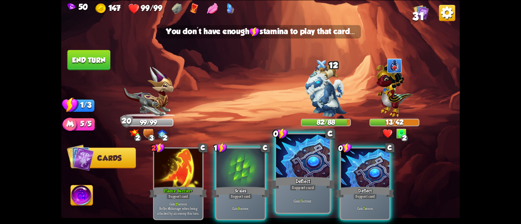
click at [301, 179] on div "Deflect" at bounding box center [303, 183] width 64 height 14
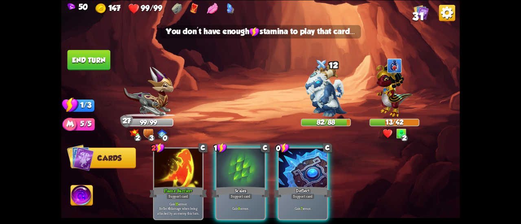
click at [301, 186] on div "Deflect" at bounding box center [303, 192] width 58 height 13
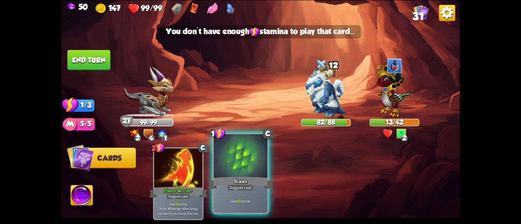
click at [253, 180] on div "Scales" at bounding box center [241, 183] width 64 height 14
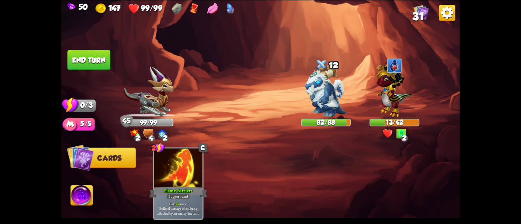
click at [90, 53] on button "End turn" at bounding box center [89, 60] width 43 height 20
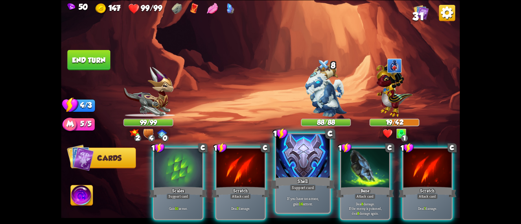
click at [286, 147] on div at bounding box center [303, 156] width 54 height 45
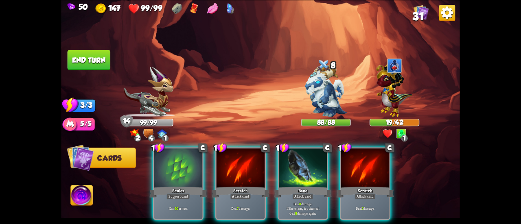
click at [286, 149] on div at bounding box center [303, 169] width 48 height 41
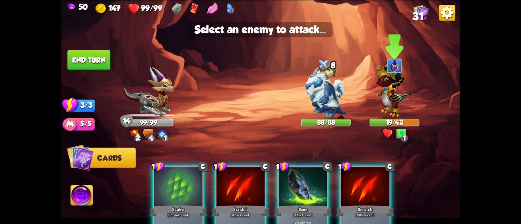
click at [385, 92] on img at bounding box center [394, 88] width 36 height 57
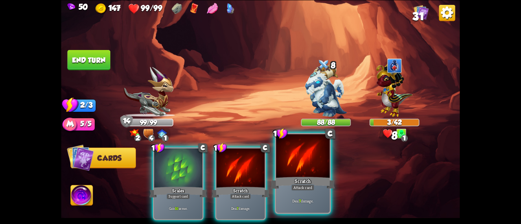
click at [311, 154] on div at bounding box center [303, 156] width 54 height 45
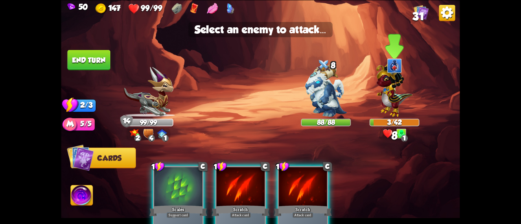
click at [391, 99] on img at bounding box center [394, 88] width 36 height 57
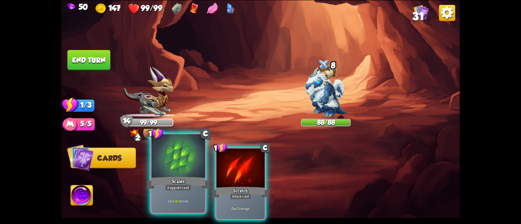
drag, startPoint x: 243, startPoint y: 164, endPoint x: 176, endPoint y: 148, distance: 69.0
click at [177, 148] on div "1 C Scales Support card Gain 10 armor. 1 C Scratch Attack card Deal 7 damage." at bounding box center [300, 175] width 319 height 100
click at [175, 149] on div at bounding box center [179, 156] width 54 height 45
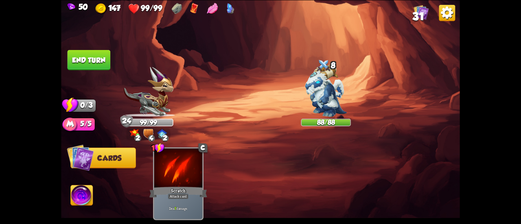
click at [87, 57] on button "End turn" at bounding box center [89, 60] width 43 height 20
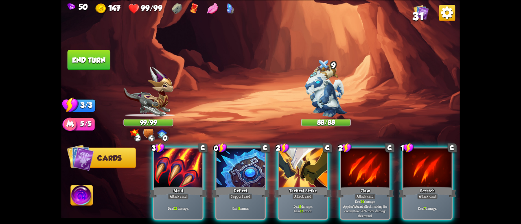
click at [230, 146] on div "3 C Maul Attack card Deal 22 damage. 0 C Deflect Support card Gain 8 armor. 2 C…" at bounding box center [300, 175] width 319 height 100
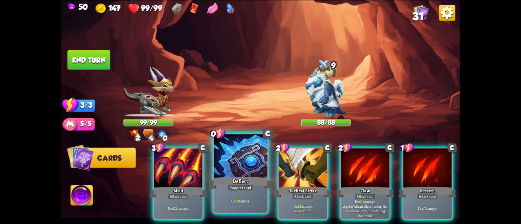
click at [239, 155] on div at bounding box center [241, 156] width 54 height 45
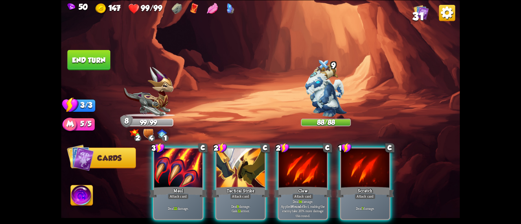
click at [239, 155] on div at bounding box center [241, 169] width 48 height 41
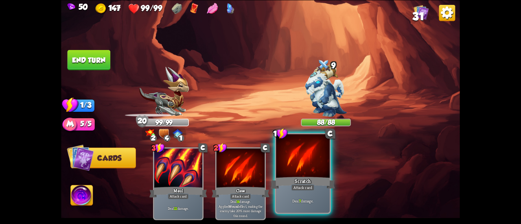
click at [313, 155] on div at bounding box center [303, 156] width 54 height 45
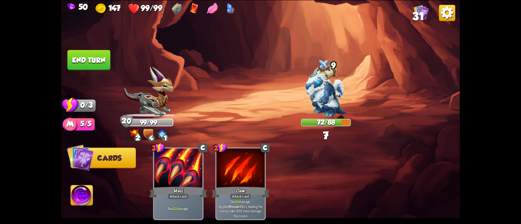
click at [89, 56] on button "End turn" at bounding box center [89, 60] width 43 height 20
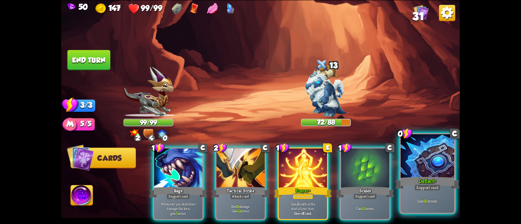
click at [418, 199] on p "Gain 10 armor." at bounding box center [427, 200] width 51 height 5
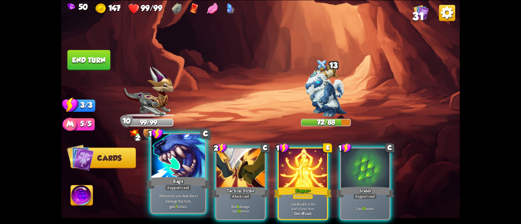
click at [185, 170] on div at bounding box center [179, 156] width 54 height 45
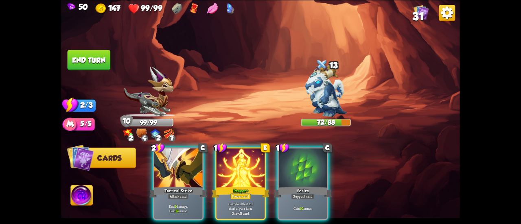
click at [185, 170] on div at bounding box center [178, 169] width 48 height 41
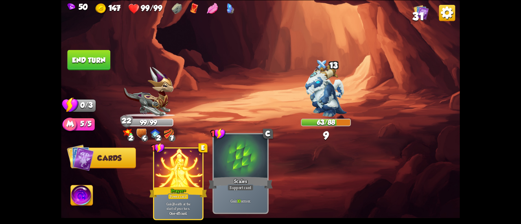
click at [221, 168] on div at bounding box center [241, 156] width 54 height 45
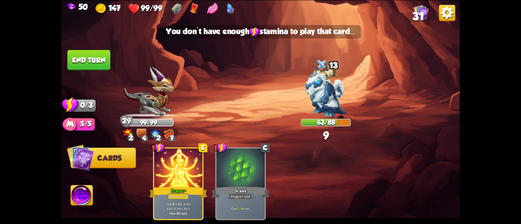
click at [97, 58] on button "End turn" at bounding box center [89, 60] width 43 height 20
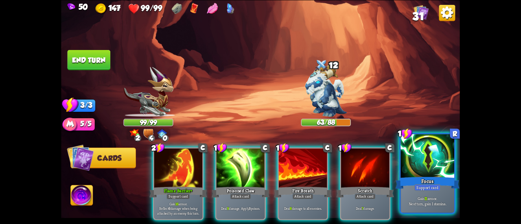
click at [418, 174] on div at bounding box center [428, 156] width 54 height 45
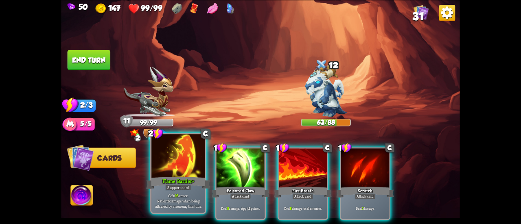
click at [158, 182] on div "Flame Barrier+" at bounding box center [178, 183] width 64 height 14
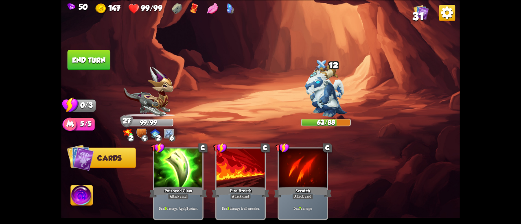
click at [85, 56] on button "End turn" at bounding box center [89, 60] width 43 height 20
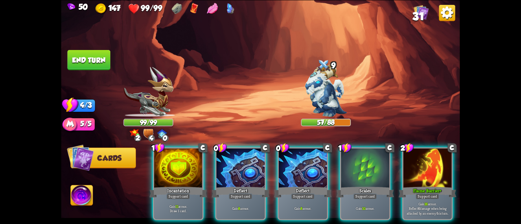
drag, startPoint x: 292, startPoint y: 150, endPoint x: 284, endPoint y: 151, distance: 8.6
click at [285, 151] on div at bounding box center [303, 169] width 48 height 41
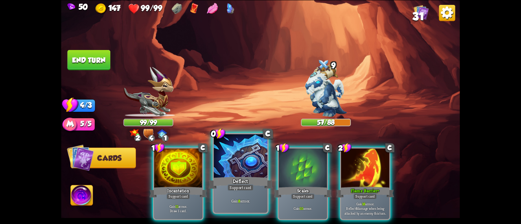
click at [257, 154] on div at bounding box center [241, 156] width 54 height 45
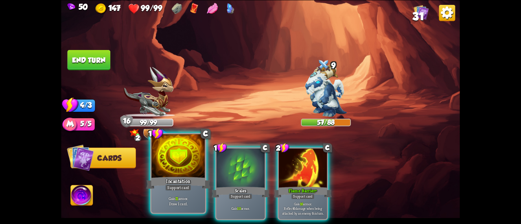
click at [197, 162] on div at bounding box center [179, 156] width 54 height 45
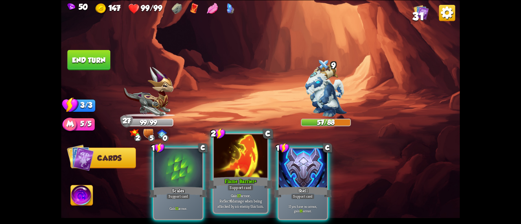
click at [246, 166] on div at bounding box center [241, 156] width 54 height 45
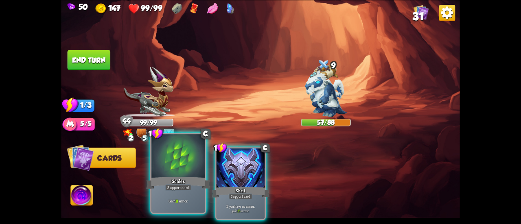
click at [164, 174] on div at bounding box center [179, 156] width 54 height 45
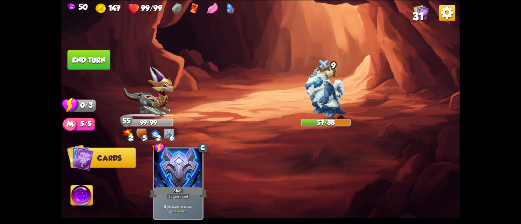
click at [90, 57] on button "End turn" at bounding box center [89, 60] width 43 height 20
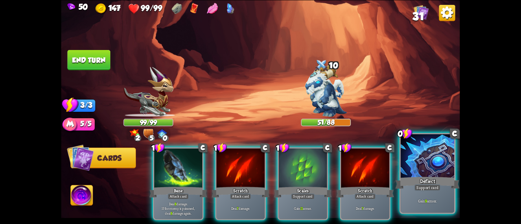
click at [428, 190] on div "Support card" at bounding box center [428, 188] width 26 height 7
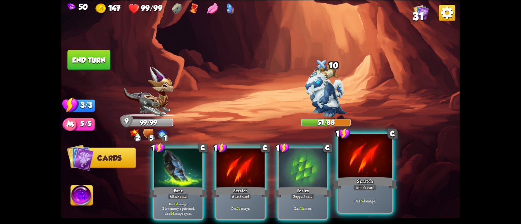
click at [356, 185] on div "Attack card" at bounding box center [365, 188] width 23 height 7
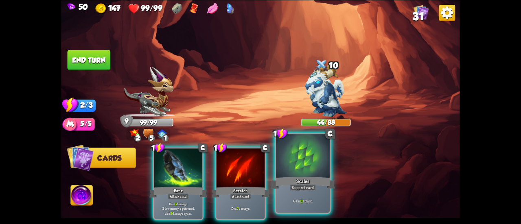
click at [278, 189] on div "Scales" at bounding box center [303, 183] width 64 height 14
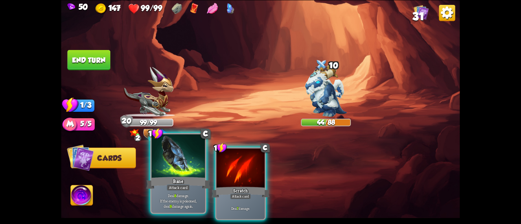
click at [169, 197] on p "Deal 8 damage. If the enemy is poisoned, deal 8 damage again." at bounding box center [178, 201] width 51 height 16
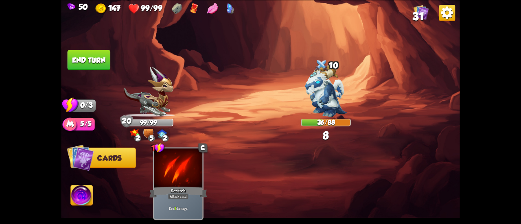
click at [81, 57] on button "End turn" at bounding box center [89, 60] width 43 height 20
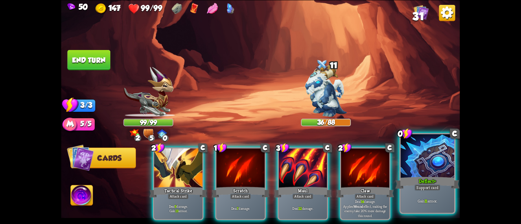
click at [416, 168] on div at bounding box center [428, 156] width 54 height 45
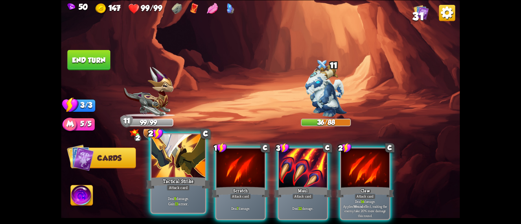
click at [168, 158] on div at bounding box center [179, 156] width 54 height 45
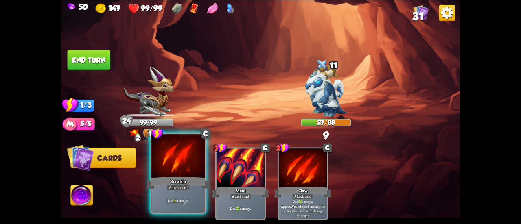
click at [174, 169] on div at bounding box center [179, 156] width 54 height 45
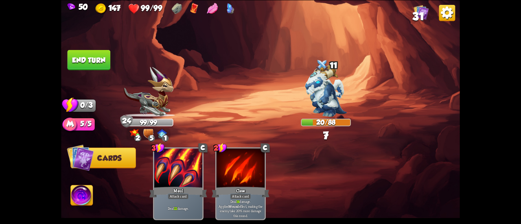
click at [86, 60] on button "End turn" at bounding box center [89, 60] width 43 height 20
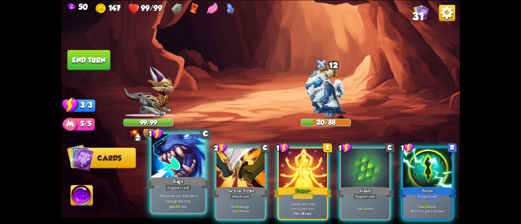
click at [182, 180] on div "Rage" at bounding box center [178, 183] width 64 height 14
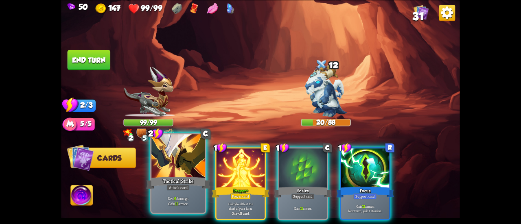
click at [173, 171] on div at bounding box center [179, 156] width 54 height 45
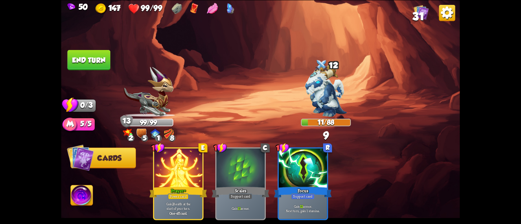
click at [84, 52] on button "End turn" at bounding box center [89, 60] width 43 height 20
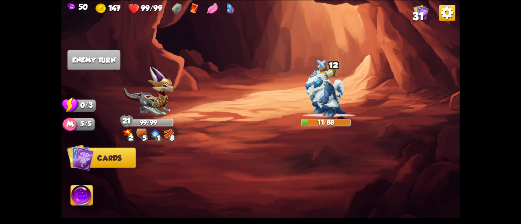
click at [173, 136] on div "2 5 1 8" at bounding box center [148, 134] width 57 height 13
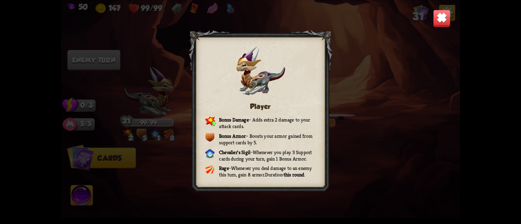
click at [169, 132] on div "Player Bonus Damage – Adds extra 2 damage to your attack cards. Bonus Armor – B…" at bounding box center [260, 112] width 399 height 224
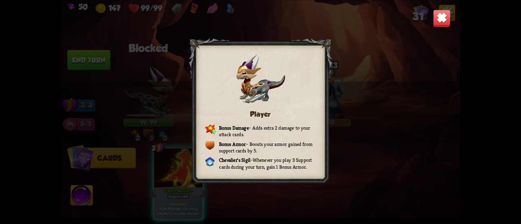
click at [439, 18] on img at bounding box center [442, 18] width 18 height 18
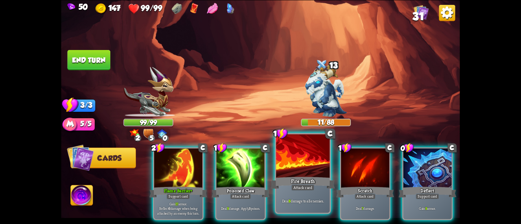
click at [310, 185] on div "Attack card" at bounding box center [302, 188] width 23 height 7
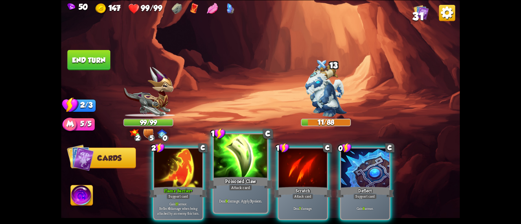
click at [237, 172] on div at bounding box center [241, 156] width 54 height 45
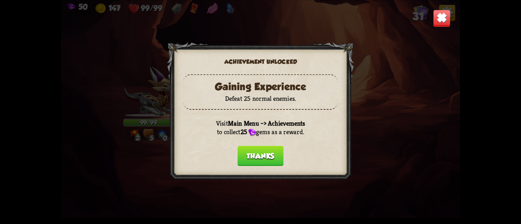
click at [268, 154] on button "Thanks" at bounding box center [260, 156] width 46 height 20
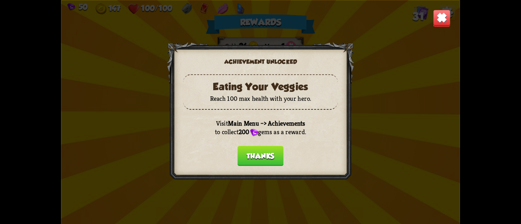
click at [268, 158] on button "Thanks" at bounding box center [260, 156] width 46 height 20
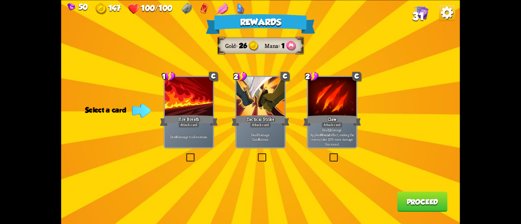
click at [278, 141] on p "Deal 7 damage. Gain 8 armor." at bounding box center [261, 136] width 46 height 9
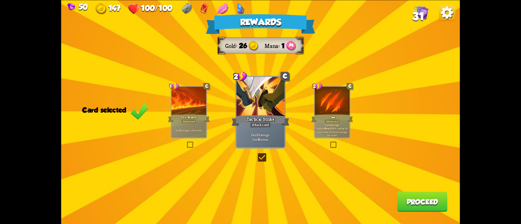
drag, startPoint x: 381, startPoint y: 117, endPoint x: 359, endPoint y: 112, distance: 22.5
click at [375, 118] on div "Rewards Gold 26 Mana 1 Card selected 1 C Fire Breath Attack card Deal 6 damage …" at bounding box center [260, 112] width 399 height 224
drag, startPoint x: 350, startPoint y: 112, endPoint x: 342, endPoint y: 111, distance: 8.6
click at [349, 112] on div "Rewards Gold 26 Mana 1 Card selected 1 C Fire Breath Attack card Deal 6 damage …" at bounding box center [260, 112] width 399 height 224
click at [327, 110] on div at bounding box center [332, 101] width 35 height 29
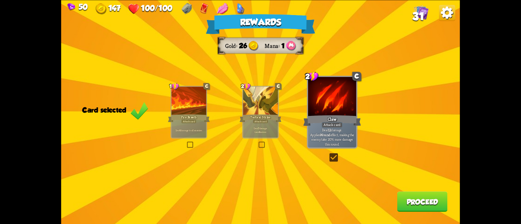
click at [392, 189] on div "Rewards Gold 26 Mana 1 Card selected 1 C Fire Breath Attack card Deal 6 damage …" at bounding box center [260, 112] width 399 height 224
click at [409, 199] on button "Proceed" at bounding box center [423, 202] width 51 height 20
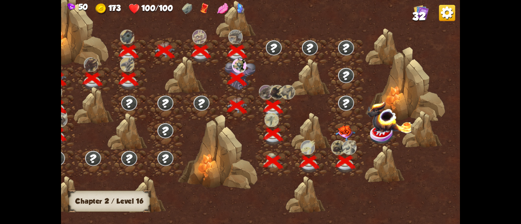
click at [353, 134] on img at bounding box center [346, 132] width 20 height 15
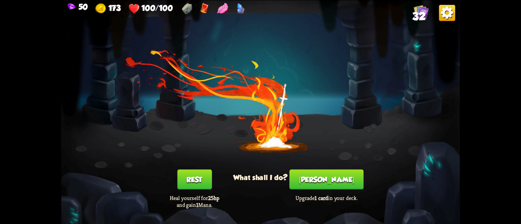
click at [329, 178] on button "[PERSON_NAME]" at bounding box center [327, 179] width 74 height 20
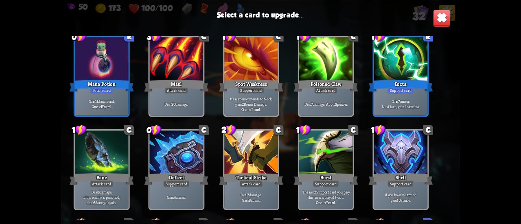
scroll to position [256, 0]
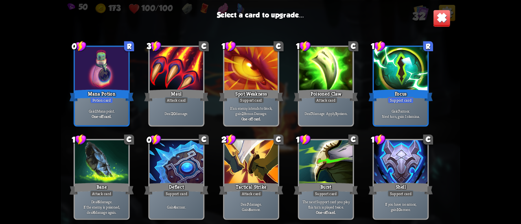
click at [118, 156] on div at bounding box center [102, 163] width 54 height 45
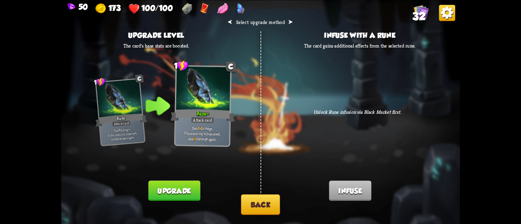
click at [265, 208] on button "Back" at bounding box center [260, 205] width 39 height 21
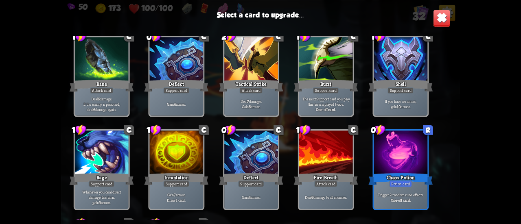
scroll to position [407, 0]
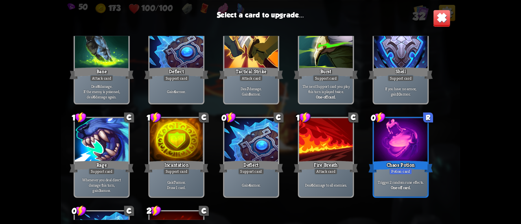
click at [385, 158] on div at bounding box center [401, 140] width 54 height 45
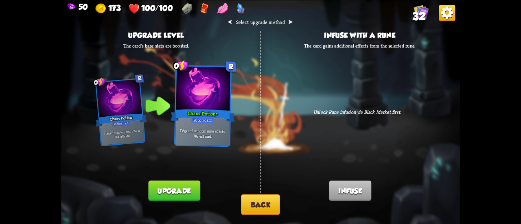
click at [191, 185] on button "Upgrade" at bounding box center [174, 191] width 52 height 20
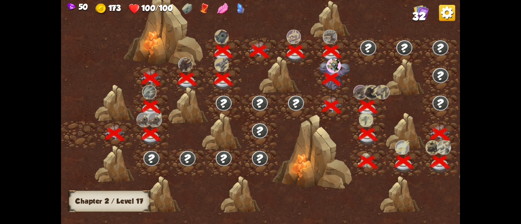
scroll to position [0, 124]
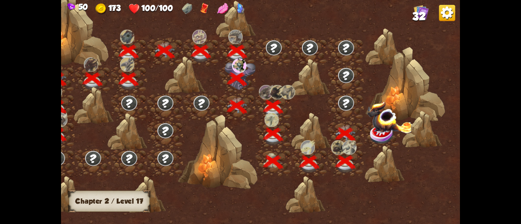
click at [383, 132] on img at bounding box center [390, 117] width 46 height 32
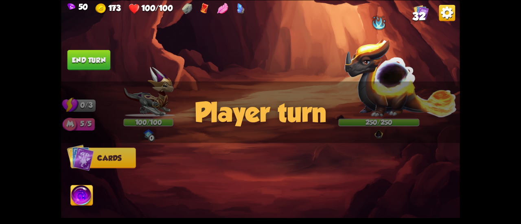
click at [392, 68] on img at bounding box center [401, 77] width 114 height 79
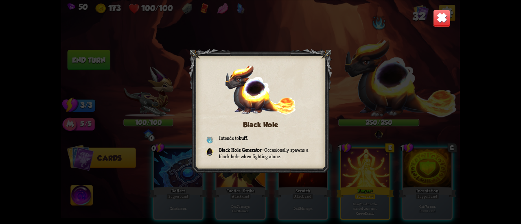
click at [443, 19] on img at bounding box center [442, 18] width 18 height 18
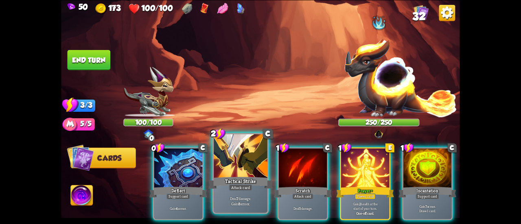
click at [240, 182] on div "Tactical Strike" at bounding box center [241, 183] width 64 height 14
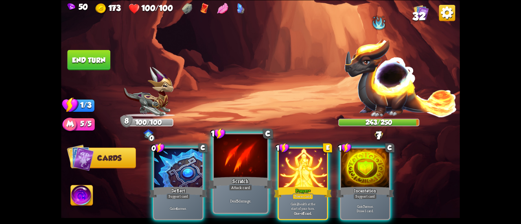
click at [237, 182] on div "Scratch" at bounding box center [241, 183] width 64 height 14
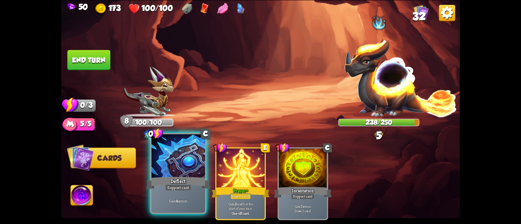
click at [195, 184] on div "Deflect" at bounding box center [178, 183] width 64 height 14
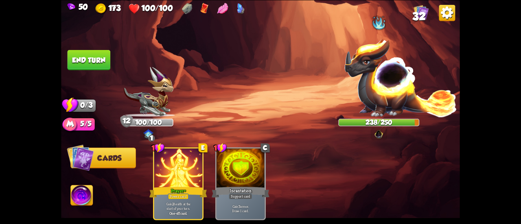
click at [92, 197] on img at bounding box center [82, 196] width 22 height 22
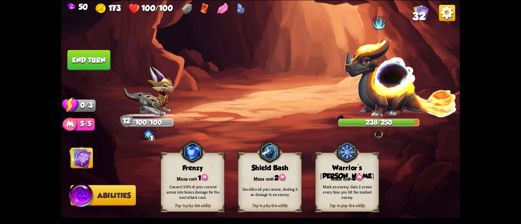
click at [257, 191] on div "Sacrifice all your armor, dealing it as damage to an enemy." at bounding box center [270, 192] width 57 height 11
click at [93, 52] on button "End turn" at bounding box center [89, 60] width 44 height 21
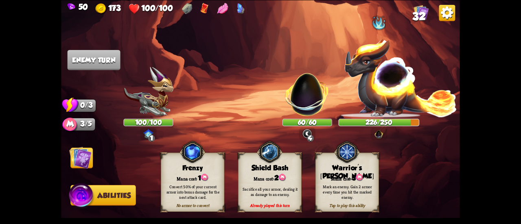
click at [82, 158] on img at bounding box center [80, 158] width 22 height 22
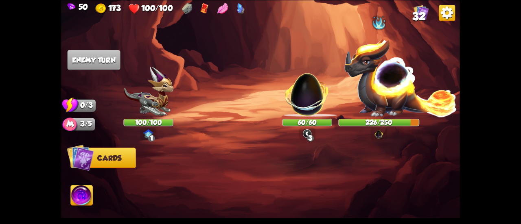
click at [290, 100] on img at bounding box center [307, 90] width 53 height 53
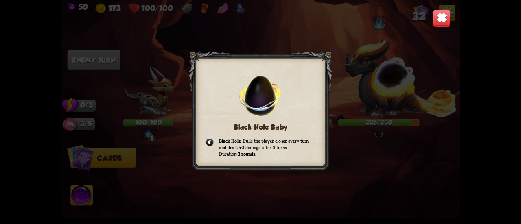
click at [442, 10] on img at bounding box center [442, 18] width 18 height 18
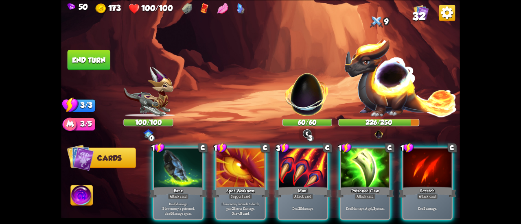
drag, startPoint x: 75, startPoint y: 195, endPoint x: 125, endPoint y: 193, distance: 50.6
click at [74, 195] on img at bounding box center [82, 196] width 22 height 22
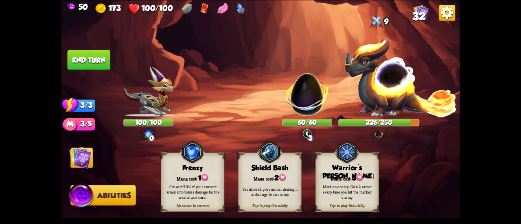
click at [361, 175] on img at bounding box center [359, 177] width 7 height 7
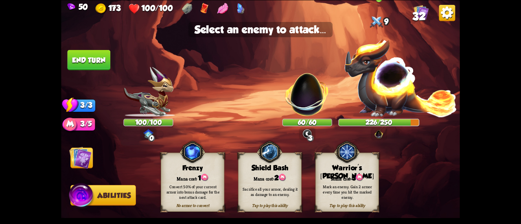
click at [386, 89] on img at bounding box center [401, 77] width 114 height 79
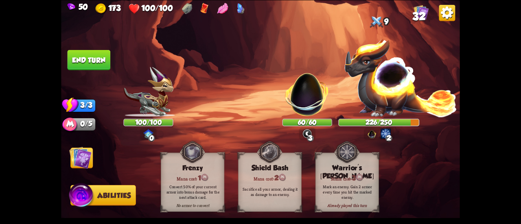
click at [92, 155] on span "Cards" at bounding box center [83, 158] width 24 height 8
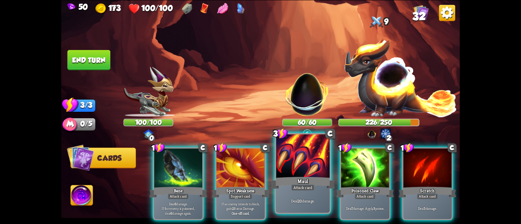
click at [285, 174] on div at bounding box center [303, 156] width 54 height 45
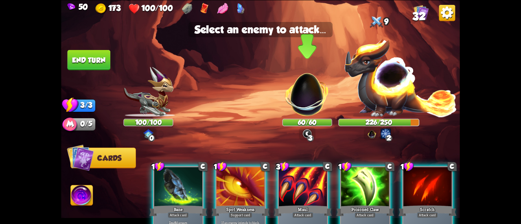
click at [306, 104] on img at bounding box center [307, 90] width 53 height 53
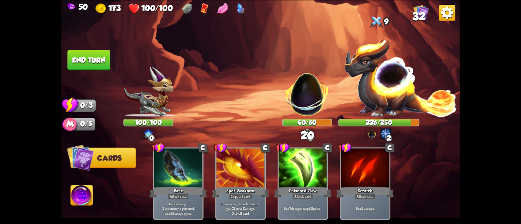
click at [106, 60] on button "End turn" at bounding box center [89, 60] width 43 height 20
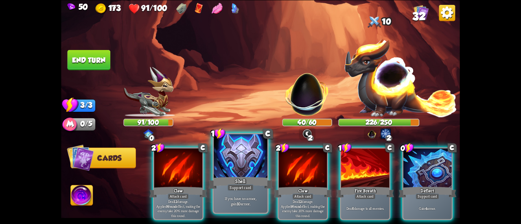
click at [249, 162] on div at bounding box center [241, 156] width 54 height 45
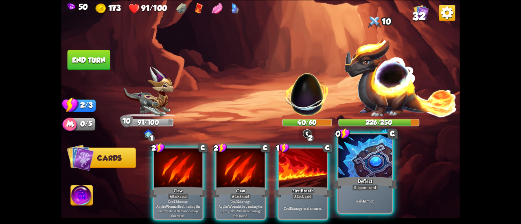
click at [361, 167] on div at bounding box center [366, 156] width 54 height 45
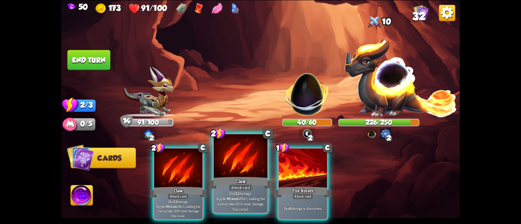
click at [220, 174] on div at bounding box center [241, 156] width 54 height 45
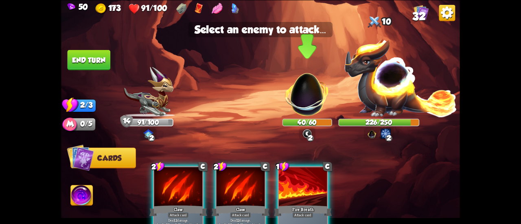
click at [307, 96] on img at bounding box center [307, 90] width 53 height 53
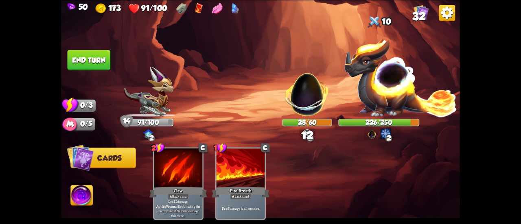
click at [101, 57] on button "End turn" at bounding box center [89, 60] width 43 height 20
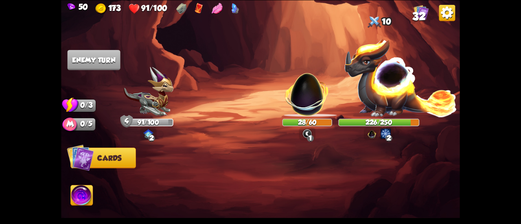
click at [299, 97] on img at bounding box center [307, 90] width 53 height 53
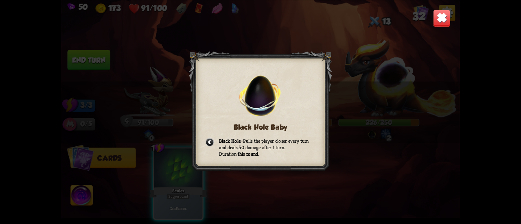
click at [440, 18] on img at bounding box center [442, 18] width 18 height 18
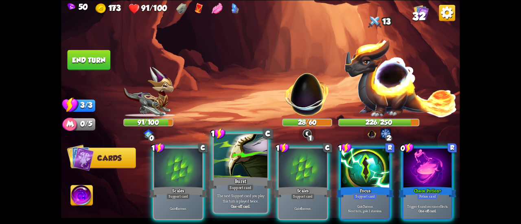
click at [249, 161] on div at bounding box center [241, 156] width 54 height 45
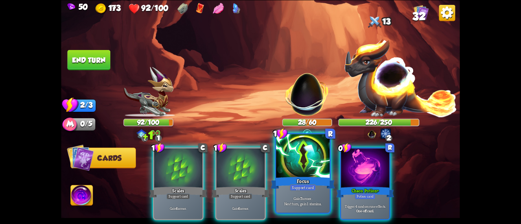
click at [296, 167] on div at bounding box center [303, 156] width 54 height 45
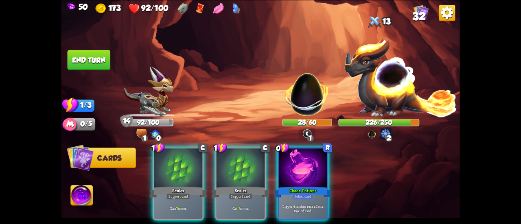
click at [296, 169] on div at bounding box center [303, 169] width 48 height 41
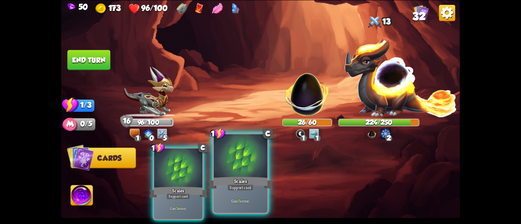
click at [242, 159] on div at bounding box center [241, 156] width 54 height 45
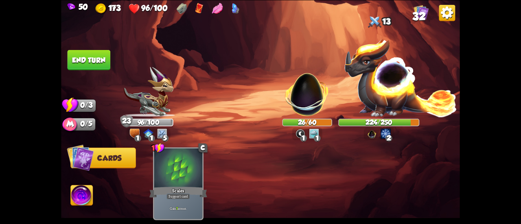
click at [92, 61] on button "End turn" at bounding box center [89, 60] width 43 height 20
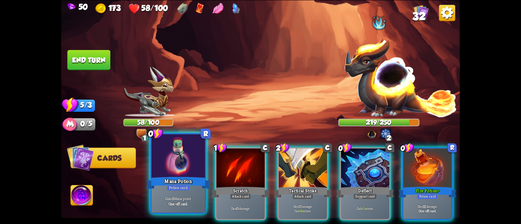
click at [189, 151] on div at bounding box center [179, 156] width 54 height 45
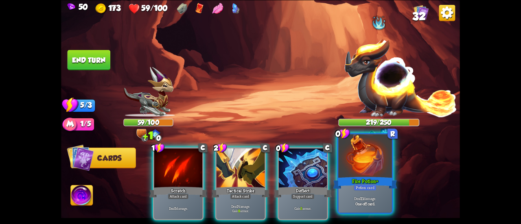
click at [373, 173] on div at bounding box center [366, 156] width 54 height 45
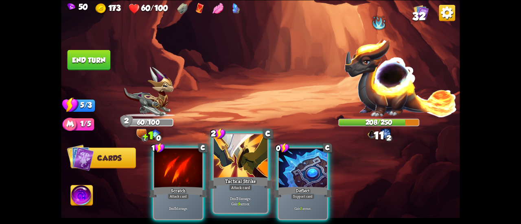
click at [243, 169] on div at bounding box center [241, 156] width 54 height 45
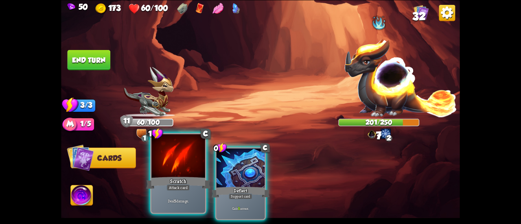
click at [172, 172] on div at bounding box center [179, 156] width 54 height 45
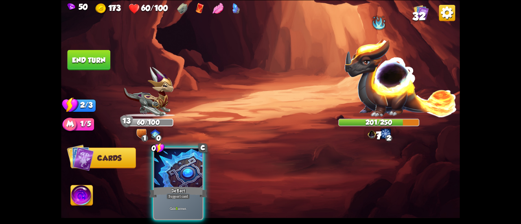
click at [172, 172] on div at bounding box center [178, 169] width 48 height 41
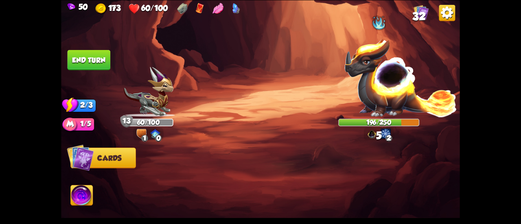
click at [85, 195] on img at bounding box center [82, 196] width 22 height 22
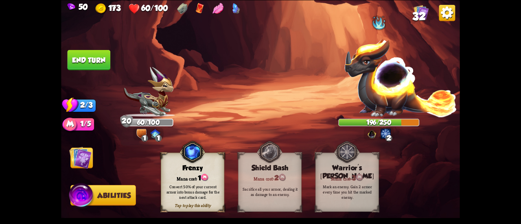
click at [96, 58] on button "End turn" at bounding box center [89, 60] width 43 height 20
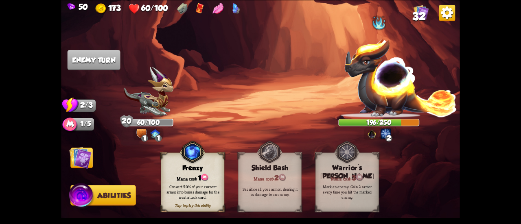
click at [87, 153] on img at bounding box center [80, 158] width 22 height 22
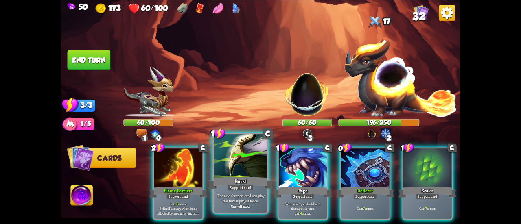
click at [240, 176] on div "Burst" at bounding box center [241, 183] width 64 height 14
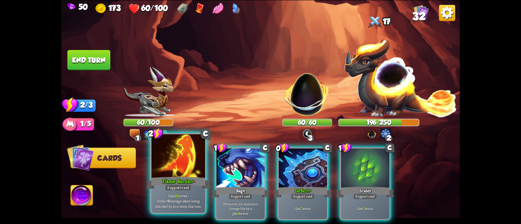
click at [177, 176] on div "Flame Barrier+" at bounding box center [178, 183] width 64 height 14
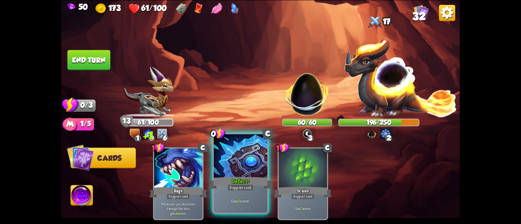
click at [227, 186] on div "Deflect+" at bounding box center [241, 183] width 64 height 14
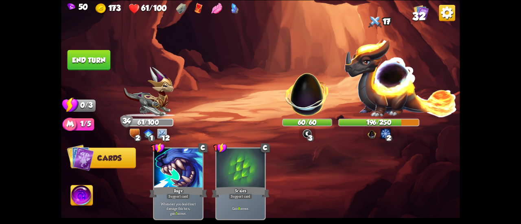
click at [93, 59] on button "End turn" at bounding box center [89, 60] width 44 height 21
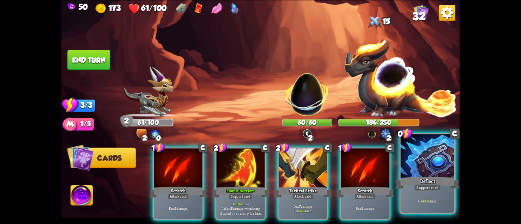
click at [418, 189] on div "Support card" at bounding box center [428, 188] width 26 height 7
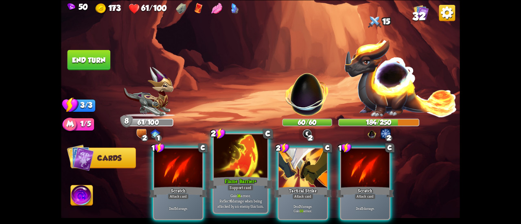
click at [257, 178] on div "Flame Barrier+" at bounding box center [241, 183] width 64 height 14
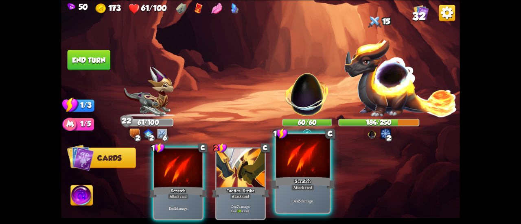
drag, startPoint x: 297, startPoint y: 169, endPoint x: 301, endPoint y: 166, distance: 5.5
click at [297, 169] on div at bounding box center [303, 156] width 54 height 45
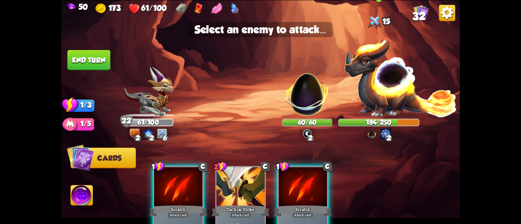
click at [368, 89] on img at bounding box center [401, 77] width 114 height 79
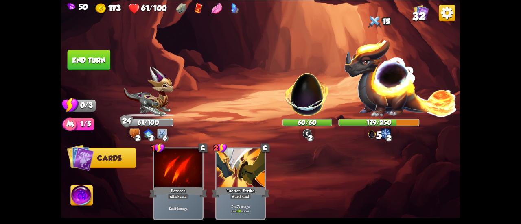
click at [80, 54] on button "End turn" at bounding box center [89, 60] width 43 height 20
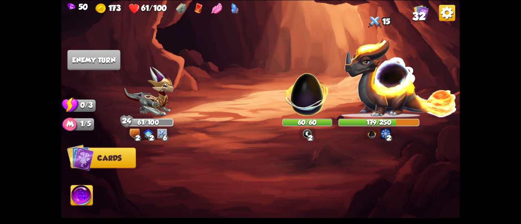
click at [81, 198] on img at bounding box center [82, 196] width 22 height 22
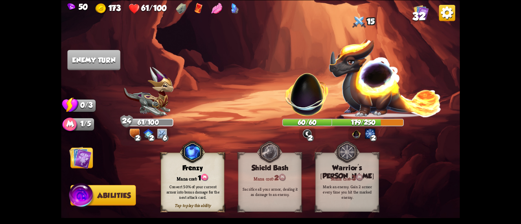
click at [81, 162] on img at bounding box center [80, 158] width 22 height 22
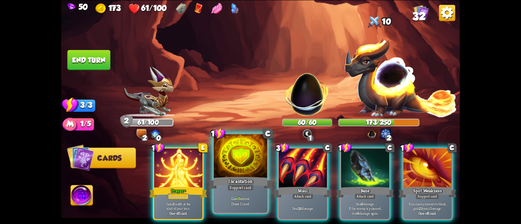
click at [225, 186] on div "Incantation" at bounding box center [241, 183] width 64 height 14
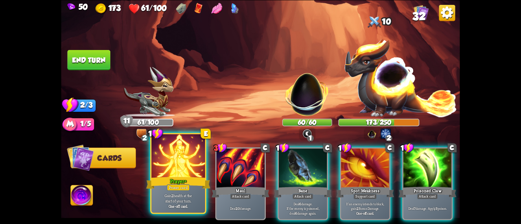
click at [179, 200] on p "Gain 2 health at the start of your turn." at bounding box center [178, 198] width 51 height 11
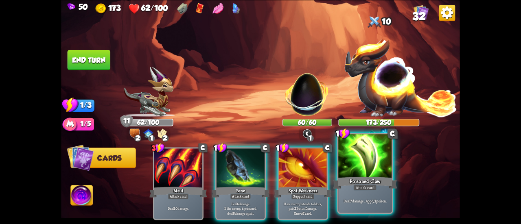
click at [346, 177] on div "Poisoned Claw" at bounding box center [365, 183] width 64 height 14
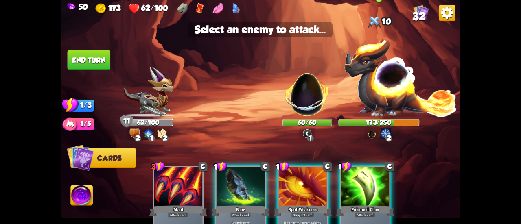
click at [381, 92] on img at bounding box center [401, 77] width 114 height 79
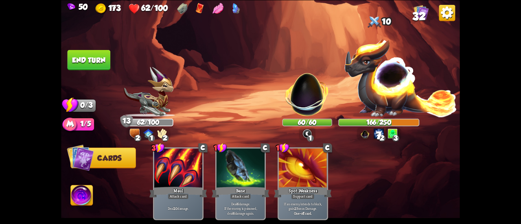
click at [103, 63] on button "End turn" at bounding box center [88, 60] width 43 height 20
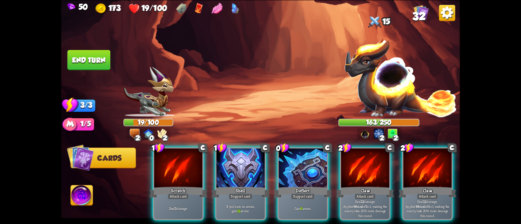
drag, startPoint x: 290, startPoint y: 161, endPoint x: 248, endPoint y: 102, distance: 72.0
click at [248, 102] on div "Select an enemy to attack... You don't have enough stamina to play that card...…" at bounding box center [260, 112] width 399 height 224
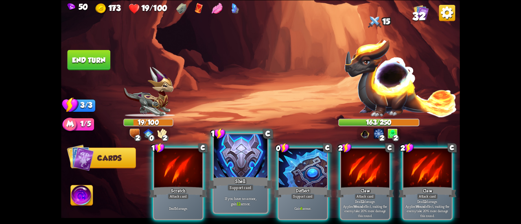
click at [235, 152] on div at bounding box center [241, 156] width 54 height 45
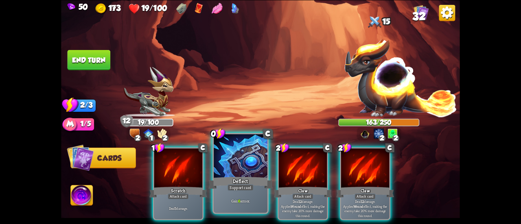
click at [240, 156] on div at bounding box center [241, 156] width 54 height 45
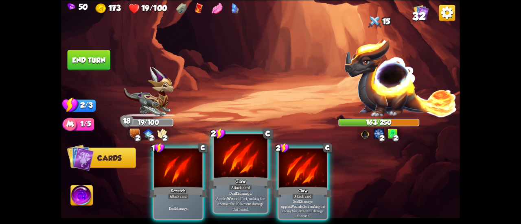
click at [242, 159] on div at bounding box center [241, 156] width 54 height 45
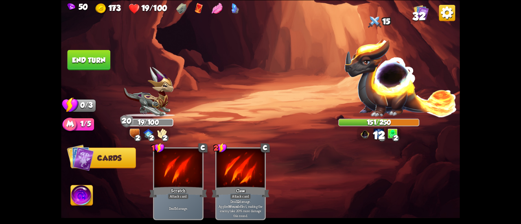
click at [97, 59] on button "End turn" at bounding box center [89, 60] width 43 height 20
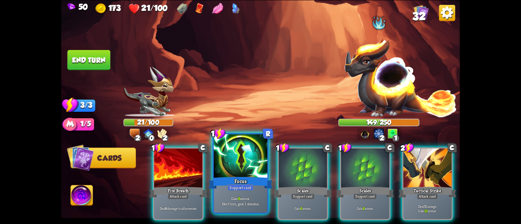
click at [241, 180] on div "Focus" at bounding box center [241, 183] width 64 height 14
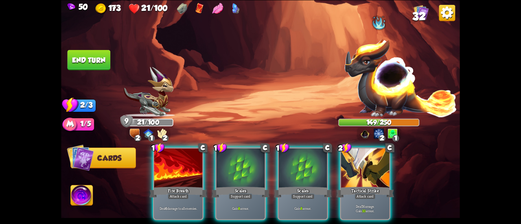
click at [241, 186] on div "Scales" at bounding box center [241, 192] width 58 height 13
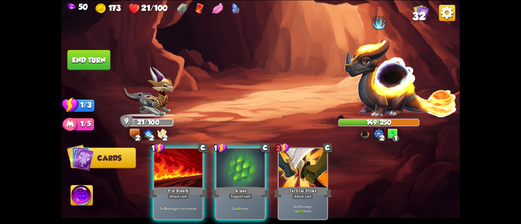
click at [241, 186] on div "Scales" at bounding box center [241, 192] width 58 height 13
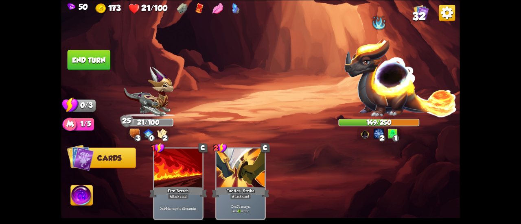
click at [84, 194] on img at bounding box center [82, 196] width 22 height 22
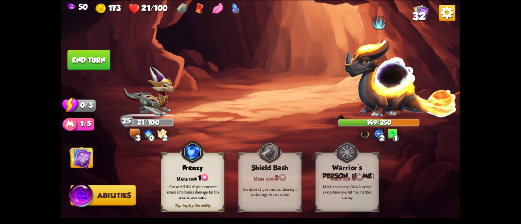
click at [80, 64] on button "End turn" at bounding box center [89, 60] width 43 height 20
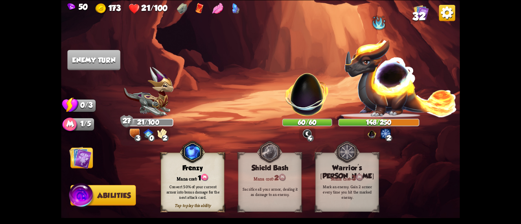
click at [87, 154] on img at bounding box center [80, 158] width 22 height 22
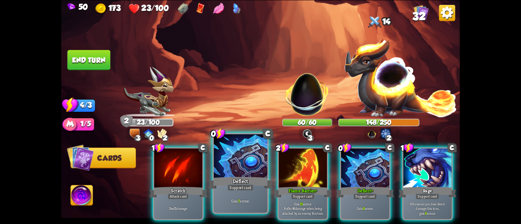
click at [224, 152] on div at bounding box center [241, 156] width 54 height 45
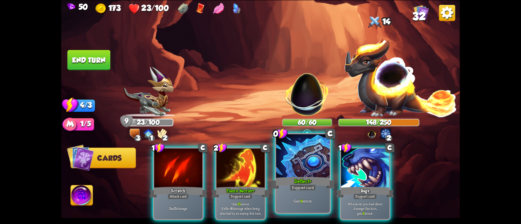
click at [292, 156] on div at bounding box center [303, 156] width 54 height 45
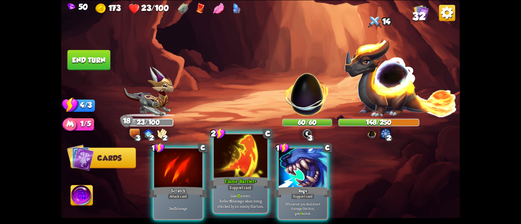
click at [233, 159] on div at bounding box center [241, 156] width 54 height 45
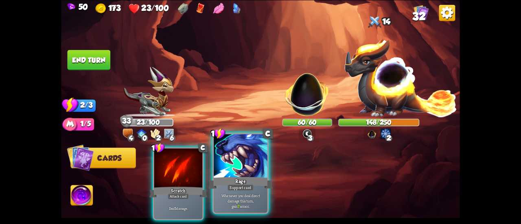
click at [231, 154] on div at bounding box center [241, 156] width 54 height 45
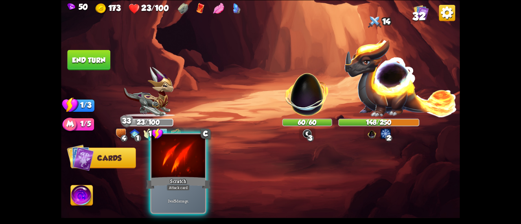
click at [186, 163] on div at bounding box center [179, 156] width 54 height 45
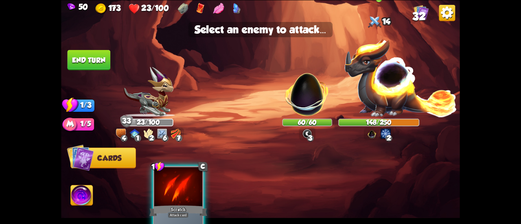
click at [393, 84] on img at bounding box center [401, 77] width 114 height 79
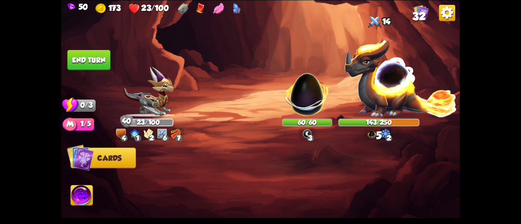
click at [90, 57] on button "End turn" at bounding box center [89, 60] width 43 height 20
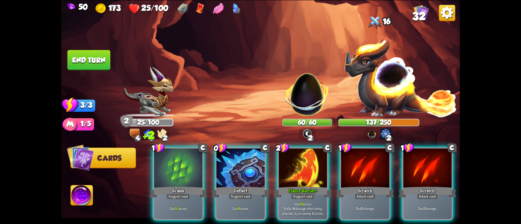
drag, startPoint x: 247, startPoint y: 166, endPoint x: 207, endPoint y: 174, distance: 40.7
click at [245, 166] on div at bounding box center [241, 169] width 48 height 41
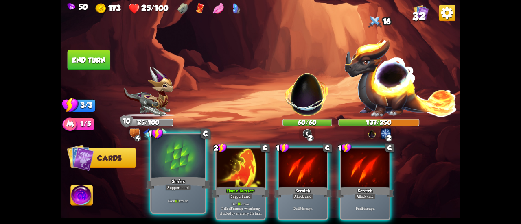
click at [185, 176] on div "Scales" at bounding box center [178, 183] width 64 height 14
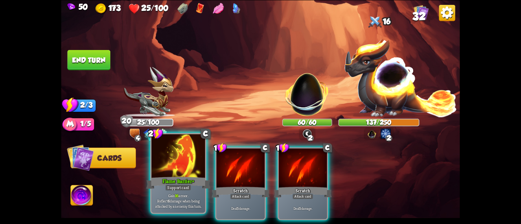
click at [185, 175] on div at bounding box center [179, 156] width 54 height 45
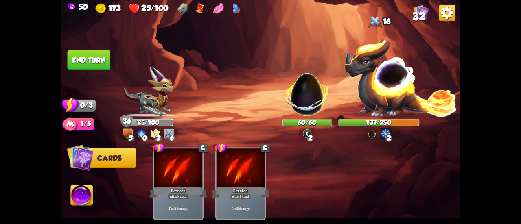
click at [103, 61] on button "End turn" at bounding box center [89, 60] width 43 height 20
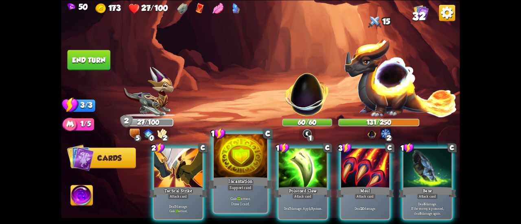
click at [224, 158] on div at bounding box center [241, 156] width 54 height 45
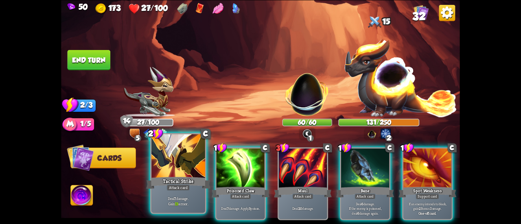
click at [174, 174] on div at bounding box center [179, 156] width 54 height 45
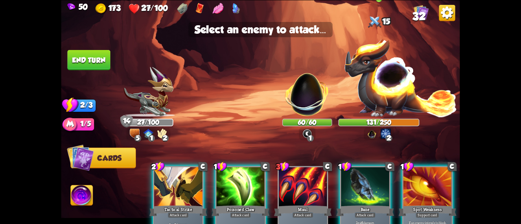
click at [394, 74] on img at bounding box center [401, 77] width 114 height 79
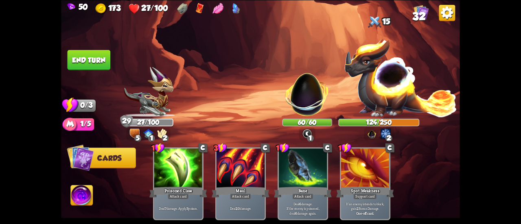
click at [102, 62] on button "End turn" at bounding box center [88, 60] width 43 height 20
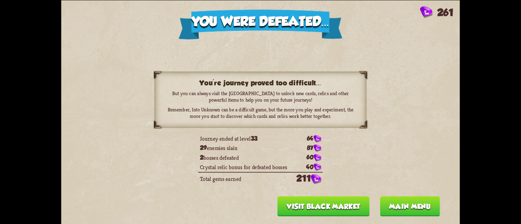
click at [297, 207] on button "Visit Black Market" at bounding box center [323, 206] width 92 height 20
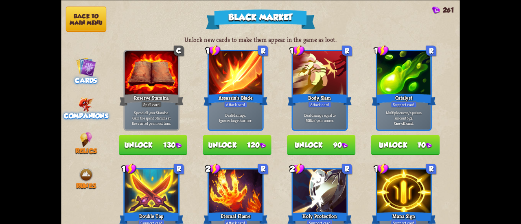
click at [92, 100] on img at bounding box center [86, 104] width 15 height 15
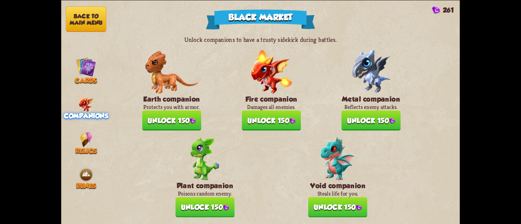
click at [205, 202] on button "Unlock 150" at bounding box center [205, 207] width 59 height 20
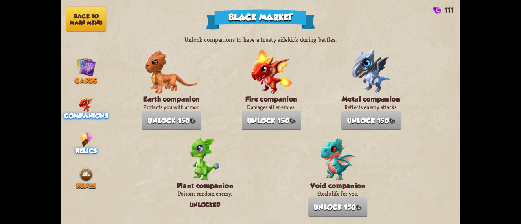
click at [81, 141] on img at bounding box center [86, 139] width 12 height 15
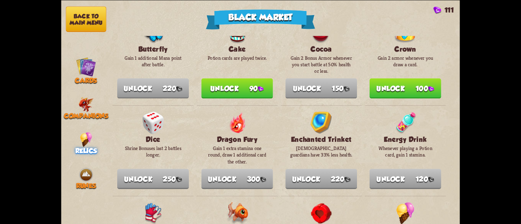
scroll to position [122, 0]
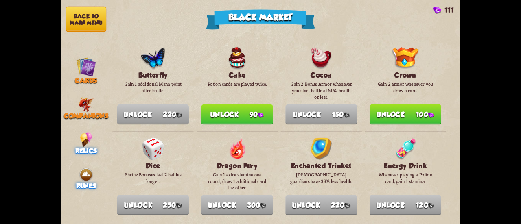
click at [90, 168] on img at bounding box center [86, 174] width 15 height 15
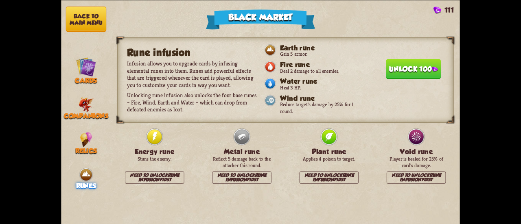
click at [390, 64] on button "Unlock 100" at bounding box center [413, 69] width 55 height 20
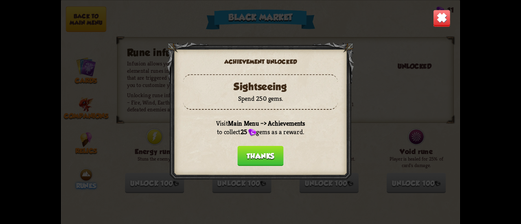
click at [243, 157] on button "Thanks" at bounding box center [260, 156] width 46 height 20
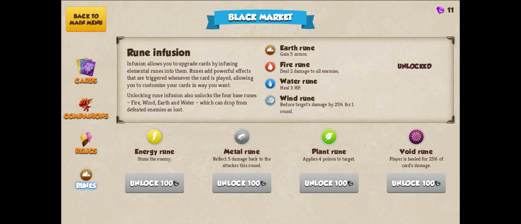
click at [91, 13] on button "Back to main menu" at bounding box center [86, 19] width 40 height 26
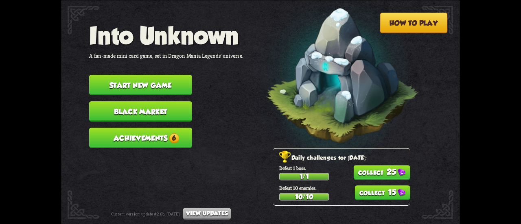
click at [152, 132] on button "Achievements 6" at bounding box center [140, 138] width 103 height 20
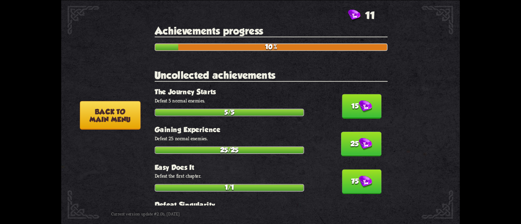
click at [358, 95] on div "15 The Journey Starts Defeat 5 normal enemies. 5/5" at bounding box center [271, 102] width 233 height 29
click at [359, 101] on img at bounding box center [365, 106] width 13 height 13
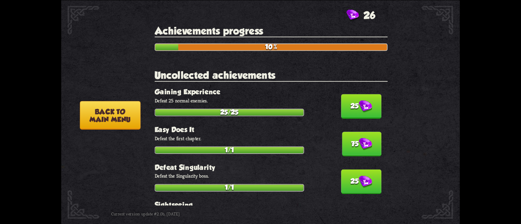
click at [353, 104] on button "25" at bounding box center [361, 106] width 40 height 24
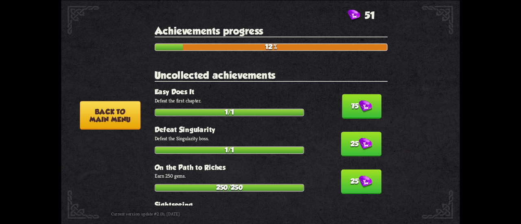
click at [359, 109] on img at bounding box center [365, 106] width 13 height 13
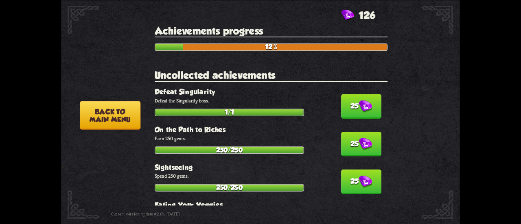
click at [359, 109] on img at bounding box center [365, 106] width 13 height 13
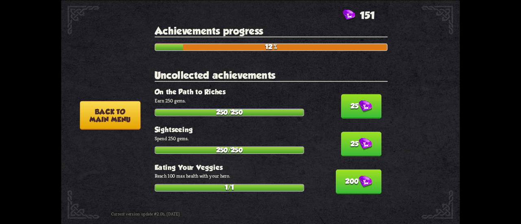
click at [359, 109] on img at bounding box center [365, 106] width 13 height 13
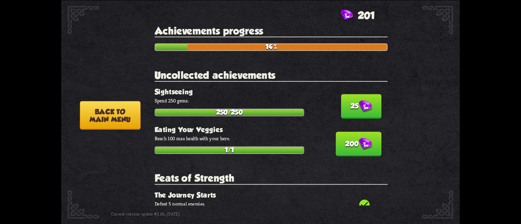
click at [359, 109] on img at bounding box center [365, 106] width 13 height 13
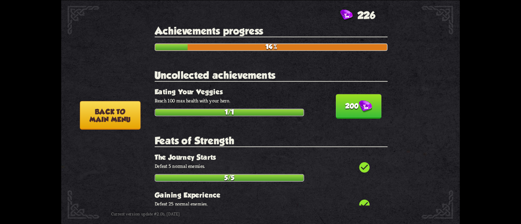
click at [359, 109] on img at bounding box center [365, 106] width 13 height 13
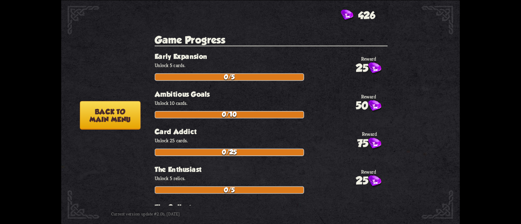
scroll to position [1833, 0]
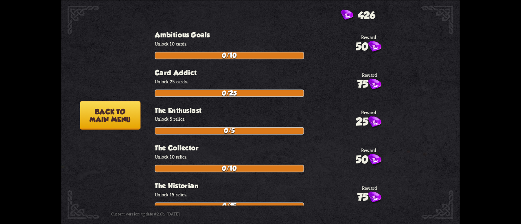
drag, startPoint x: 115, startPoint y: 117, endPoint x: 199, endPoint y: 128, distance: 84.5
click at [114, 117] on button "Back to main menu" at bounding box center [110, 115] width 61 height 29
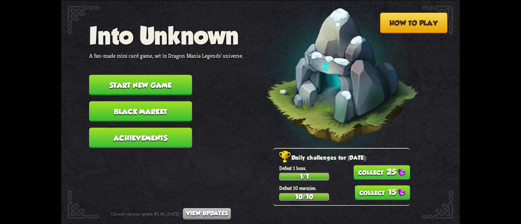
click at [386, 189] on button "15" at bounding box center [382, 193] width 55 height 15
click at [379, 171] on button "25" at bounding box center [382, 172] width 57 height 15
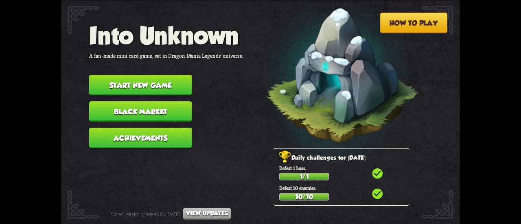
click at [121, 84] on button "Start new game" at bounding box center [140, 85] width 103 height 20
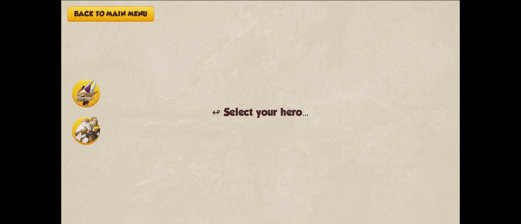
click at [80, 86] on img at bounding box center [86, 93] width 28 height 28
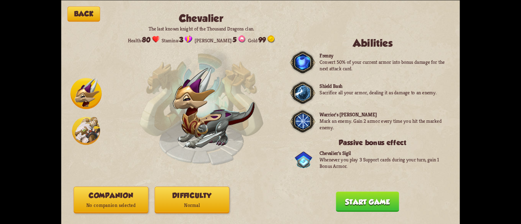
click at [123, 199] on button "Companion No companion selected" at bounding box center [111, 200] width 75 height 27
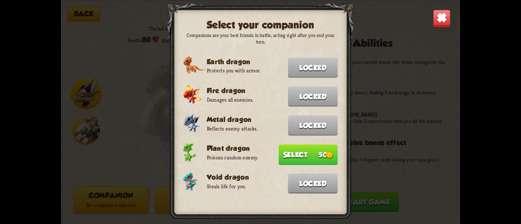
click at [306, 158] on button "Select 50" at bounding box center [308, 155] width 59 height 20
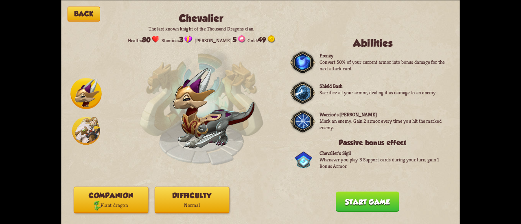
click at [355, 199] on button "Start game" at bounding box center [367, 202] width 63 height 20
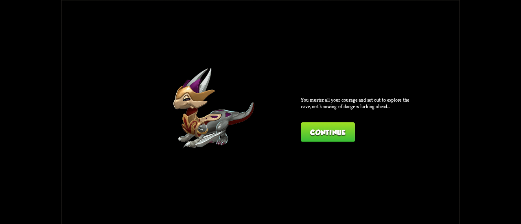
click at [299, 129] on div "Back [PERSON_NAME] The last known knight of the Thousand Dragons clan. Health: …" at bounding box center [260, 112] width 399 height 224
click at [314, 138] on button "Continue" at bounding box center [328, 132] width 54 height 20
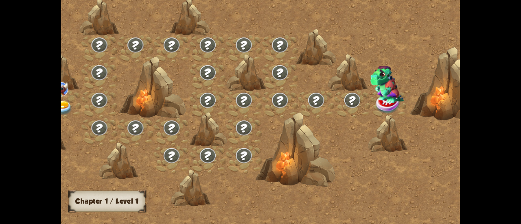
scroll to position [0, 72]
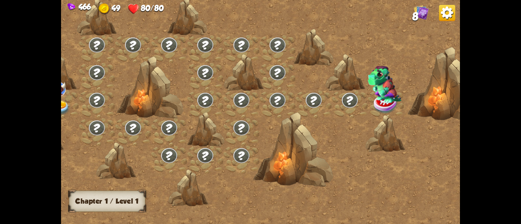
click at [64, 101] on img at bounding box center [60, 108] width 20 height 15
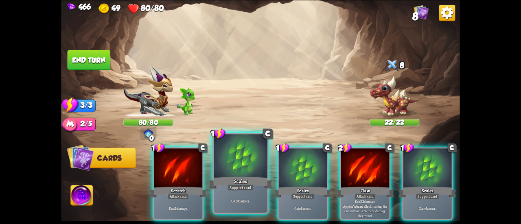
click at [253, 159] on div at bounding box center [241, 156] width 54 height 45
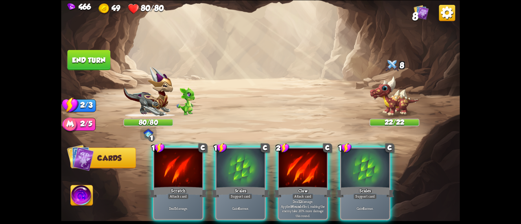
click at [253, 159] on div at bounding box center [241, 169] width 48 height 41
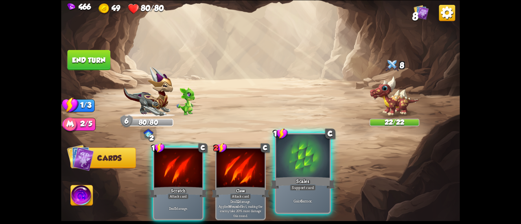
click at [305, 161] on div at bounding box center [303, 156] width 54 height 45
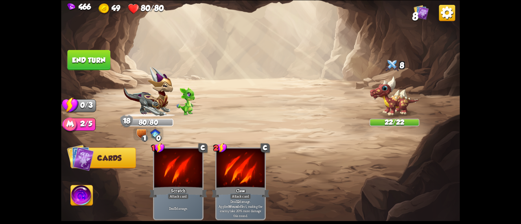
click at [87, 56] on button "End turn" at bounding box center [89, 60] width 43 height 20
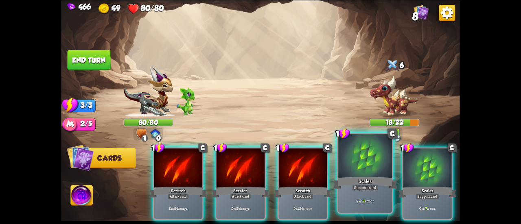
click at [356, 200] on p "Gain 7 armor." at bounding box center [365, 200] width 51 height 5
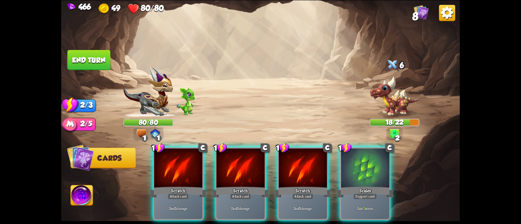
click at [356, 200] on div "1 C Scratch Attack card Deal 5 damage. 1 C Scratch Attack card Deal 5 damage. 1…" at bounding box center [300, 175] width 319 height 100
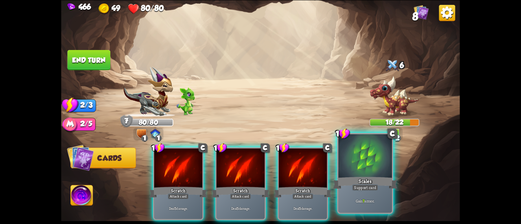
click at [352, 192] on div "Gain 7 armor." at bounding box center [366, 200] width 54 height 23
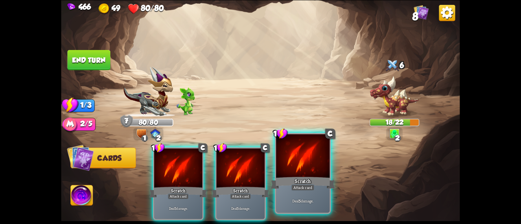
click at [311, 197] on div "Deal 5 damage." at bounding box center [303, 200] width 54 height 23
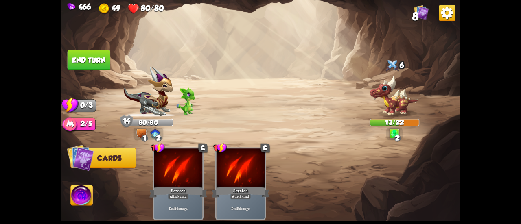
click at [105, 64] on button "End turn" at bounding box center [89, 60] width 43 height 20
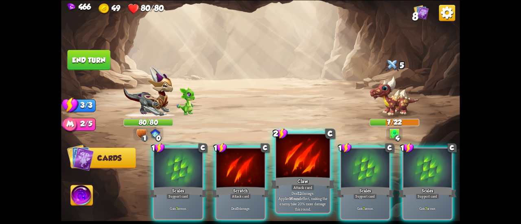
click at [297, 191] on div "Deal 12 damage. Applies Wound effect, making the enemy take 20% more damage thi…" at bounding box center [303, 200] width 54 height 23
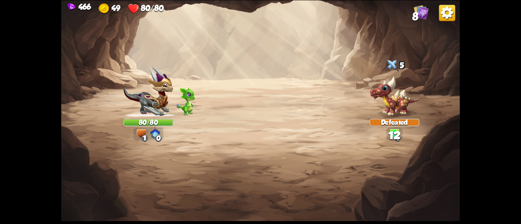
click at [245, 193] on div "Select an enemy to attack... You don't have enough stamina to play that card...…" at bounding box center [260, 112] width 399 height 224
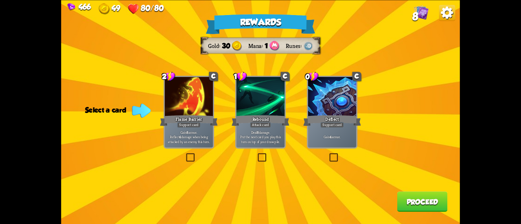
click at [323, 121] on div "Deflect" at bounding box center [332, 120] width 58 height 13
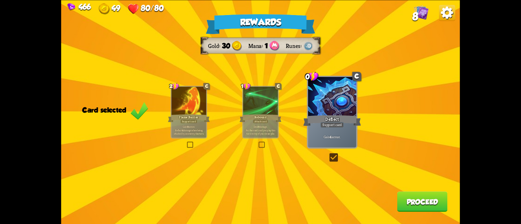
click at [416, 201] on button "Proceed" at bounding box center [423, 202] width 51 height 20
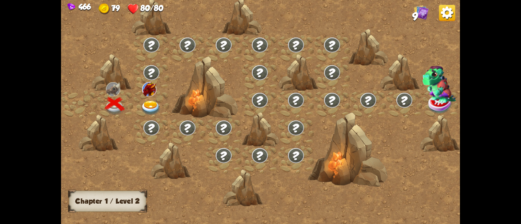
click at [148, 109] on img at bounding box center [151, 108] width 20 height 15
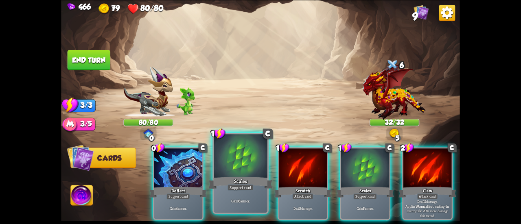
click at [224, 164] on div at bounding box center [241, 156] width 54 height 45
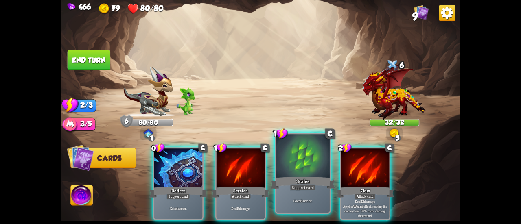
click at [310, 175] on div at bounding box center [303, 156] width 54 height 45
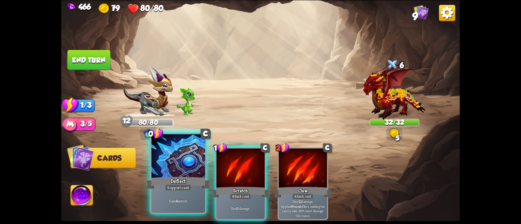
click at [182, 174] on div at bounding box center [179, 156] width 54 height 45
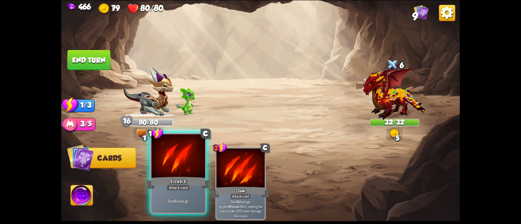
click at [160, 150] on div at bounding box center [179, 156] width 54 height 45
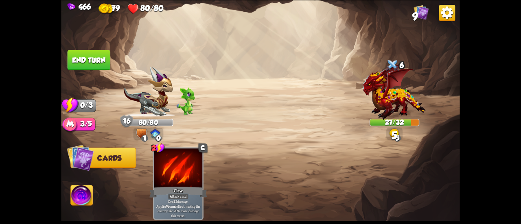
click at [88, 57] on button "End turn" at bounding box center [89, 60] width 43 height 20
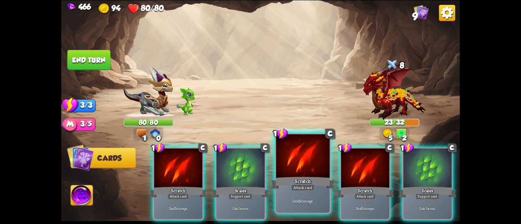
click at [311, 167] on div at bounding box center [303, 156] width 54 height 45
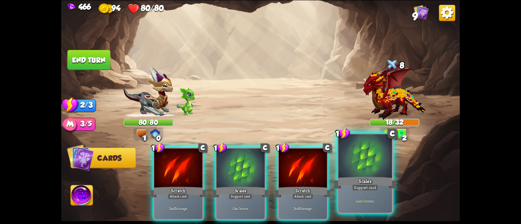
click at [365, 175] on div at bounding box center [366, 156] width 54 height 45
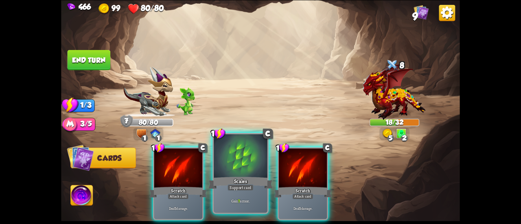
click at [229, 161] on div at bounding box center [241, 156] width 54 height 45
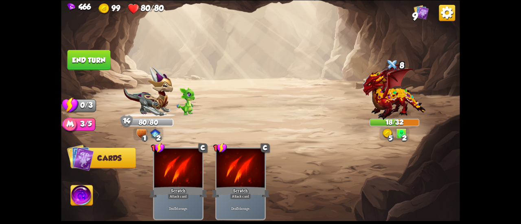
click at [95, 57] on button "End turn" at bounding box center [89, 60] width 43 height 20
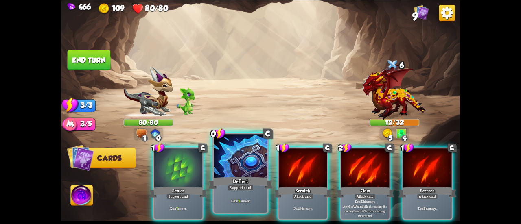
click at [246, 165] on div at bounding box center [241, 156] width 54 height 45
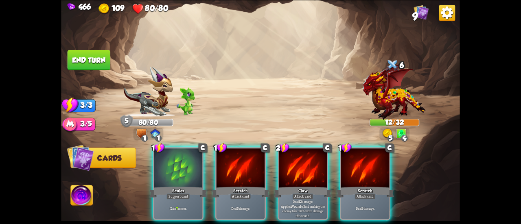
click at [277, 164] on div "1 C Scales Support card Gain 7 armor. 1 C Scratch Attack card Deal 5 damage. 2 …" at bounding box center [300, 175] width 319 height 100
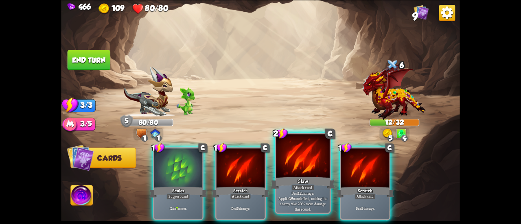
click at [288, 173] on div at bounding box center [303, 156] width 54 height 45
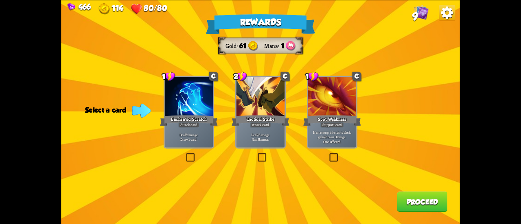
click at [244, 131] on div "Deal 7 damage. Gain 8 armor." at bounding box center [261, 137] width 48 height 21
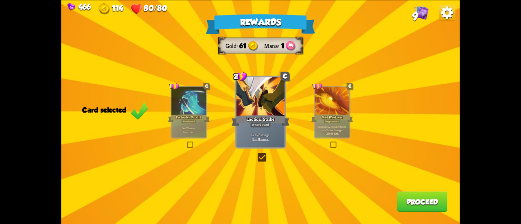
click at [424, 206] on button "Proceed" at bounding box center [423, 202] width 51 height 20
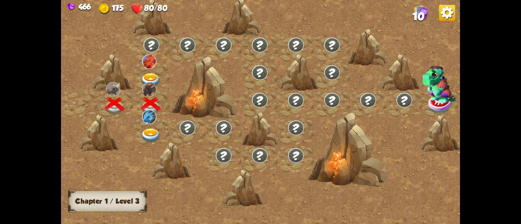
click at [149, 77] on img at bounding box center [151, 80] width 20 height 15
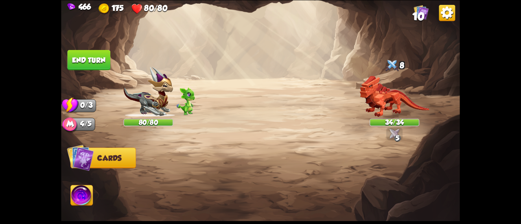
click at [0, 0] on div "Player turn" at bounding box center [0, 0] width 0 height 0
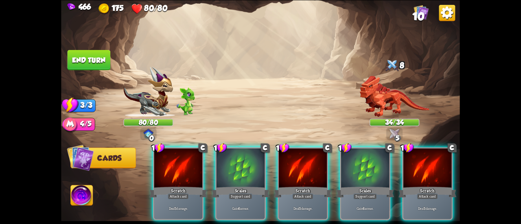
click at [370, 89] on div "Player turn" at bounding box center [260, 112] width 399 height 62
click at [376, 93] on img at bounding box center [395, 96] width 70 height 41
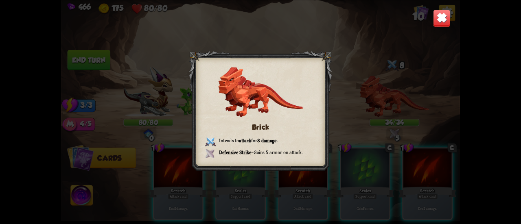
click at [440, 20] on img at bounding box center [442, 18] width 18 height 18
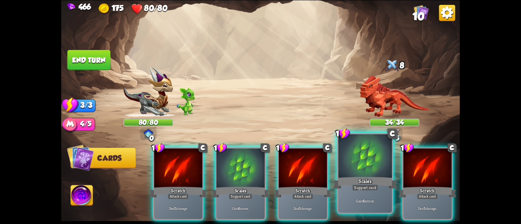
click at [379, 150] on div at bounding box center [366, 156] width 54 height 45
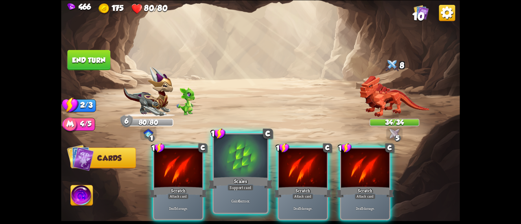
click at [246, 167] on div at bounding box center [241, 156] width 54 height 45
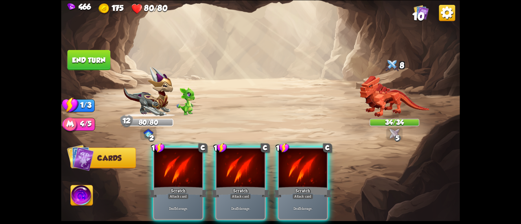
click at [246, 167] on div at bounding box center [241, 169] width 48 height 41
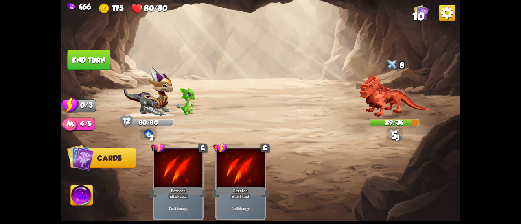
click at [105, 56] on button "End turn" at bounding box center [89, 60] width 43 height 20
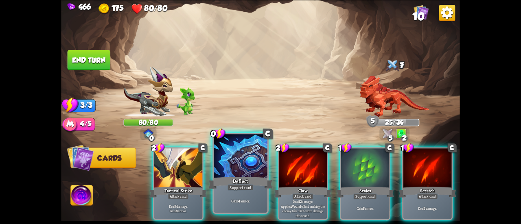
click at [244, 150] on div at bounding box center [241, 156] width 54 height 45
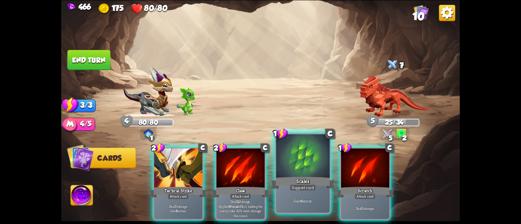
drag, startPoint x: 282, startPoint y: 170, endPoint x: 279, endPoint y: 153, distance: 17.4
click at [279, 153] on div at bounding box center [303, 156] width 54 height 45
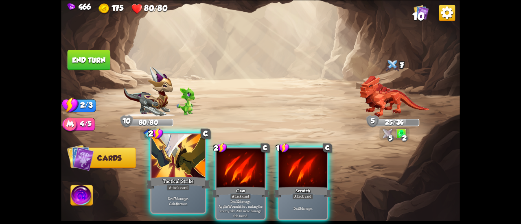
click at [182, 164] on div at bounding box center [179, 156] width 54 height 45
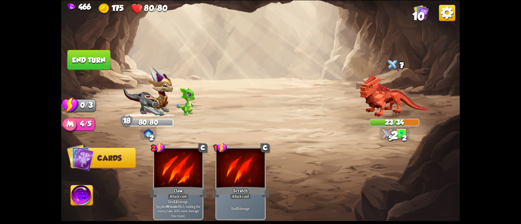
click at [93, 61] on button "End turn" at bounding box center [89, 60] width 43 height 20
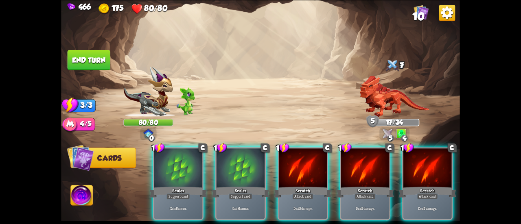
click at [234, 154] on div at bounding box center [241, 169] width 48 height 41
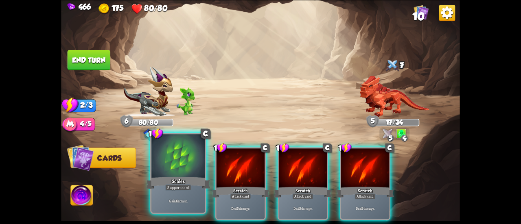
click at [185, 156] on div at bounding box center [179, 156] width 54 height 45
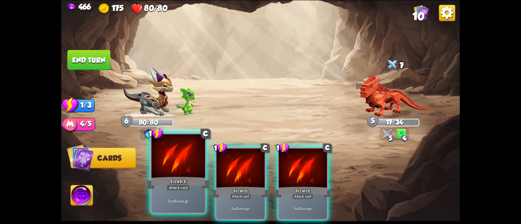
click at [204, 159] on div at bounding box center [179, 156] width 54 height 45
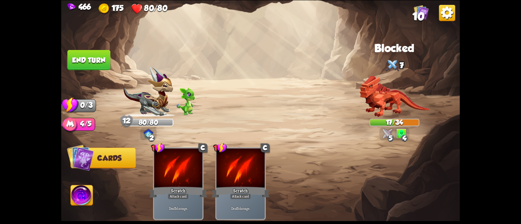
click at [94, 57] on button "End turn" at bounding box center [89, 60] width 44 height 21
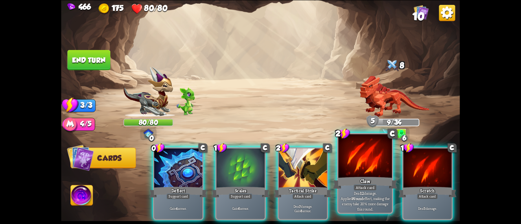
click at [366, 179] on div "Claw" at bounding box center [365, 183] width 64 height 14
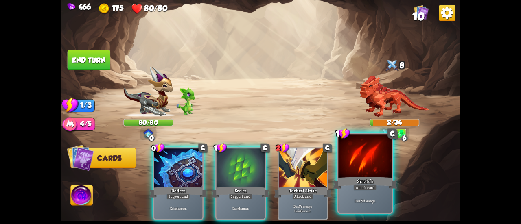
click at [362, 177] on div "Scratch" at bounding box center [365, 183] width 64 height 14
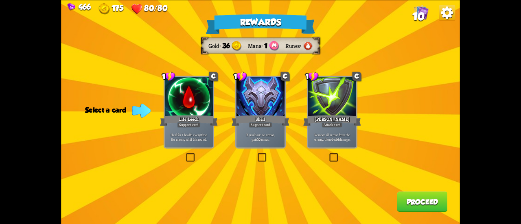
click at [209, 140] on p "Heal for 1 health every time the enemy is hit this round." at bounding box center [189, 136] width 46 height 9
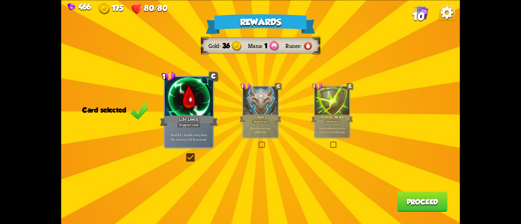
click at [409, 202] on button "Proceed" at bounding box center [423, 202] width 51 height 20
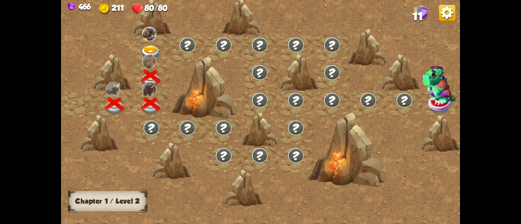
click at [152, 51] on img at bounding box center [151, 53] width 20 height 15
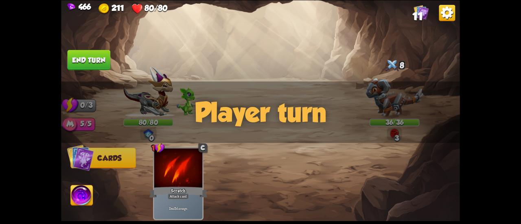
click at [392, 102] on div "Player turn" at bounding box center [260, 112] width 399 height 62
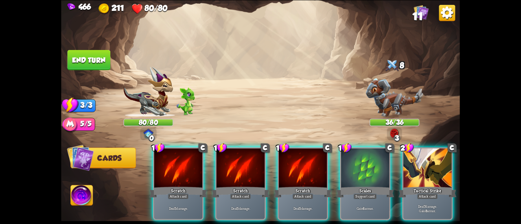
click at [389, 101] on div "Player turn" at bounding box center [260, 112] width 399 height 62
click at [404, 101] on img at bounding box center [394, 97] width 57 height 39
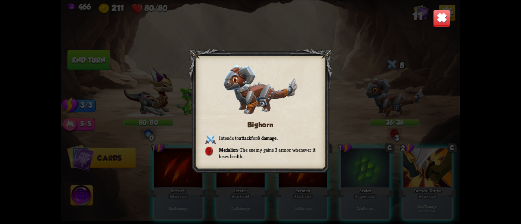
click at [443, 16] on img at bounding box center [442, 18] width 18 height 18
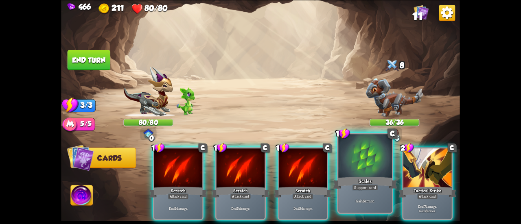
click at [364, 164] on div at bounding box center [366, 156] width 54 height 45
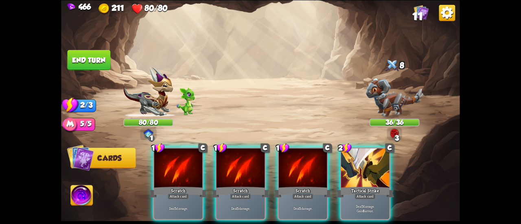
click at [364, 164] on div at bounding box center [365, 169] width 48 height 41
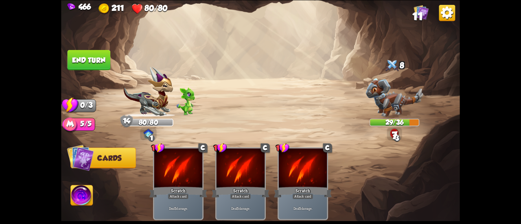
click at [100, 63] on button "End turn" at bounding box center [89, 60] width 43 height 20
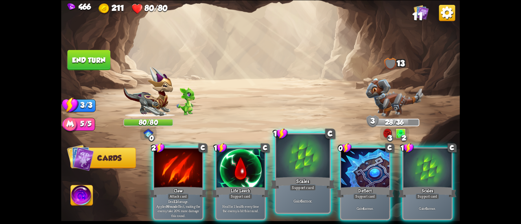
click at [291, 174] on div at bounding box center [303, 156] width 54 height 45
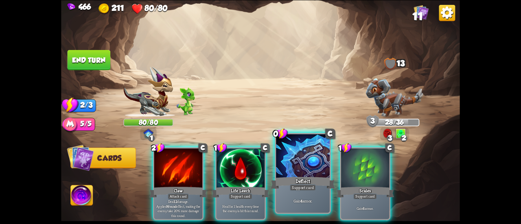
click at [307, 171] on div at bounding box center [303, 156] width 54 height 45
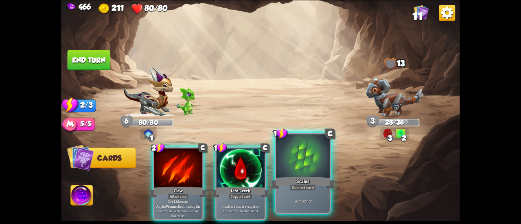
click at [308, 171] on div at bounding box center [303, 156] width 54 height 45
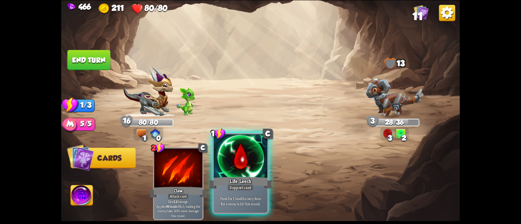
click at [245, 189] on div "Support card" at bounding box center [241, 188] width 26 height 7
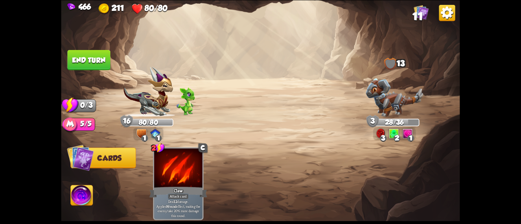
click at [83, 195] on img at bounding box center [82, 196] width 22 height 22
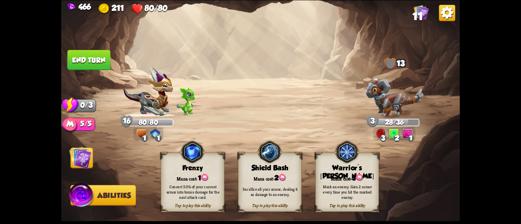
click at [269, 158] on img at bounding box center [270, 152] width 26 height 26
click at [91, 51] on button "End turn" at bounding box center [89, 60] width 43 height 20
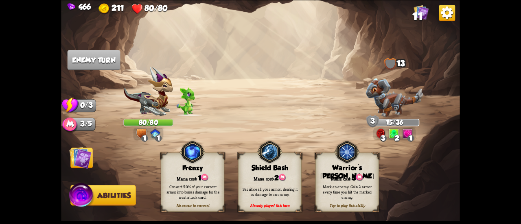
click at [86, 148] on img at bounding box center [80, 158] width 22 height 22
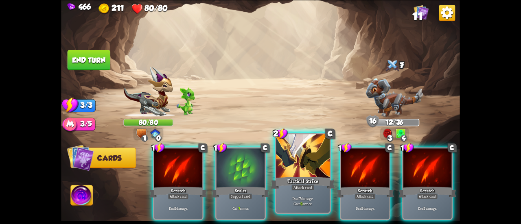
click at [298, 160] on div at bounding box center [303, 156] width 54 height 45
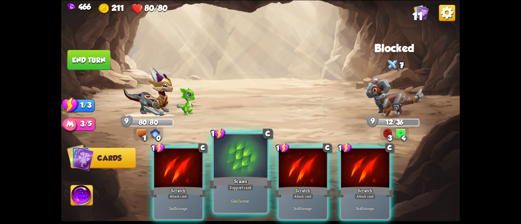
click at [224, 158] on div at bounding box center [241, 156] width 54 height 45
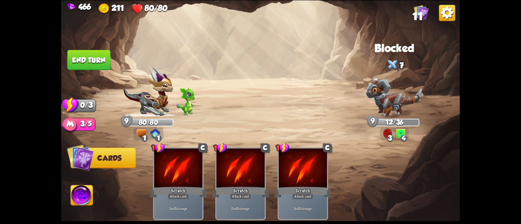
click at [103, 57] on button "End turn" at bounding box center [89, 60] width 43 height 20
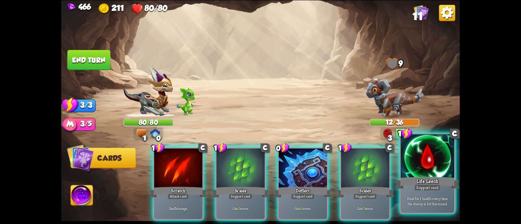
click at [418, 177] on div "Life Leech" at bounding box center [428, 183] width 64 height 14
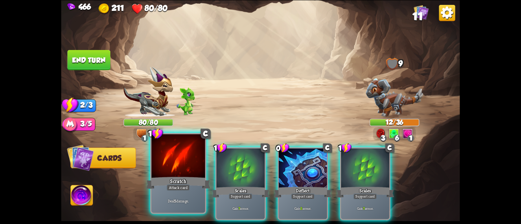
click at [177, 155] on div at bounding box center [179, 156] width 54 height 45
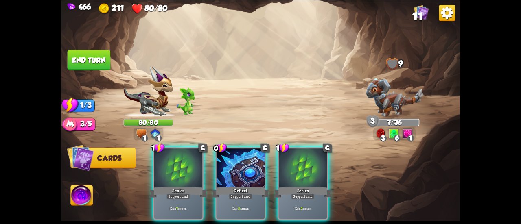
click at [101, 63] on button "End turn" at bounding box center [89, 60] width 43 height 20
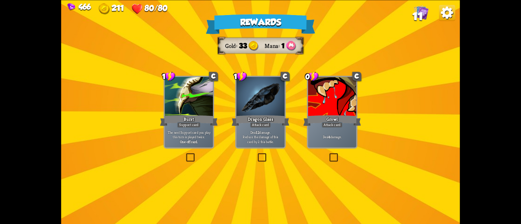
click at [202, 104] on div at bounding box center [189, 97] width 48 height 41
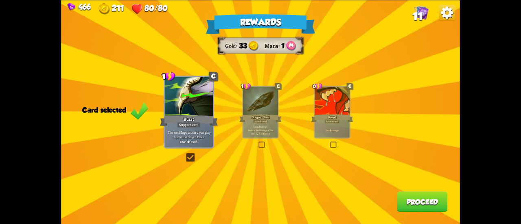
click at [425, 201] on button "Proceed" at bounding box center [423, 202] width 51 height 20
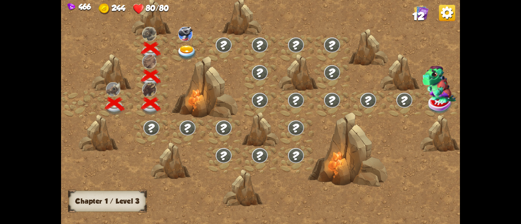
click at [186, 44] on div at bounding box center [188, 49] width 36 height 28
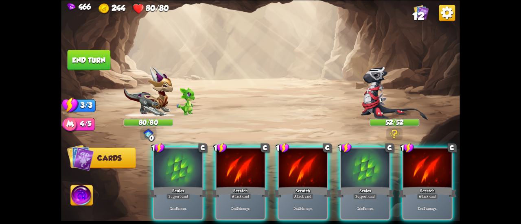
click at [389, 104] on img at bounding box center [394, 94] width 67 height 54
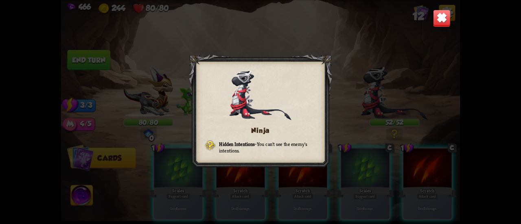
drag, startPoint x: 438, startPoint y: 21, endPoint x: 425, endPoint y: 47, distance: 29.1
click at [438, 21] on img at bounding box center [442, 18] width 18 height 18
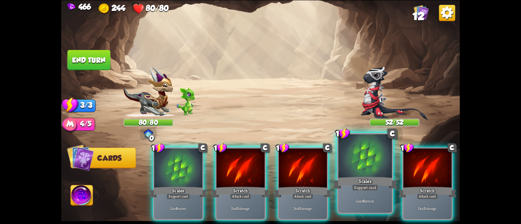
click at [363, 170] on div at bounding box center [366, 156] width 54 height 45
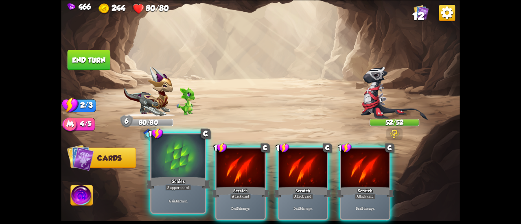
click at [180, 167] on div at bounding box center [179, 156] width 54 height 45
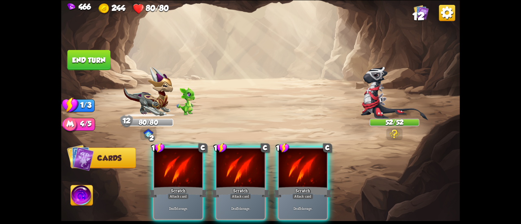
click at [180, 167] on div at bounding box center [178, 169] width 48 height 41
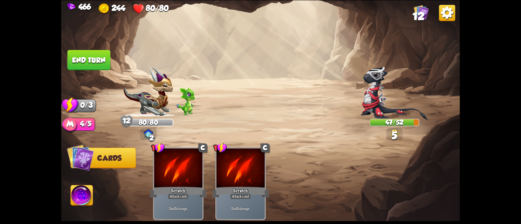
click at [83, 57] on button "End turn" at bounding box center [89, 60] width 43 height 20
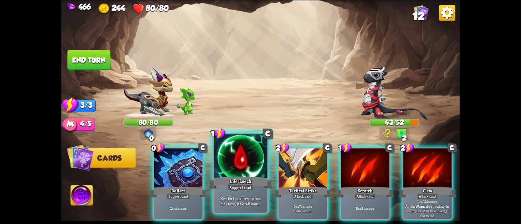
click at [248, 154] on div at bounding box center [241, 156] width 54 height 45
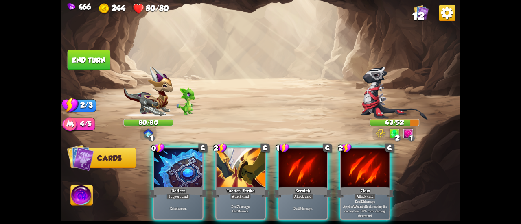
click at [145, 191] on div "0 C Deflect Support card Gain 4 armor. 2 C Tactical Strike Attack card Deal 7 d…" at bounding box center [300, 175] width 319 height 100
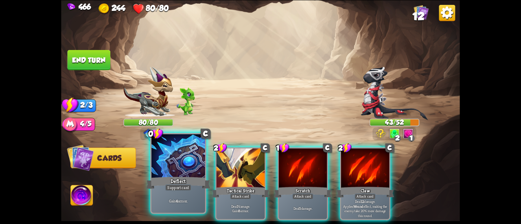
click at [165, 190] on div "Gain 4 armor." at bounding box center [179, 200] width 54 height 23
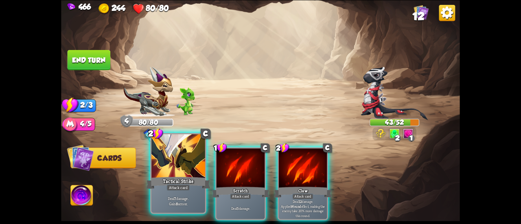
click at [190, 179] on div "Tactical Strike" at bounding box center [178, 183] width 64 height 14
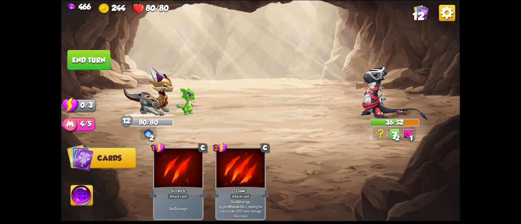
click at [95, 62] on button "End turn" at bounding box center [89, 60] width 43 height 20
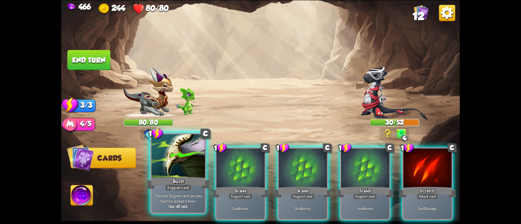
click at [170, 167] on div at bounding box center [179, 156] width 54 height 45
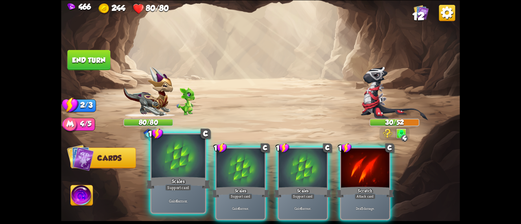
click at [194, 175] on div at bounding box center [179, 156] width 54 height 45
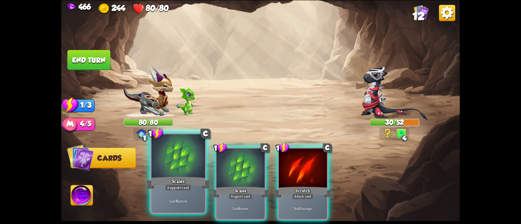
click at [204, 180] on div "Scales" at bounding box center [178, 183] width 64 height 14
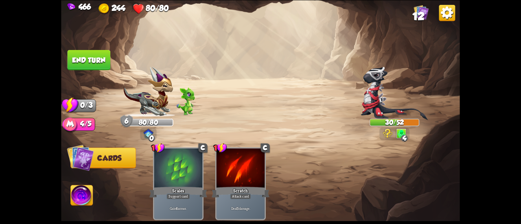
click at [111, 60] on img at bounding box center [260, 112] width 399 height 224
click at [106, 54] on button "End turn" at bounding box center [89, 60] width 43 height 20
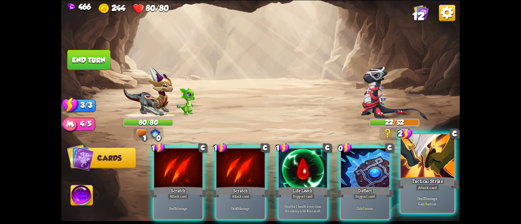
click at [415, 171] on div at bounding box center [428, 156] width 54 height 45
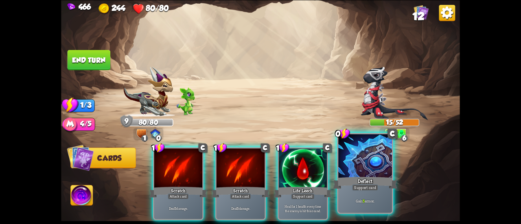
click at [369, 178] on div "Deflect" at bounding box center [365, 183] width 64 height 14
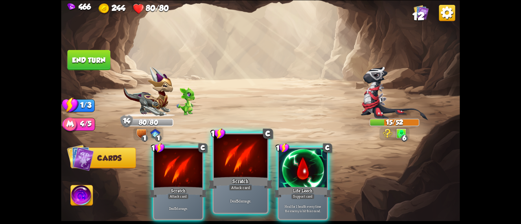
click at [238, 166] on div at bounding box center [241, 156] width 54 height 45
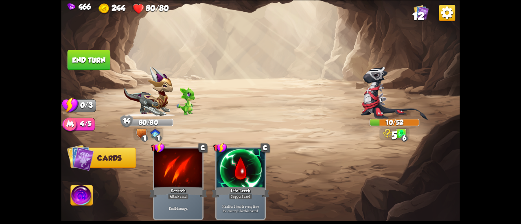
click at [83, 62] on button "End turn" at bounding box center [89, 60] width 43 height 20
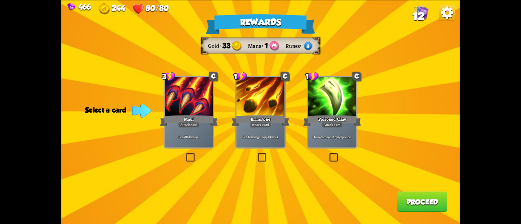
click at [214, 121] on div "Maul" at bounding box center [189, 120] width 58 height 13
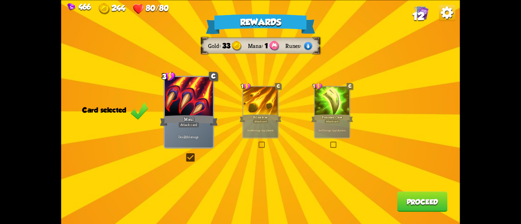
click at [354, 119] on div "Rewards Gold 33 Mana 1 Runes Card selected 3 C Maul Attack card Deal 20 damage.…" at bounding box center [260, 112] width 399 height 224
click at [352, 129] on div "Rewards Gold 33 Mana 1 Runes Card selected 3 C Maul Attack card Deal 20 damage.…" at bounding box center [260, 112] width 399 height 224
click at [341, 128] on div "Deal 7 damage. Apply 3 poison." at bounding box center [332, 130] width 35 height 15
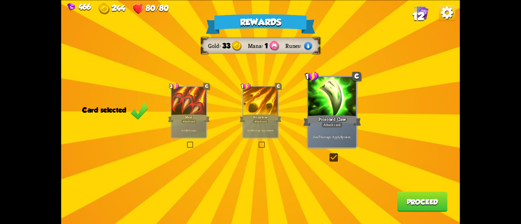
click at [420, 208] on button "Proceed" at bounding box center [423, 202] width 51 height 20
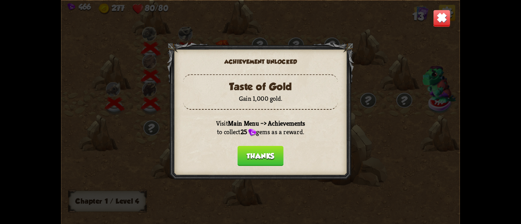
click at [253, 151] on button "Thanks" at bounding box center [260, 156] width 46 height 20
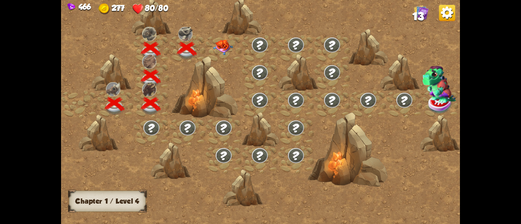
click at [215, 53] on img at bounding box center [223, 47] width 20 height 15
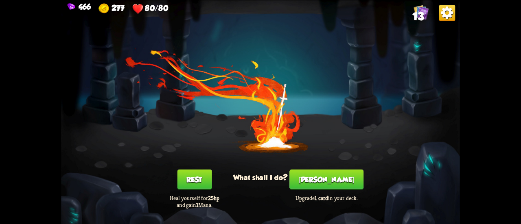
click at [314, 184] on button "[PERSON_NAME]" at bounding box center [327, 179] width 74 height 20
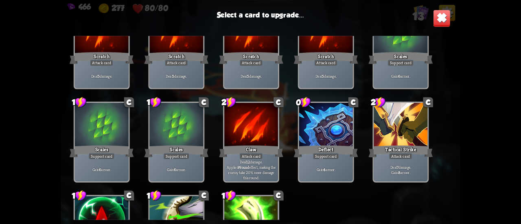
scroll to position [134, 0]
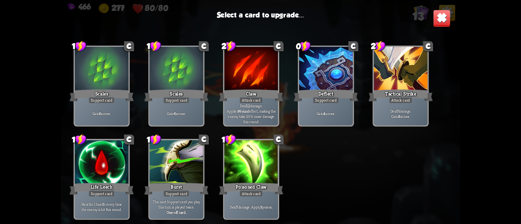
click at [90, 171] on div at bounding box center [102, 163] width 54 height 45
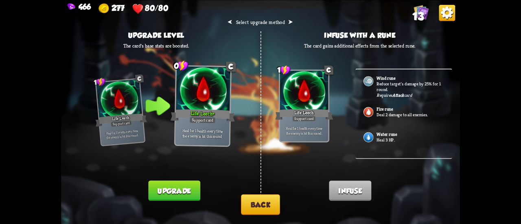
click at [275, 203] on button "Back" at bounding box center [260, 205] width 39 height 21
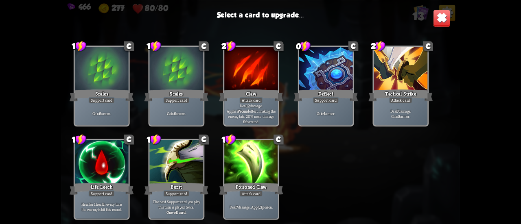
click at [269, 181] on div at bounding box center [251, 163] width 54 height 45
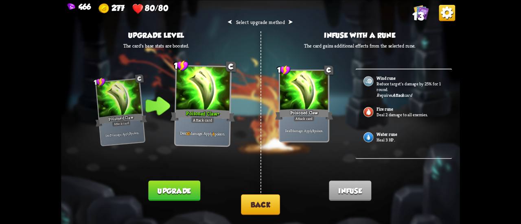
click at [398, 96] on b "Attack" at bounding box center [399, 95] width 12 height 6
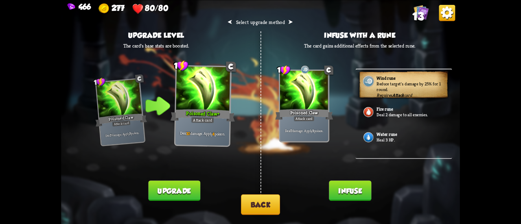
click at [391, 112] on p "Deal 2 damage to all enemies." at bounding box center [411, 115] width 68 height 6
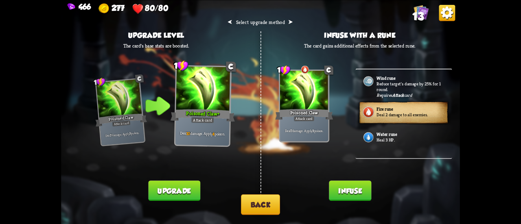
click at [389, 134] on b "Water rune" at bounding box center [387, 135] width 20 height 6
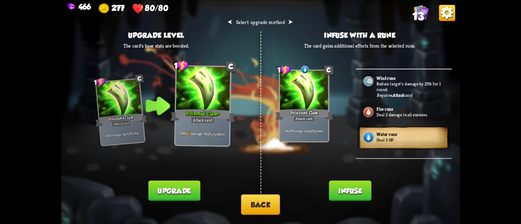
click at [387, 120] on div "Fire rune Deal 2 damage to all enemies." at bounding box center [404, 112] width 97 height 25
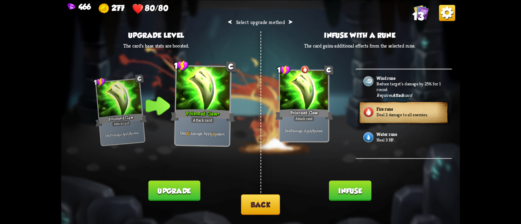
click at [158, 192] on button "Upgrade" at bounding box center [174, 191] width 52 height 20
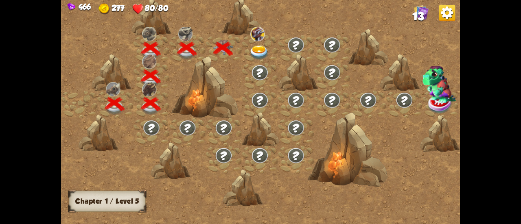
click at [261, 47] on img at bounding box center [259, 53] width 20 height 15
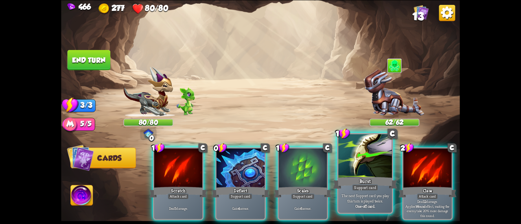
click at [344, 167] on div at bounding box center [366, 156] width 54 height 45
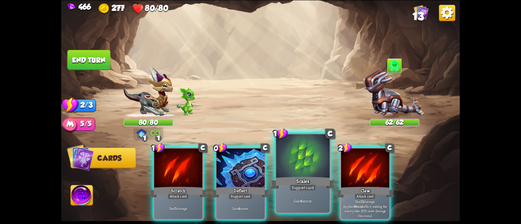
click at [301, 168] on div at bounding box center [303, 156] width 54 height 45
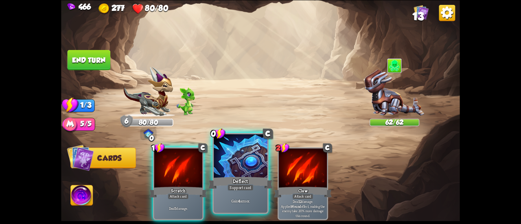
click at [231, 169] on div at bounding box center [241, 156] width 54 height 45
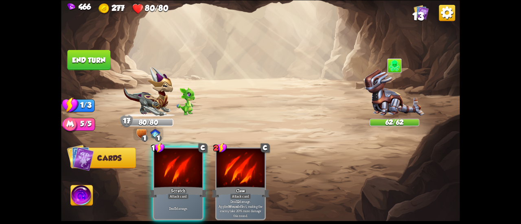
click at [88, 54] on button "End turn" at bounding box center [89, 60] width 43 height 20
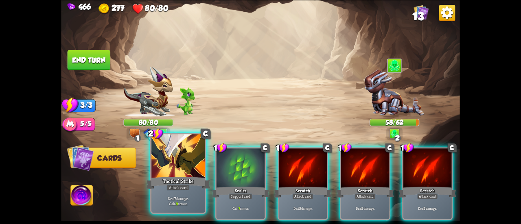
click at [185, 173] on div at bounding box center [179, 156] width 54 height 45
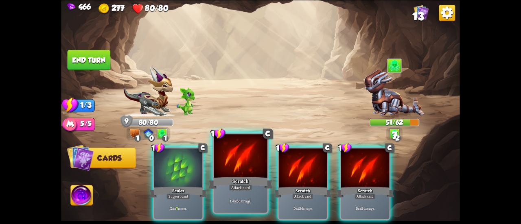
click at [236, 178] on div "Scratch" at bounding box center [241, 183] width 64 height 14
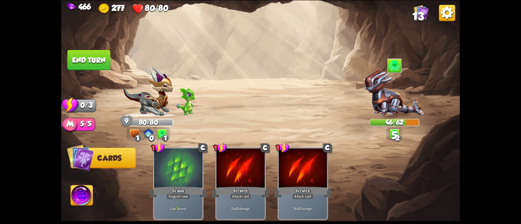
click at [88, 55] on button "End turn" at bounding box center [88, 60] width 43 height 20
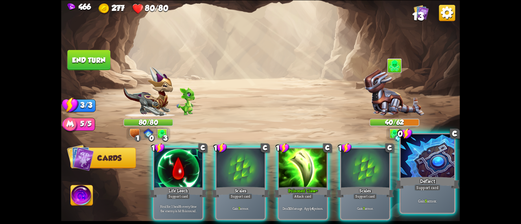
click at [420, 169] on div at bounding box center [428, 156] width 54 height 45
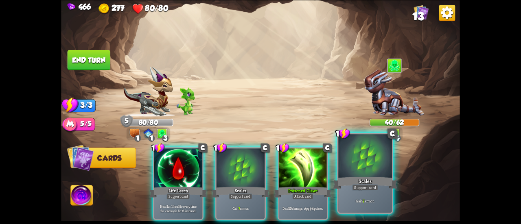
click at [349, 176] on div "Scales" at bounding box center [365, 183] width 64 height 14
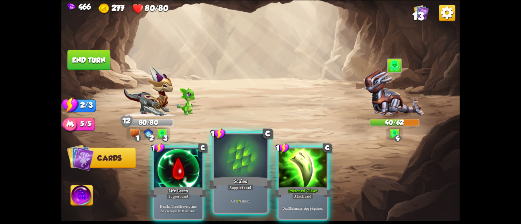
click at [236, 179] on div "Scales" at bounding box center [241, 183] width 64 height 14
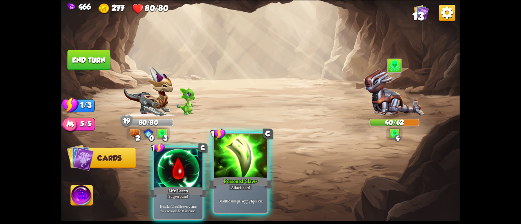
click at [232, 174] on div at bounding box center [241, 156] width 54 height 45
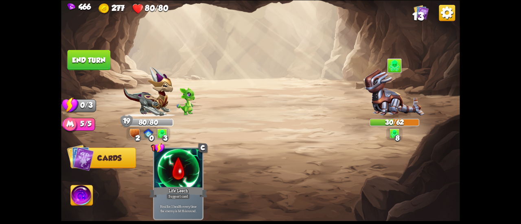
click at [84, 64] on button "End turn" at bounding box center [89, 60] width 43 height 20
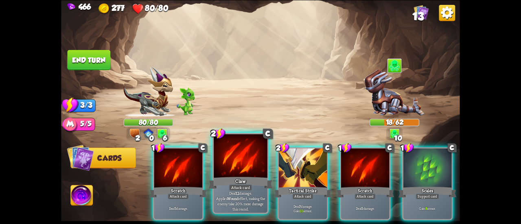
click at [244, 158] on div at bounding box center [241, 156] width 54 height 45
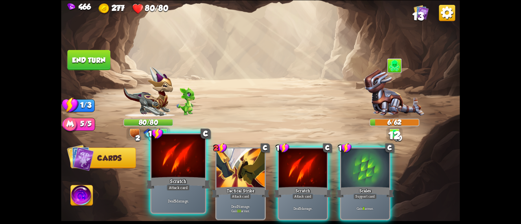
click at [176, 161] on div at bounding box center [179, 156] width 54 height 45
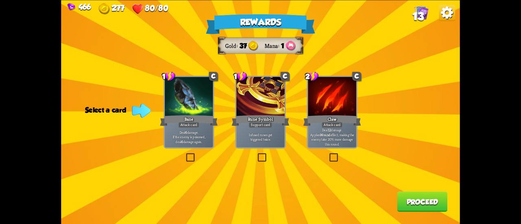
click at [257, 154] on label at bounding box center [257, 154] width 0 height 0
click at [0, 0] on input "checkbox" at bounding box center [0, 0] width 0 height 0
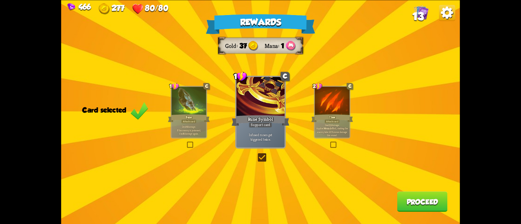
click at [412, 203] on button "Proceed" at bounding box center [423, 202] width 51 height 20
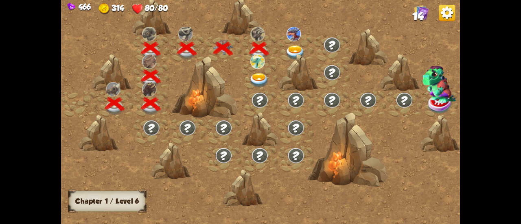
click at [259, 77] on img at bounding box center [259, 80] width 20 height 15
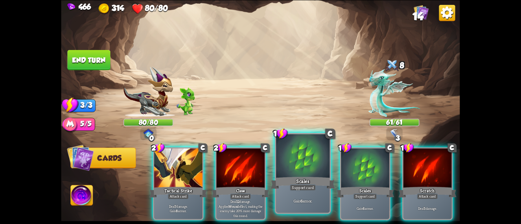
click at [290, 153] on div at bounding box center [303, 156] width 54 height 45
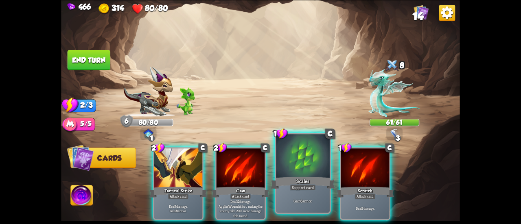
click at [288, 153] on div at bounding box center [303, 156] width 54 height 45
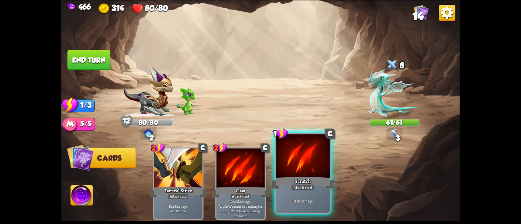
click at [291, 158] on div at bounding box center [303, 156] width 54 height 45
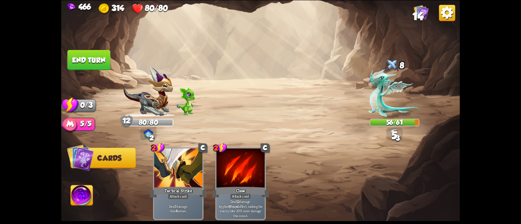
click at [68, 55] on button "End turn" at bounding box center [89, 60] width 44 height 20
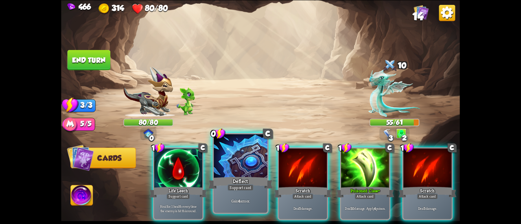
click at [221, 146] on div at bounding box center [241, 156] width 54 height 45
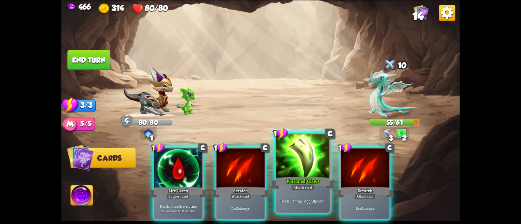
click at [284, 160] on div at bounding box center [303, 156] width 54 height 45
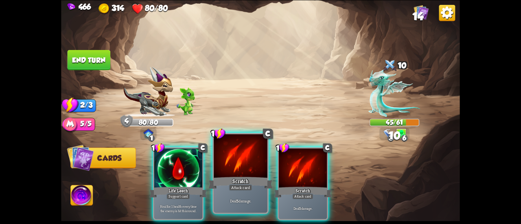
click at [251, 168] on div at bounding box center [241, 156] width 54 height 45
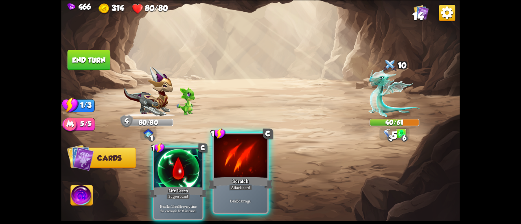
click at [240, 170] on div at bounding box center [241, 156] width 54 height 45
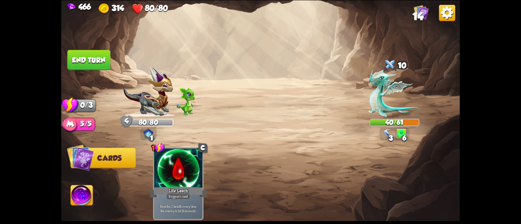
click at [101, 53] on button "End turn" at bounding box center [89, 60] width 43 height 20
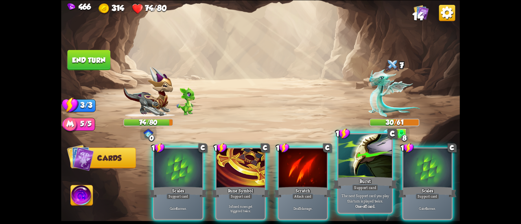
click at [356, 165] on div at bounding box center [366, 156] width 54 height 45
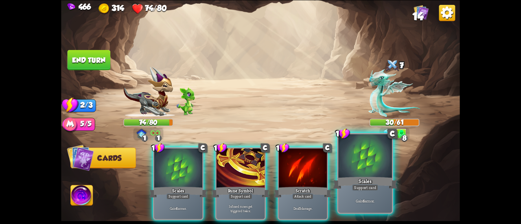
click at [363, 169] on div at bounding box center [366, 156] width 54 height 45
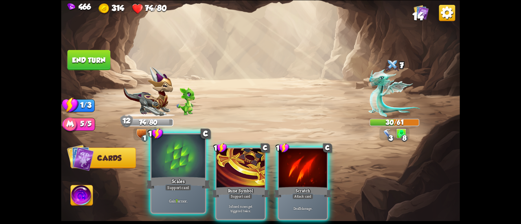
click at [182, 157] on div at bounding box center [179, 156] width 54 height 45
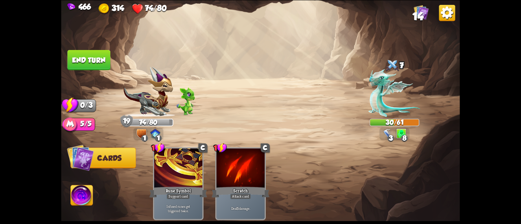
click at [98, 52] on button "End turn" at bounding box center [89, 60] width 44 height 21
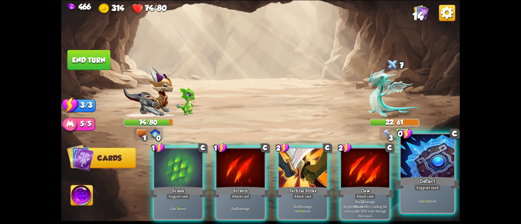
click at [411, 177] on div "Deflect" at bounding box center [428, 183] width 64 height 14
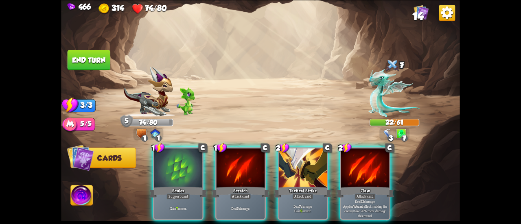
click at [300, 198] on div "Deal 7 damage. Gain 9 armor." at bounding box center [303, 208] width 48 height 21
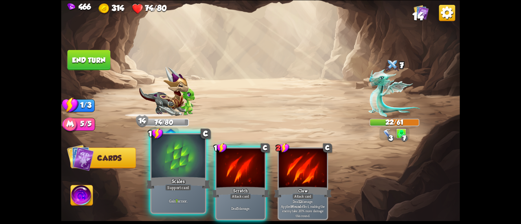
click at [188, 185] on div "Support card" at bounding box center [178, 188] width 26 height 7
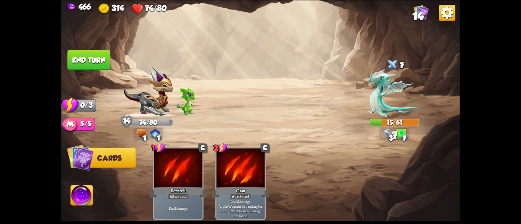
click at [81, 61] on button "End turn" at bounding box center [89, 60] width 44 height 21
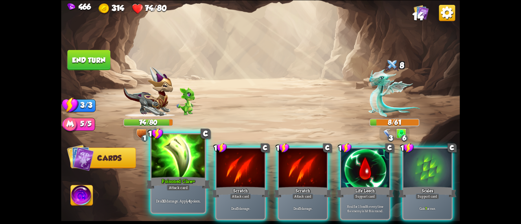
click at [193, 171] on div at bounding box center [179, 156] width 54 height 45
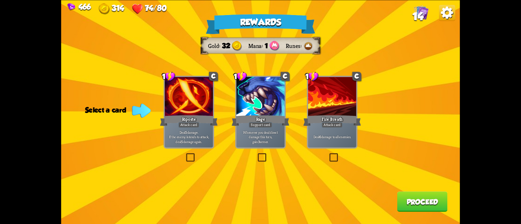
click at [330, 134] on div "Deal 6 damage to all enemies." at bounding box center [332, 137] width 48 height 21
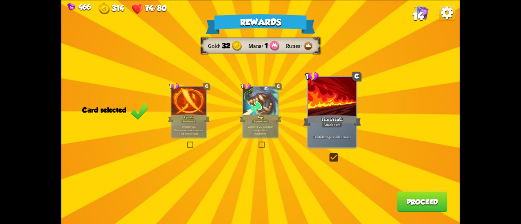
click at [397, 201] on div "Rewards Gold 32 Mana 1 Runes Card selected 1 C Riposte Attack card Deal 5 damag…" at bounding box center [260, 112] width 399 height 224
click at [423, 203] on button "Proceed" at bounding box center [423, 202] width 51 height 20
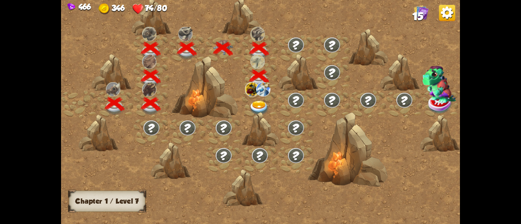
click at [256, 108] on img at bounding box center [259, 108] width 20 height 15
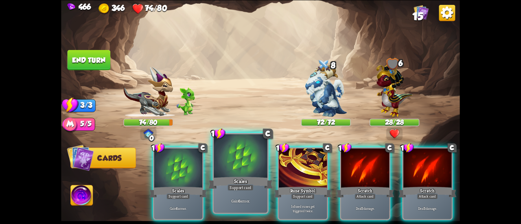
click at [246, 156] on div at bounding box center [241, 156] width 54 height 45
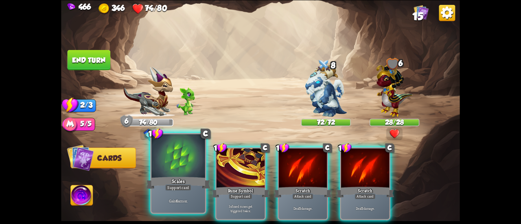
click at [184, 164] on div at bounding box center [179, 156] width 54 height 45
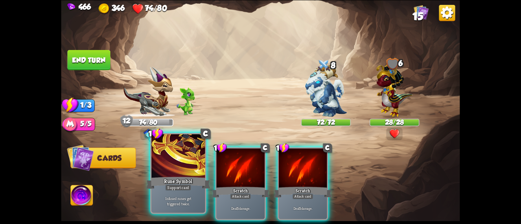
click at [180, 163] on div at bounding box center [179, 156] width 54 height 45
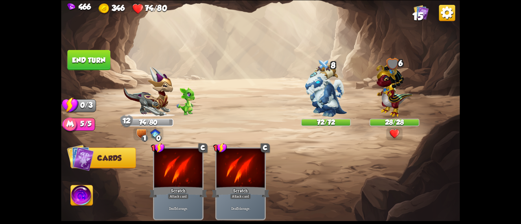
click at [95, 54] on button "End turn" at bounding box center [89, 60] width 43 height 20
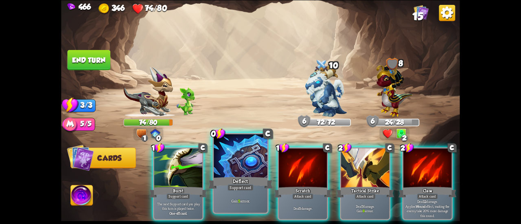
click at [235, 161] on div at bounding box center [241, 156] width 54 height 45
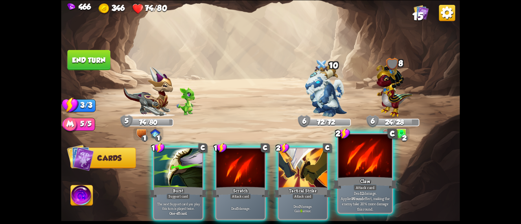
click at [352, 158] on div at bounding box center [366, 156] width 54 height 45
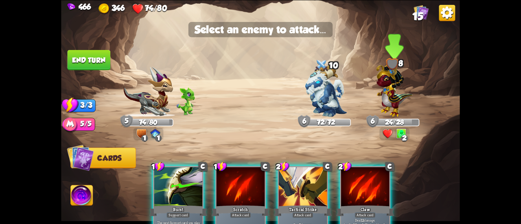
click at [391, 101] on img at bounding box center [394, 88] width 36 height 57
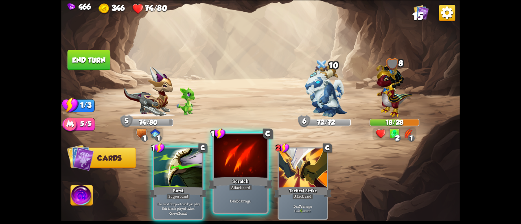
click at [243, 176] on div "Scratch" at bounding box center [241, 183] width 64 height 14
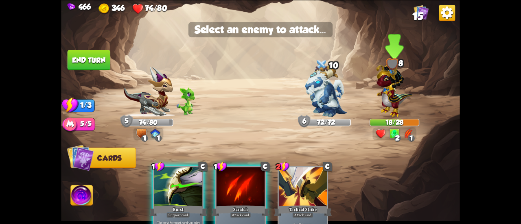
click at [383, 102] on img at bounding box center [394, 88] width 36 height 57
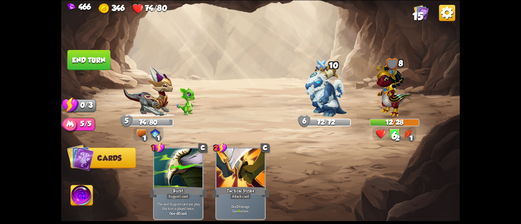
click at [86, 58] on button "End turn" at bounding box center [89, 60] width 43 height 20
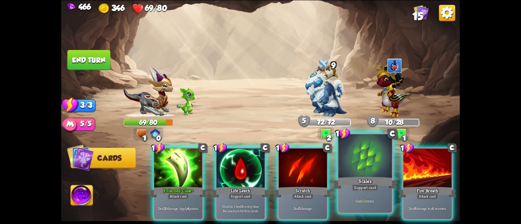
click at [369, 172] on div at bounding box center [366, 156] width 54 height 45
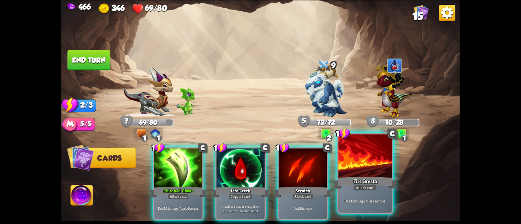
click at [367, 172] on div at bounding box center [366, 156] width 54 height 45
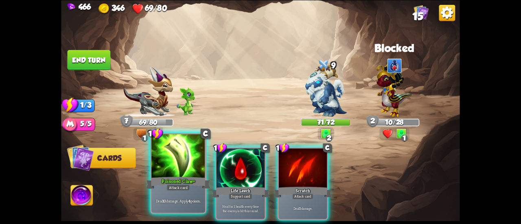
click at [169, 167] on div at bounding box center [179, 156] width 54 height 45
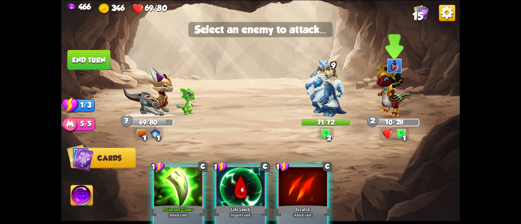
click at [396, 94] on img at bounding box center [394, 88] width 36 height 57
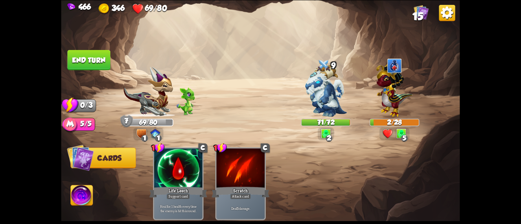
click at [100, 59] on button "End turn" at bounding box center [89, 60] width 43 height 20
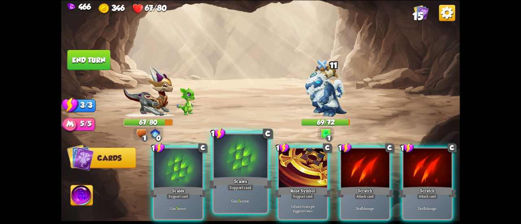
click at [248, 167] on div at bounding box center [241, 156] width 54 height 45
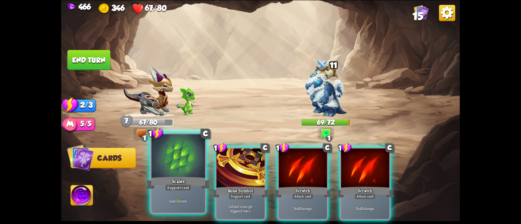
click at [200, 166] on div at bounding box center [179, 156] width 54 height 45
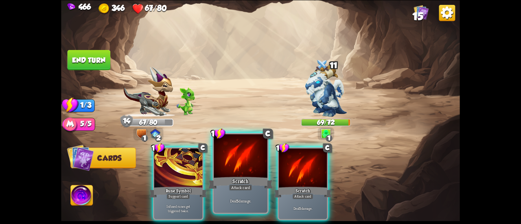
click at [224, 173] on div at bounding box center [241, 156] width 54 height 45
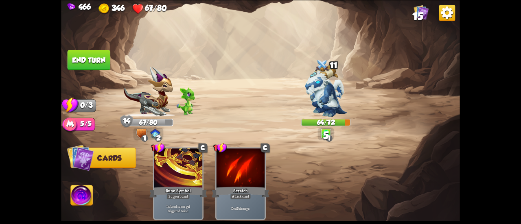
click at [100, 57] on button "End turn" at bounding box center [89, 60] width 43 height 20
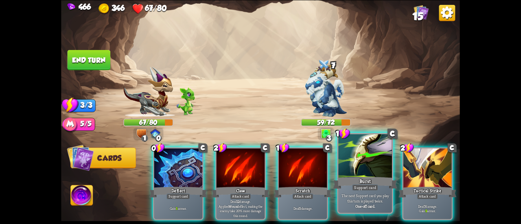
click at [361, 171] on div at bounding box center [366, 156] width 54 height 45
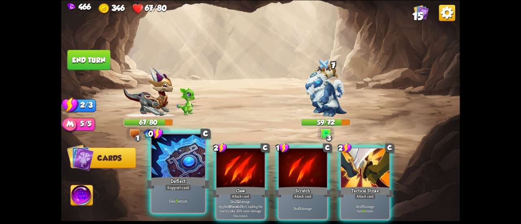
click at [177, 151] on div at bounding box center [179, 156] width 54 height 45
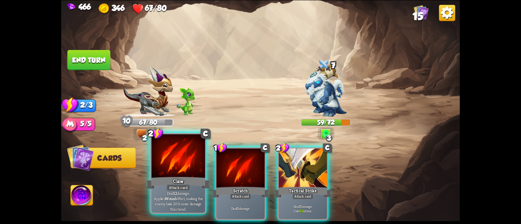
click at [187, 165] on div at bounding box center [179, 156] width 54 height 45
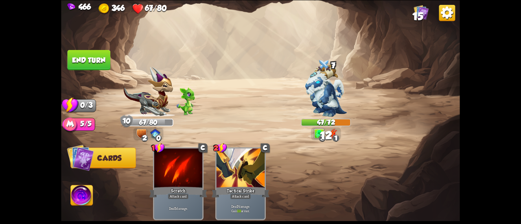
click at [91, 49] on img at bounding box center [260, 112] width 399 height 224
click at [85, 62] on button "End turn" at bounding box center [89, 60] width 43 height 20
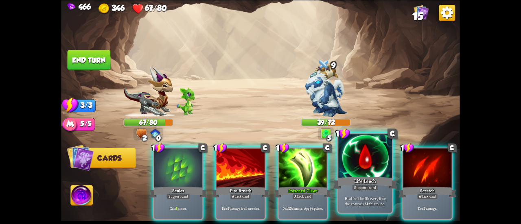
click at [354, 183] on div "Life Leech" at bounding box center [365, 183] width 64 height 14
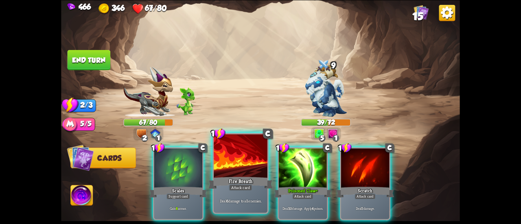
click at [235, 178] on div "Fire Breath" at bounding box center [241, 183] width 64 height 14
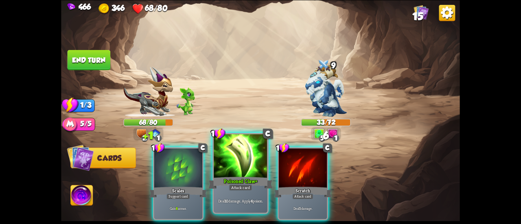
click at [228, 180] on div "Poisoned Claw+" at bounding box center [241, 183] width 64 height 14
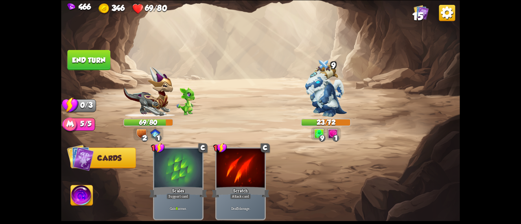
click at [94, 56] on button "End turn" at bounding box center [89, 60] width 43 height 20
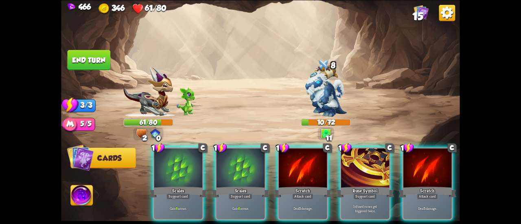
drag, startPoint x: 248, startPoint y: 162, endPoint x: 231, endPoint y: 149, distance: 20.9
click at [244, 154] on div at bounding box center [241, 169] width 48 height 41
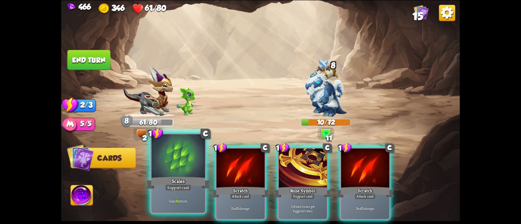
click at [180, 164] on div at bounding box center [179, 156] width 54 height 45
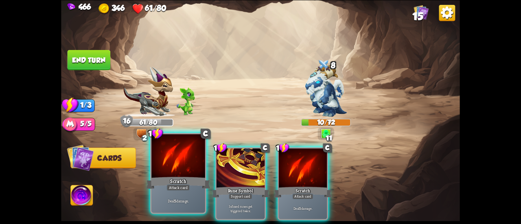
click at [172, 159] on div at bounding box center [179, 156] width 54 height 45
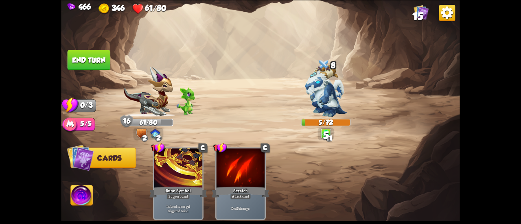
click at [108, 58] on button "End turn" at bounding box center [89, 60] width 43 height 20
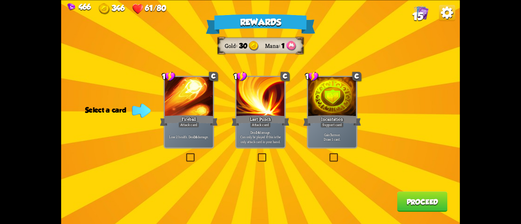
click at [260, 117] on div "Last Punch" at bounding box center [261, 120] width 58 height 13
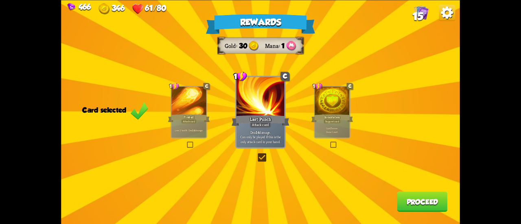
click at [333, 133] on p "Gain 7 armor. Draw 1 card." at bounding box center [332, 130] width 33 height 7
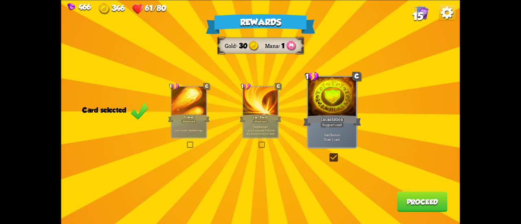
click at [409, 194] on div "Rewards Gold 30 Mana 1 Card selected 1 C Fireball Attack card Lose 2 health. De…" at bounding box center [260, 112] width 399 height 224
click at [410, 196] on button "Proceed" at bounding box center [423, 202] width 51 height 20
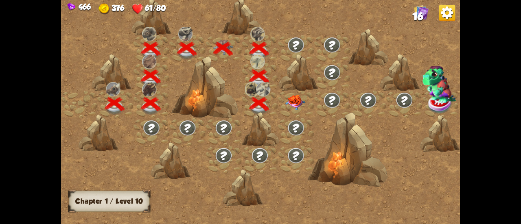
click at [300, 105] on img at bounding box center [296, 102] width 20 height 15
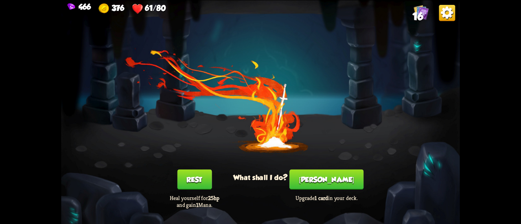
click at [331, 190] on button "[PERSON_NAME]" at bounding box center [327, 179] width 74 height 20
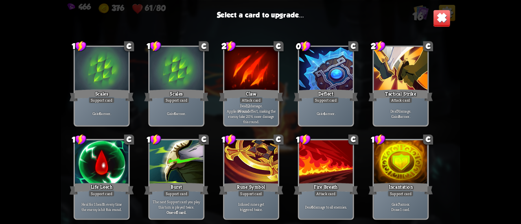
click at [255, 172] on div at bounding box center [251, 163] width 54 height 45
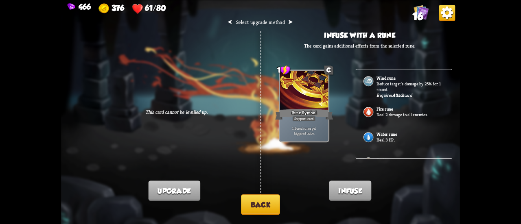
click at [262, 204] on button "Back" at bounding box center [260, 205] width 39 height 21
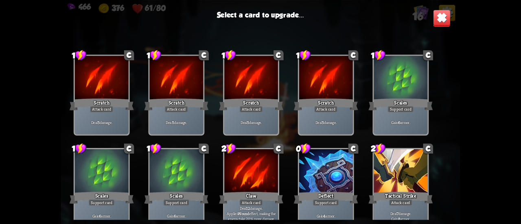
click at [321, 184] on div at bounding box center [326, 172] width 54 height 45
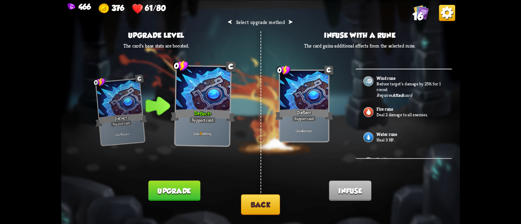
scroll to position [20, 0]
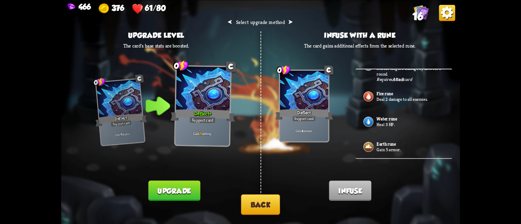
click at [393, 144] on b "Earth rune" at bounding box center [386, 144] width 19 height 6
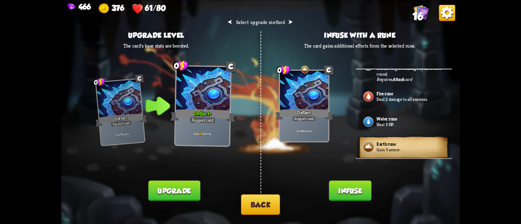
click at [345, 194] on button "Infuse" at bounding box center [350, 191] width 42 height 20
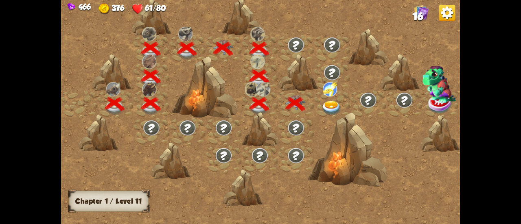
scroll to position [0, 124]
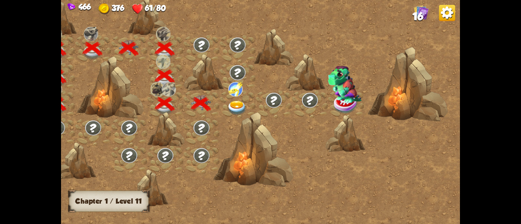
click at [242, 104] on img at bounding box center [237, 108] width 20 height 15
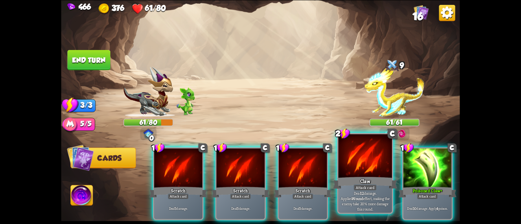
click at [365, 181] on div "Claw" at bounding box center [365, 183] width 64 height 14
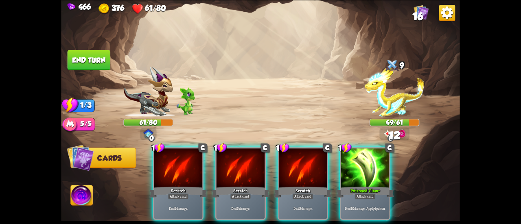
click at [365, 186] on div "Poisoned Claw+" at bounding box center [365, 192] width 58 height 13
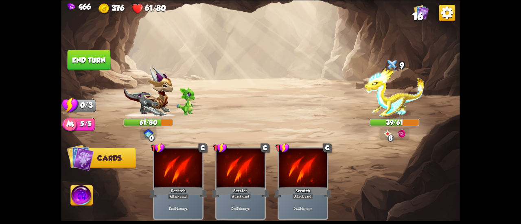
click at [85, 66] on button "End turn" at bounding box center [89, 60] width 43 height 20
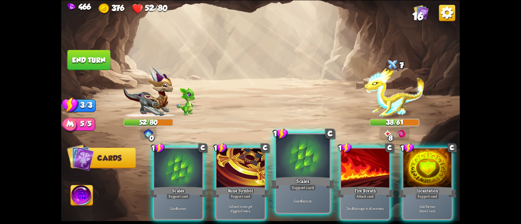
click at [299, 193] on div "Gain 6 armor." at bounding box center [303, 200] width 54 height 23
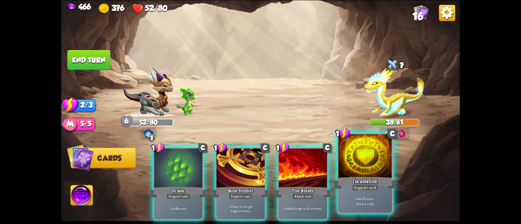
click at [380, 179] on div "Incantation" at bounding box center [365, 183] width 64 height 14
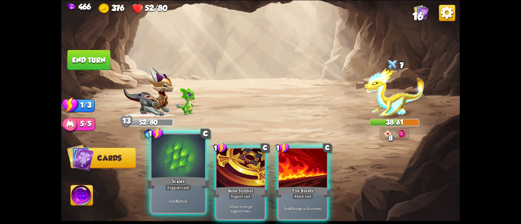
click at [187, 167] on div at bounding box center [179, 156] width 54 height 45
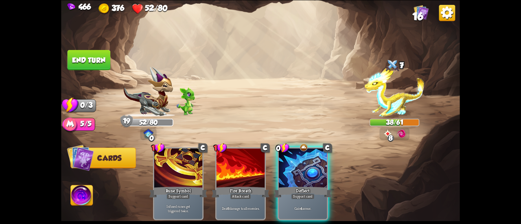
click at [94, 64] on button "End turn" at bounding box center [89, 60] width 43 height 20
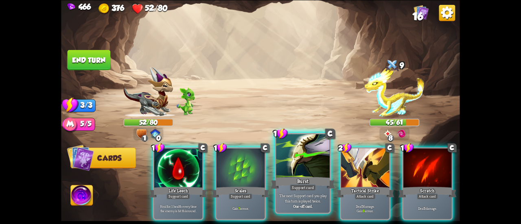
click at [285, 150] on div at bounding box center [303, 156] width 54 height 45
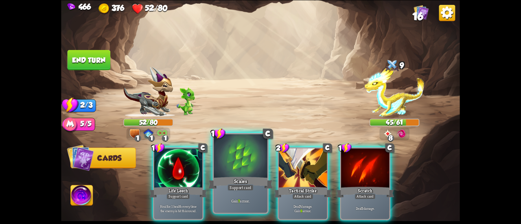
click at [224, 151] on div at bounding box center [241, 156] width 54 height 45
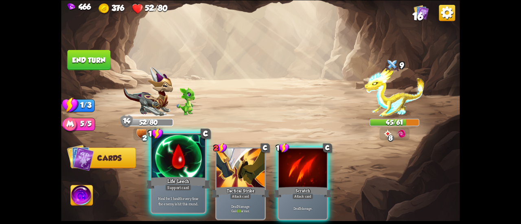
click at [178, 172] on div at bounding box center [179, 156] width 54 height 45
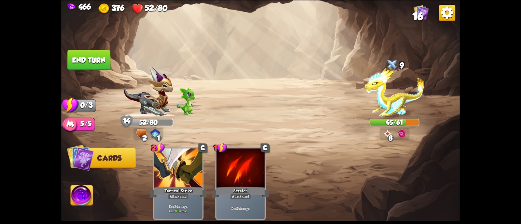
click at [84, 57] on button "End turn" at bounding box center [89, 60] width 43 height 20
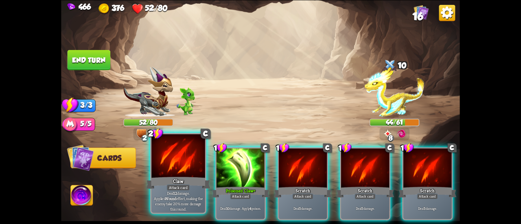
click at [186, 190] on div "Attack card" at bounding box center [178, 188] width 23 height 7
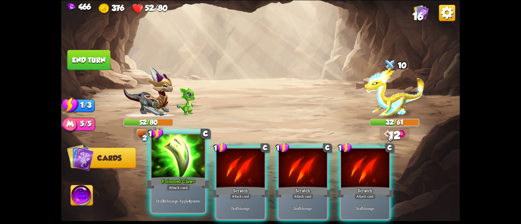
click at [168, 186] on div "Attack card" at bounding box center [178, 188] width 23 height 7
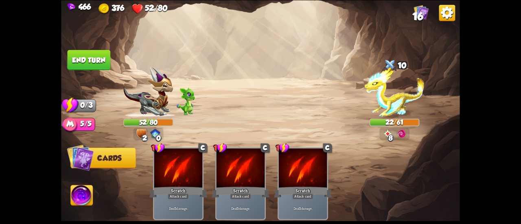
click at [84, 48] on img at bounding box center [260, 112] width 399 height 224
click at [92, 51] on button "End turn" at bounding box center [89, 60] width 43 height 20
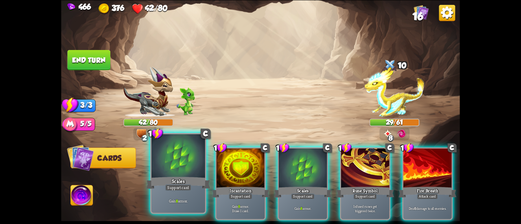
click at [180, 171] on div at bounding box center [179, 156] width 54 height 45
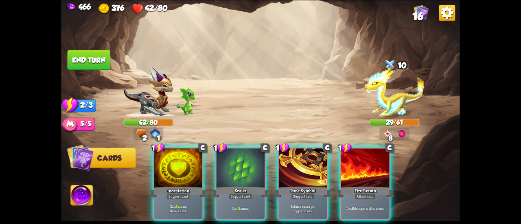
click at [180, 171] on div at bounding box center [178, 169] width 48 height 41
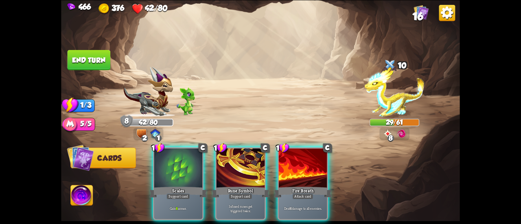
click at [180, 171] on div at bounding box center [178, 169] width 48 height 41
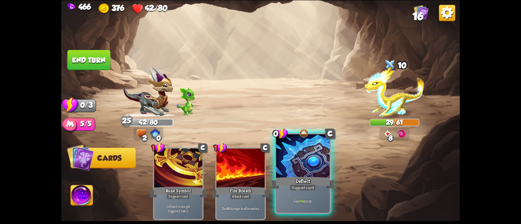
click at [297, 176] on div "Deflect" at bounding box center [303, 183] width 64 height 14
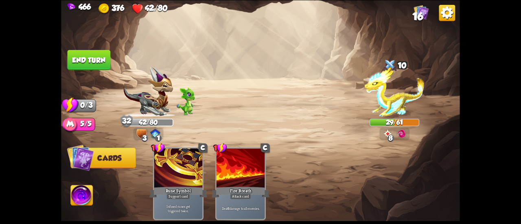
click at [86, 55] on button "End turn" at bounding box center [89, 60] width 43 height 20
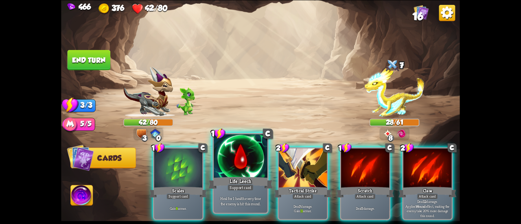
click at [254, 178] on div "Life Leech" at bounding box center [241, 183] width 64 height 14
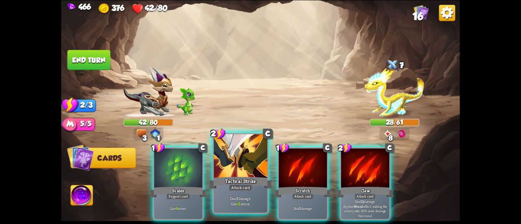
click at [242, 172] on div at bounding box center [241, 156] width 54 height 45
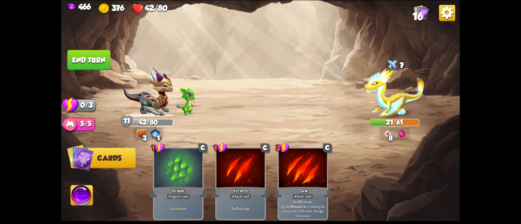
click at [90, 52] on button "End turn" at bounding box center [89, 60] width 43 height 20
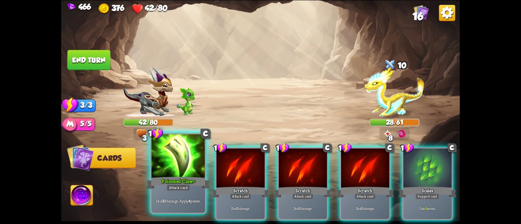
click at [183, 156] on div at bounding box center [179, 156] width 54 height 45
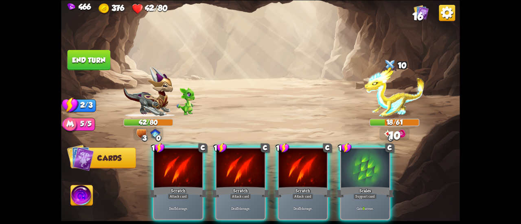
click at [183, 156] on div at bounding box center [178, 169] width 48 height 41
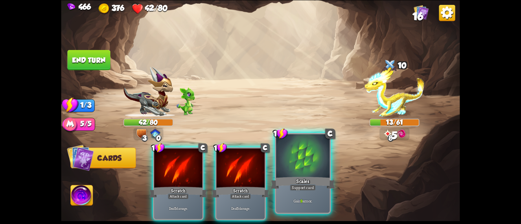
click at [299, 174] on div at bounding box center [303, 156] width 54 height 45
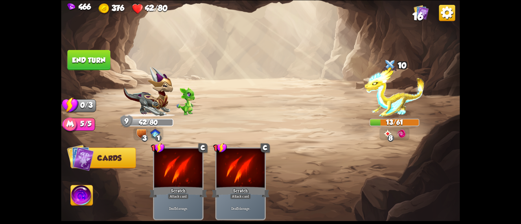
click at [99, 57] on button "End turn" at bounding box center [89, 60] width 43 height 20
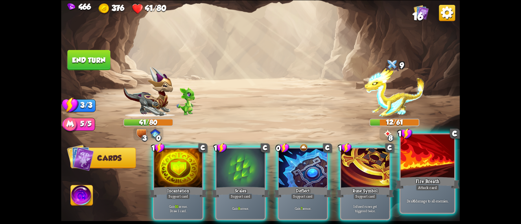
click at [425, 182] on div "Fire Breath" at bounding box center [428, 183] width 64 height 14
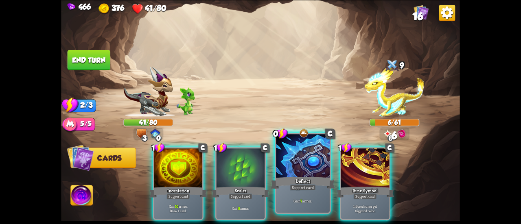
click at [281, 171] on div at bounding box center [303, 156] width 54 height 45
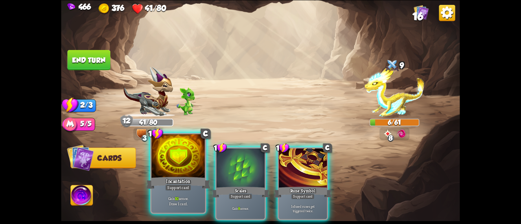
click at [190, 177] on div "Incantation" at bounding box center [178, 183] width 64 height 14
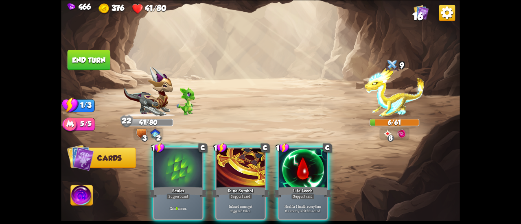
drag, startPoint x: 182, startPoint y: 177, endPoint x: 138, endPoint y: 131, distance: 64.0
click at [182, 186] on div "Scales" at bounding box center [179, 192] width 58 height 13
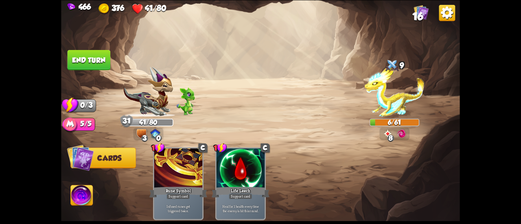
click at [73, 54] on button "End turn" at bounding box center [89, 60] width 43 height 20
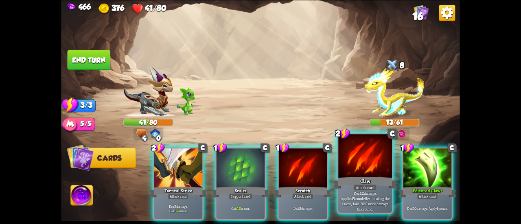
drag, startPoint x: 340, startPoint y: 169, endPoint x: 352, endPoint y: 177, distance: 13.9
click at [352, 177] on div "2 C Tactical Strike Attack card Deal 7 damage. Gain 12 armor. 1 C Scales Suppor…" at bounding box center [300, 175] width 319 height 100
click at [352, 176] on div "Claw" at bounding box center [365, 183] width 64 height 14
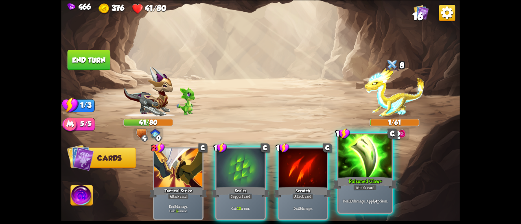
click at [352, 174] on div at bounding box center [366, 156] width 54 height 45
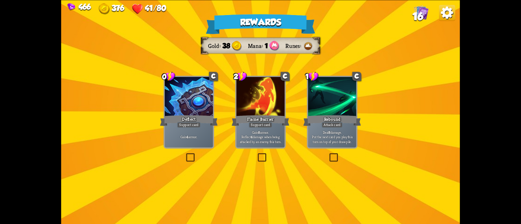
click at [192, 122] on div "Deflect" at bounding box center [189, 120] width 58 height 13
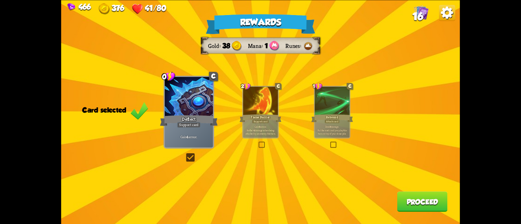
click at [247, 102] on div at bounding box center [260, 101] width 35 height 29
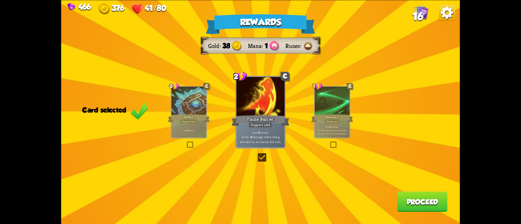
click at [418, 194] on button "Proceed" at bounding box center [423, 202] width 51 height 20
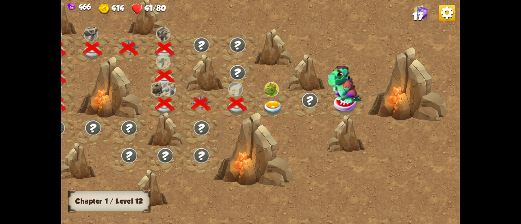
click at [279, 107] on img at bounding box center [273, 108] width 20 height 15
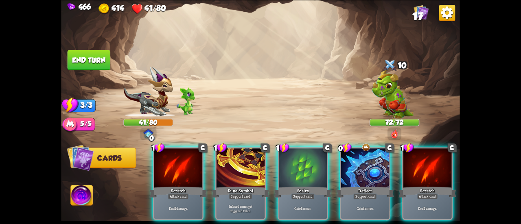
click at [393, 99] on div "Player turn" at bounding box center [260, 112] width 399 height 62
click at [391, 116] on img at bounding box center [393, 93] width 42 height 50
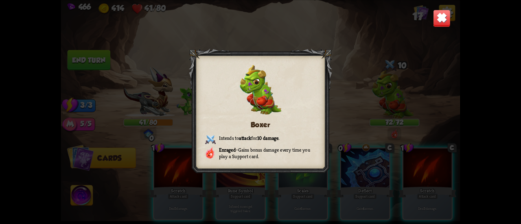
click at [439, 18] on img at bounding box center [442, 18] width 18 height 18
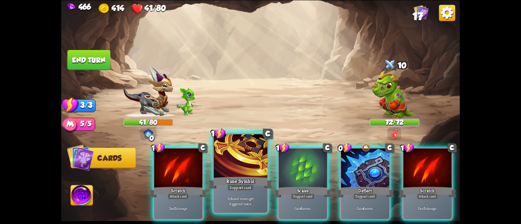
click at [247, 174] on div at bounding box center [241, 156] width 54 height 45
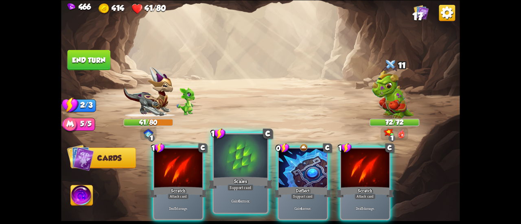
click at [248, 174] on div at bounding box center [241, 156] width 54 height 45
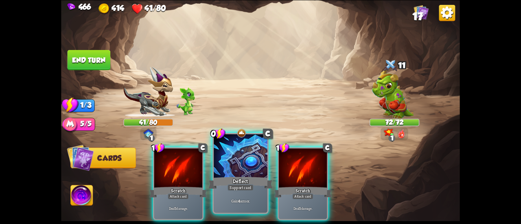
click at [248, 174] on div at bounding box center [241, 156] width 54 height 45
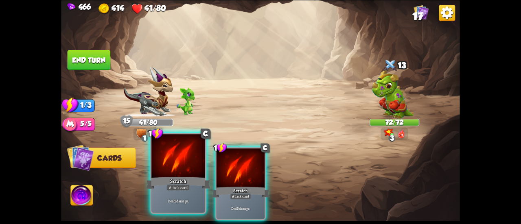
click at [170, 166] on div at bounding box center [179, 156] width 54 height 45
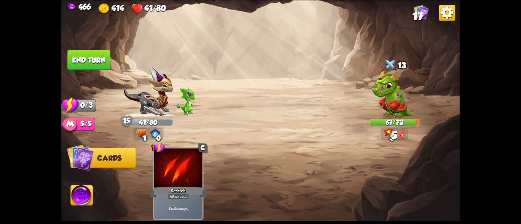
click at [96, 58] on button "End turn" at bounding box center [89, 60] width 43 height 20
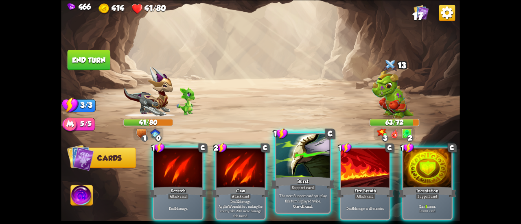
click at [296, 154] on div at bounding box center [303, 156] width 54 height 45
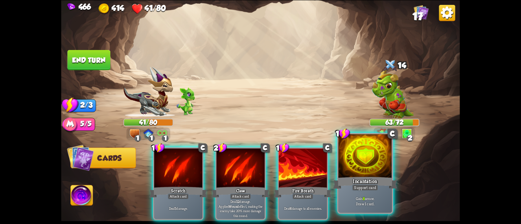
click at [361, 167] on div at bounding box center [366, 156] width 54 height 45
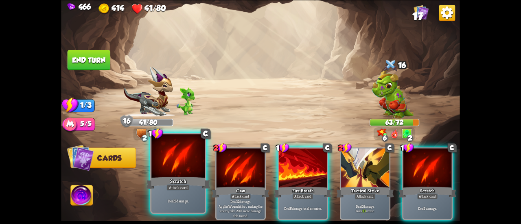
click at [178, 165] on div at bounding box center [179, 156] width 54 height 45
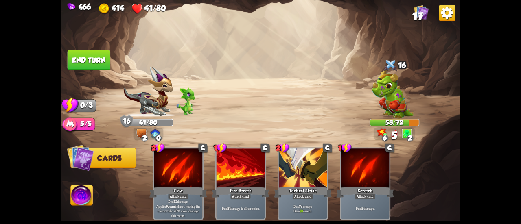
click at [76, 35] on img at bounding box center [260, 112] width 399 height 224
click at [85, 53] on button "End turn" at bounding box center [89, 60] width 43 height 20
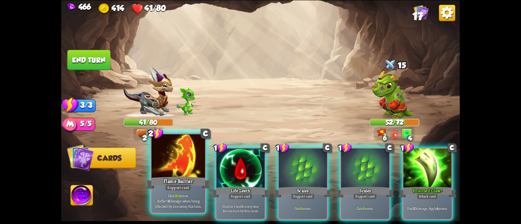
click at [178, 154] on div at bounding box center [179, 156] width 54 height 45
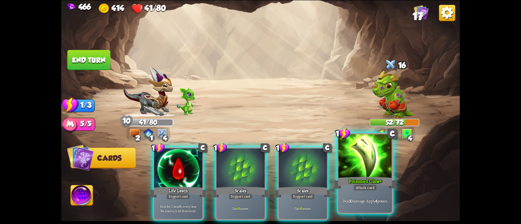
click at [359, 184] on div "Poisoned Claw+" at bounding box center [365, 183] width 64 height 14
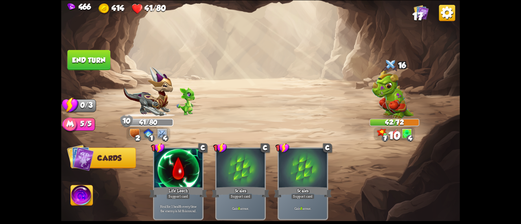
click at [106, 62] on button "End turn" at bounding box center [88, 60] width 43 height 20
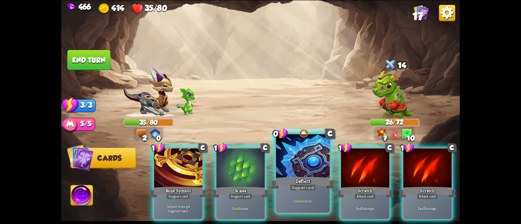
click at [323, 183] on div "Deflect" at bounding box center [303, 183] width 64 height 14
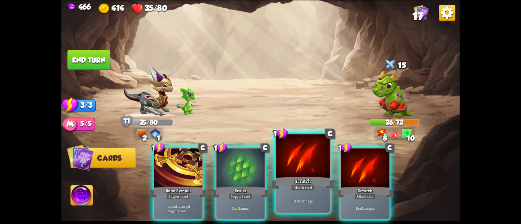
click at [319, 184] on div "Scratch" at bounding box center [303, 183] width 64 height 14
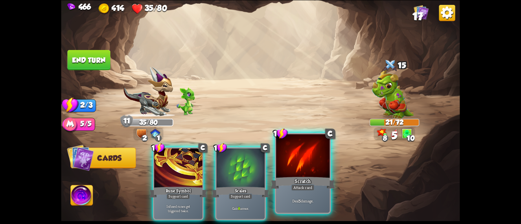
click at [314, 183] on div "Scratch" at bounding box center [303, 183] width 64 height 14
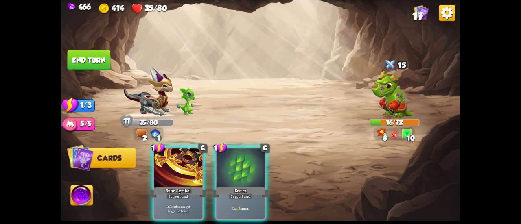
click at [82, 195] on img at bounding box center [82, 196] width 22 height 22
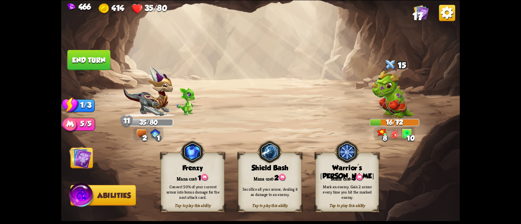
click at [270, 183] on div "Sacrifice all your armor, dealing it as damage to an enemy." at bounding box center [271, 192] width 64 height 25
click at [103, 62] on button "End turn" at bounding box center [89, 60] width 43 height 20
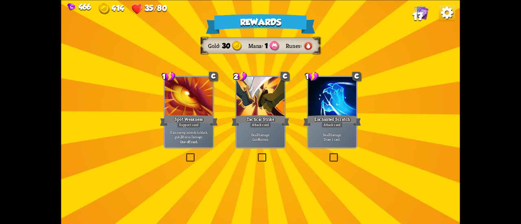
click at [278, 129] on div "Deal 7 damage. Gain 8 armor." at bounding box center [261, 137] width 48 height 21
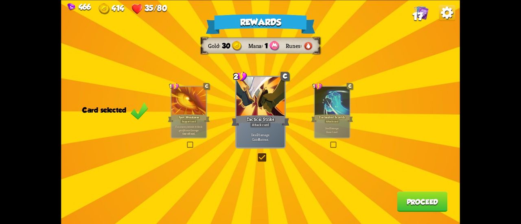
click at [333, 110] on div at bounding box center [332, 101] width 35 height 29
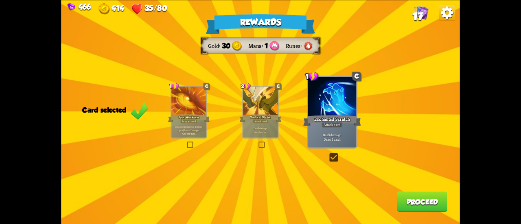
drag, startPoint x: 394, startPoint y: 181, endPoint x: 399, endPoint y: 189, distance: 9.2
click at [399, 189] on div "Rewards Gold 30 Mana 1 Runes Card selected 1 C Spot Weakness Support card If an…" at bounding box center [260, 112] width 399 height 224
click at [408, 200] on button "Proceed" at bounding box center [423, 202] width 51 height 20
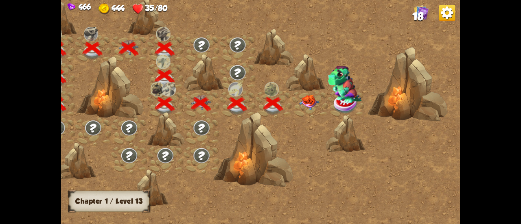
click at [305, 101] on img at bounding box center [309, 102] width 20 height 15
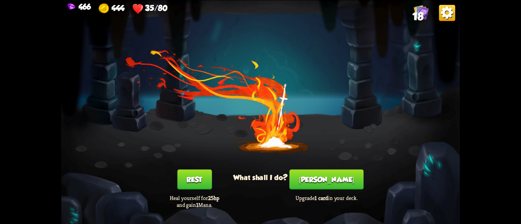
click at [322, 179] on button "[PERSON_NAME]" at bounding box center [327, 179] width 74 height 20
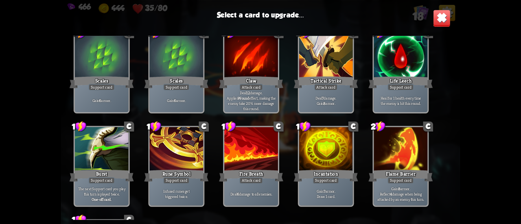
scroll to position [256, 0]
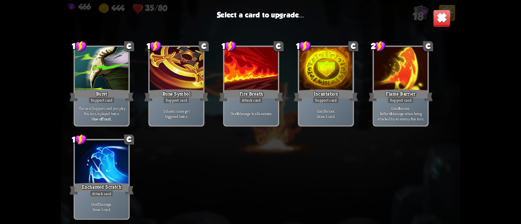
click at [398, 73] on div at bounding box center [401, 69] width 54 height 45
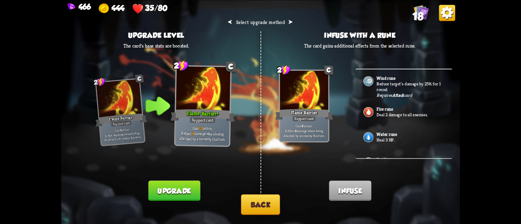
click at [269, 202] on button "Back" at bounding box center [260, 205] width 39 height 21
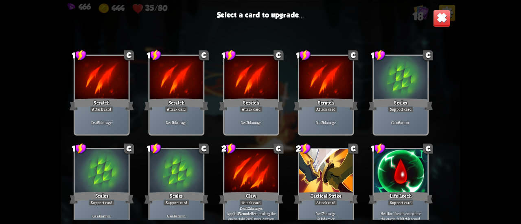
click at [440, 14] on img at bounding box center [442, 18] width 18 height 18
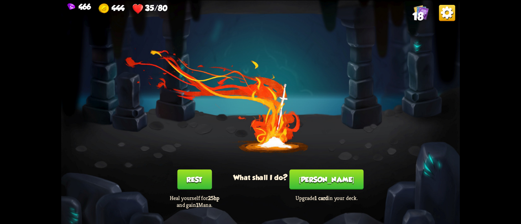
click at [200, 180] on button "Rest" at bounding box center [194, 179] width 35 height 20
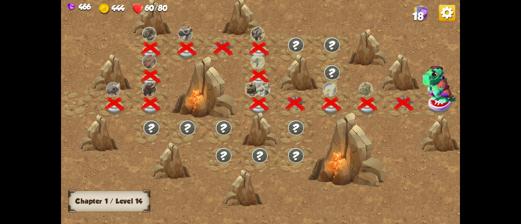
scroll to position [0, 124]
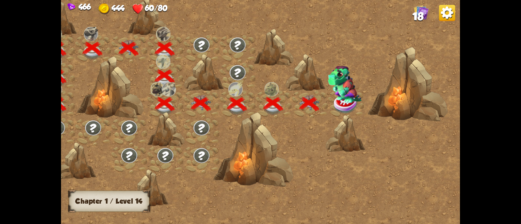
click at [349, 105] on img at bounding box center [346, 104] width 25 height 20
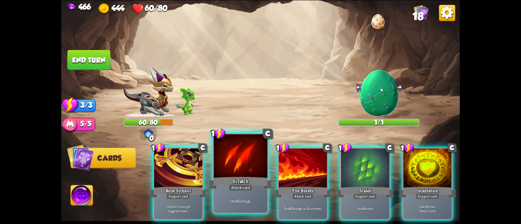
click at [218, 192] on div "Deal 5 damage." at bounding box center [241, 200] width 54 height 23
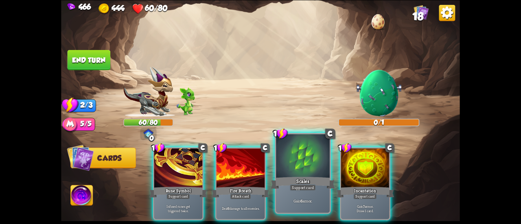
click at [299, 178] on div "Scales" at bounding box center [303, 183] width 64 height 14
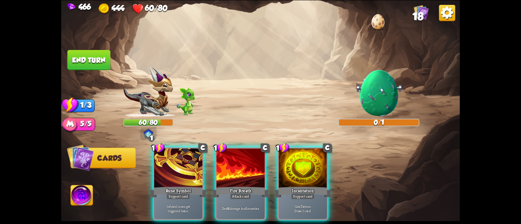
click at [299, 186] on div "Incantation" at bounding box center [303, 192] width 58 height 13
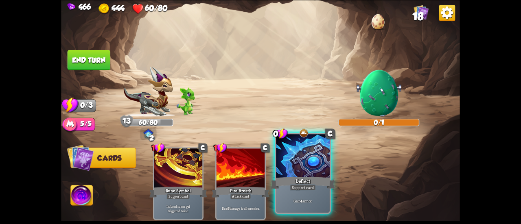
drag, startPoint x: 357, startPoint y: 180, endPoint x: 317, endPoint y: 170, distance: 41.2
click at [356, 180] on div "1 C Rune Symbol Support card Infused runes get triggered twice. 1 C Fire Breath…" at bounding box center [300, 175] width 319 height 100
click at [317, 170] on div at bounding box center [303, 156] width 54 height 45
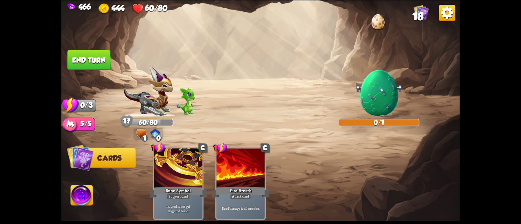
click at [88, 49] on img at bounding box center [260, 112] width 399 height 224
click at [94, 65] on button "End turn" at bounding box center [89, 60] width 43 height 20
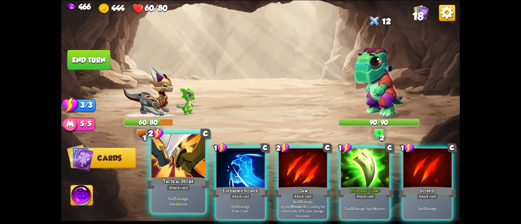
click at [189, 187] on div "Attack card" at bounding box center [178, 188] width 23 height 7
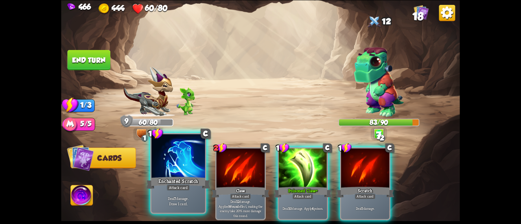
click at [191, 183] on div "Enchanted Scratch" at bounding box center [178, 183] width 64 height 14
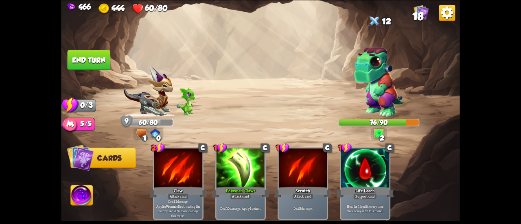
click at [94, 63] on button "End turn" at bounding box center [89, 60] width 43 height 20
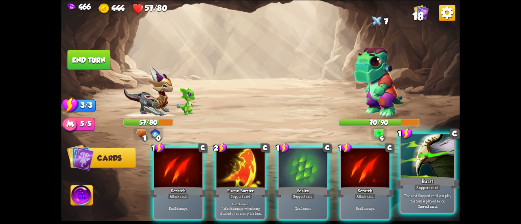
click at [442, 179] on div "Burst" at bounding box center [428, 183] width 64 height 14
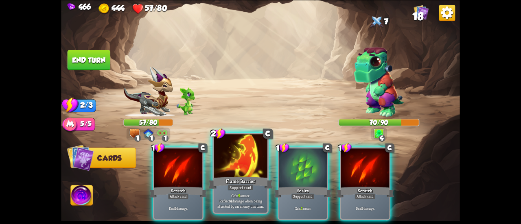
click at [236, 165] on div at bounding box center [241, 156] width 54 height 45
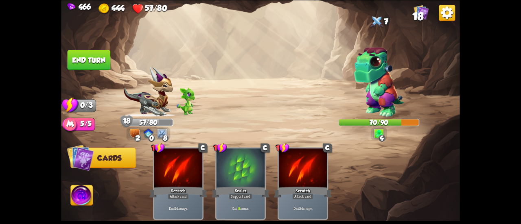
click at [92, 57] on button "End turn" at bounding box center [89, 60] width 44 height 21
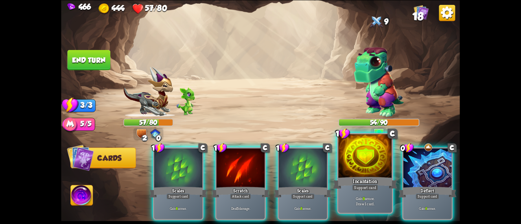
click at [349, 171] on div at bounding box center [366, 156] width 54 height 45
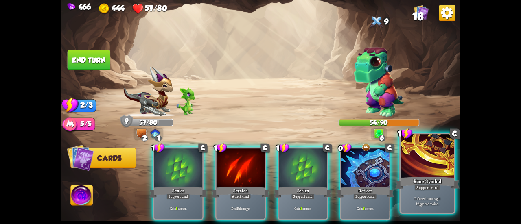
click at [418, 188] on div "Support card" at bounding box center [428, 188] width 26 height 7
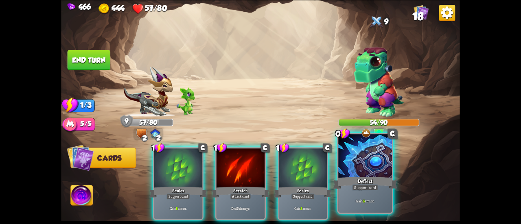
click at [367, 184] on div "Deflect" at bounding box center [365, 183] width 64 height 14
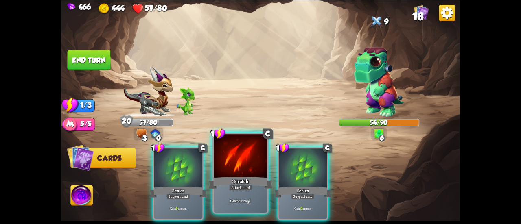
click at [224, 165] on div at bounding box center [241, 156] width 54 height 45
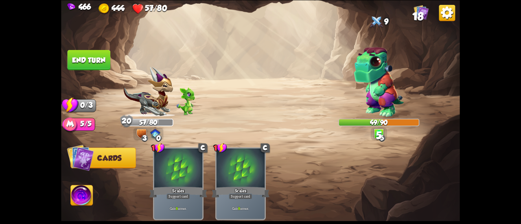
click at [87, 54] on button "End turn" at bounding box center [89, 60] width 43 height 20
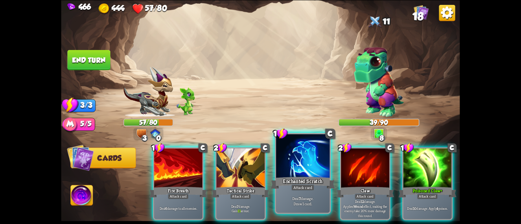
click at [285, 158] on div at bounding box center [303, 156] width 54 height 45
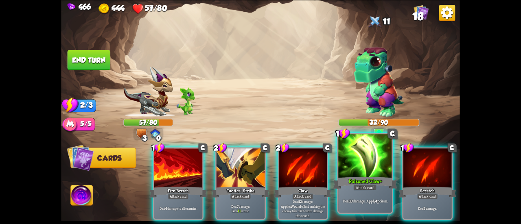
click at [347, 159] on div at bounding box center [366, 156] width 54 height 45
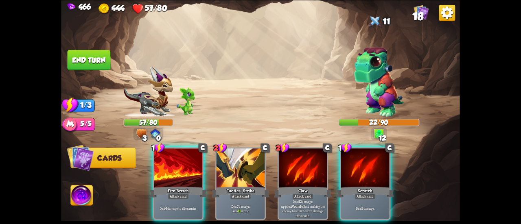
click at [87, 199] on img at bounding box center [82, 196] width 22 height 22
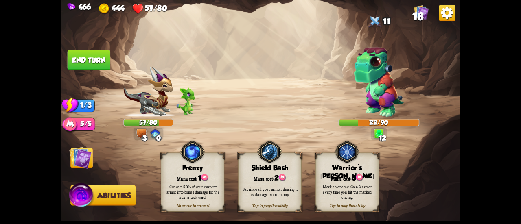
click at [70, 159] on img at bounding box center [80, 158] width 22 height 22
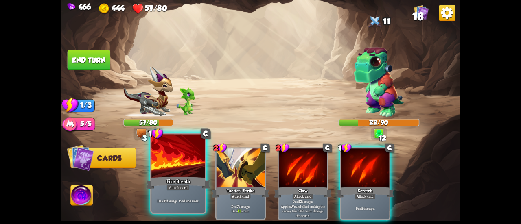
click at [187, 173] on div at bounding box center [179, 156] width 54 height 45
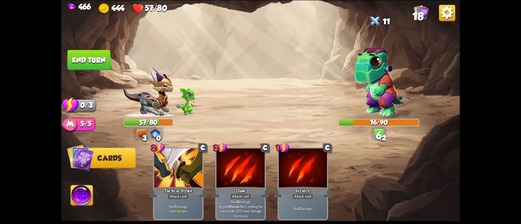
click at [99, 65] on button "End turn" at bounding box center [89, 60] width 43 height 20
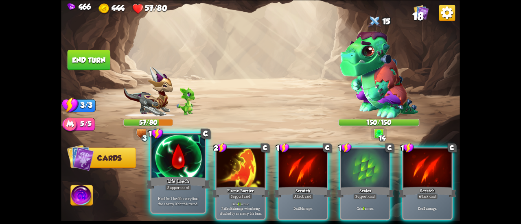
click at [179, 158] on div at bounding box center [179, 156] width 54 height 45
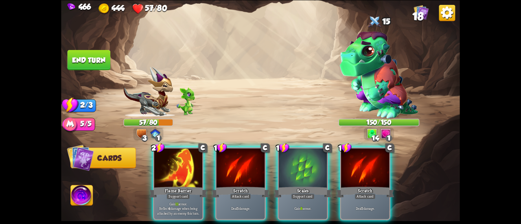
click at [179, 158] on div at bounding box center [178, 169] width 48 height 41
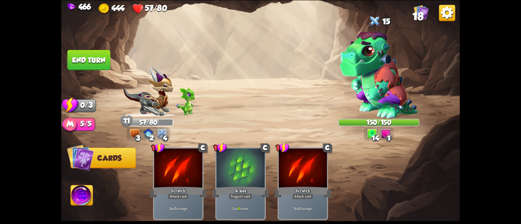
click at [96, 57] on button "End turn" at bounding box center [89, 60] width 43 height 20
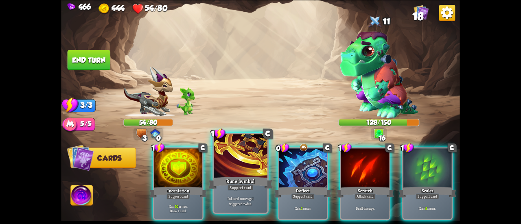
click at [244, 154] on div at bounding box center [241, 156] width 54 height 45
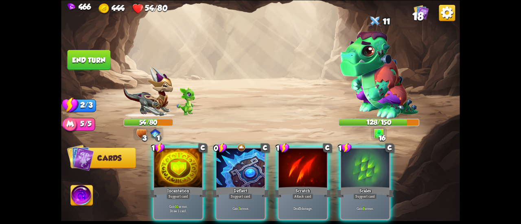
click at [244, 154] on div at bounding box center [241, 169] width 48 height 41
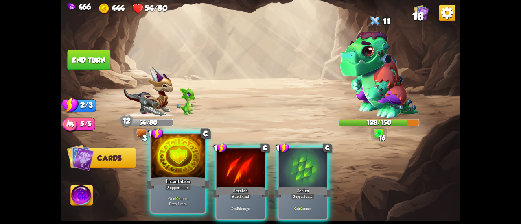
click at [168, 171] on div at bounding box center [179, 156] width 54 height 45
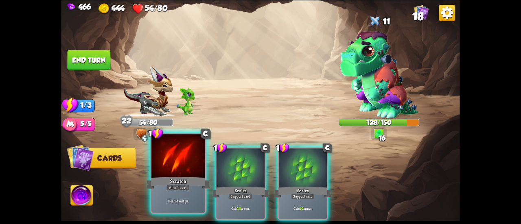
click at [171, 175] on div at bounding box center [179, 156] width 54 height 45
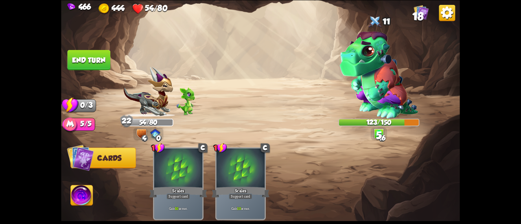
click at [98, 58] on button "End turn" at bounding box center [89, 60] width 43 height 20
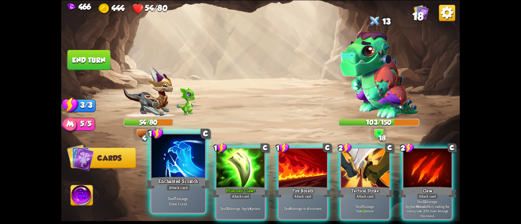
click at [194, 179] on div "Enchanted Scratch" at bounding box center [178, 183] width 64 height 14
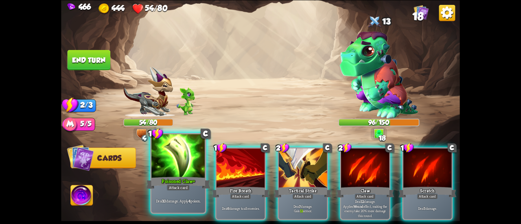
click at [174, 173] on div at bounding box center [179, 156] width 54 height 45
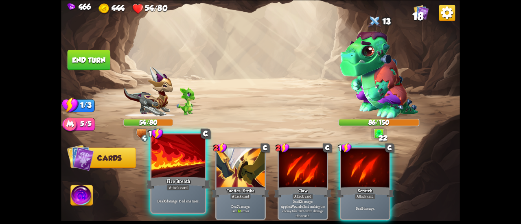
click at [185, 158] on div at bounding box center [179, 156] width 54 height 45
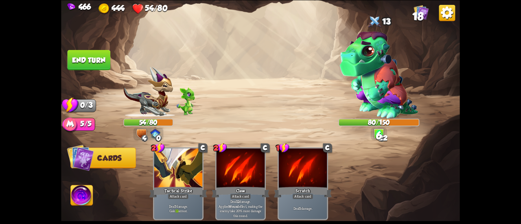
click at [103, 60] on button "End turn" at bounding box center [89, 60] width 43 height 20
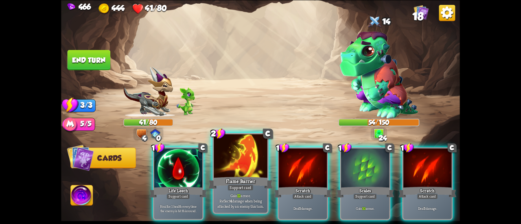
click at [235, 170] on div at bounding box center [241, 156] width 54 height 45
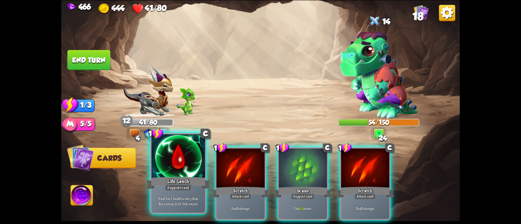
click at [197, 174] on div at bounding box center [179, 156] width 54 height 45
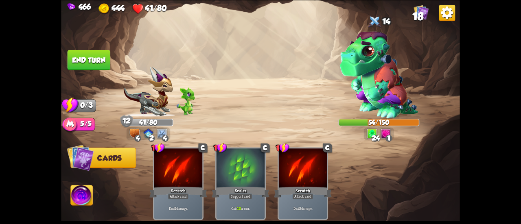
click at [101, 61] on button "End turn" at bounding box center [89, 60] width 43 height 20
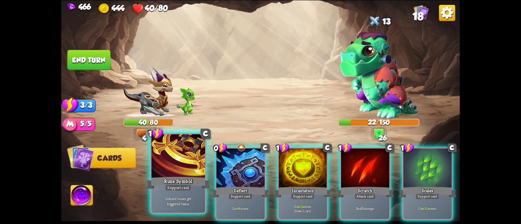
click at [176, 174] on div at bounding box center [179, 156] width 54 height 45
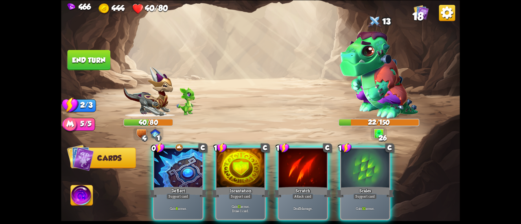
click at [176, 174] on div at bounding box center [178, 169] width 48 height 41
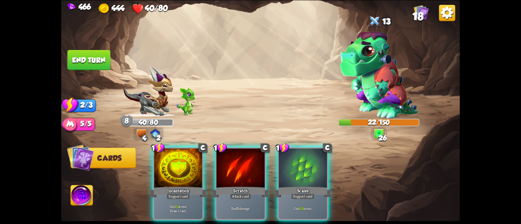
click at [176, 174] on div at bounding box center [178, 169] width 48 height 41
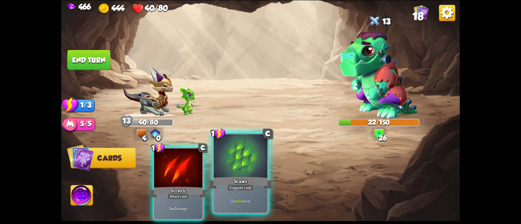
click at [241, 157] on div at bounding box center [241, 156] width 54 height 45
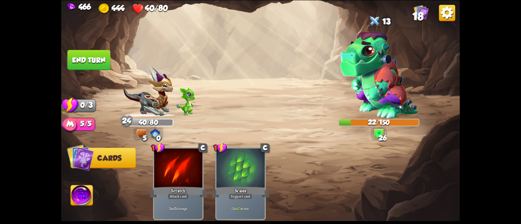
click at [98, 53] on button "End turn" at bounding box center [88, 60] width 43 height 20
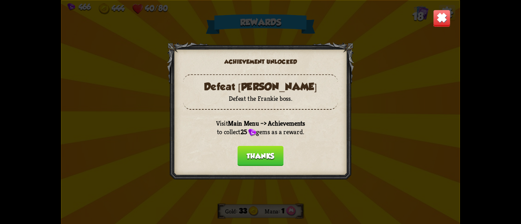
click at [251, 158] on button "Thanks" at bounding box center [260, 156] width 46 height 20
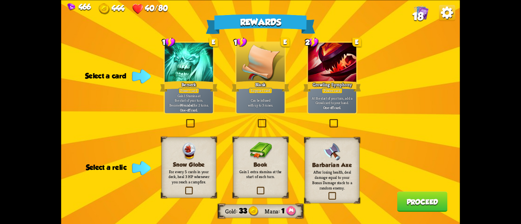
click at [207, 186] on div "Snow Globe For every 5 cards in your deck, heal 3 HP whenever you reach a campf…" at bounding box center [189, 167] width 55 height 61
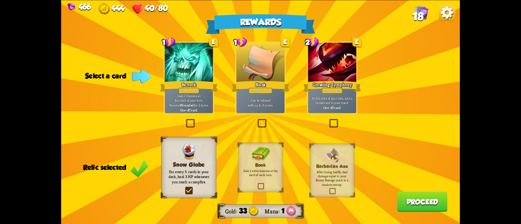
click at [279, 109] on div "Can be infused with up to 3 runes." at bounding box center [261, 102] width 48 height 21
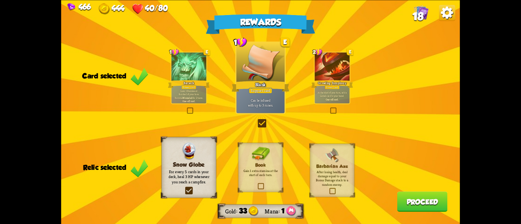
click at [408, 198] on button "Proceed" at bounding box center [423, 202] width 51 height 20
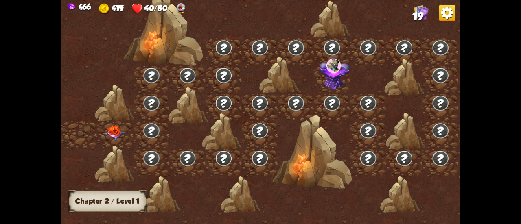
click at [110, 129] on img at bounding box center [115, 132] width 20 height 15
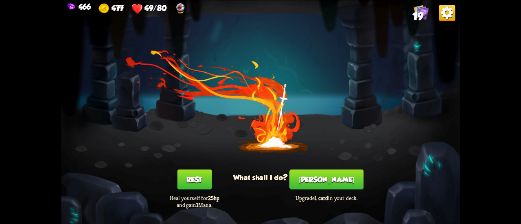
click at [323, 187] on button "[PERSON_NAME]" at bounding box center [327, 179] width 74 height 20
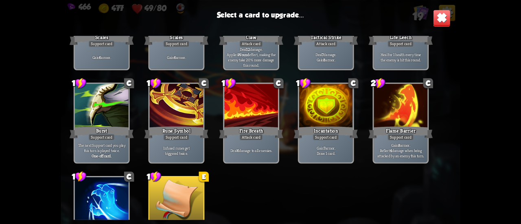
scroll to position [256, 0]
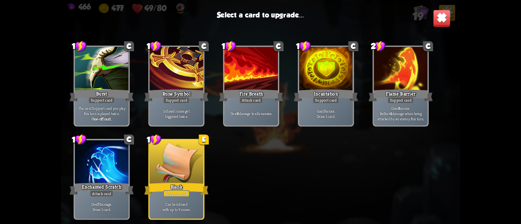
click at [191, 143] on div at bounding box center [177, 163] width 54 height 45
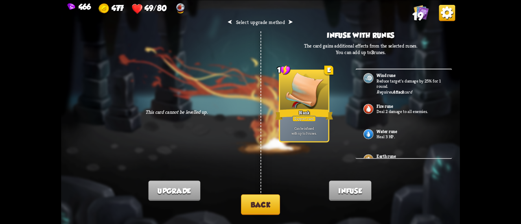
scroll to position [0, 0]
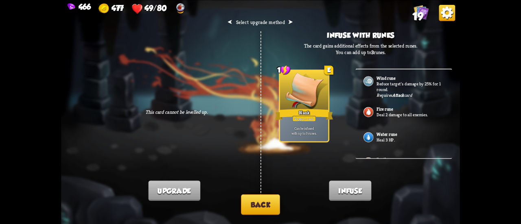
click at [433, 90] on p "Reduce target's damage by 25% for 1 round." at bounding box center [411, 86] width 68 height 11
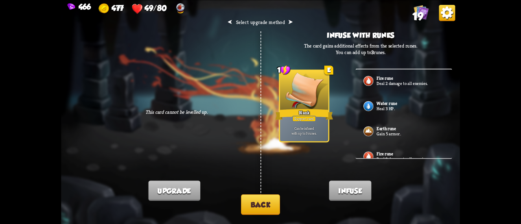
click at [400, 113] on div "Water rune Heal 3 HP." at bounding box center [404, 106] width 97 height 25
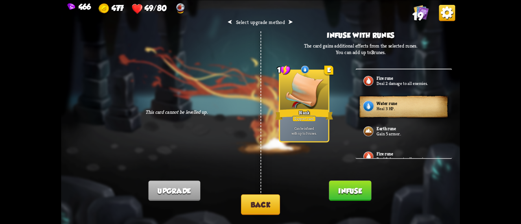
click at [345, 193] on button "Infuse" at bounding box center [350, 191] width 42 height 20
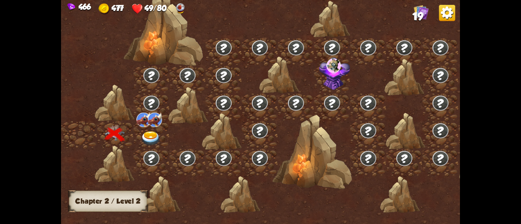
click at [154, 125] on img at bounding box center [155, 120] width 14 height 15
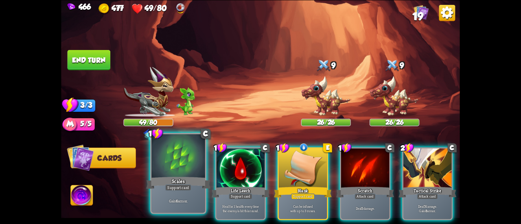
click at [166, 163] on div at bounding box center [179, 156] width 54 height 45
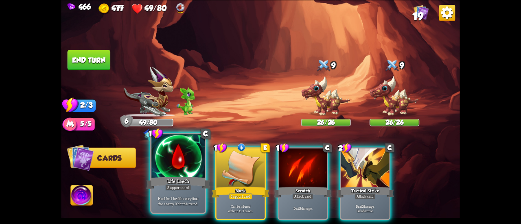
click at [193, 168] on div at bounding box center [179, 156] width 54 height 45
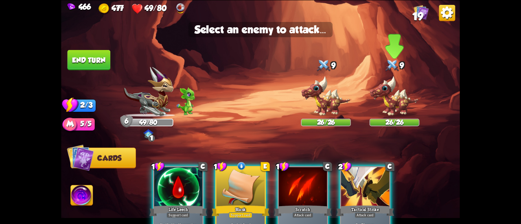
click at [387, 99] on img at bounding box center [395, 96] width 50 height 41
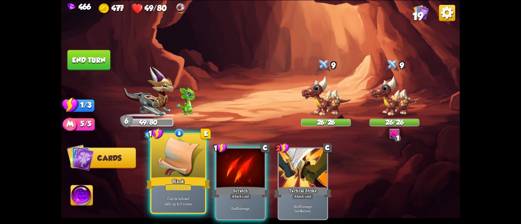
click at [177, 159] on div at bounding box center [179, 156] width 54 height 45
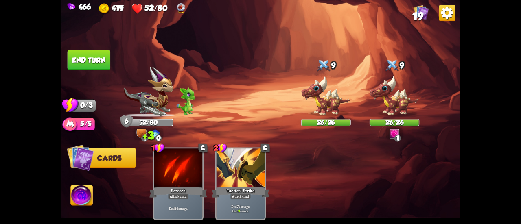
click at [98, 51] on button "End turn" at bounding box center [89, 60] width 43 height 20
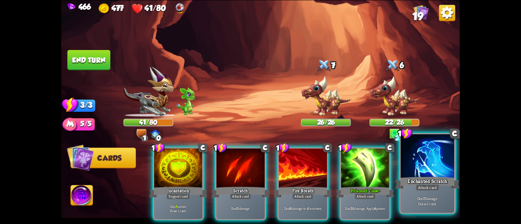
click at [425, 185] on div "Attack card" at bounding box center [427, 188] width 23 height 7
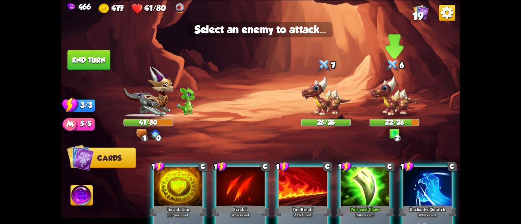
click at [385, 99] on img at bounding box center [395, 96] width 50 height 41
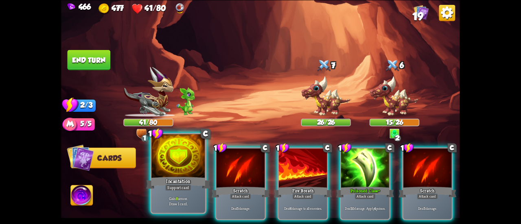
click at [182, 161] on div at bounding box center [179, 156] width 54 height 45
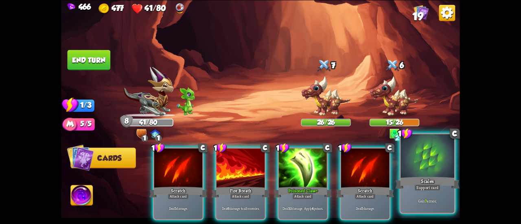
click at [436, 172] on div at bounding box center [428, 156] width 54 height 45
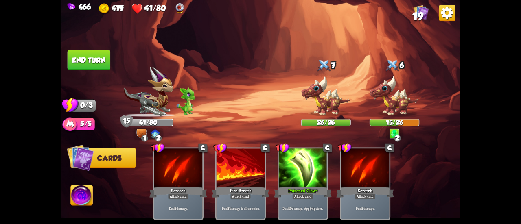
click at [88, 65] on button "End turn" at bounding box center [89, 60] width 43 height 20
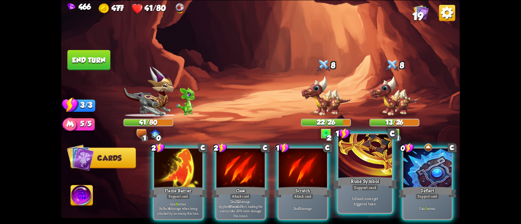
click at [369, 157] on div at bounding box center [366, 156] width 54 height 45
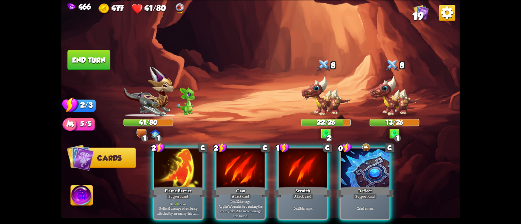
click at [369, 157] on div at bounding box center [365, 169] width 48 height 41
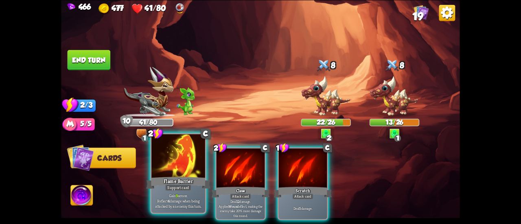
click at [158, 163] on div at bounding box center [179, 156] width 54 height 45
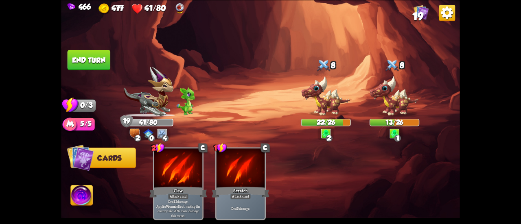
click at [73, 52] on button "End turn" at bounding box center [89, 60] width 44 height 21
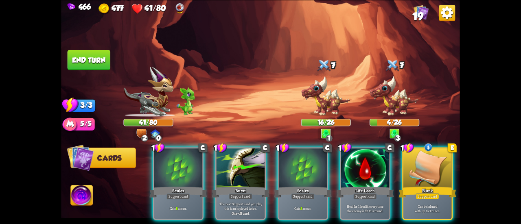
click at [253, 171] on div at bounding box center [241, 169] width 48 height 41
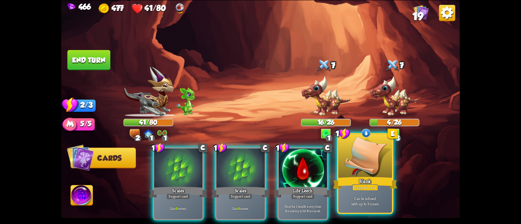
click at [374, 180] on div "Blank" at bounding box center [365, 183] width 64 height 14
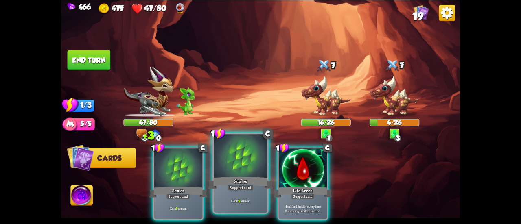
click at [220, 180] on div "Scales" at bounding box center [241, 183] width 64 height 14
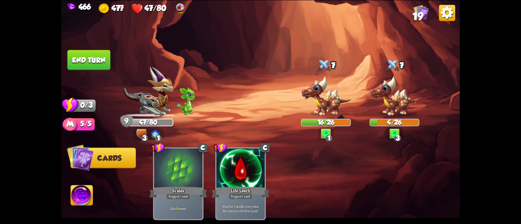
click at [84, 190] on img at bounding box center [82, 196] width 22 height 22
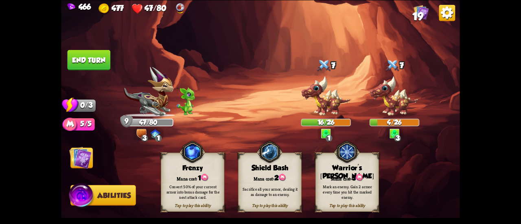
click at [79, 154] on img at bounding box center [80, 158] width 22 height 22
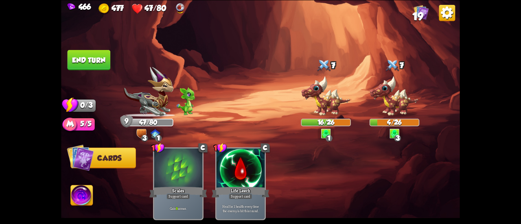
click at [73, 55] on button "End turn" at bounding box center [89, 60] width 44 height 21
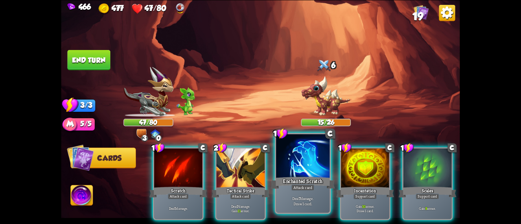
click at [288, 173] on div at bounding box center [303, 156] width 54 height 45
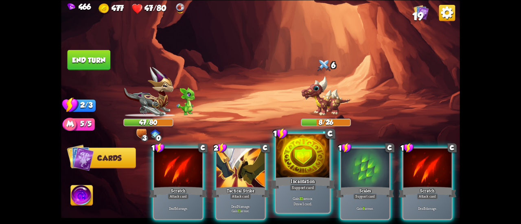
click at [297, 172] on div at bounding box center [303, 156] width 54 height 45
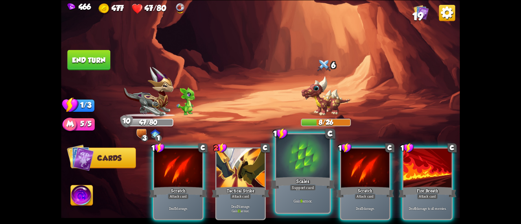
click at [294, 172] on div at bounding box center [303, 156] width 54 height 45
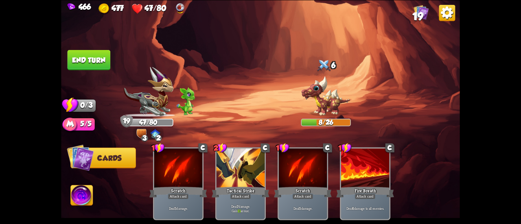
click at [81, 57] on button "End turn" at bounding box center [88, 60] width 43 height 20
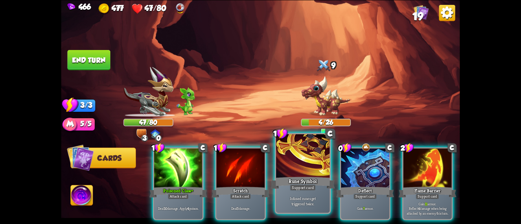
click at [295, 185] on div "Rune Symbol" at bounding box center [303, 183] width 64 height 14
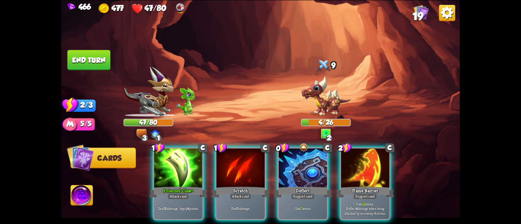
click at [295, 186] on div "Deflect" at bounding box center [303, 192] width 58 height 13
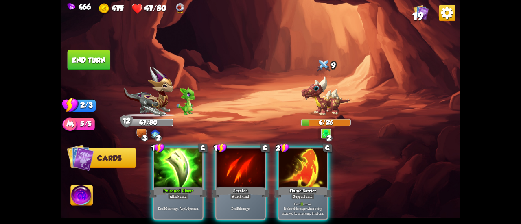
click at [150, 161] on div "1 C Poisoned Claw+ Attack card Deal 10 damage. Apply 4 poison. 1 C Scratch Atta…" at bounding box center [300, 175] width 319 height 100
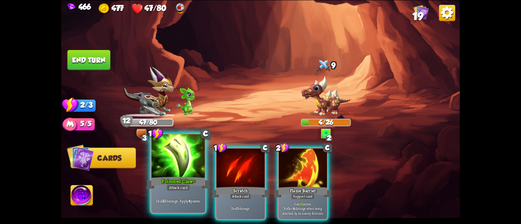
click at [163, 170] on div at bounding box center [179, 156] width 54 height 45
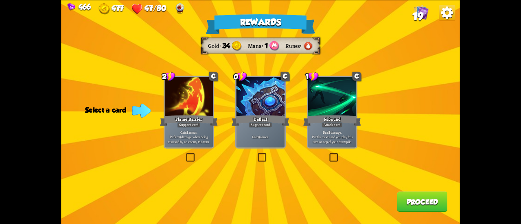
click at [243, 111] on div at bounding box center [261, 97] width 48 height 41
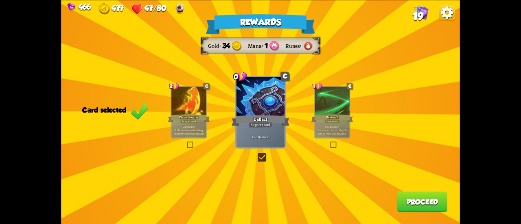
click at [412, 206] on button "Proceed" at bounding box center [423, 202] width 51 height 20
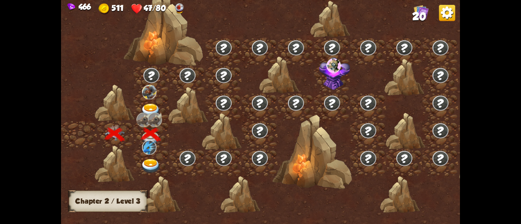
click at [153, 157] on div at bounding box center [152, 163] width 36 height 28
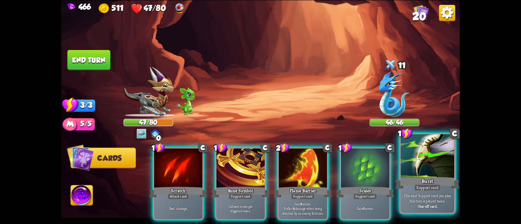
click at [409, 185] on div "Burst" at bounding box center [428, 183] width 64 height 14
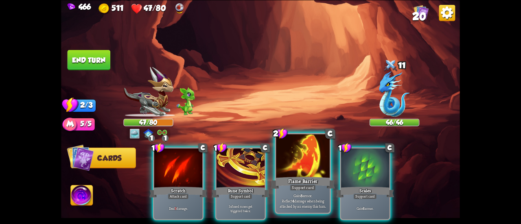
click at [290, 171] on div at bounding box center [303, 156] width 54 height 45
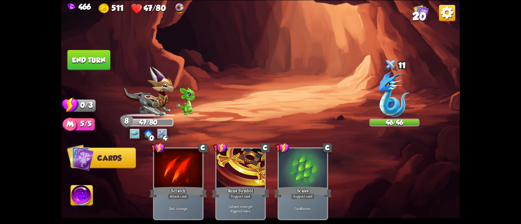
click at [77, 56] on button "End turn" at bounding box center [89, 60] width 43 height 20
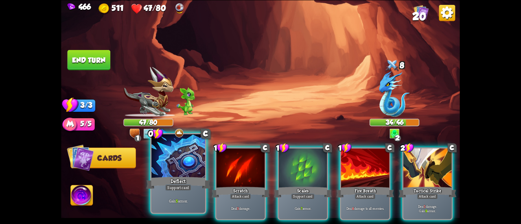
click at [190, 156] on div at bounding box center [179, 156] width 54 height 45
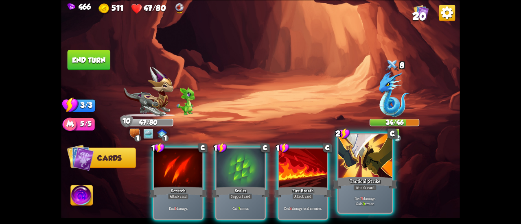
click at [388, 188] on div "Tactical Strike" at bounding box center [365, 183] width 64 height 14
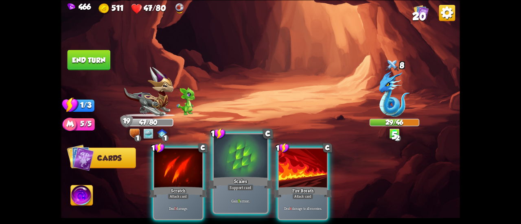
click at [250, 154] on div at bounding box center [241, 156] width 54 height 45
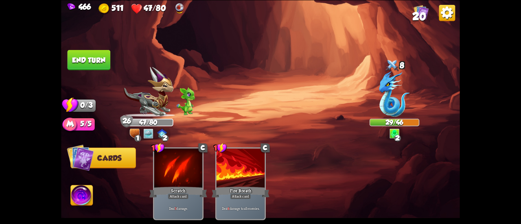
click at [442, 13] on img at bounding box center [448, 12] width 16 height 16
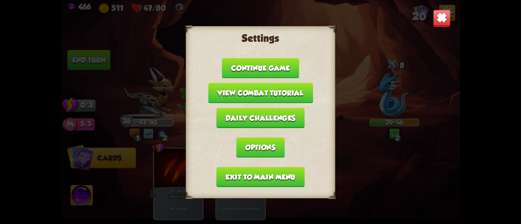
click at [285, 177] on button "Exit to main menu" at bounding box center [261, 177] width 88 height 20
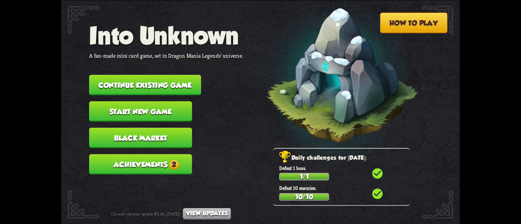
click at [169, 156] on button "Achievements 2" at bounding box center [140, 164] width 103 height 20
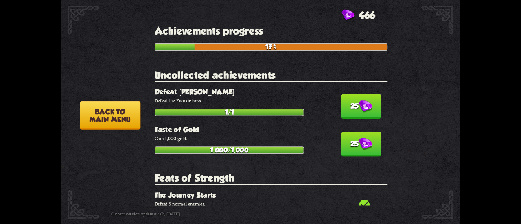
click at [377, 106] on div "25 Defeat [PERSON_NAME] Defeat the [PERSON_NAME] boss. 1/1" at bounding box center [271, 102] width 233 height 29
click at [359, 110] on img at bounding box center [365, 106] width 13 height 13
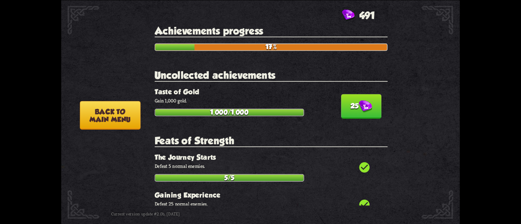
click at [359, 110] on img at bounding box center [365, 106] width 13 height 13
click at [363, 112] on img at bounding box center [365, 106] width 13 height 13
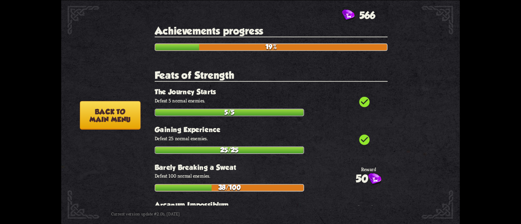
click at [123, 114] on button "Back to main menu" at bounding box center [110, 115] width 61 height 29
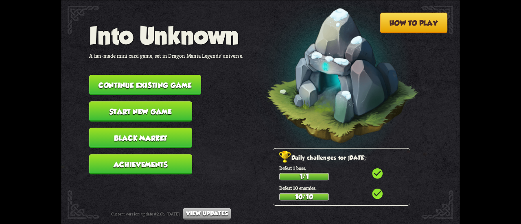
click at [123, 132] on button "Black Market" at bounding box center [140, 138] width 103 height 20
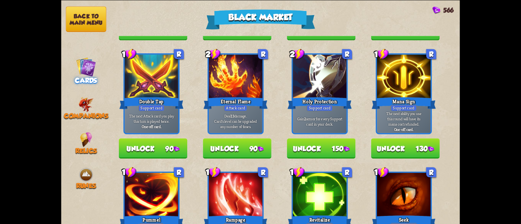
scroll to position [163, 0]
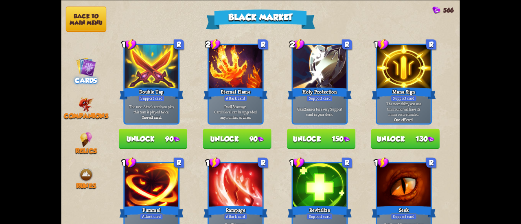
click at [217, 138] on button "Unlock 90" at bounding box center [237, 139] width 68 height 20
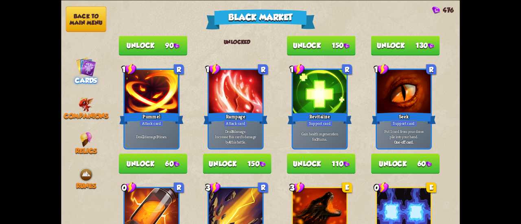
scroll to position [0, 0]
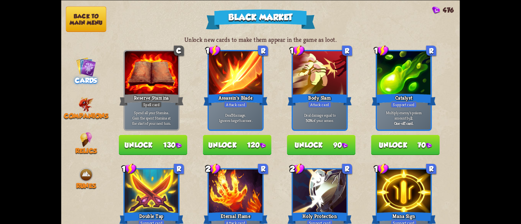
click at [389, 145] on button "Unlock 70" at bounding box center [406, 145] width 68 height 20
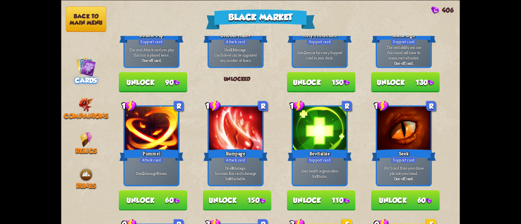
scroll to position [326, 0]
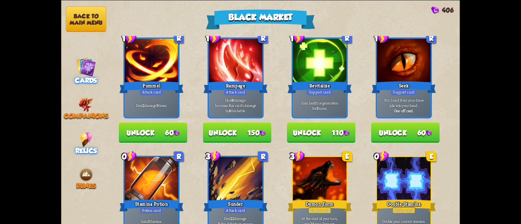
click at [80, 147] on span "Relics" at bounding box center [86, 151] width 22 height 8
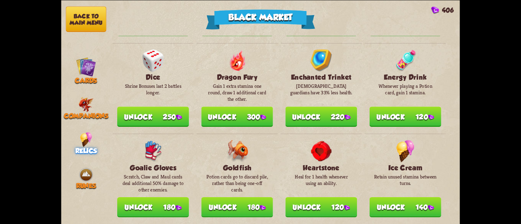
scroll to position [285, 0]
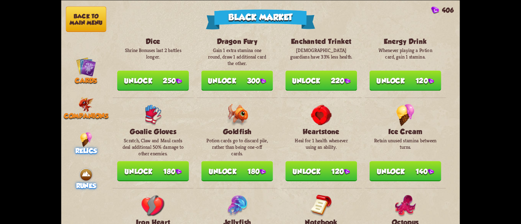
click at [100, 177] on div "Runes" at bounding box center [86, 178] width 50 height 23
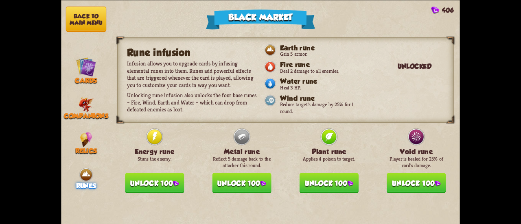
click at [300, 180] on button "Unlock 100" at bounding box center [329, 183] width 59 height 20
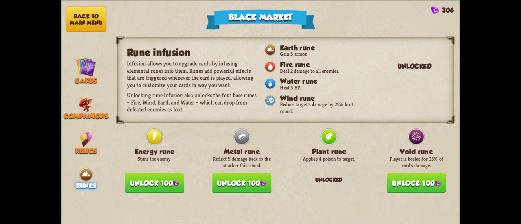
click at [266, 179] on button "Unlock 100" at bounding box center [241, 183] width 59 height 20
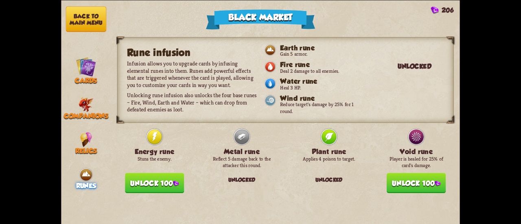
click at [387, 177] on button "Unlock 100" at bounding box center [416, 183] width 59 height 20
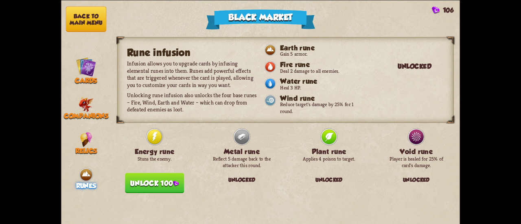
click at [161, 179] on button "Unlock 100" at bounding box center [154, 183] width 59 height 20
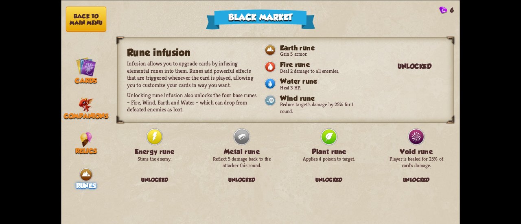
click at [86, 22] on button "Back to main menu" at bounding box center [86, 19] width 40 height 26
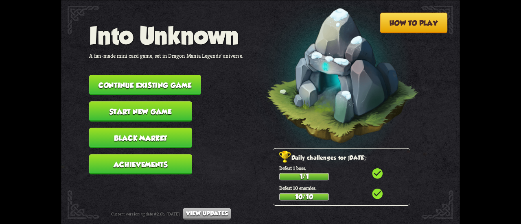
click at [156, 91] on button "Continue existing game" at bounding box center [145, 85] width 112 height 20
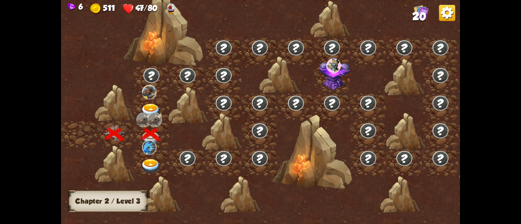
click at [453, 13] on img at bounding box center [448, 12] width 16 height 16
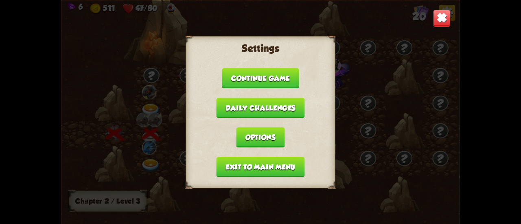
click at [293, 163] on button "Exit to main menu" at bounding box center [261, 167] width 88 height 20
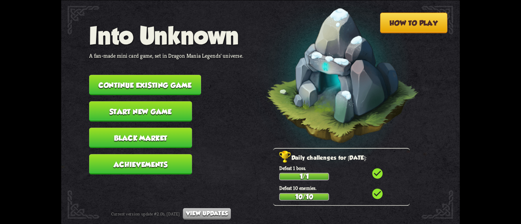
click at [130, 109] on button "Start new game" at bounding box center [140, 111] width 103 height 20
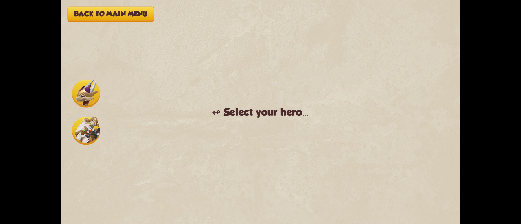
click at [85, 95] on img at bounding box center [86, 93] width 28 height 28
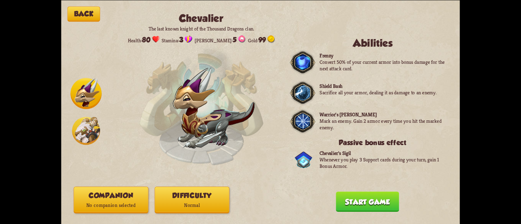
click at [100, 199] on button "Companion No companion selected" at bounding box center [111, 200] width 75 height 27
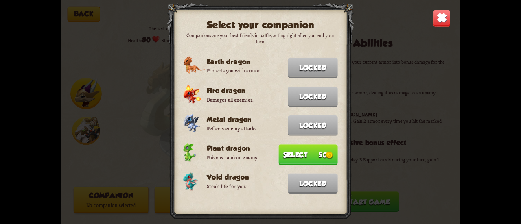
click at [301, 149] on button "Select 50" at bounding box center [308, 155] width 59 height 20
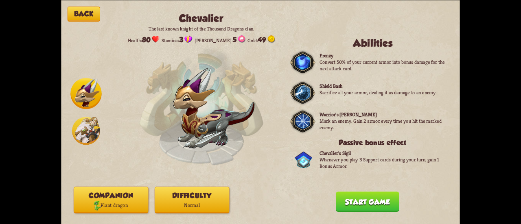
click at [175, 203] on p "Normal" at bounding box center [192, 206] width 74 height 10
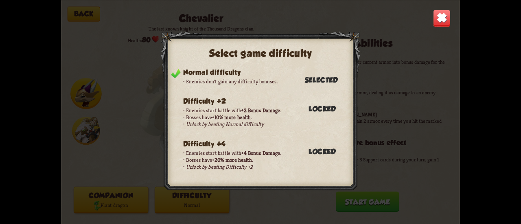
drag, startPoint x: 442, startPoint y: 20, endPoint x: 408, endPoint y: 53, distance: 46.7
click at [442, 20] on img at bounding box center [442, 18] width 18 height 18
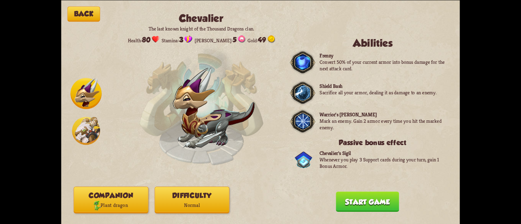
click at [361, 201] on button "Start game" at bounding box center [367, 202] width 63 height 20
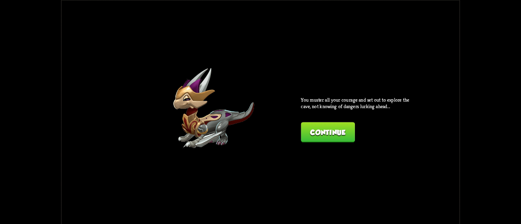
click at [315, 140] on button "Continue" at bounding box center [328, 132] width 54 height 20
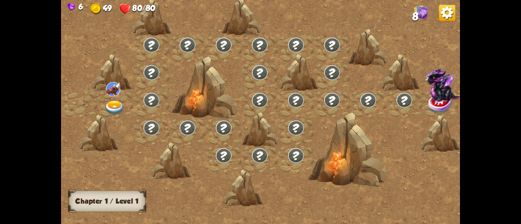
click at [110, 106] on img at bounding box center [115, 108] width 20 height 15
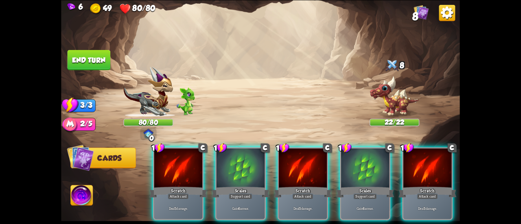
click at [243, 146] on div "1 C Scratch Attack card Deal 5 damage. 1 C Scales Support card Gain 6 armor. 1 …" at bounding box center [300, 175] width 319 height 100
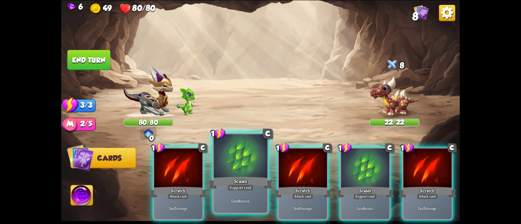
click at [242, 163] on div at bounding box center [241, 156] width 54 height 45
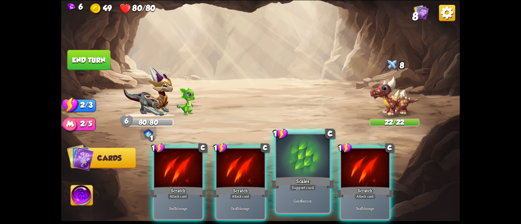
click at [279, 161] on div at bounding box center [303, 156] width 54 height 45
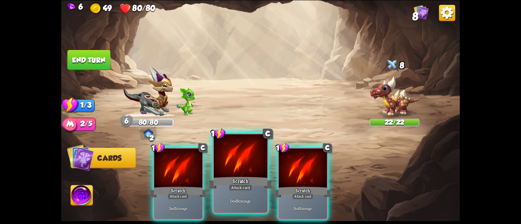
click at [253, 167] on div at bounding box center [241, 156] width 54 height 45
